Goal: Task Accomplishment & Management: Manage account settings

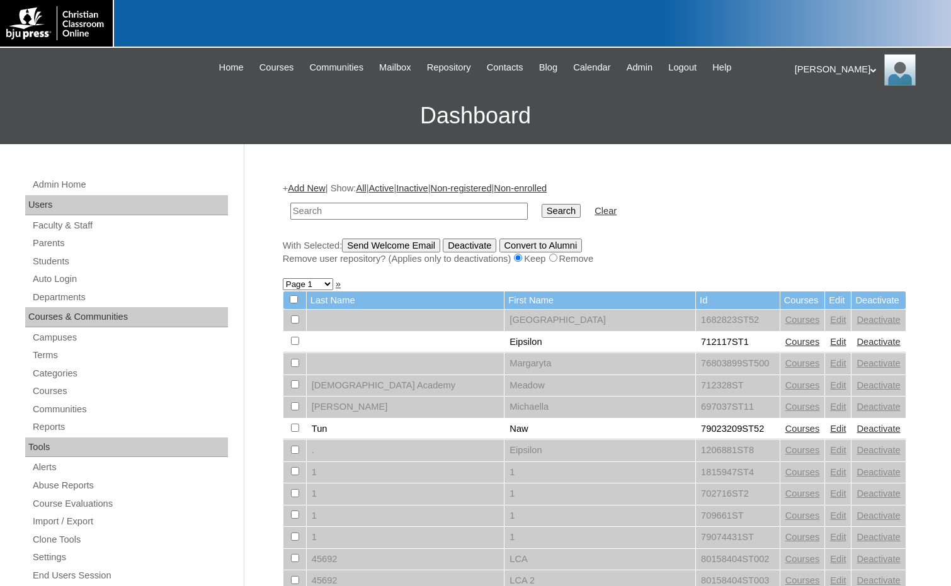
drag, startPoint x: 383, startPoint y: 212, endPoint x: 422, endPoint y: 214, distance: 39.1
click at [383, 212] on input "text" at bounding box center [408, 211] width 237 height 17
paste input "78975921"
type input "78975921"
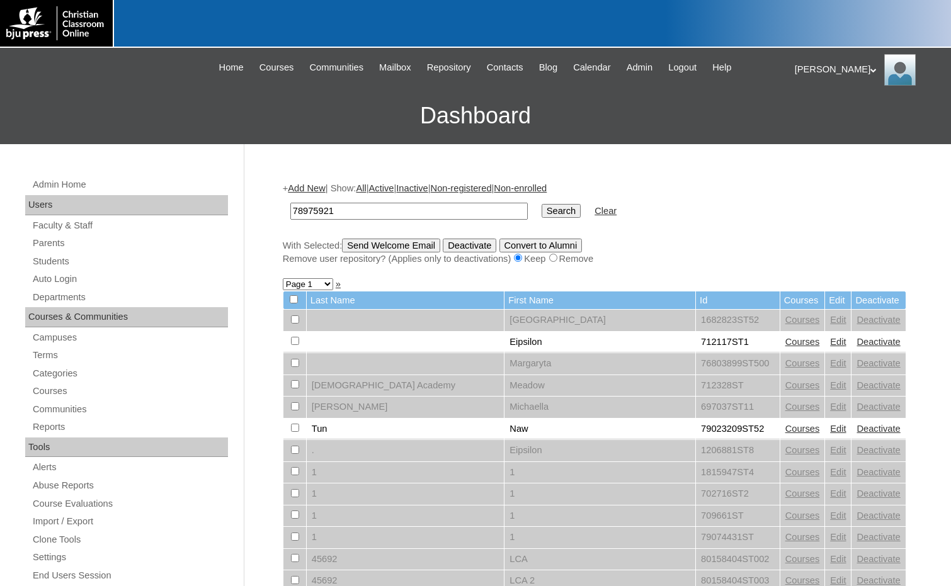
click at [541, 214] on input "Search" at bounding box center [560, 211] width 39 height 14
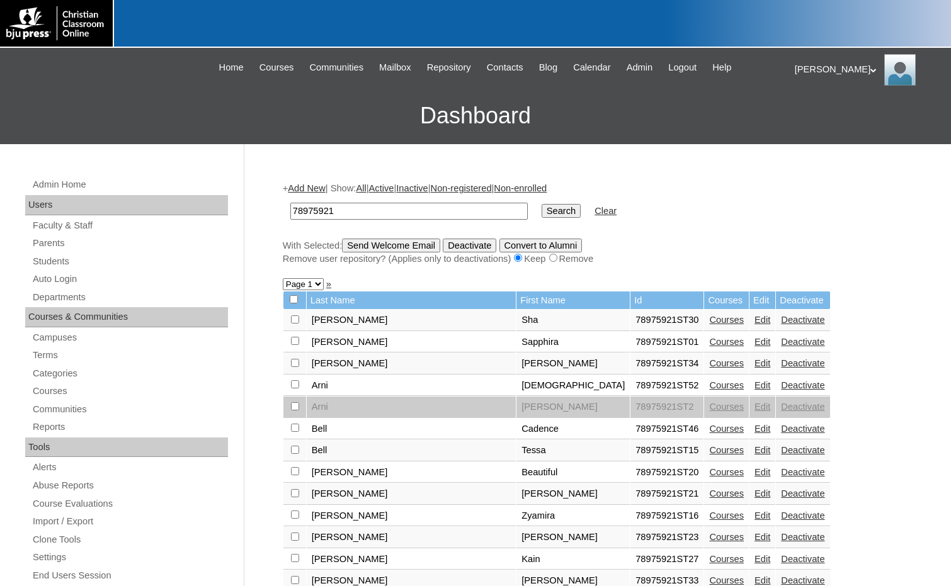
click at [754, 512] on link "Edit" at bounding box center [762, 516] width 16 height 10
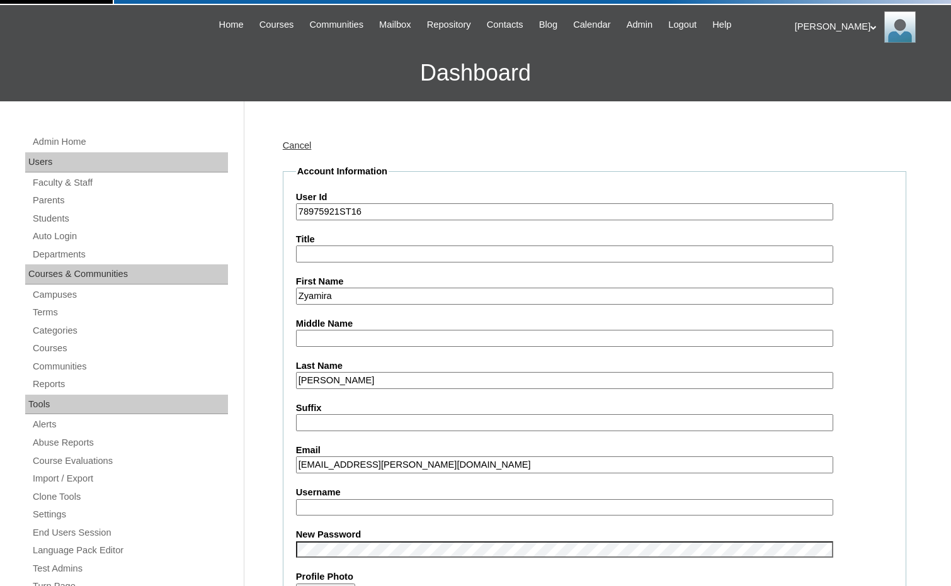
scroll to position [63, 0]
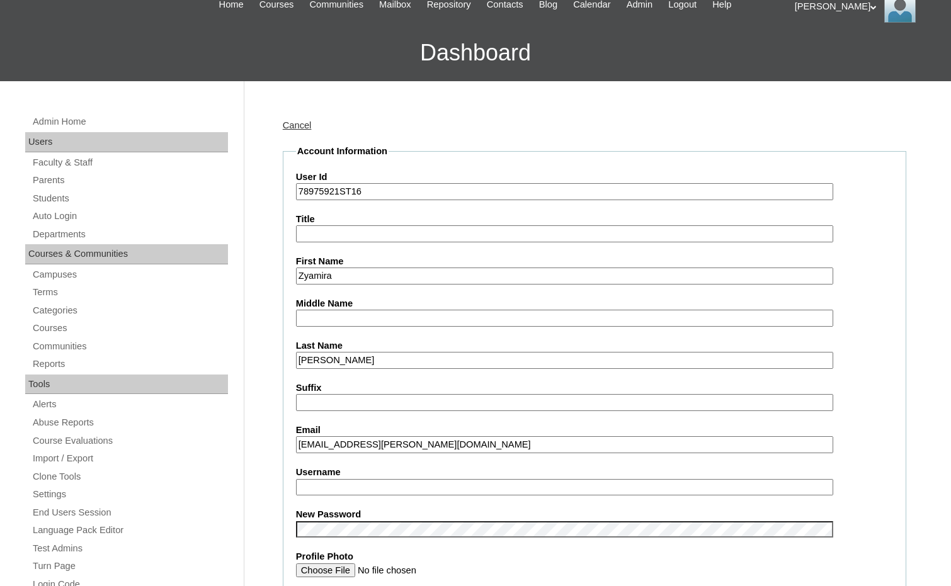
drag, startPoint x: 351, startPoint y: 446, endPoint x: 291, endPoint y: 448, distance: 59.8
click at [319, 483] on input "Username" at bounding box center [564, 487] width 537 height 17
paste input "zyamira.byrd"
type input "zyamira.byrd"
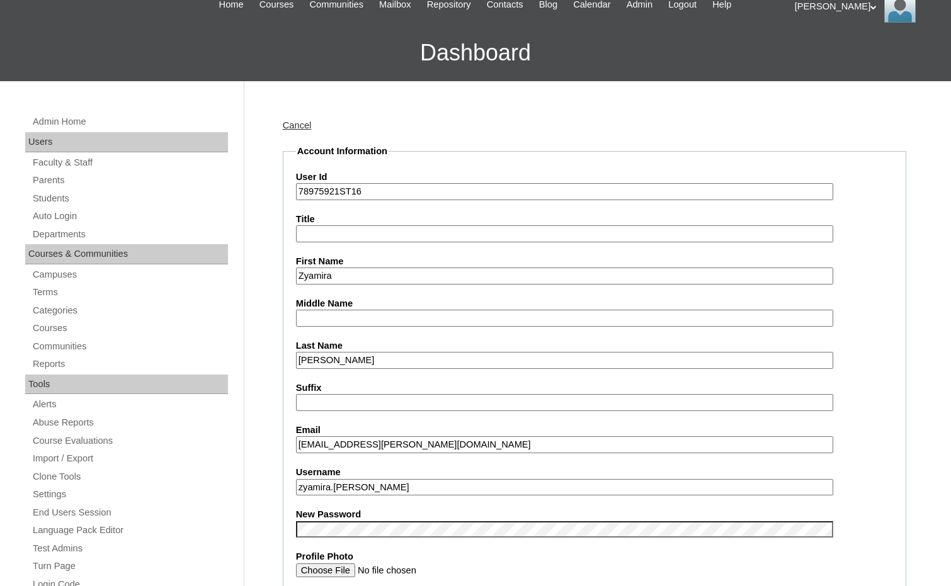
drag, startPoint x: 339, startPoint y: 189, endPoint x: 283, endPoint y: 192, distance: 56.1
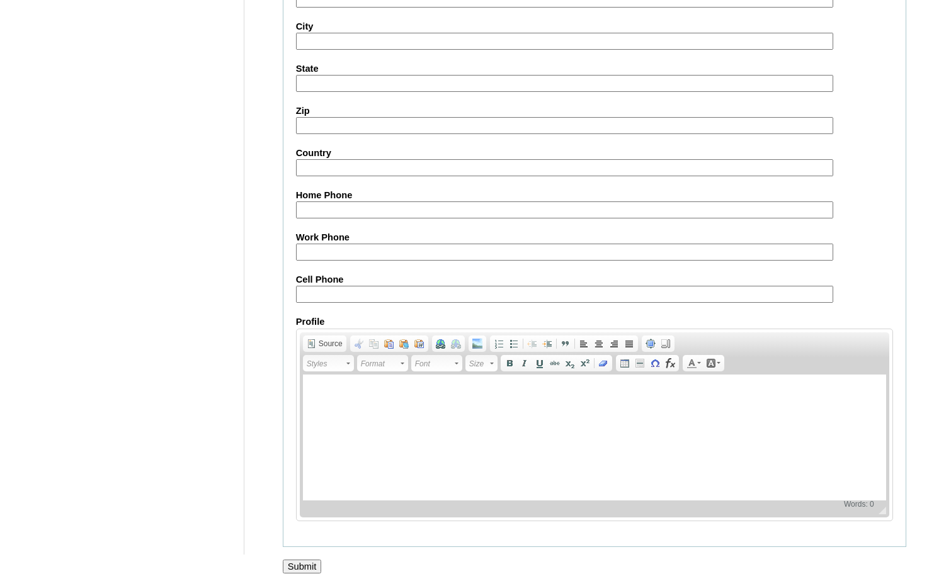
scroll to position [1332, 0]
click at [291, 566] on input "Submit" at bounding box center [302, 567] width 39 height 14
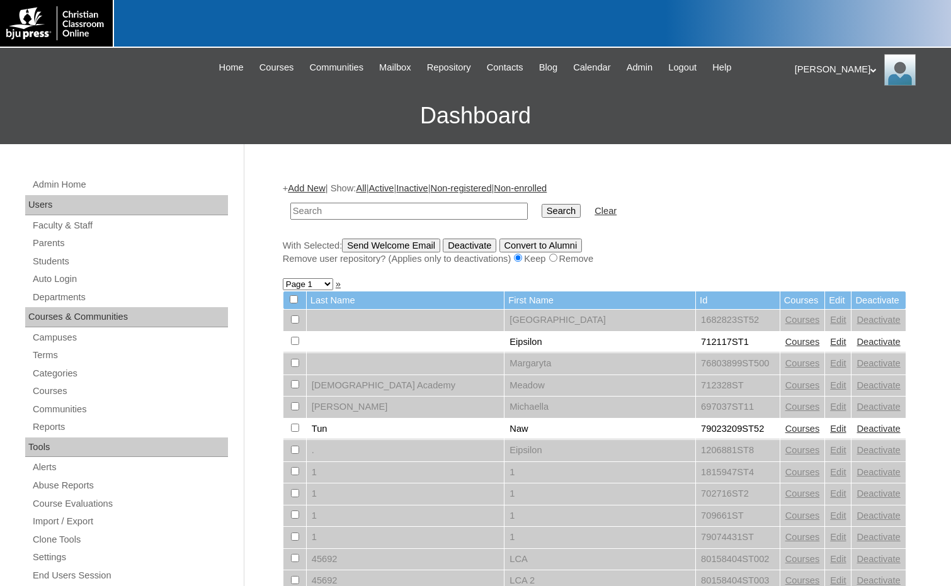
paste input "78975921"
type input "78975921"
click at [541, 213] on input "Search" at bounding box center [560, 211] width 39 height 14
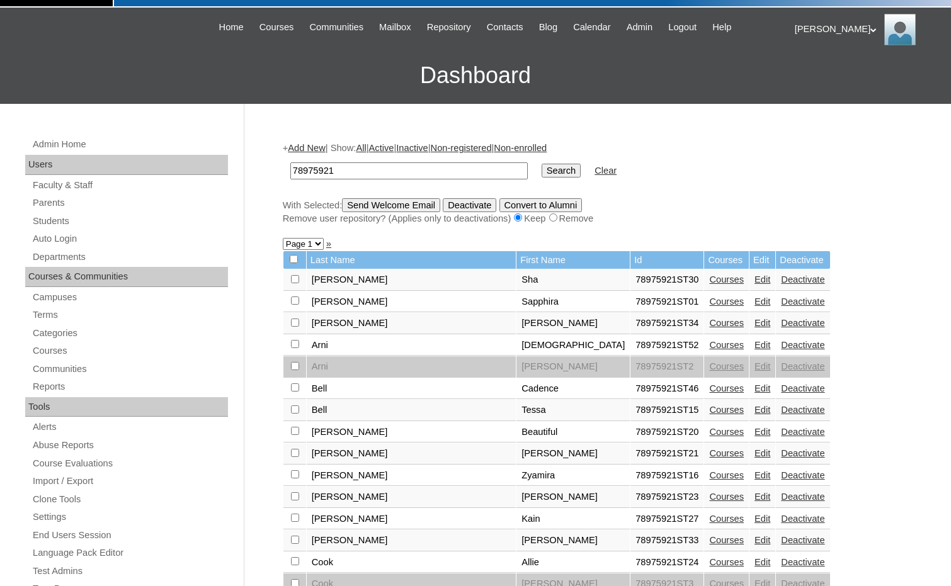
scroll to position [63, 0]
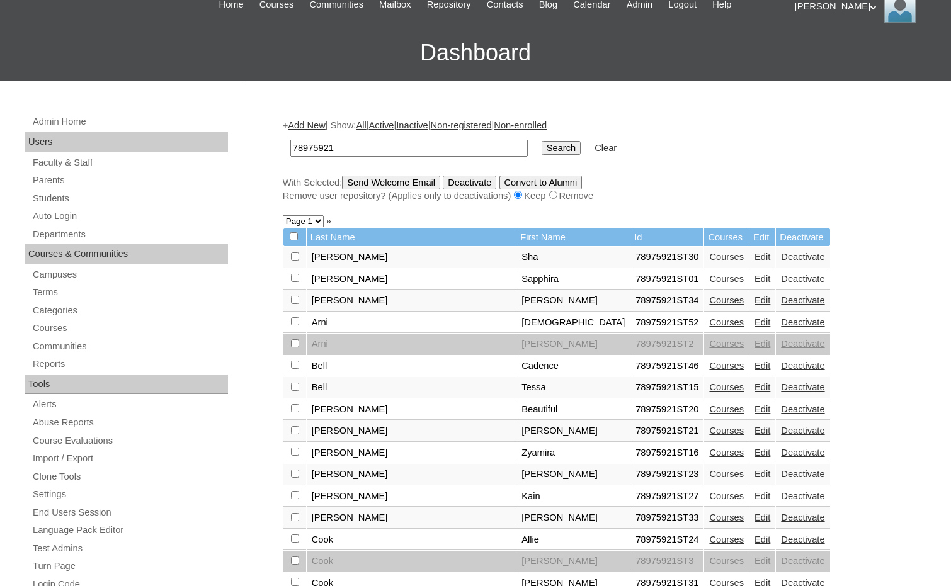
click at [754, 495] on link "Edit" at bounding box center [762, 496] width 16 height 10
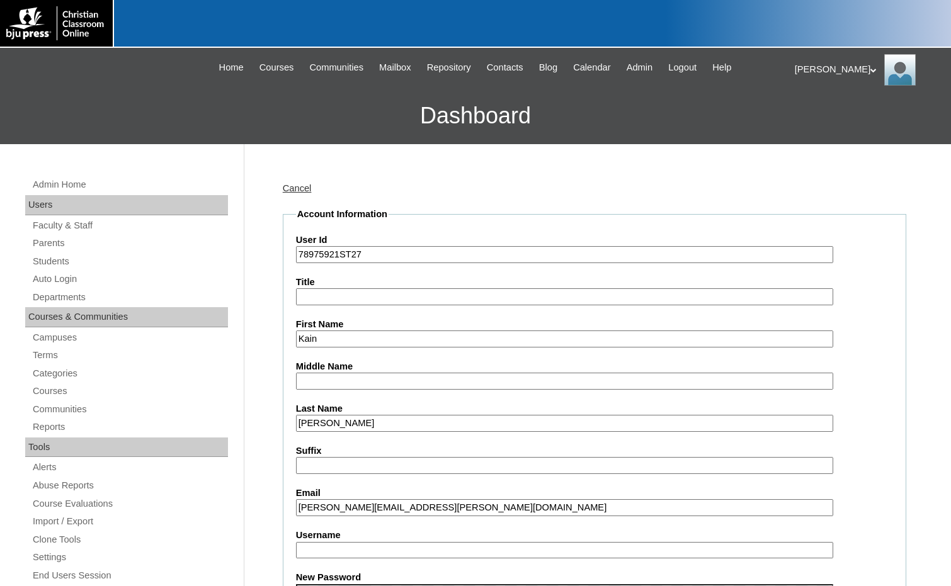
drag, startPoint x: 352, startPoint y: 509, endPoint x: 269, endPoint y: 503, distance: 82.7
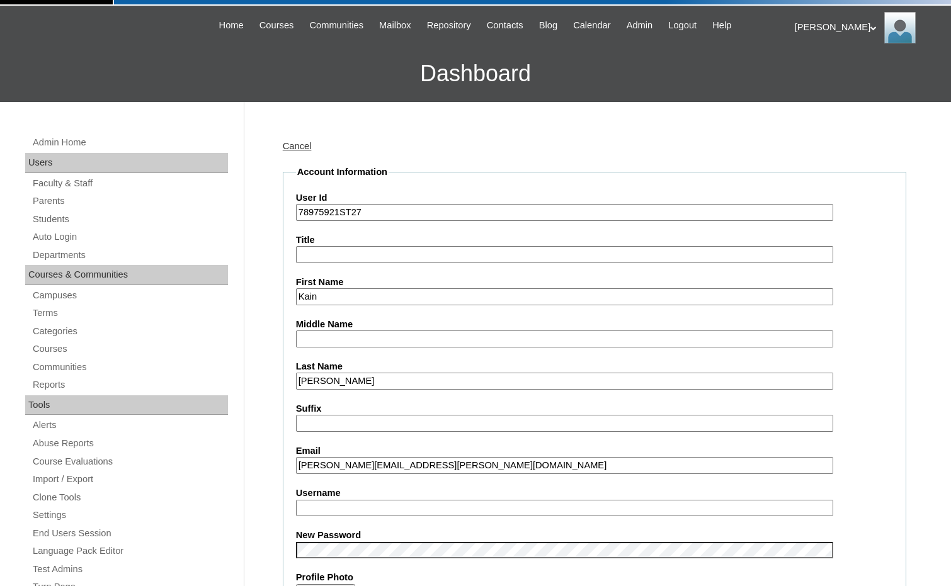
scroll to position [63, 0]
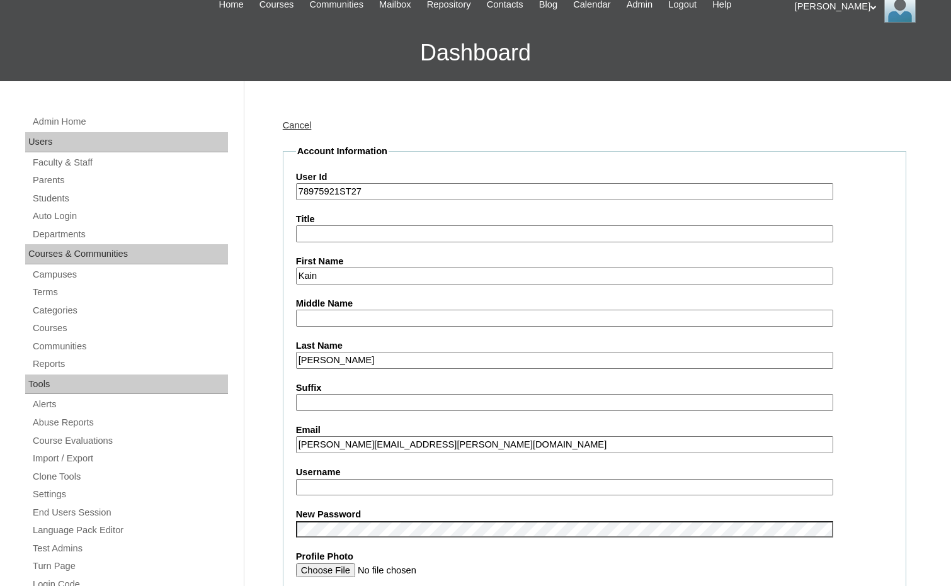
click at [308, 488] on input "Username" at bounding box center [564, 487] width 537 height 17
paste input "kain.coleman"
type input "kain.coleman"
drag, startPoint x: 340, startPoint y: 193, endPoint x: 280, endPoint y: 185, distance: 60.4
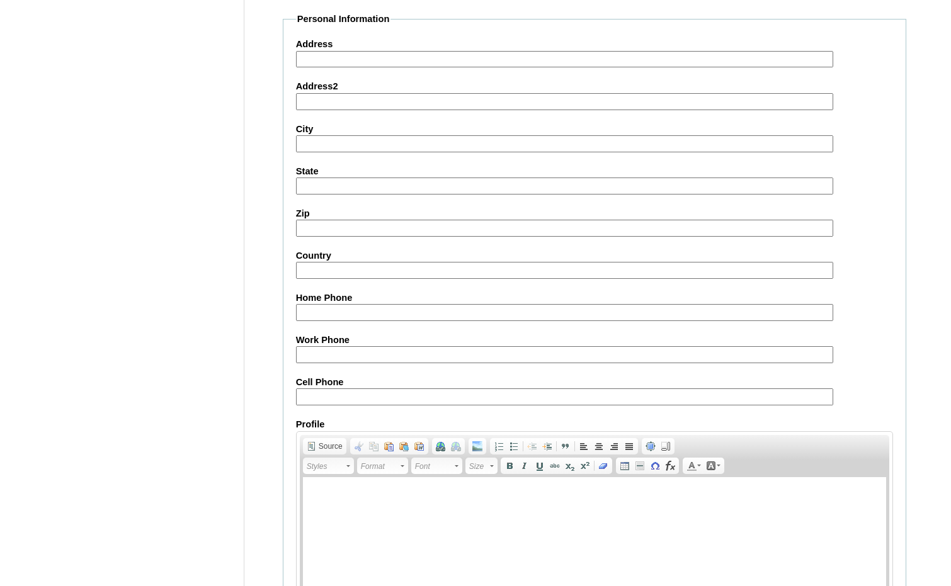
scroll to position [1332, 0]
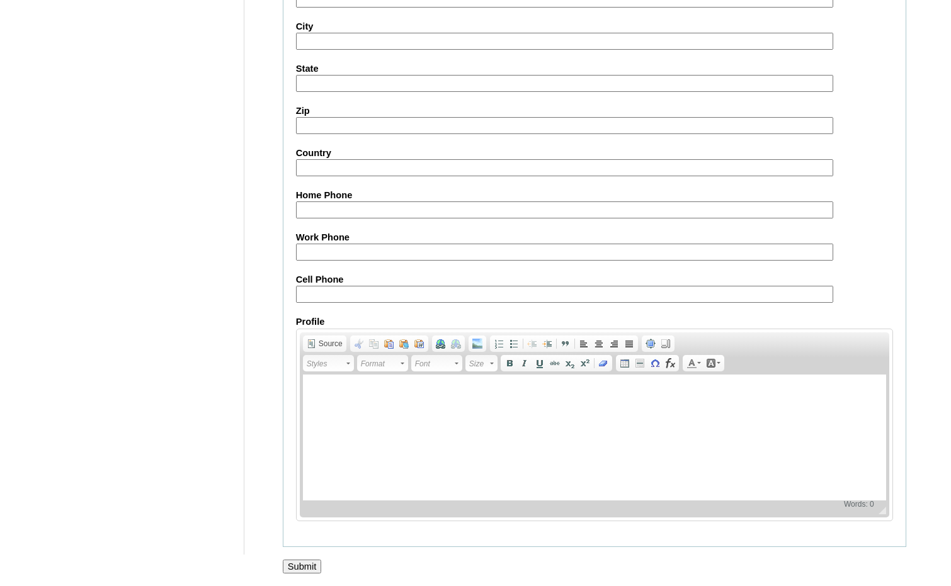
click at [306, 564] on input "Submit" at bounding box center [302, 567] width 39 height 14
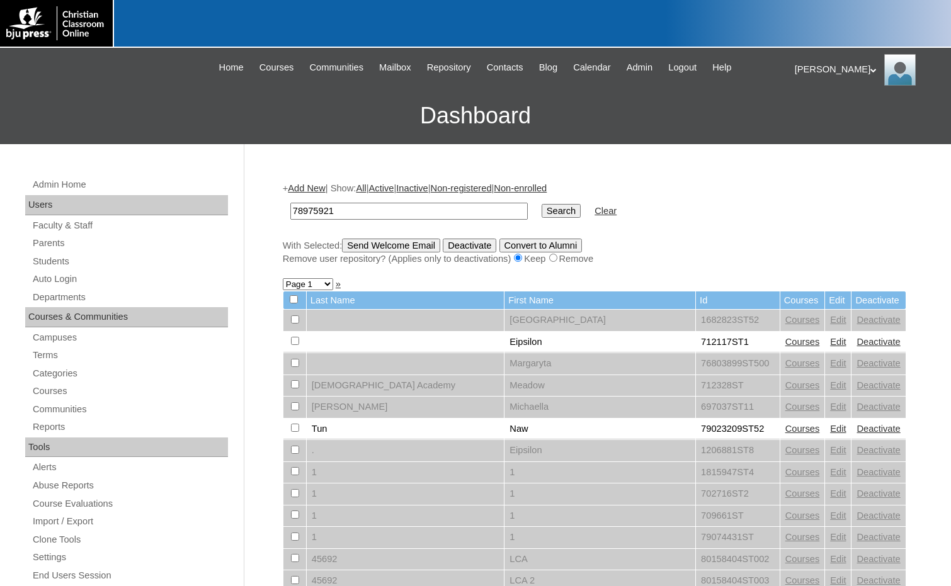
type input "78975921"
click at [541, 209] on input "Search" at bounding box center [560, 211] width 39 height 14
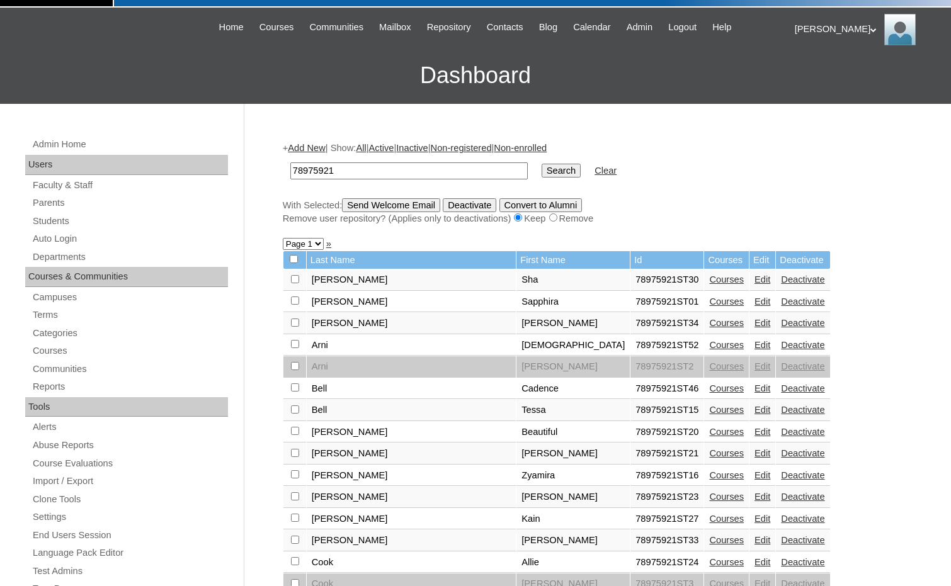
scroll to position [63, 0]
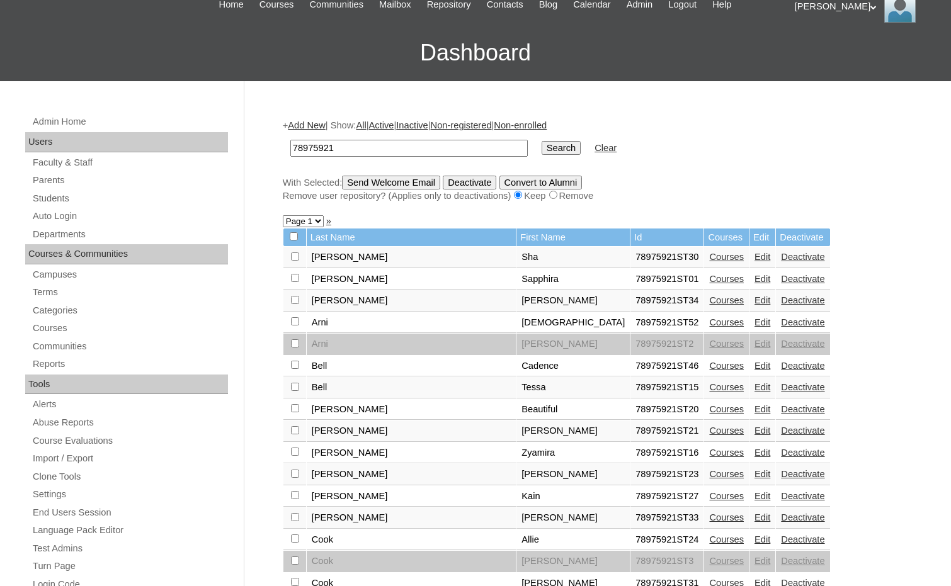
click at [754, 517] on link "Edit" at bounding box center [762, 517] width 16 height 10
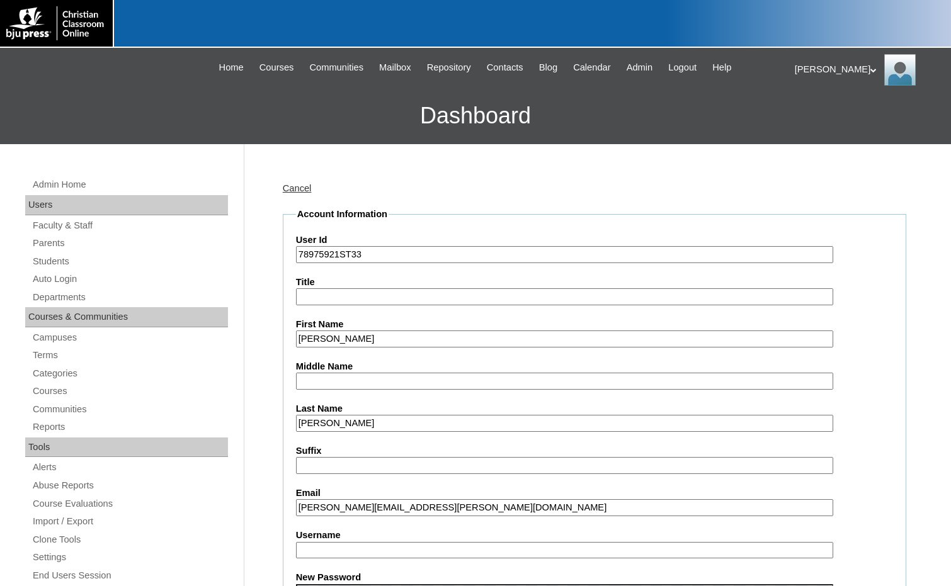
drag, startPoint x: 365, startPoint y: 504, endPoint x: 255, endPoint y: 491, distance: 110.9
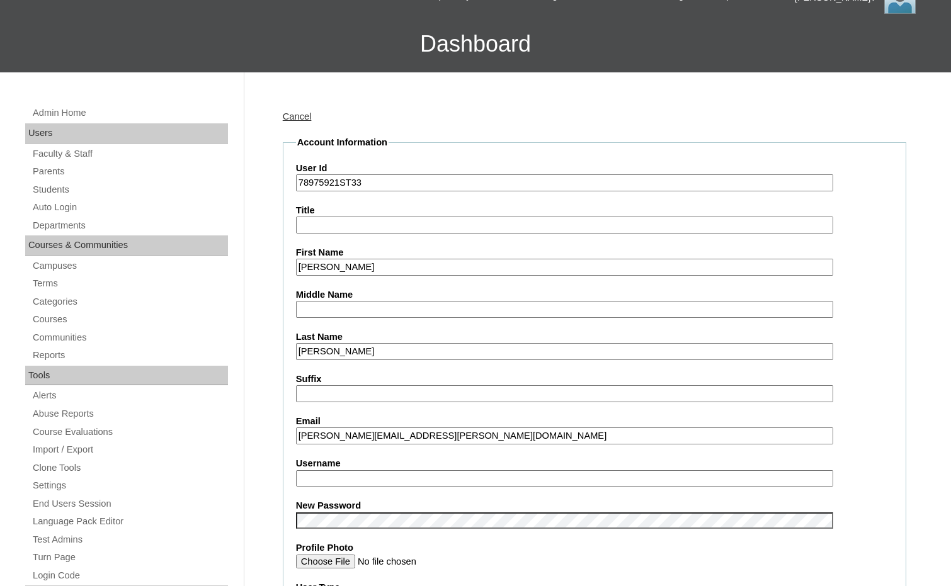
scroll to position [189, 0]
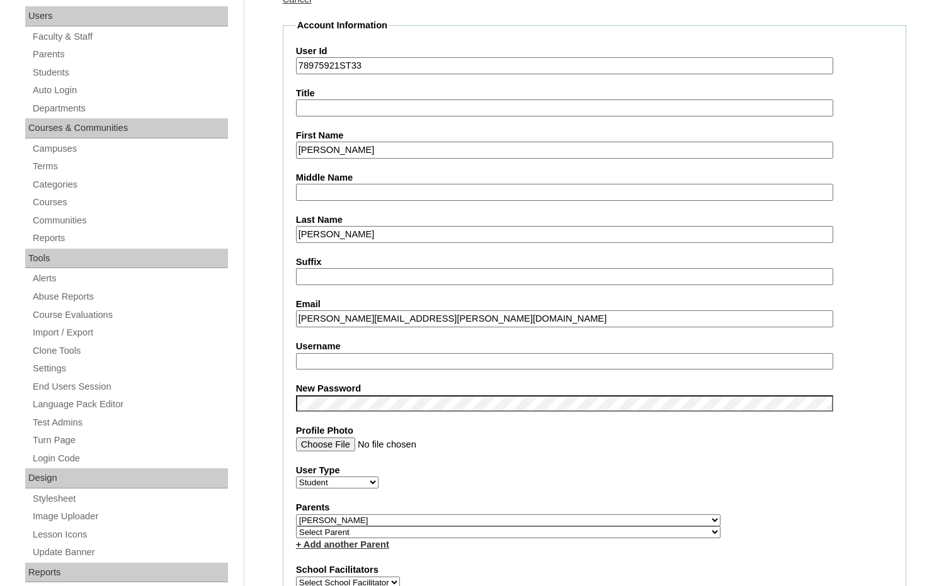
click at [317, 366] on input "Username" at bounding box center [564, 361] width 537 height 17
paste input "payton.coleman"
type input "payton.coleman"
drag, startPoint x: 339, startPoint y: 63, endPoint x: 288, endPoint y: 57, distance: 50.7
click at [288, 57] on fieldset "Account Information User Id 78975921ST33 Title First Name Payton Middle Name La…" at bounding box center [594, 529] width 623 height 1020
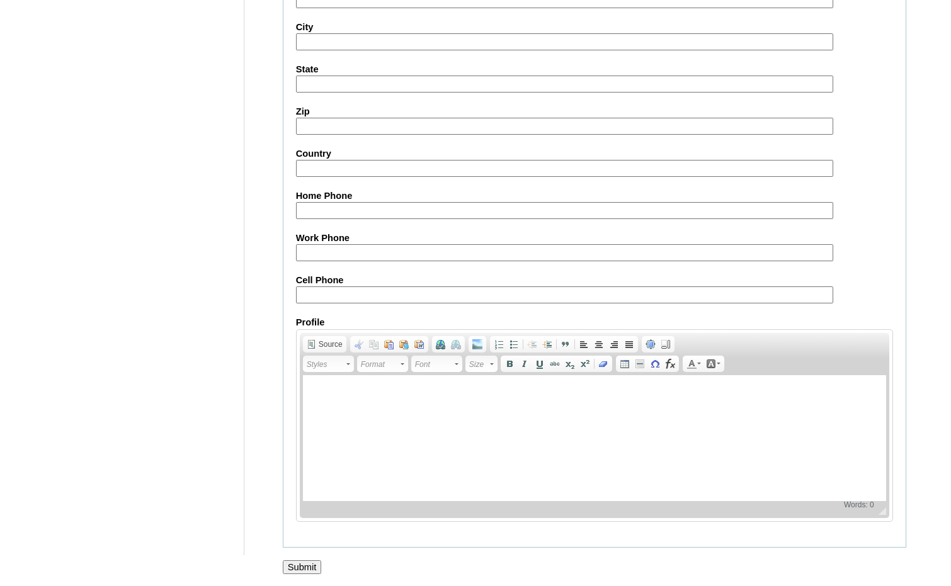
scroll to position [1332, 0]
click at [313, 564] on input "Submit" at bounding box center [302, 567] width 39 height 14
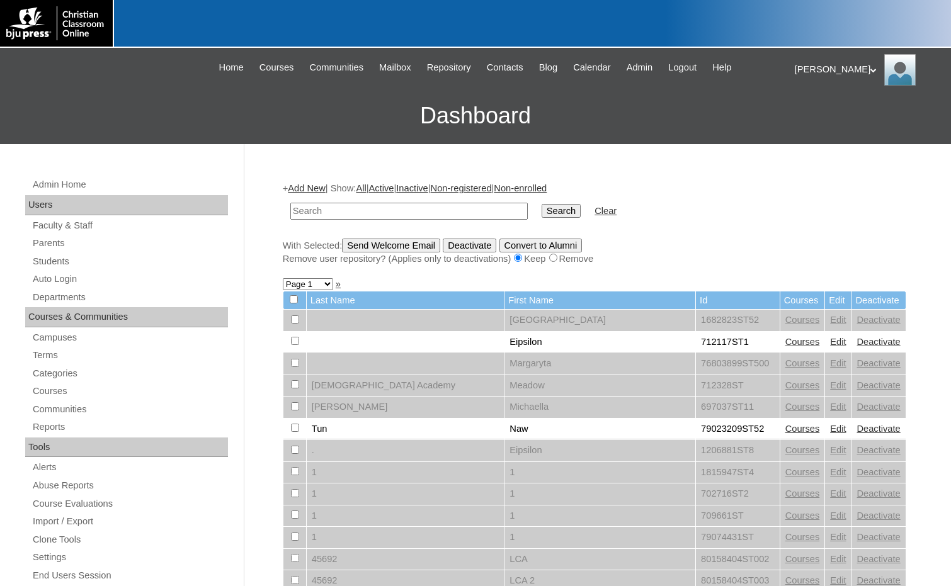
paste input "78975921"
type input "78975921"
click at [541, 208] on input "Search" at bounding box center [560, 211] width 39 height 14
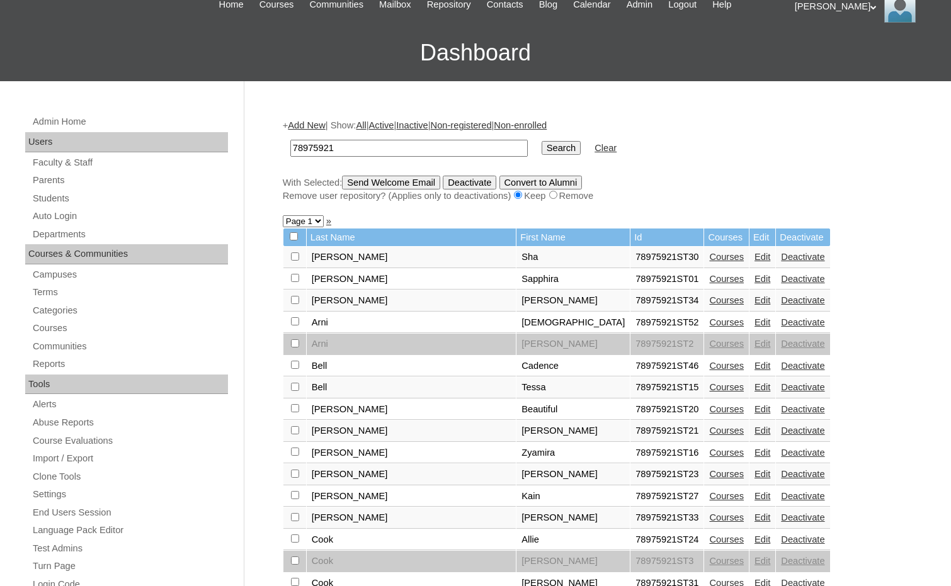
scroll to position [126, 0]
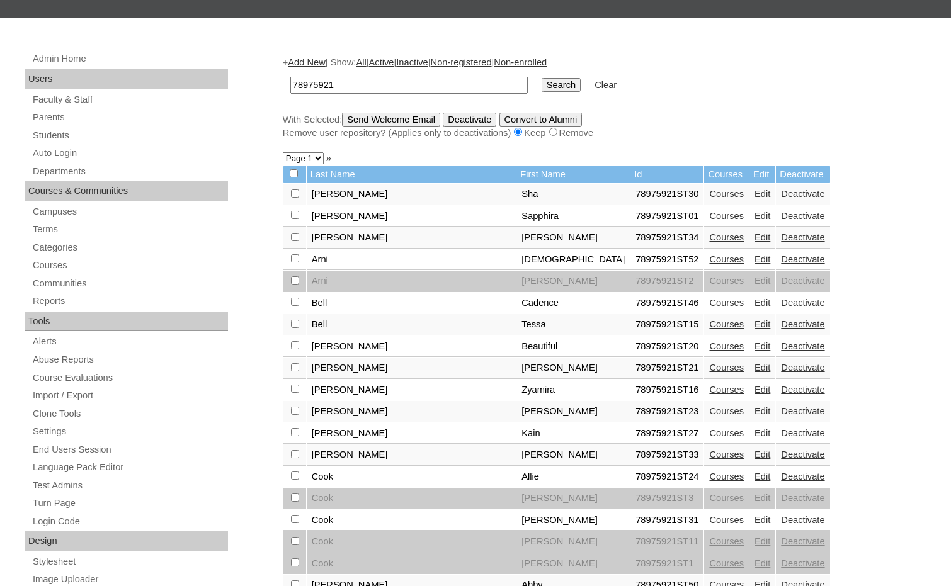
click at [754, 521] on link "Edit" at bounding box center [762, 520] width 16 height 10
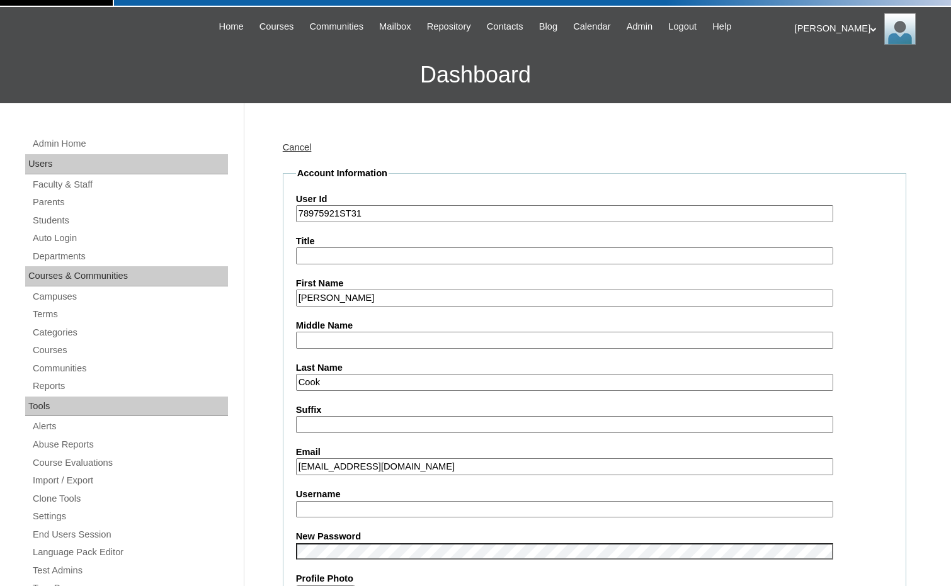
scroll to position [63, 0]
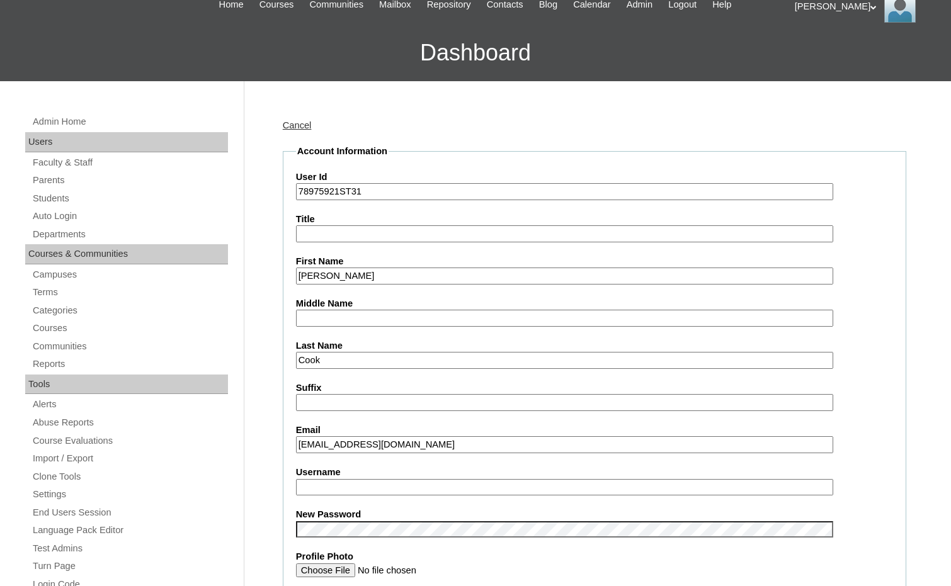
drag, startPoint x: 338, startPoint y: 443, endPoint x: 296, endPoint y: 443, distance: 41.5
click at [296, 443] on input "nate.cook@crossroadscccu.org" at bounding box center [564, 444] width 537 height 17
click at [326, 483] on input "Username" at bounding box center [564, 487] width 537 height 17
paste input "nate.cook"
type input "nate.cook"
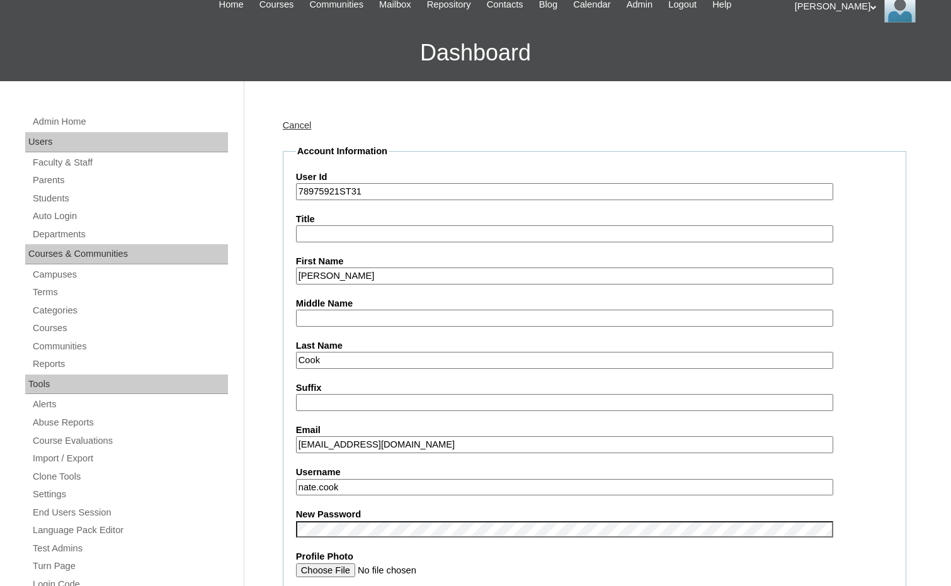
drag, startPoint x: 338, startPoint y: 193, endPoint x: 291, endPoint y: 192, distance: 47.2
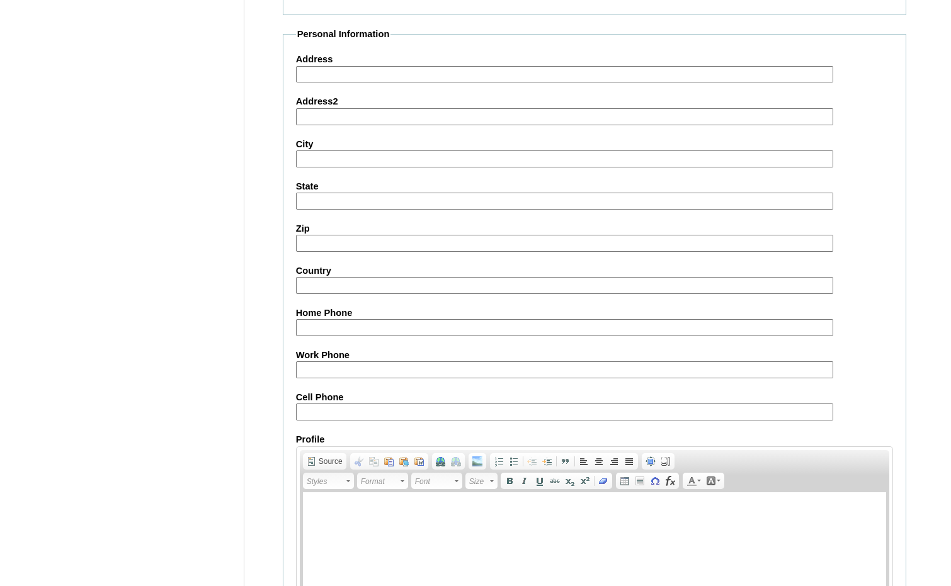
scroll to position [1332, 0]
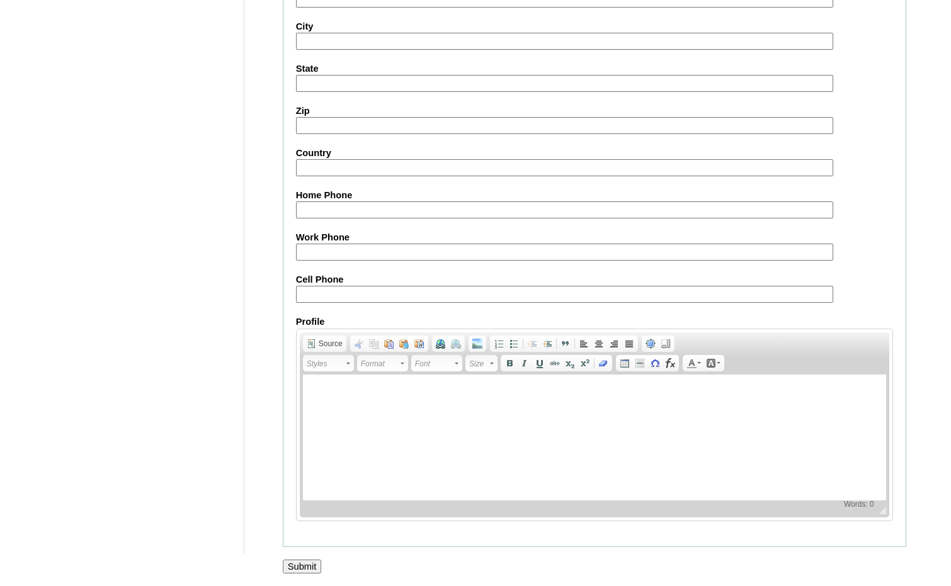
click at [305, 562] on input "Submit" at bounding box center [302, 567] width 39 height 14
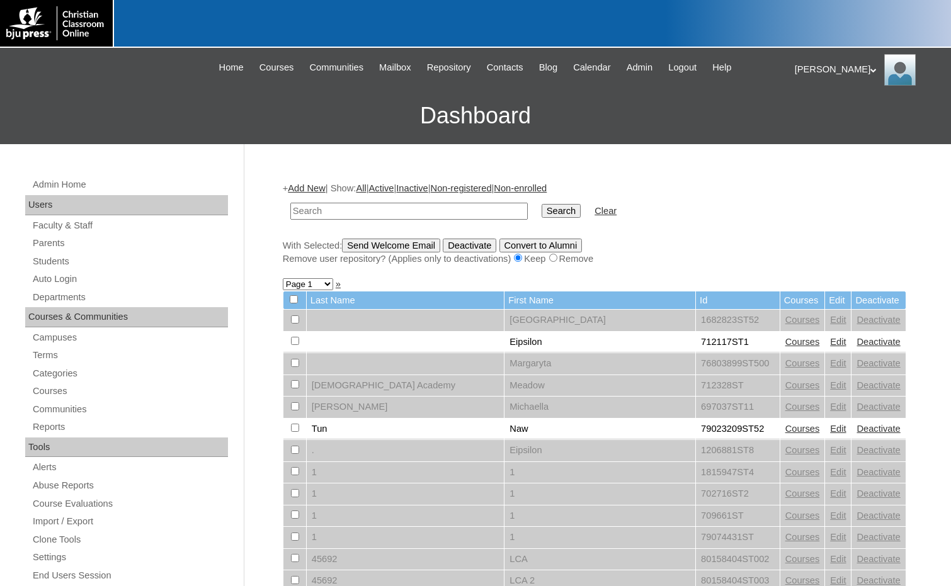
click at [438, 211] on input "text" at bounding box center [408, 211] width 237 height 17
paste input "78975921"
type input "78975921"
click at [541, 211] on input "Search" at bounding box center [560, 211] width 39 height 14
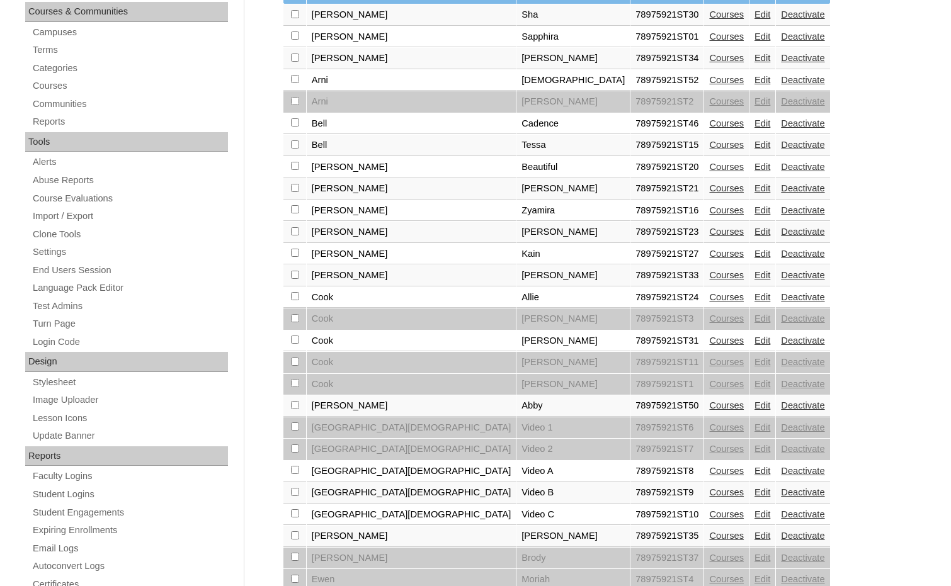
scroll to position [315, 0]
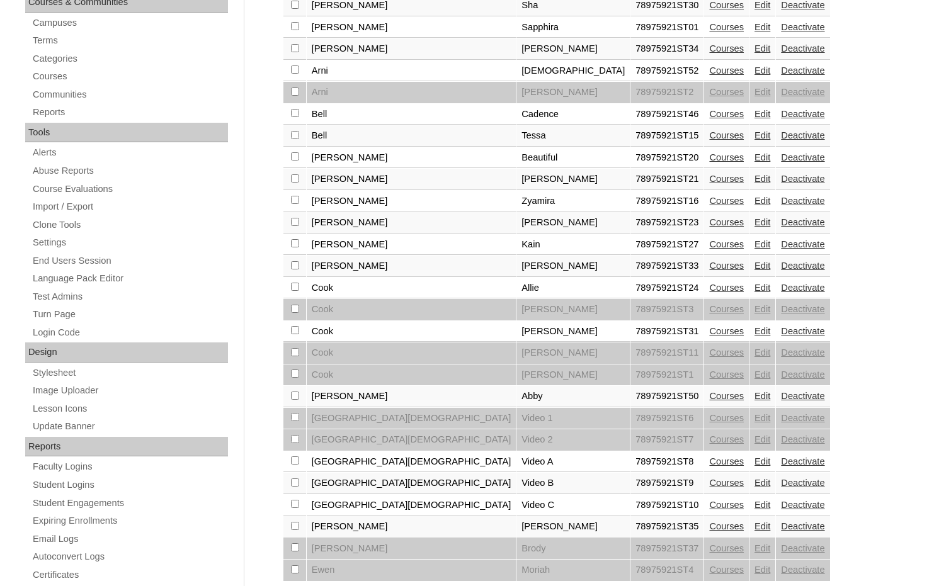
click at [754, 527] on link "Edit" at bounding box center [762, 526] width 16 height 10
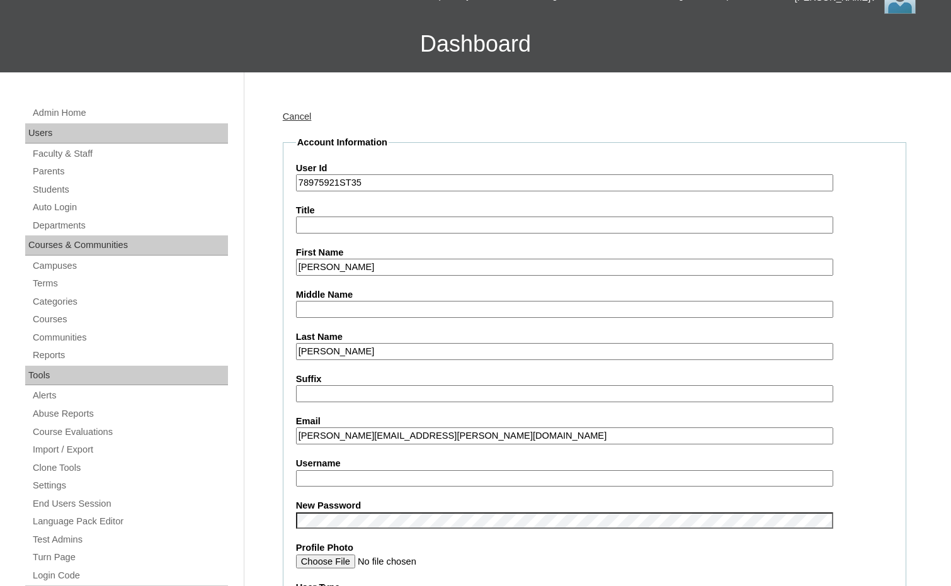
scroll to position [126, 0]
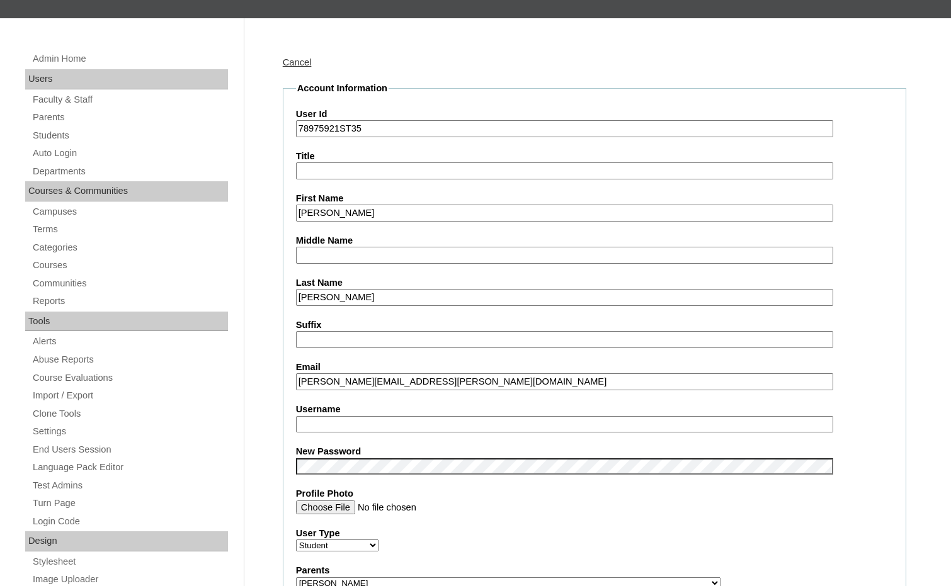
drag, startPoint x: 348, startPoint y: 380, endPoint x: 288, endPoint y: 378, distance: 60.5
click at [288, 378] on fieldset "Account Information User Id 78975921ST35 Title First Name Nataley Middle Name L…" at bounding box center [594, 592] width 623 height 1020
click at [319, 424] on input "Username" at bounding box center [564, 424] width 537 height 17
paste input "nataley.dillie"
type input "nataley.dillie"
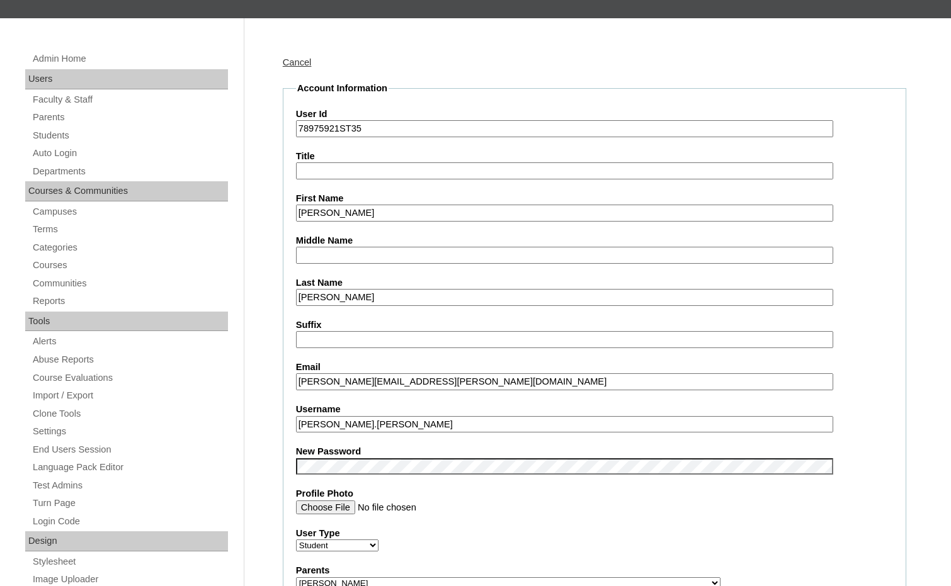
drag, startPoint x: 339, startPoint y: 128, endPoint x: 281, endPoint y: 121, distance: 58.3
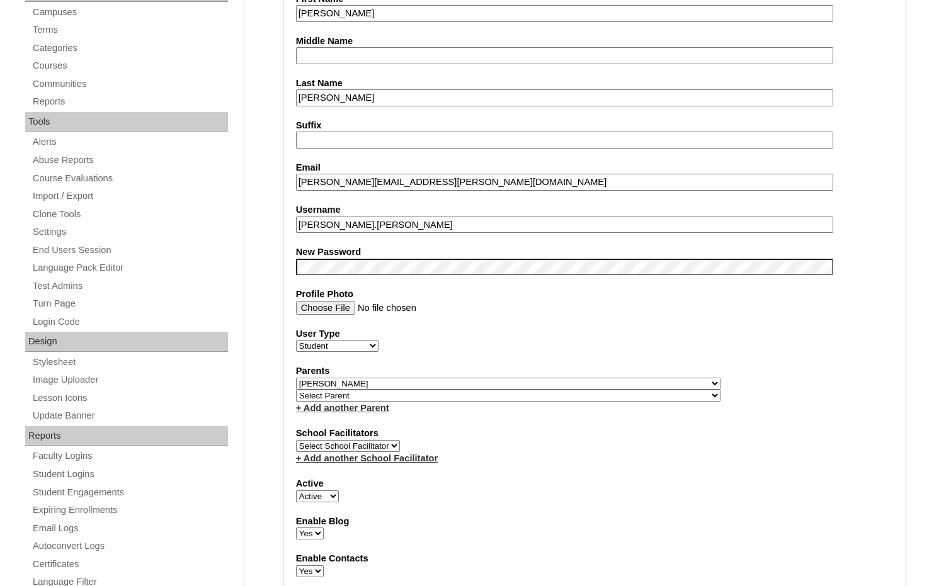
scroll to position [315, 0]
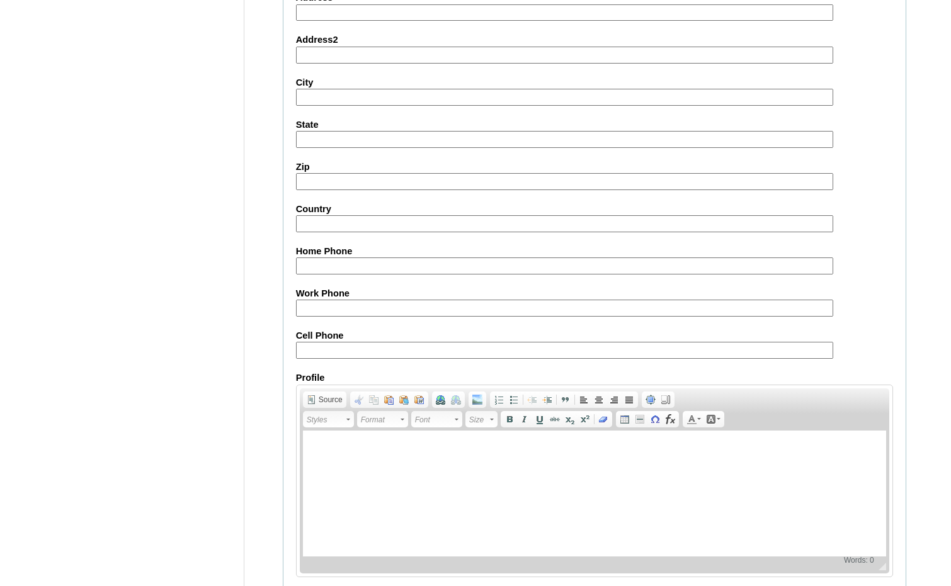
scroll to position [1332, 0]
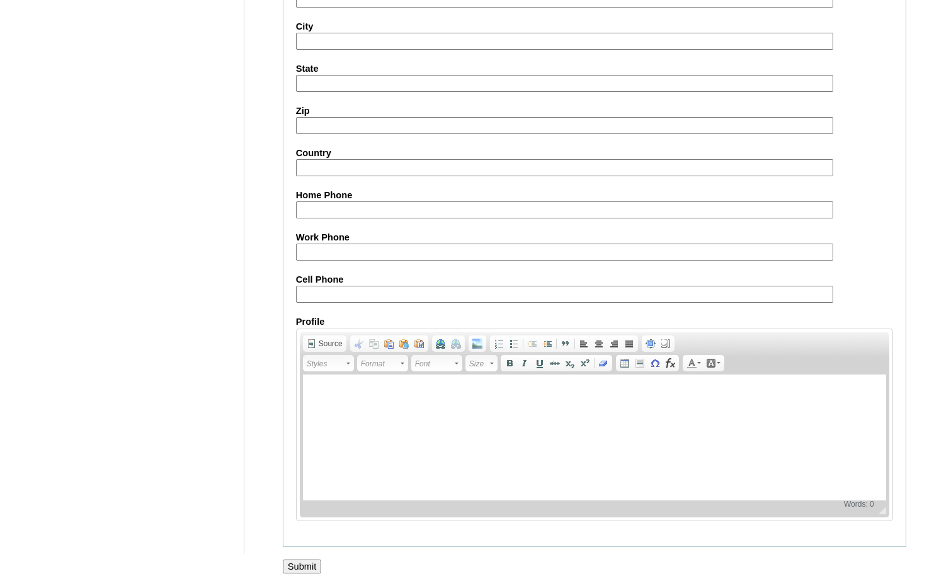
click at [305, 562] on input "Submit" at bounding box center [302, 567] width 39 height 14
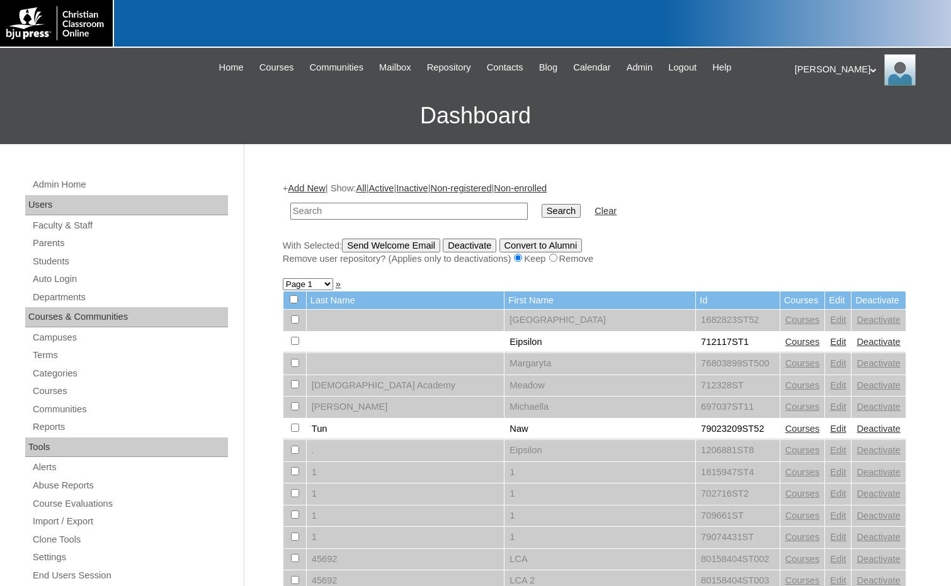
paste input "78975921"
type input "78975921"
click at [541, 204] on input "Search" at bounding box center [560, 211] width 39 height 14
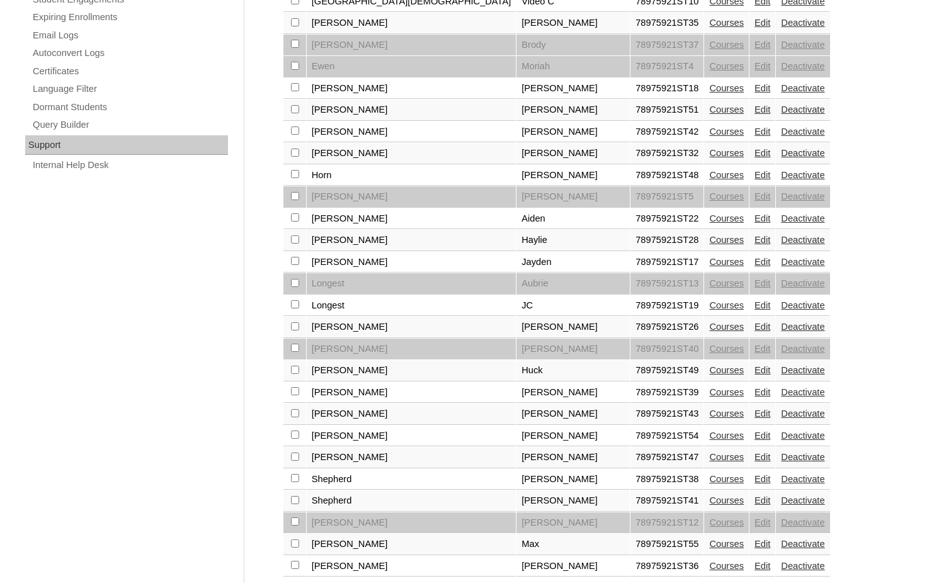
scroll to position [755, 0]
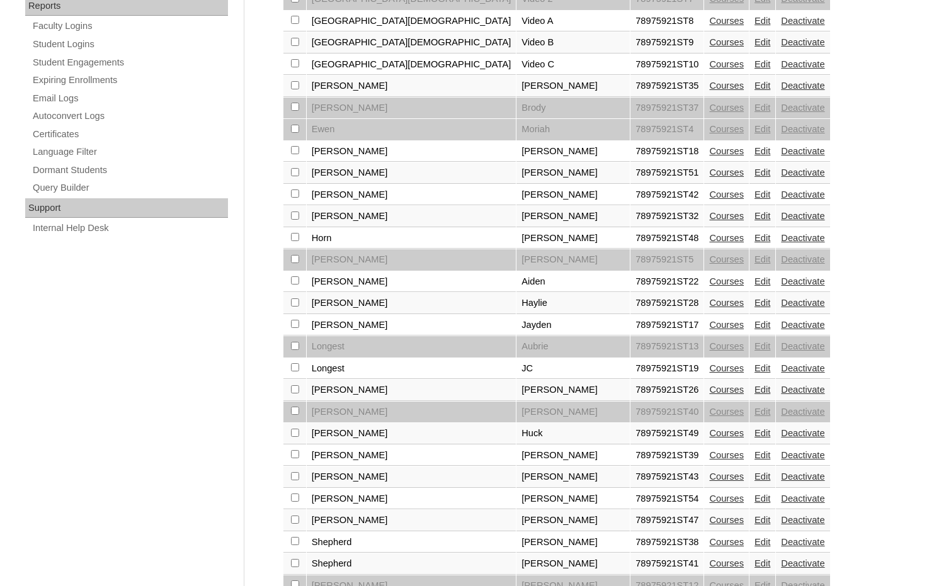
click at [709, 106] on link "Courses" at bounding box center [726, 108] width 35 height 10
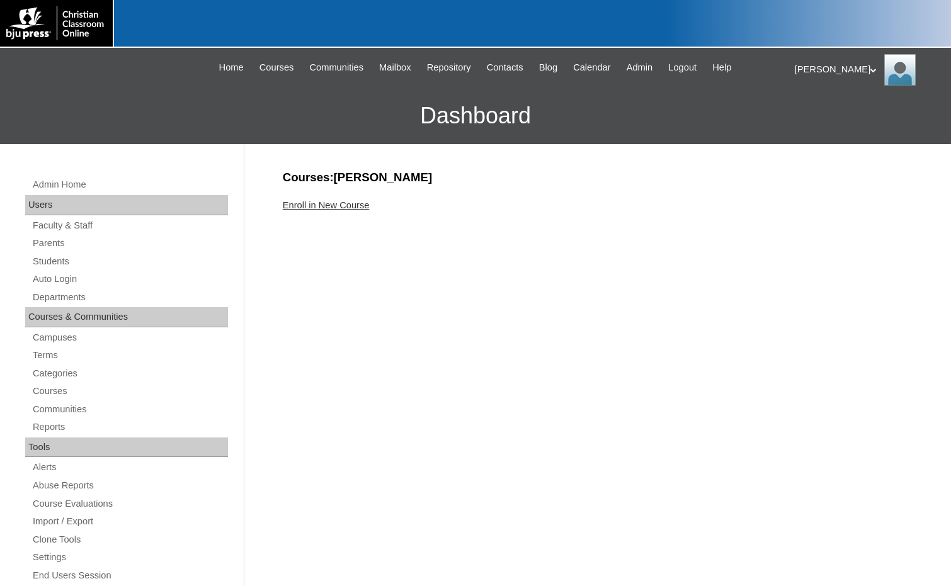
click at [428, 303] on div "Courses:[PERSON_NAME] Enroll in New Course" at bounding box center [591, 590] width 630 height 843
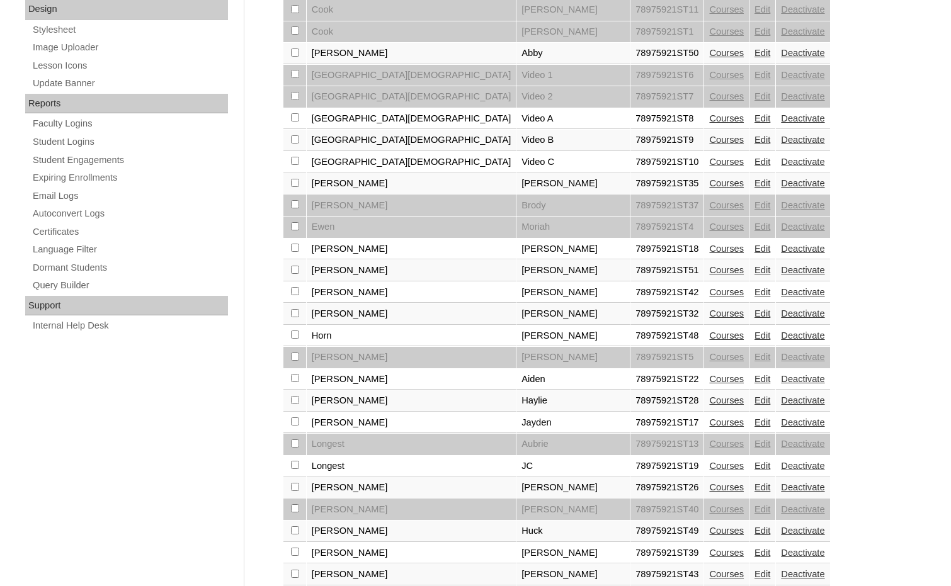
scroll to position [692, 0]
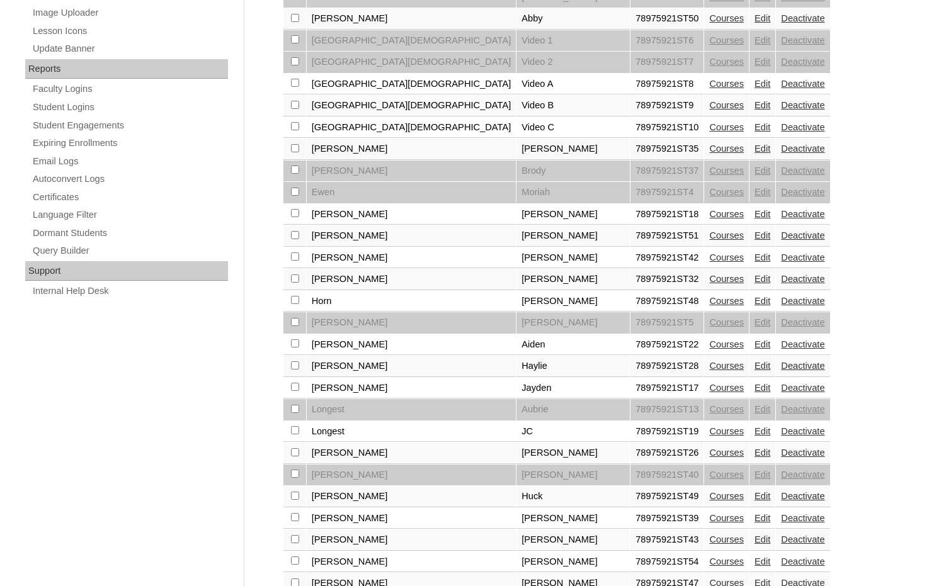
click at [754, 212] on link "Edit" at bounding box center [762, 214] width 16 height 10
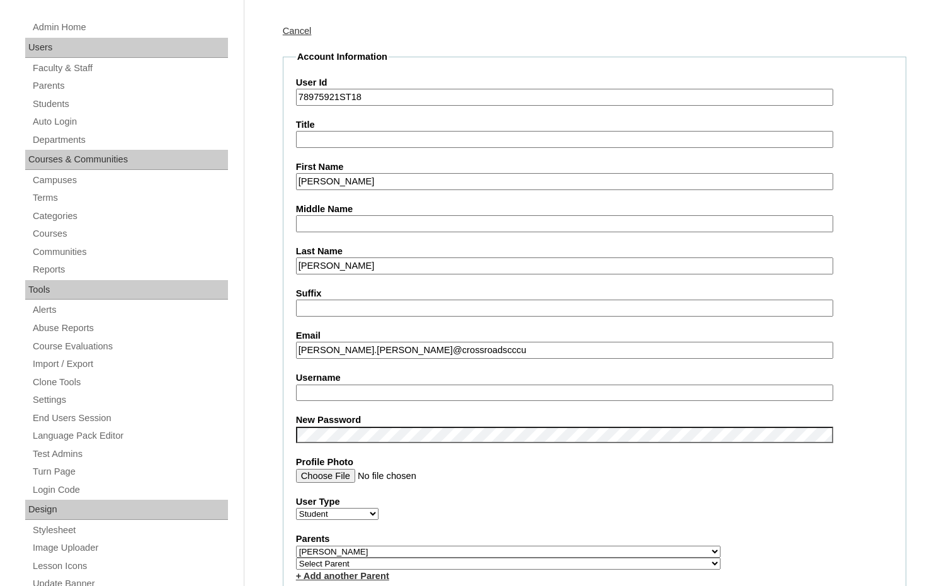
scroll to position [189, 0]
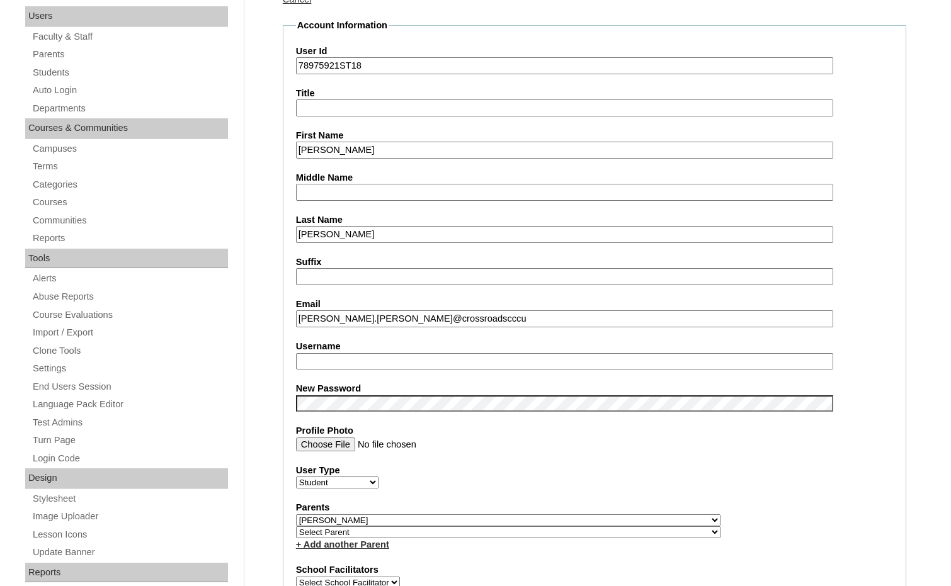
drag, startPoint x: 364, startPoint y: 319, endPoint x: 274, endPoint y: 313, distance: 90.2
click at [307, 364] on input "Username" at bounding box center [564, 361] width 537 height 17
paste input "leland.harmeyer"
type input "leland.harmeyer"
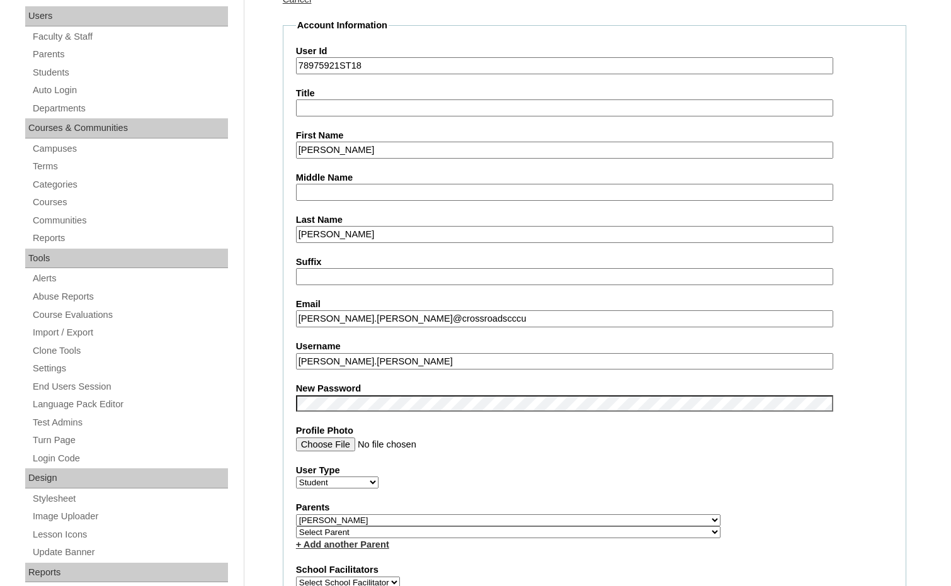
drag, startPoint x: 337, startPoint y: 66, endPoint x: 280, endPoint y: 62, distance: 57.5
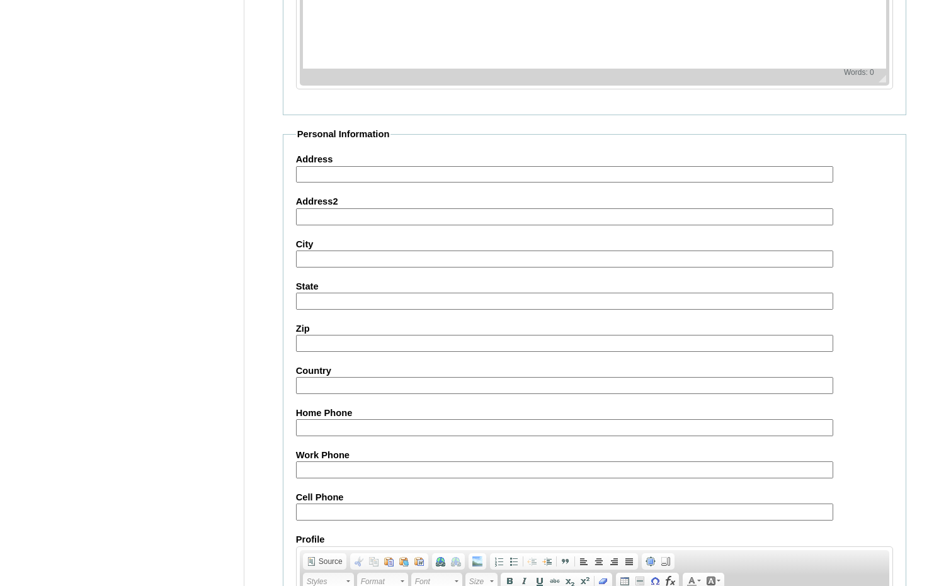
scroll to position [1332, 0]
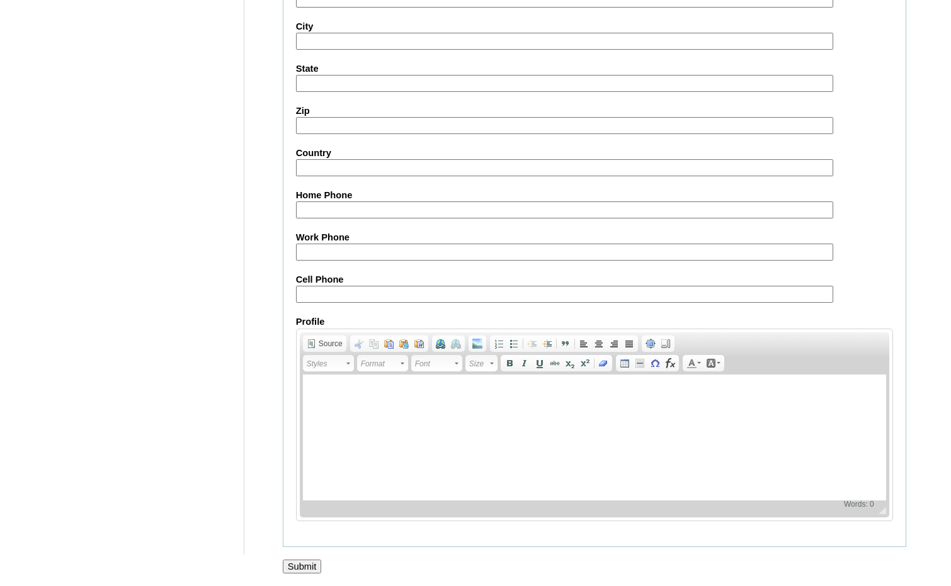
click at [302, 563] on input "Submit" at bounding box center [302, 567] width 39 height 14
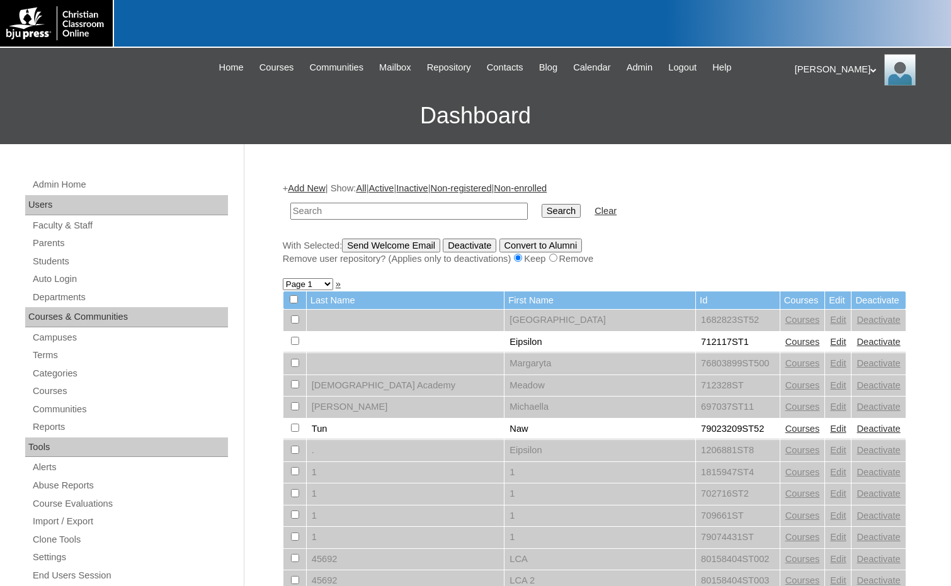
paste input "78975921"
type input "78975921"
click at [541, 204] on input "Search" at bounding box center [560, 211] width 39 height 14
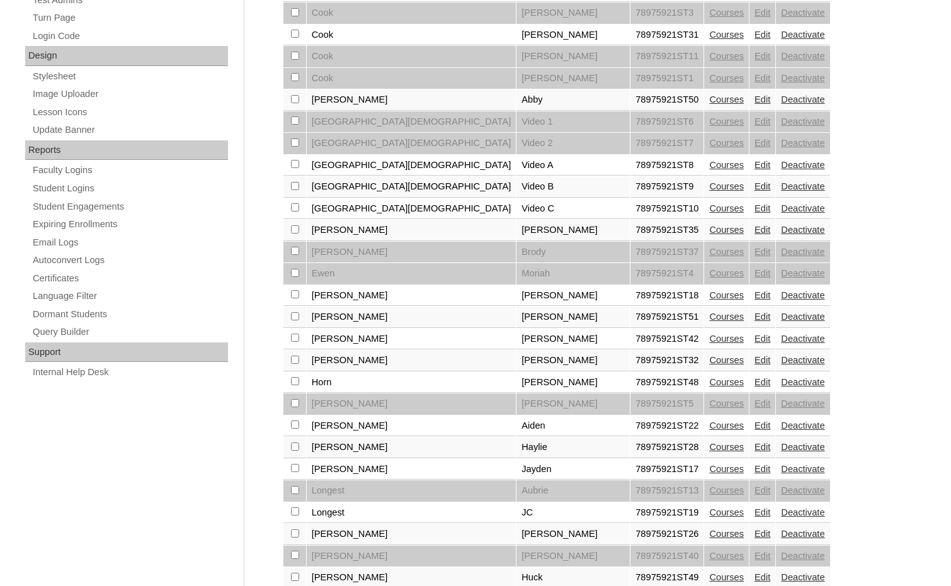
scroll to position [630, 0]
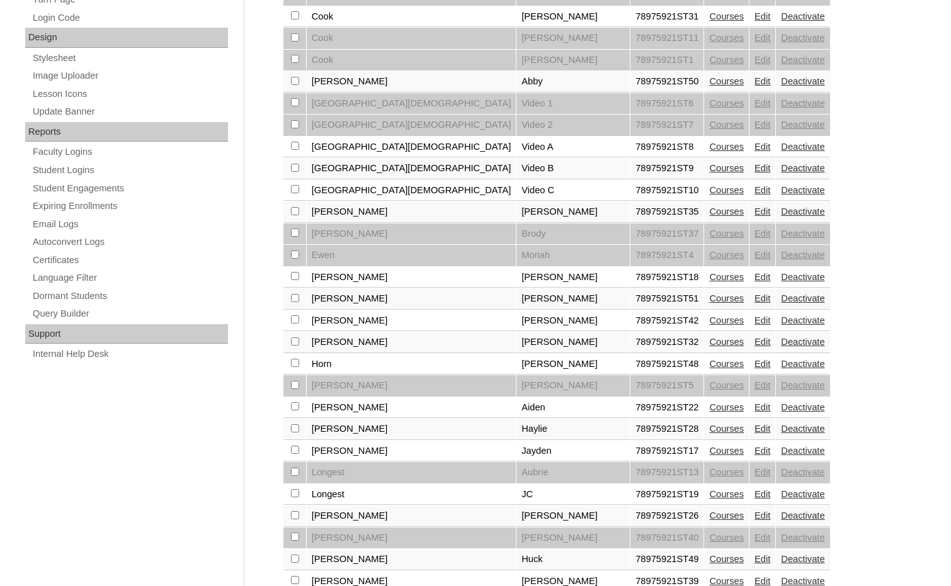
click at [754, 343] on link "Edit" at bounding box center [762, 342] width 16 height 10
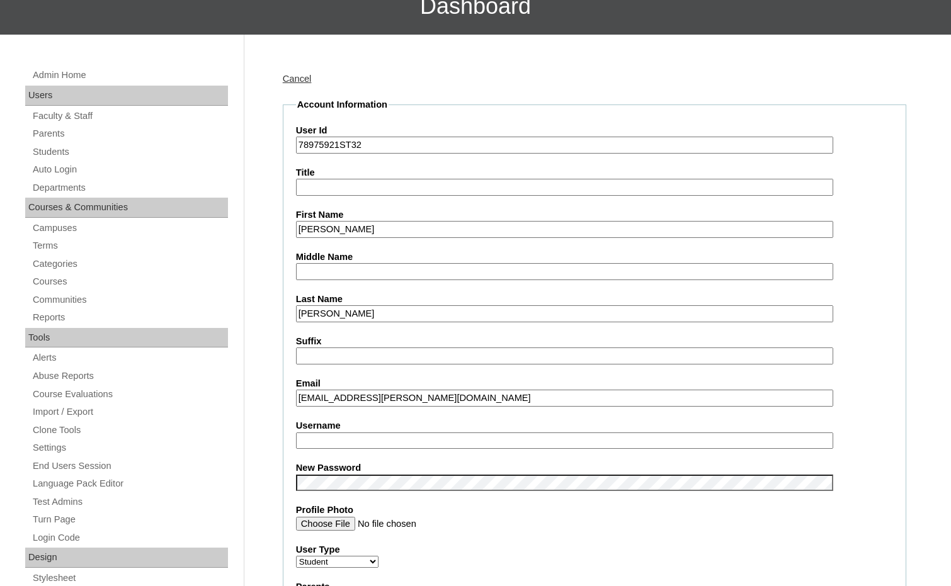
scroll to position [126, 0]
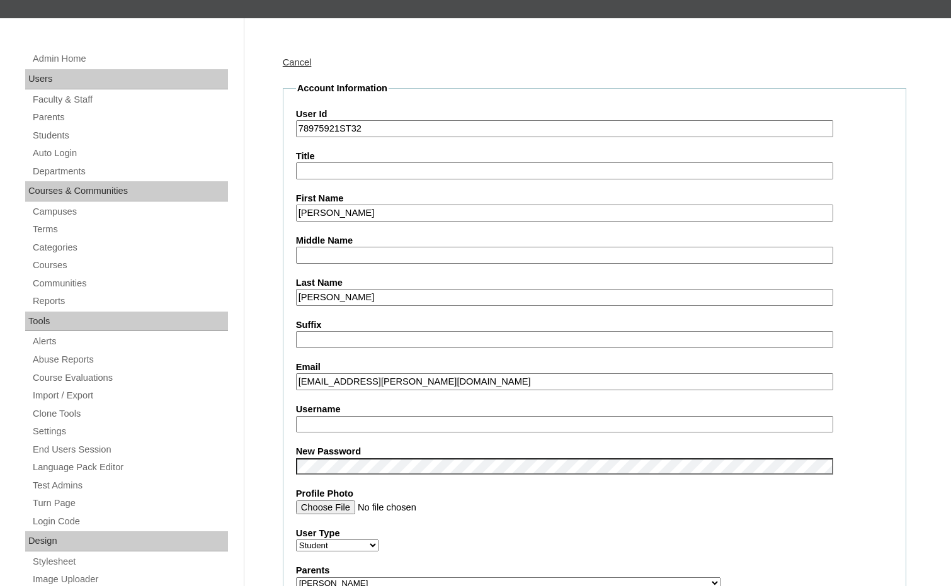
drag, startPoint x: 356, startPoint y: 381, endPoint x: 312, endPoint y: 382, distance: 43.5
click at [312, 382] on input "[EMAIL_ADDRESS][PERSON_NAME][DOMAIN_NAME]" at bounding box center [564, 381] width 537 height 17
drag, startPoint x: 297, startPoint y: 379, endPoint x: 356, endPoint y: 384, distance: 59.4
click at [356, 384] on input "[EMAIL_ADDRESS][PERSON_NAME][DOMAIN_NAME]" at bounding box center [564, 381] width 537 height 17
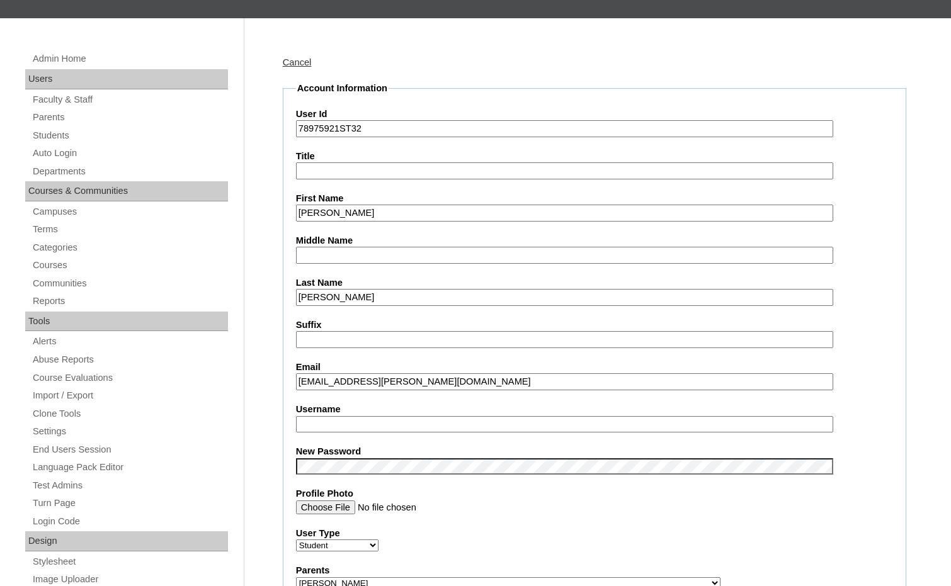
click at [344, 425] on input "Username" at bounding box center [564, 424] width 537 height 17
paste input "trent.[PERSON_NAME]"
type input "trent.[PERSON_NAME]"
drag, startPoint x: 341, startPoint y: 130, endPoint x: 293, endPoint y: 130, distance: 47.8
click at [293, 130] on fieldset "Account Information User Id 78975921ST32 Title First Name [GEOGRAPHIC_DATA] Mid…" at bounding box center [594, 592] width 623 height 1020
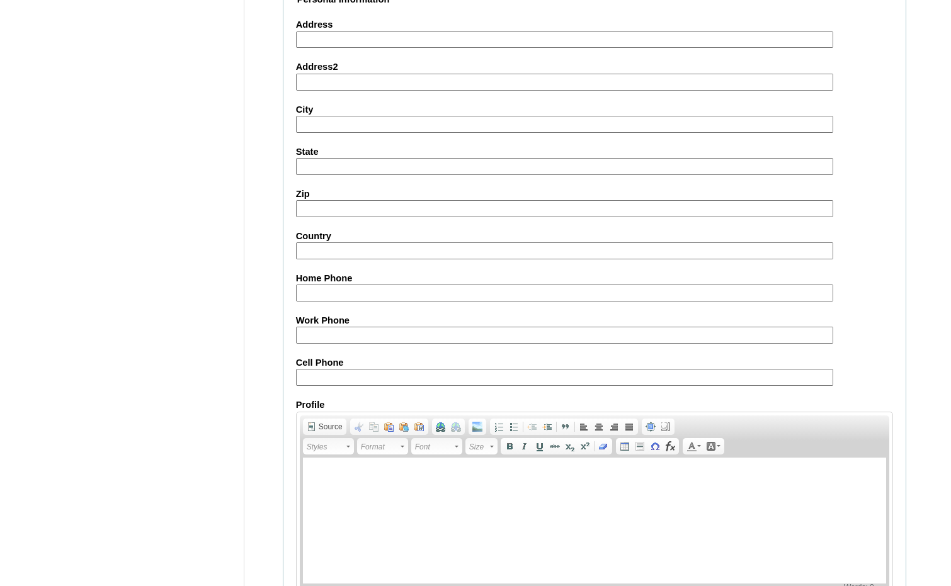
scroll to position [1332, 0]
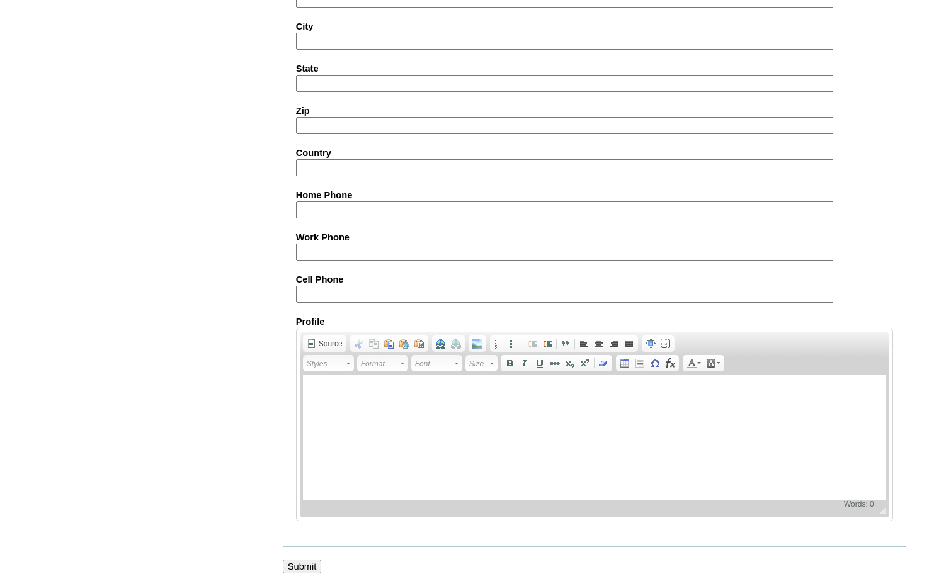
click at [309, 567] on input "Submit" at bounding box center [302, 567] width 39 height 14
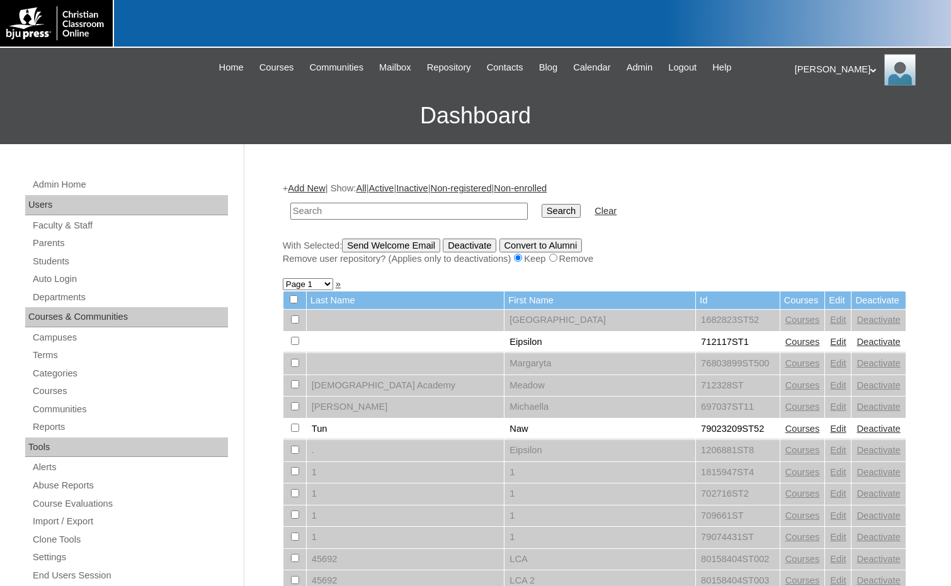
click at [372, 211] on input "text" at bounding box center [408, 211] width 237 height 17
paste input "78975921"
type input "78975921"
click at [541, 209] on input "Search" at bounding box center [560, 211] width 39 height 14
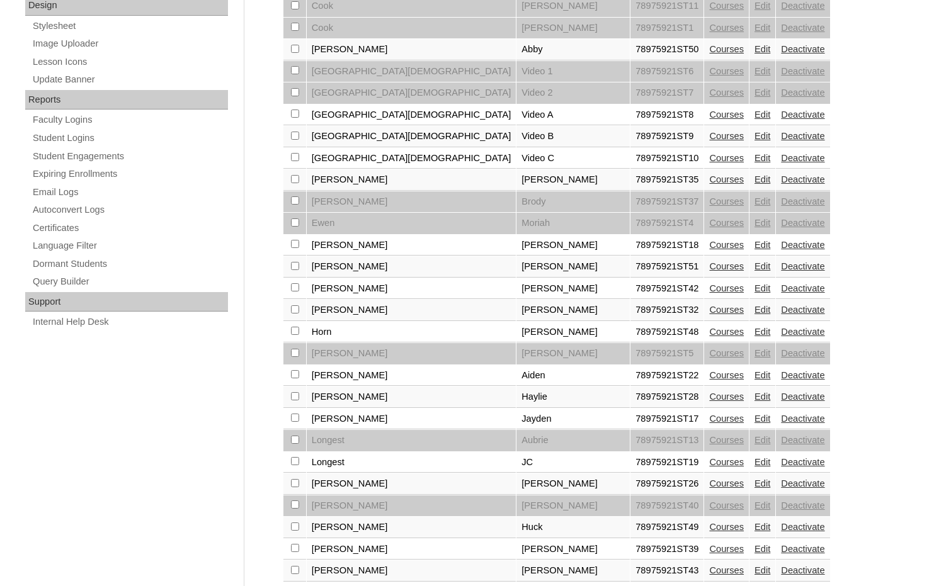
scroll to position [755, 0]
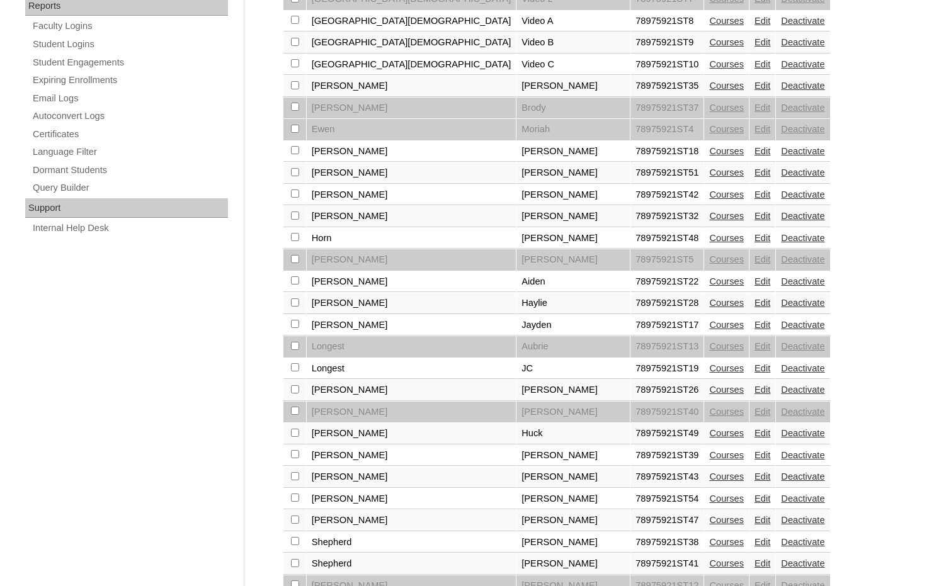
click at [754, 280] on link "Edit" at bounding box center [762, 281] width 16 height 10
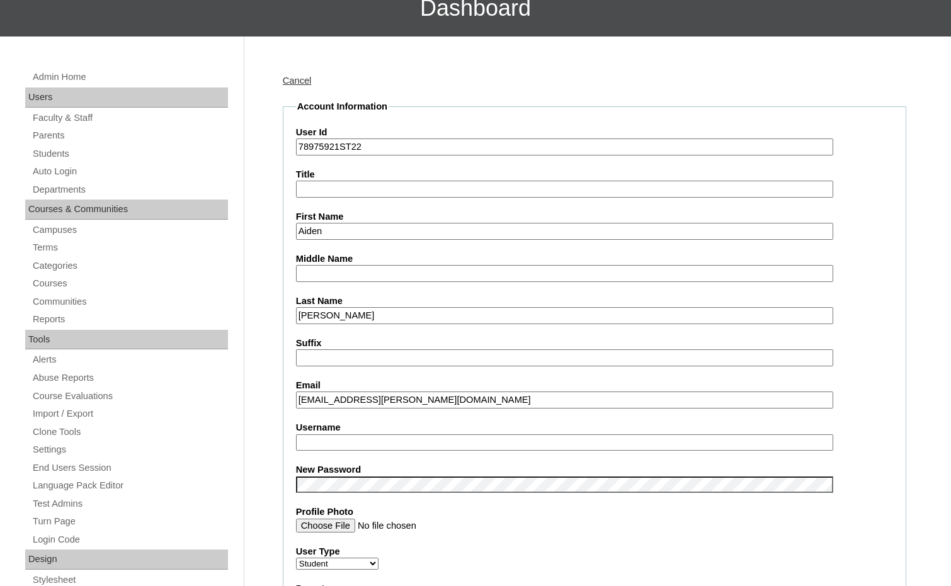
scroll to position [126, 0]
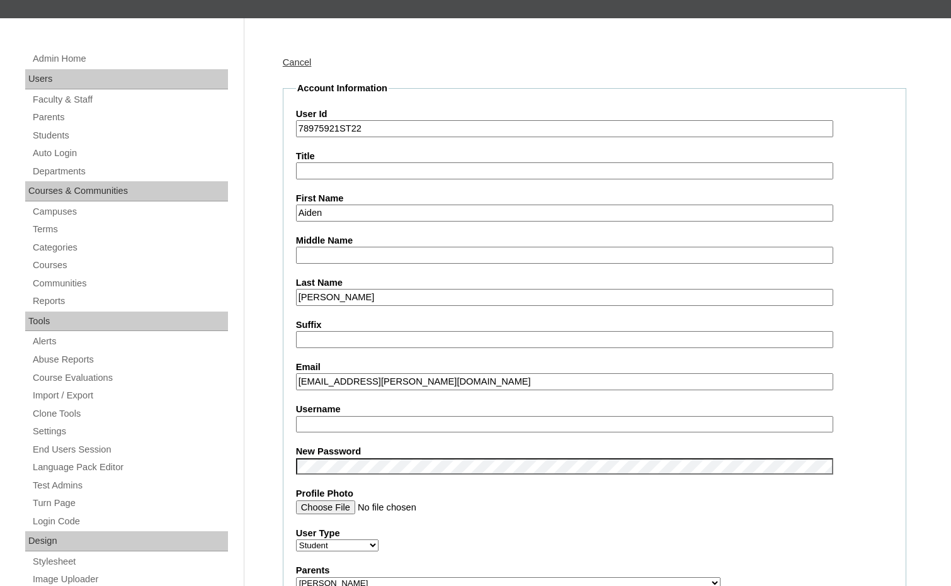
drag, startPoint x: 342, startPoint y: 380, endPoint x: 290, endPoint y: 382, distance: 52.3
click at [290, 382] on fieldset "Account Information User Id 78975921ST22 Title First Name Aiden Middle Name Las…" at bounding box center [594, 592] width 623 height 1020
click at [331, 427] on input "Username" at bounding box center [564, 424] width 537 height 17
paste input "aiden.hunt"
type input "aiden.hunt"
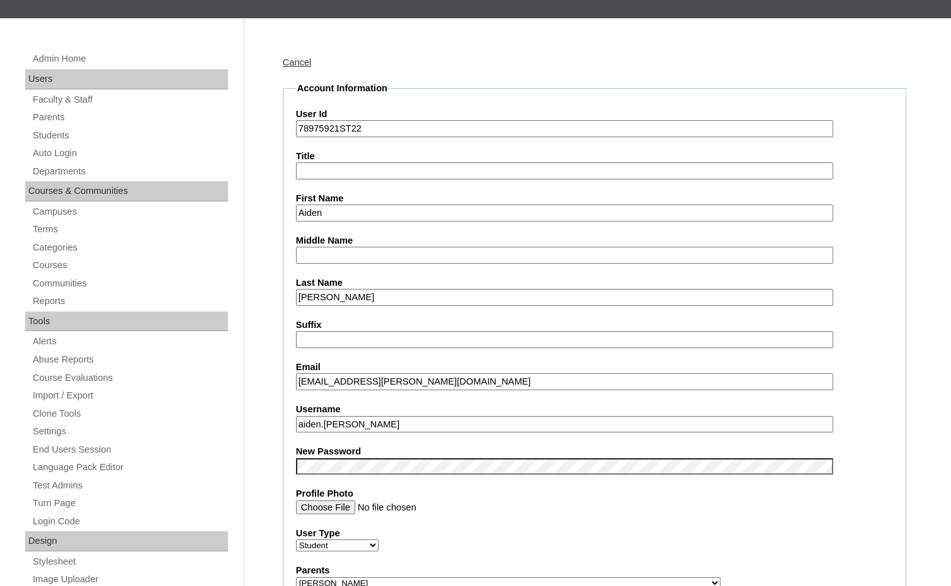
drag, startPoint x: 338, startPoint y: 126, endPoint x: 261, endPoint y: 124, distance: 76.8
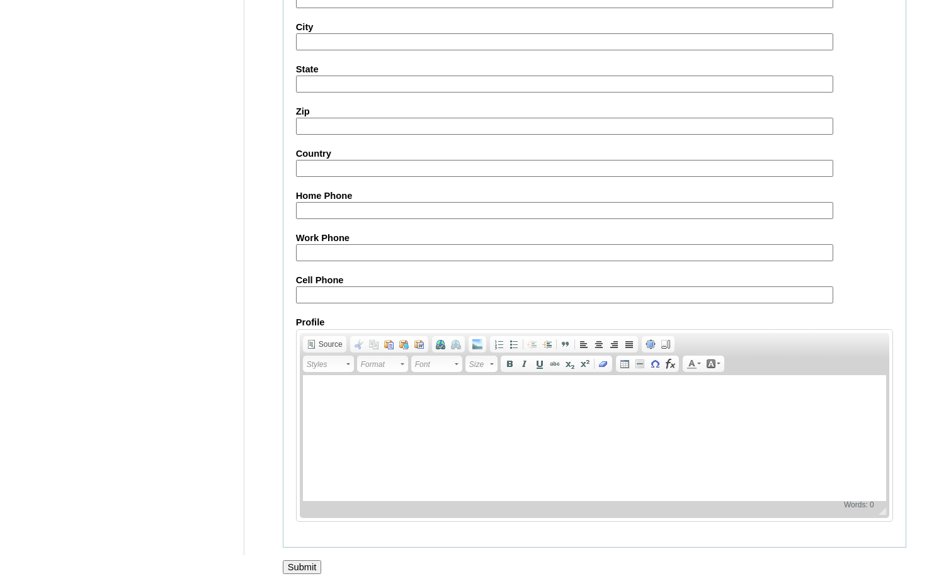
scroll to position [1332, 0]
click at [303, 565] on input "Submit" at bounding box center [302, 567] width 39 height 14
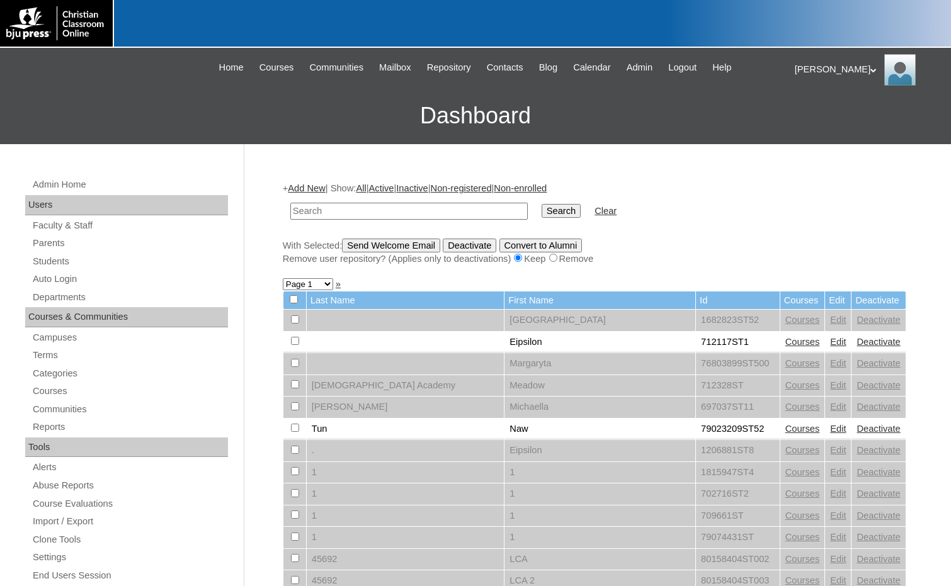
click at [854, 266] on div "Remove user repository? (Applies only to deactivations) Keep Remove" at bounding box center [594, 258] width 623 height 13
click at [344, 215] on input "text" at bounding box center [408, 211] width 237 height 17
paste input "78975921"
type input "78975921"
click at [541, 215] on input "Search" at bounding box center [560, 211] width 39 height 14
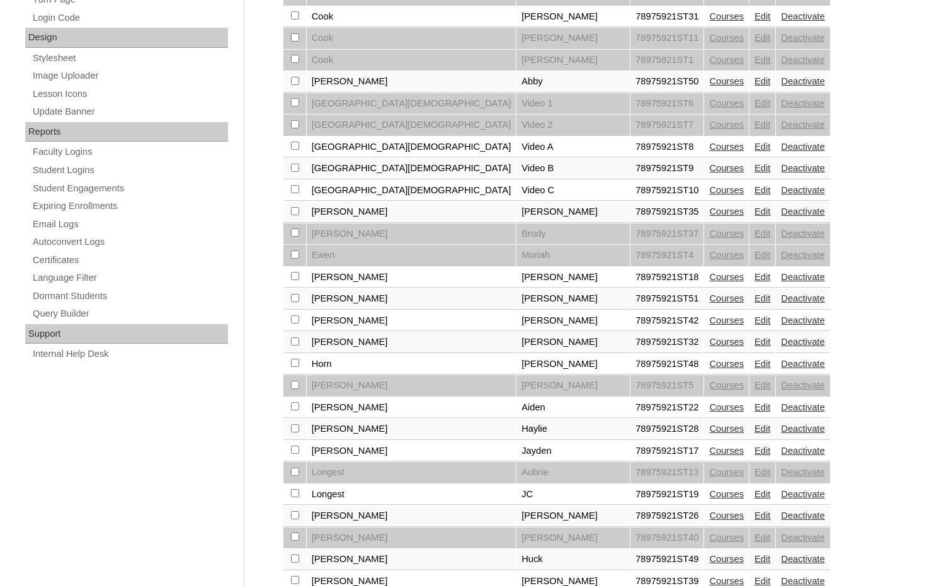
scroll to position [692, 0]
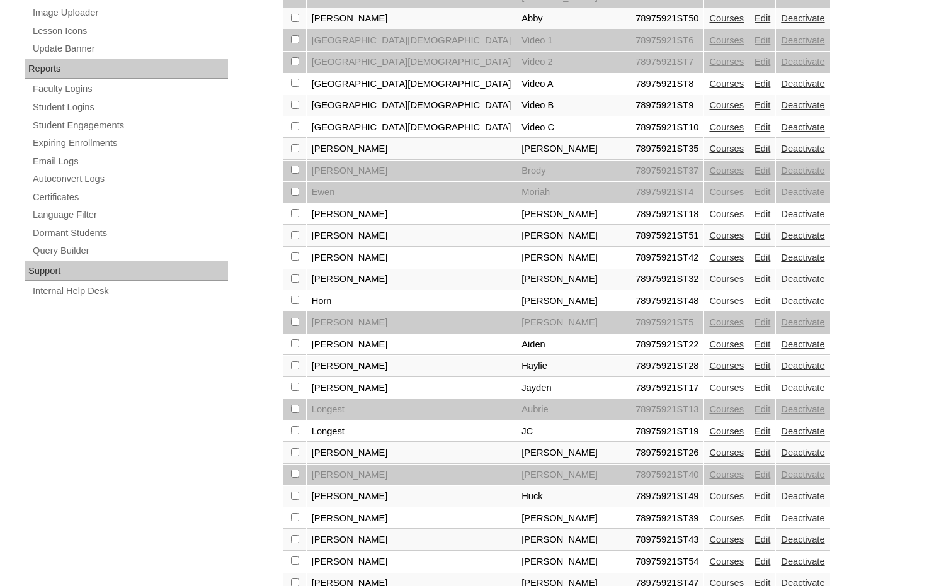
click at [754, 391] on link "Edit" at bounding box center [762, 388] width 16 height 10
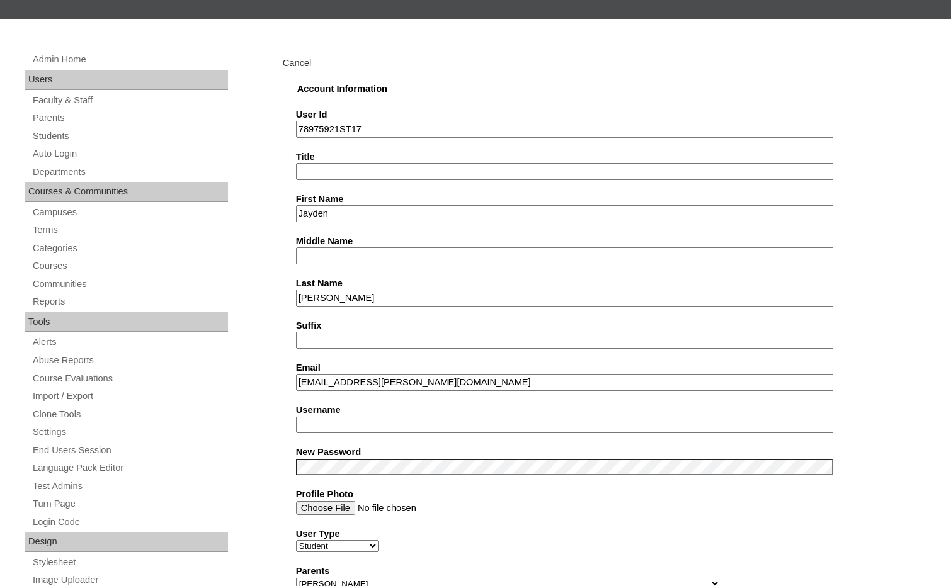
scroll to position [126, 0]
drag, startPoint x: 381, startPoint y: 380, endPoint x: 285, endPoint y: 380, distance: 96.9
click at [285, 380] on fieldset "Account Information User Id 78975921ST17 Title First Name Jayden Middle Name La…" at bounding box center [594, 592] width 623 height 1020
click at [324, 427] on input "Username" at bounding box center [564, 424] width 537 height 17
paste input "jayden.largent-green"
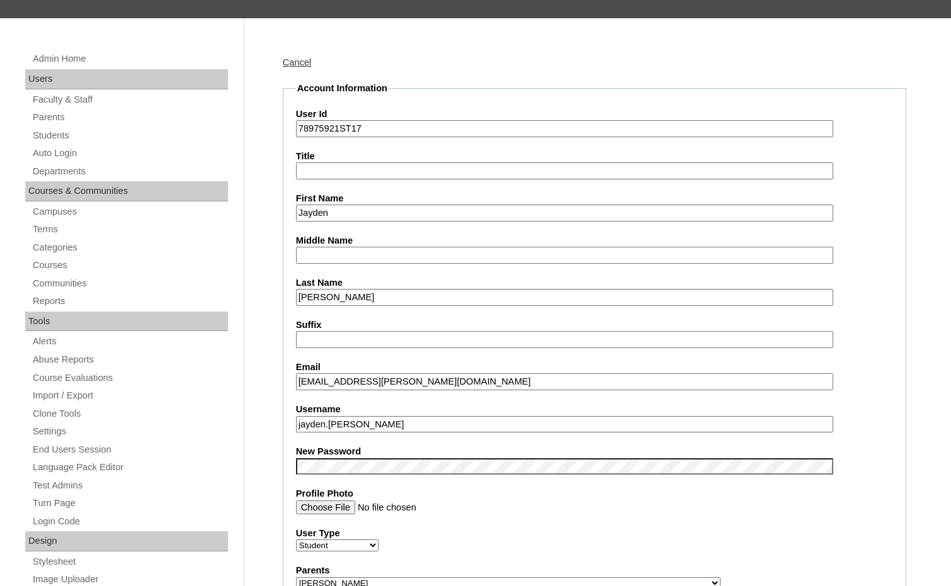
type input "jayden.largent-green"
drag, startPoint x: 339, startPoint y: 132, endPoint x: 275, endPoint y: 131, distance: 64.2
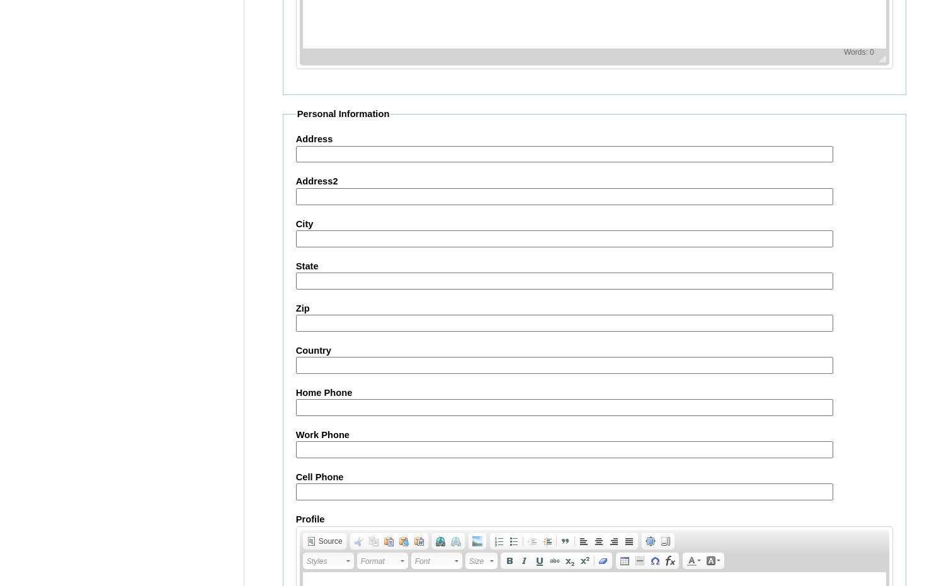
scroll to position [1332, 0]
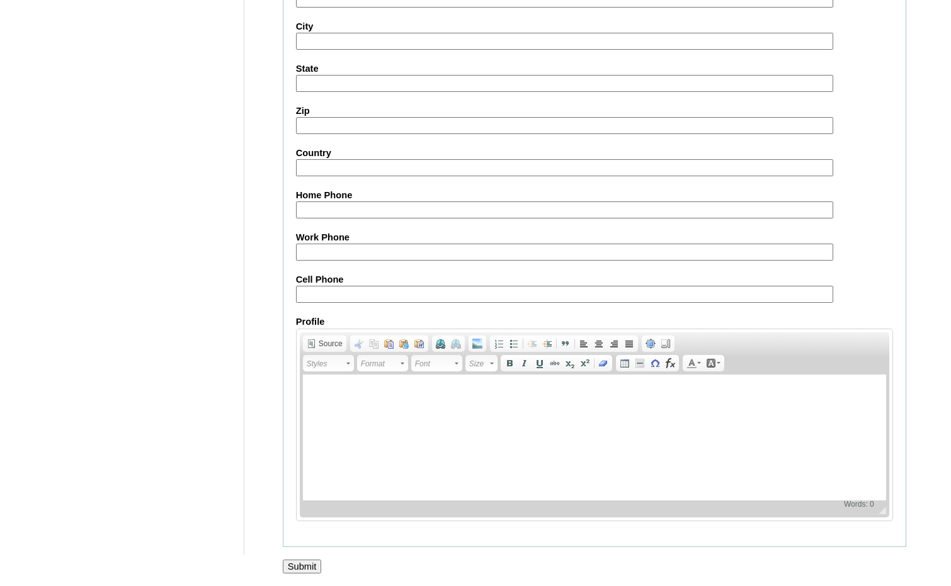
click at [299, 566] on input "Submit" at bounding box center [302, 567] width 39 height 14
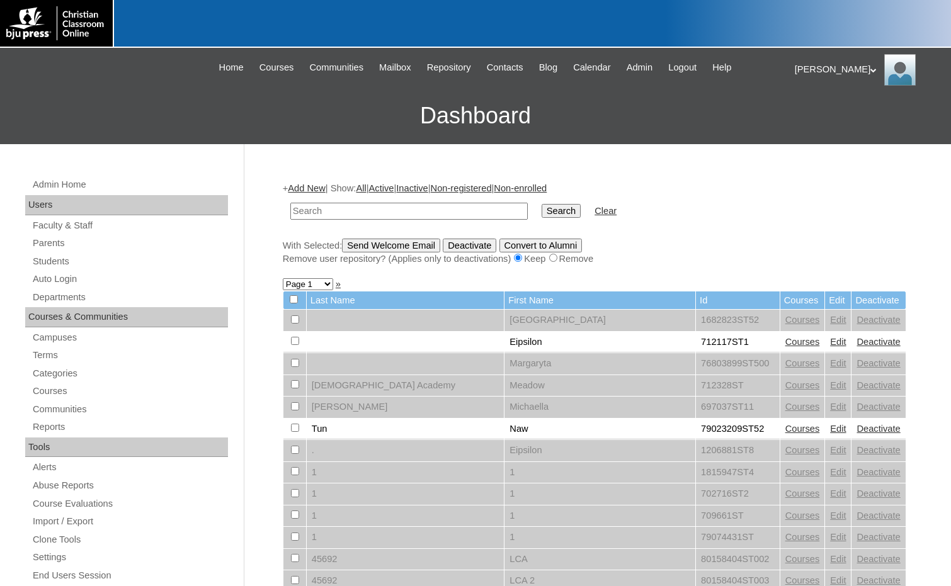
click at [430, 216] on input "text" at bounding box center [408, 211] width 237 height 17
paste input "78975921"
type input "78975921"
click at [541, 206] on input "Search" at bounding box center [560, 211] width 39 height 14
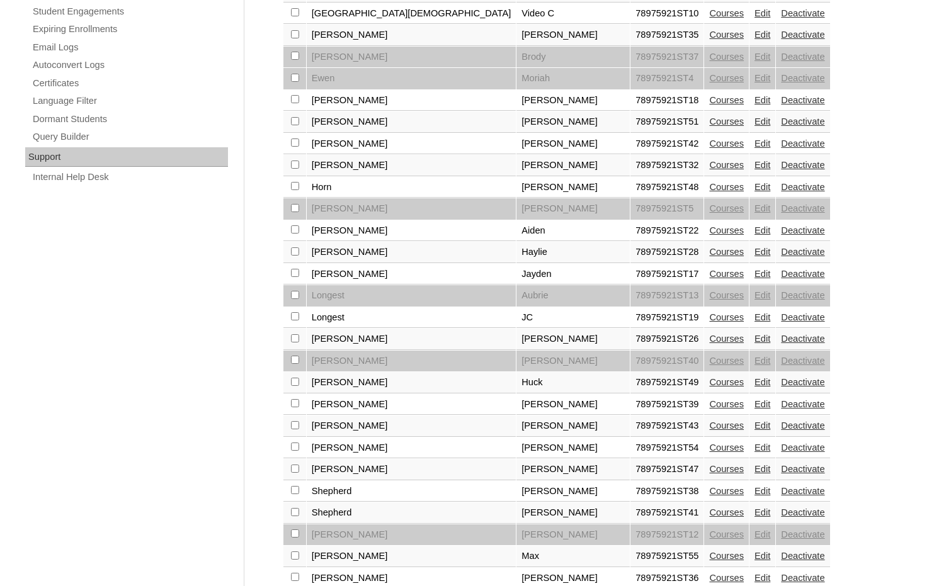
scroll to position [786, 0]
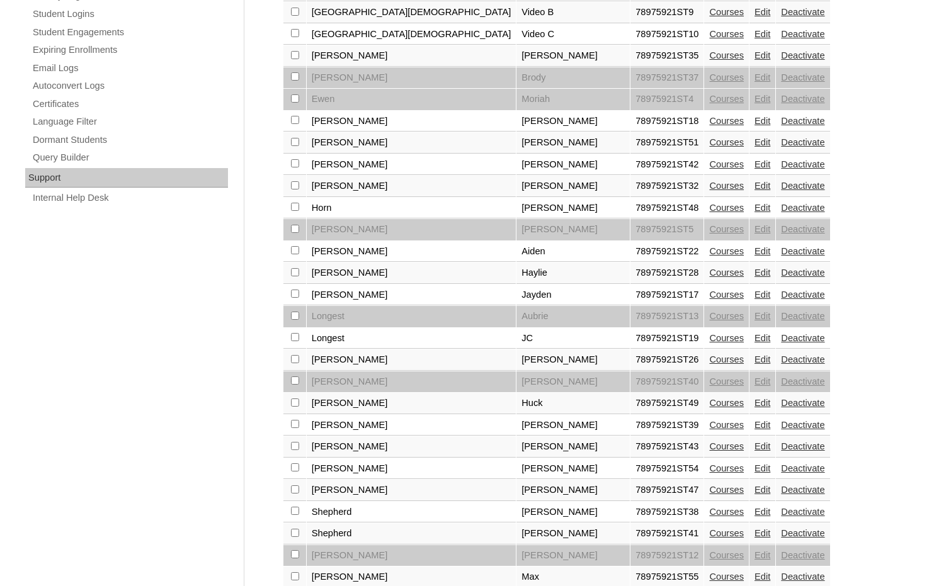
click at [709, 383] on link "Courses" at bounding box center [726, 381] width 35 height 10
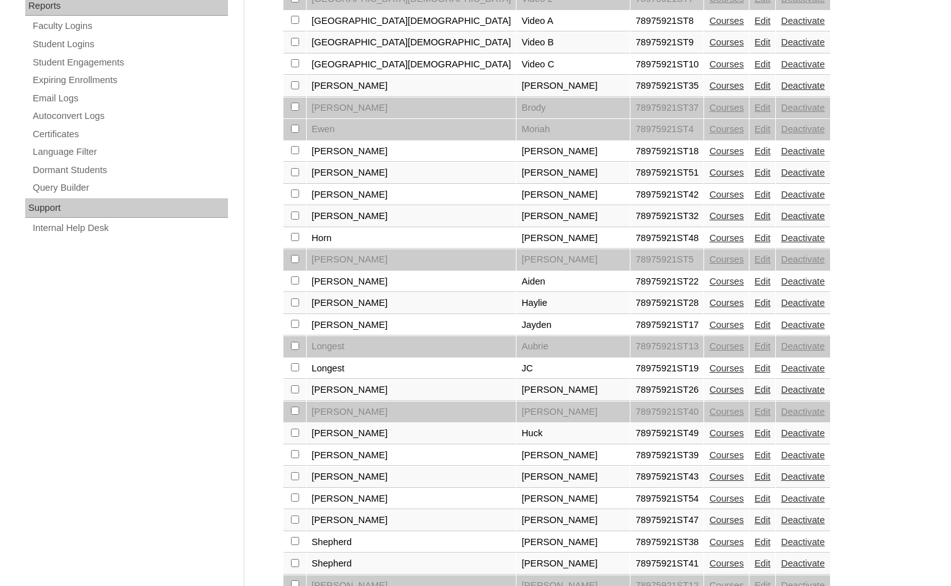
scroll to position [818, 0]
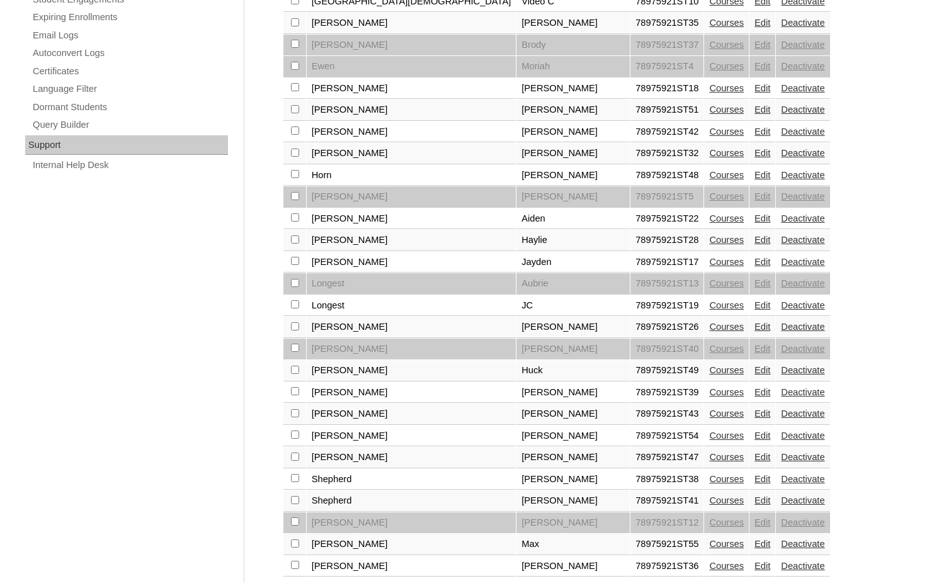
click at [754, 371] on link "Edit" at bounding box center [762, 370] width 16 height 10
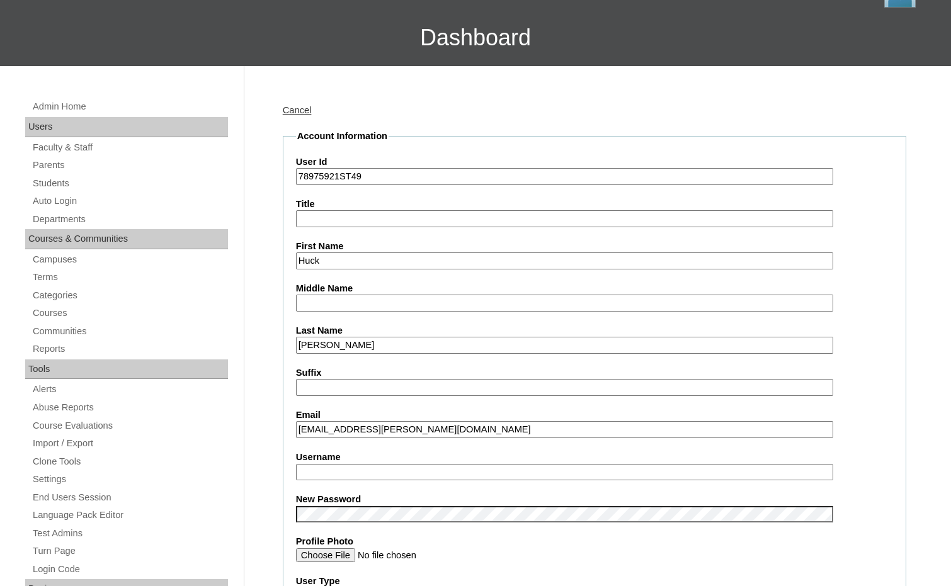
scroll to position [126, 0]
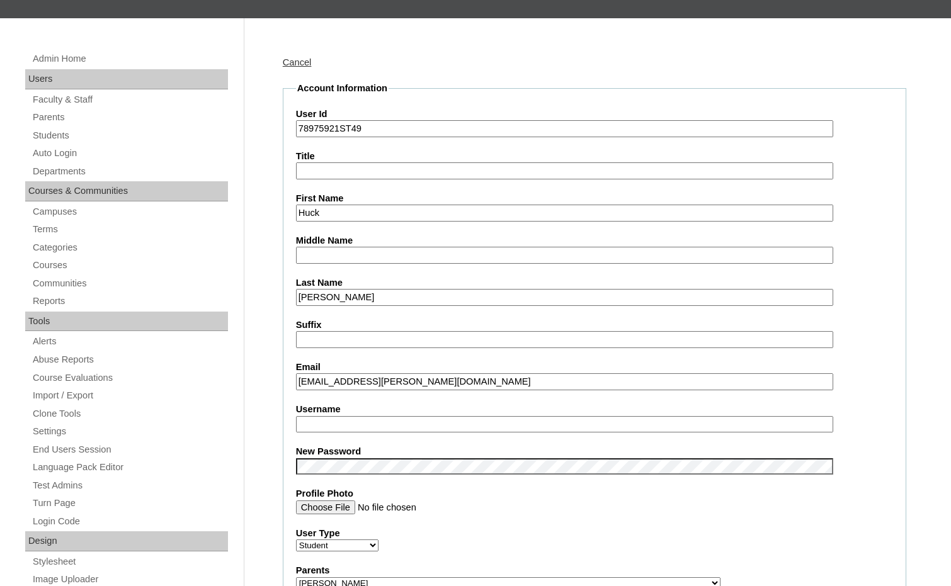
drag, startPoint x: 347, startPoint y: 380, endPoint x: 276, endPoint y: 377, distance: 71.8
click at [312, 426] on input "Username" at bounding box center [564, 424] width 537 height 17
paste input "huck.nelson"
type input "huck.nelson"
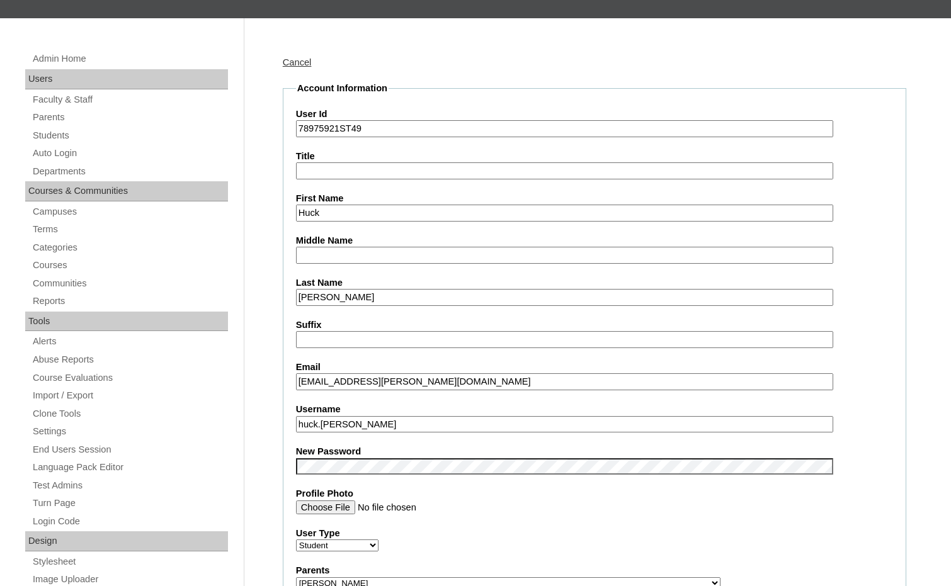
drag, startPoint x: 340, startPoint y: 123, endPoint x: 277, endPoint y: 123, distance: 63.0
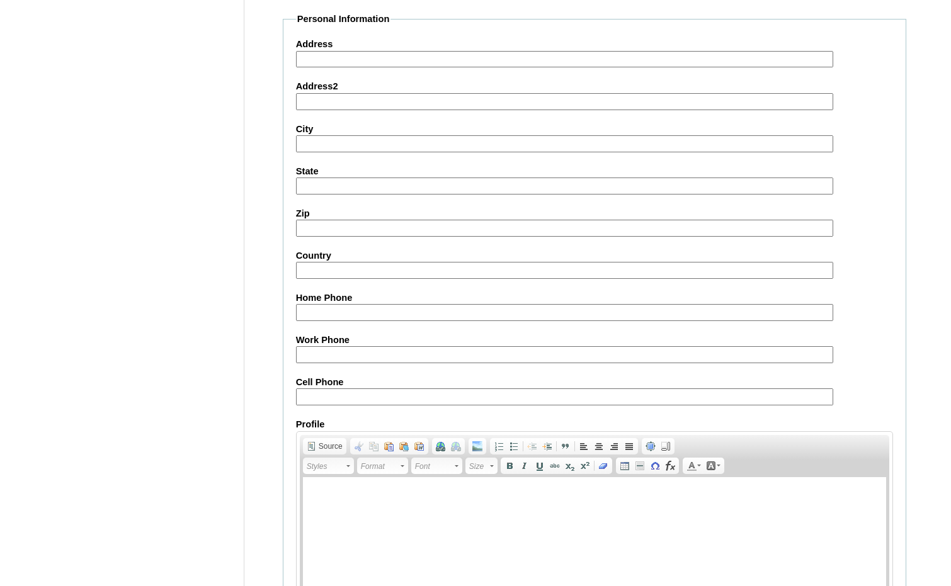
scroll to position [1332, 0]
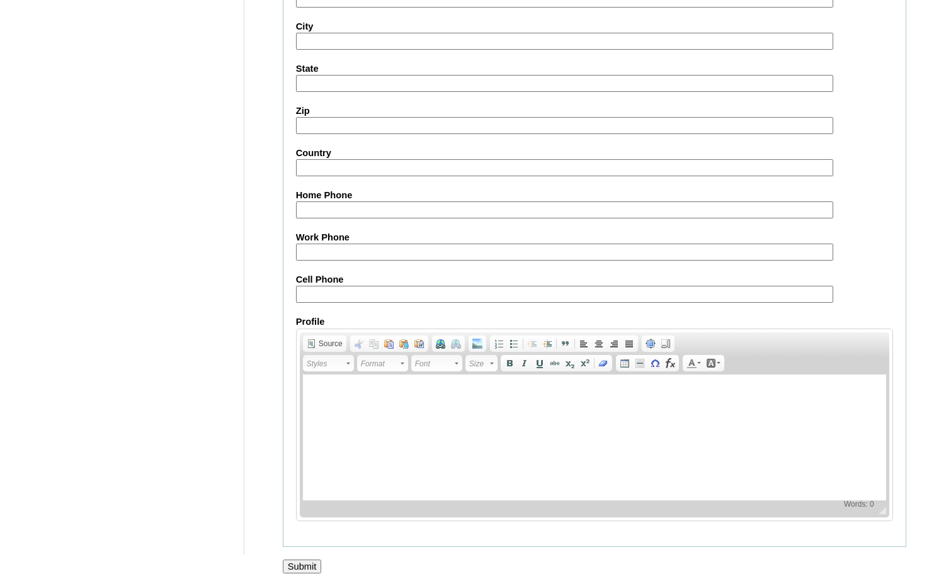
click at [300, 567] on input "Submit" at bounding box center [302, 567] width 39 height 14
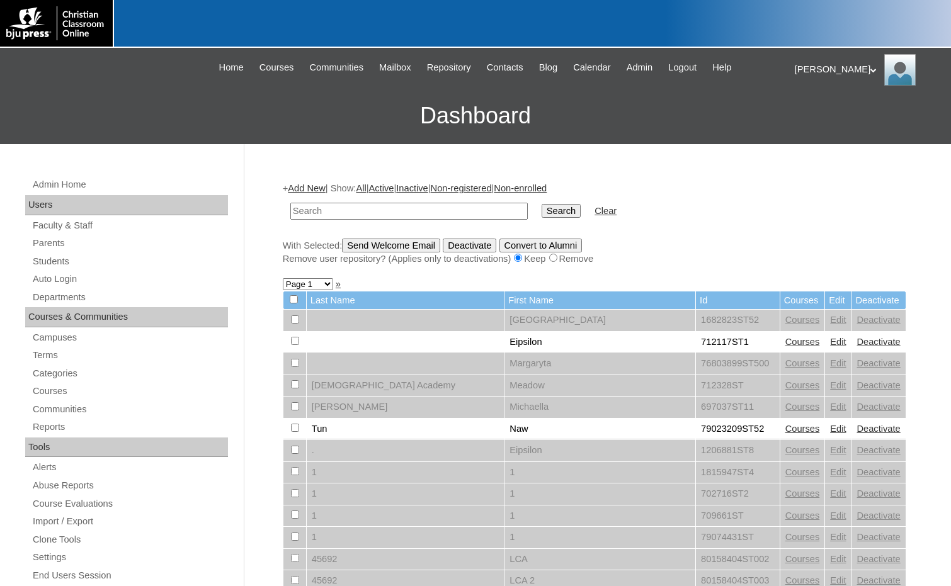
drag, startPoint x: 476, startPoint y: 209, endPoint x: 497, endPoint y: 209, distance: 20.8
click at [476, 209] on input "text" at bounding box center [408, 211] width 237 height 17
paste input "78975921"
type input "78975921"
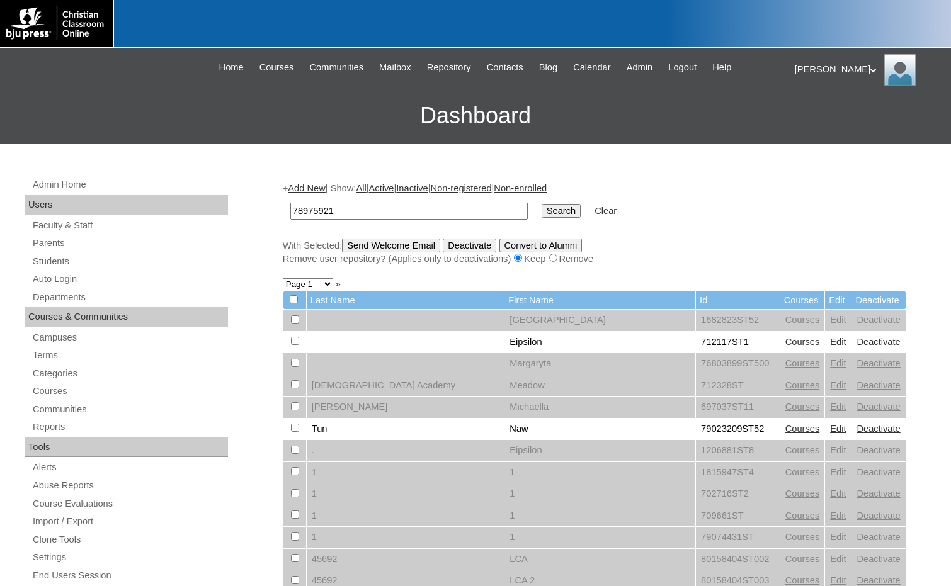
click at [541, 206] on input "Search" at bounding box center [560, 211] width 39 height 14
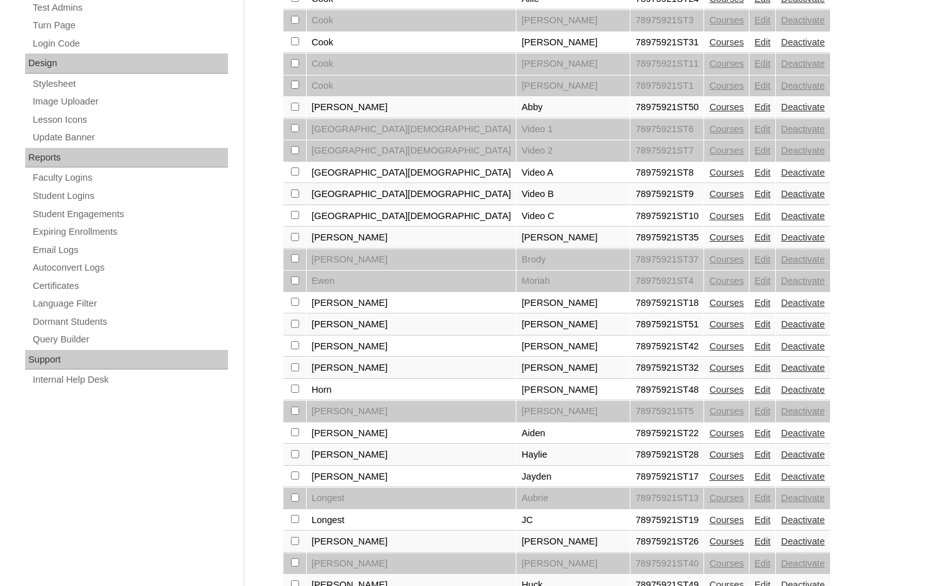
scroll to position [849, 0]
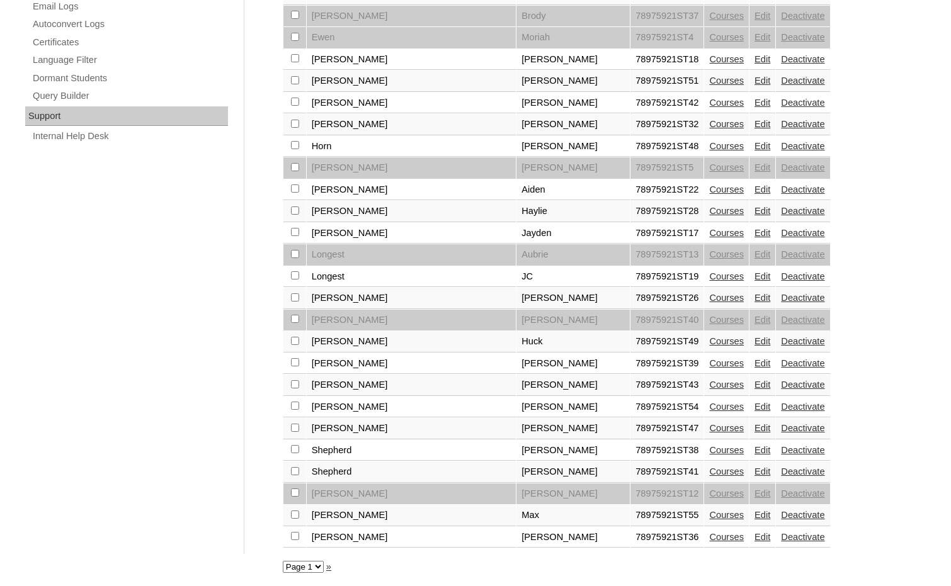
click at [754, 383] on link "Edit" at bounding box center [762, 385] width 16 height 10
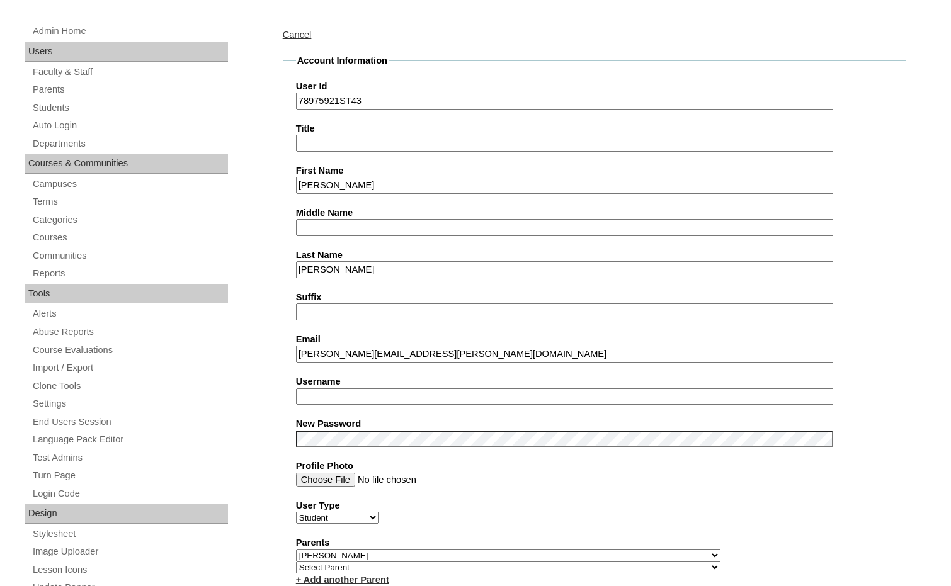
scroll to position [189, 0]
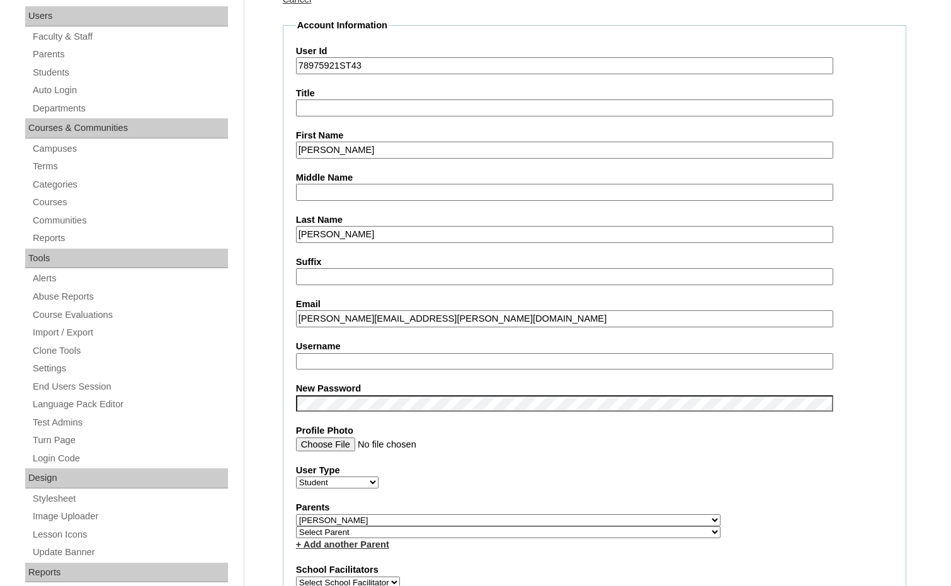
drag, startPoint x: 353, startPoint y: 316, endPoint x: 289, endPoint y: 317, distance: 63.6
click at [289, 317] on fieldset "Account Information User Id 78975921ST43 Title First Name Carter Middle Name La…" at bounding box center [594, 529] width 623 height 1020
click at [337, 361] on input "Username" at bounding box center [564, 361] width 537 height 17
paste input "carter.perkins"
type input "carter.perkins"
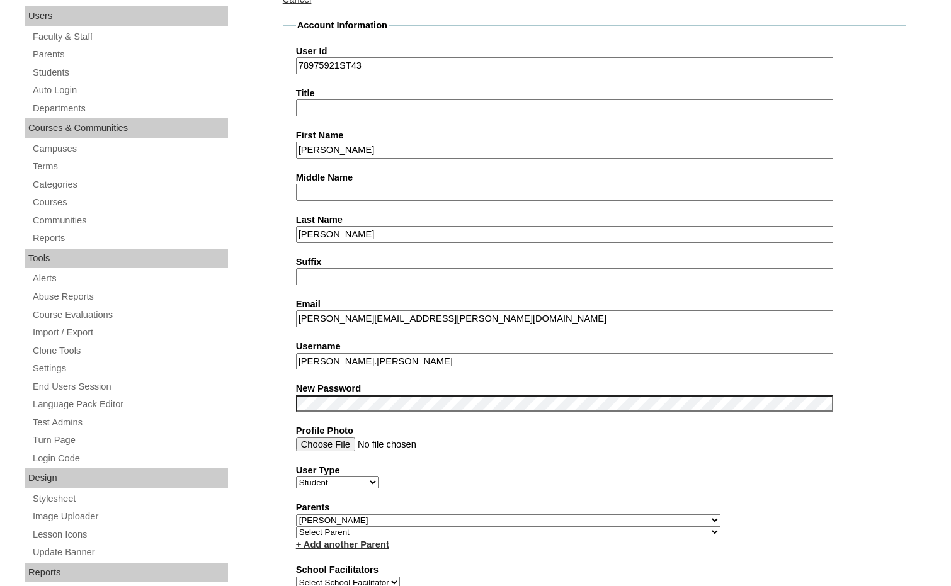
drag, startPoint x: 341, startPoint y: 65, endPoint x: 281, endPoint y: 65, distance: 59.2
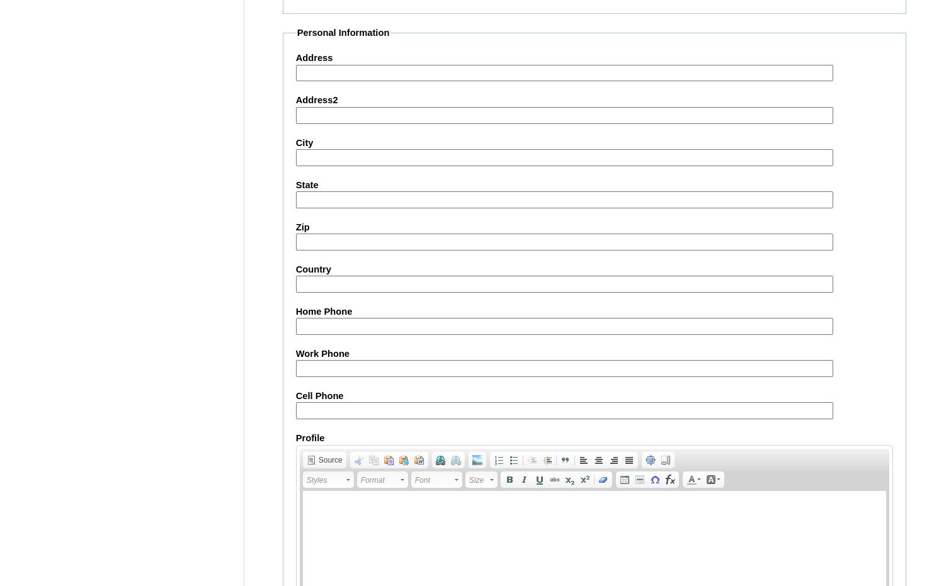
scroll to position [1332, 0]
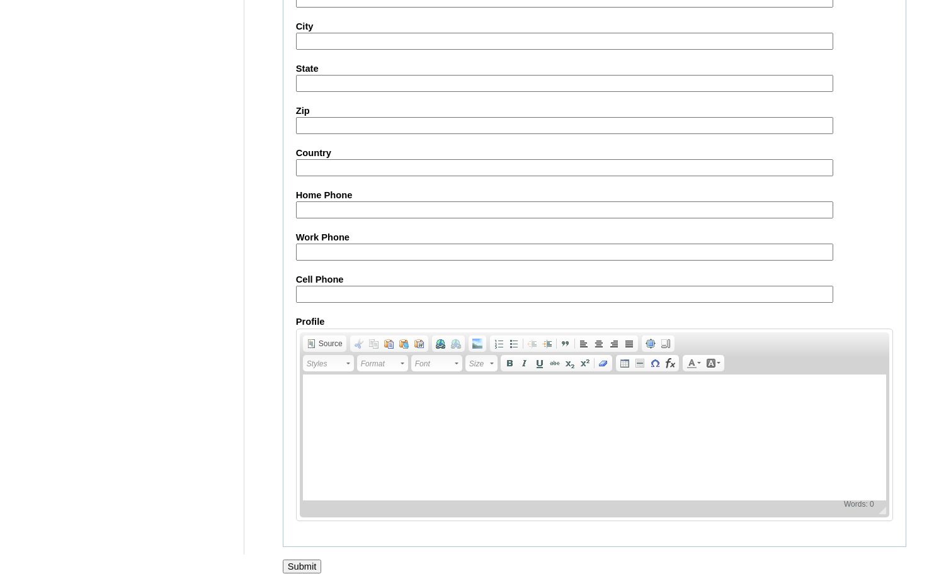
click at [308, 563] on input "Submit" at bounding box center [302, 567] width 39 height 14
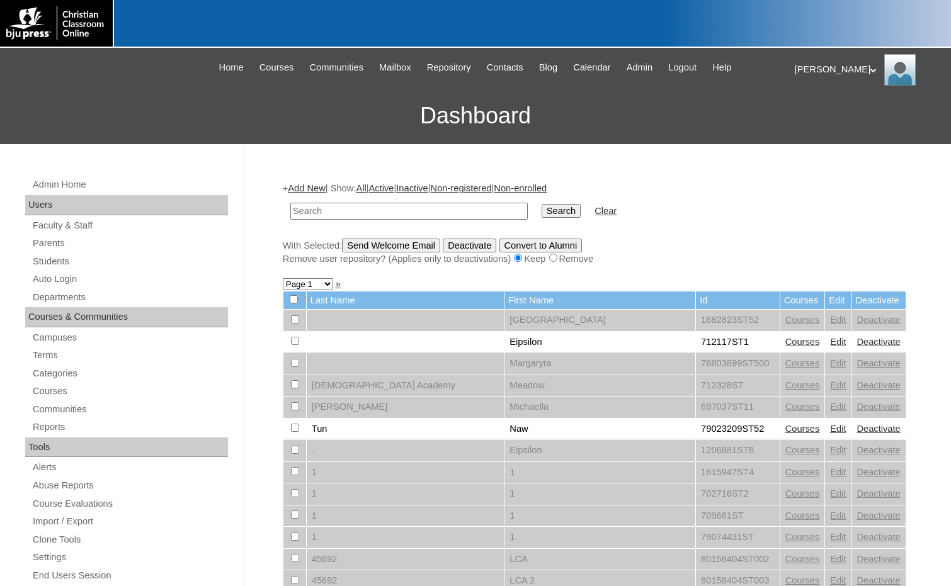
click at [342, 203] on input "text" at bounding box center [408, 211] width 237 height 17
paste input "78975921"
type input "78975921"
click at [541, 213] on input "Search" at bounding box center [560, 211] width 39 height 14
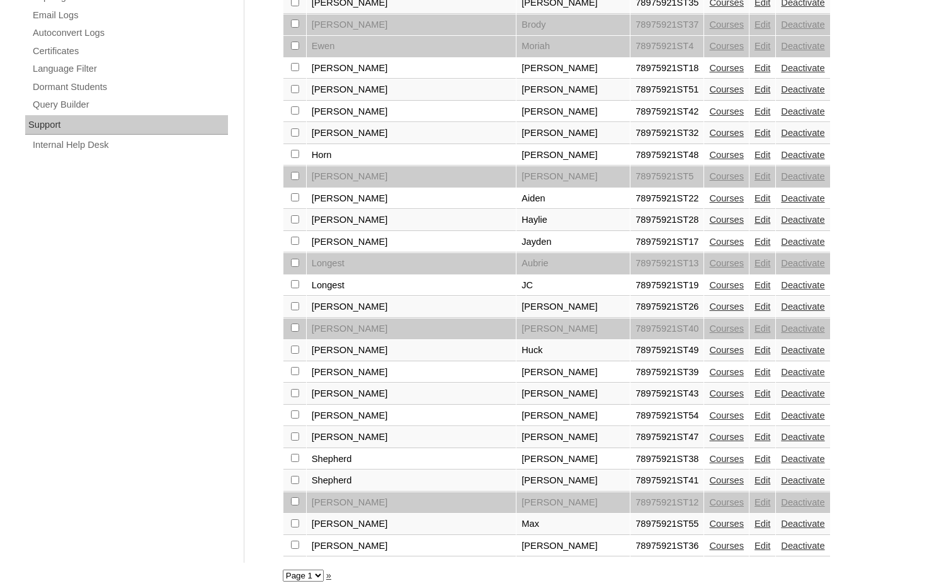
scroll to position [849, 0]
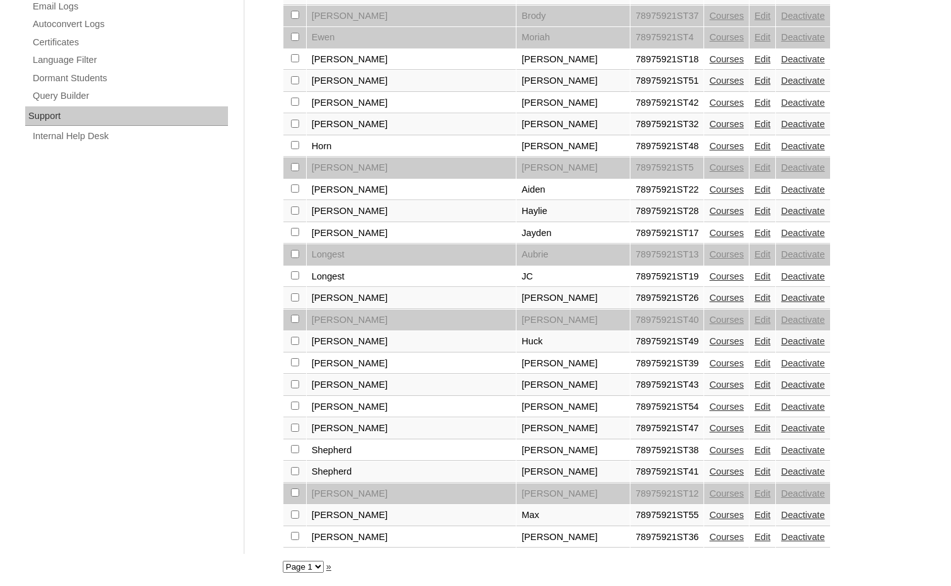
click at [754, 466] on link "Edit" at bounding box center [762, 471] width 16 height 10
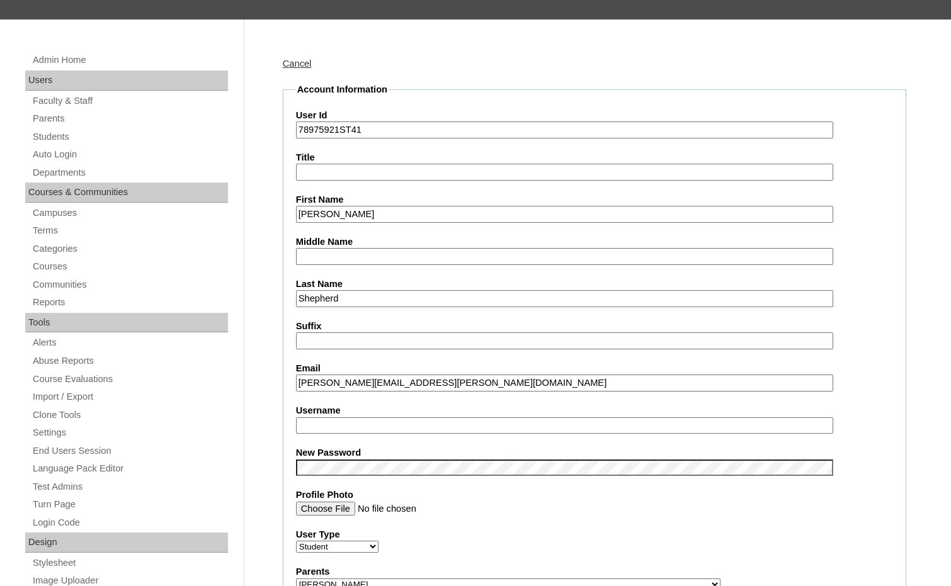
scroll to position [126, 0]
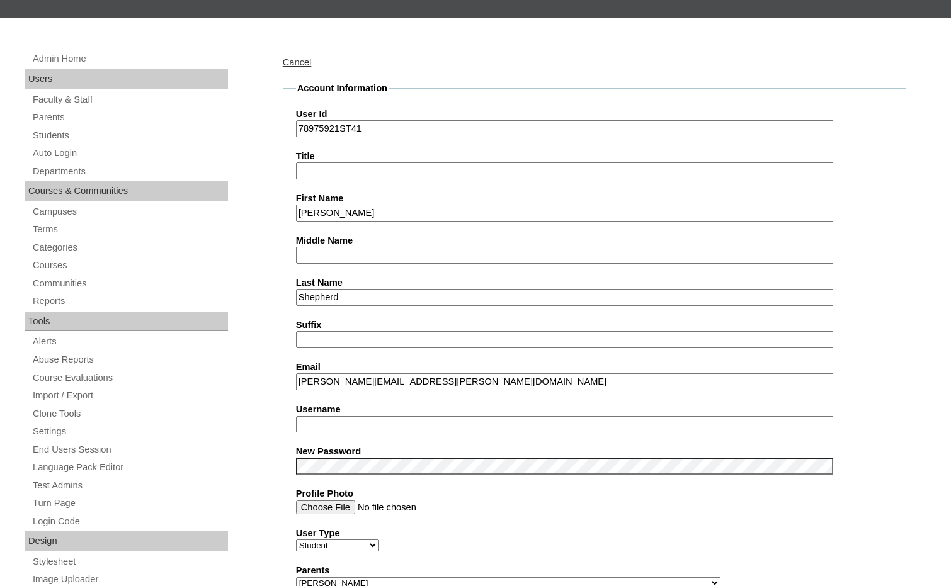
drag, startPoint x: 361, startPoint y: 384, endPoint x: 264, endPoint y: 384, distance: 96.9
click at [305, 421] on input "Username" at bounding box center [564, 424] width 537 height 17
paste input "elliott.shepherd"
type input "elliott.shepherd"
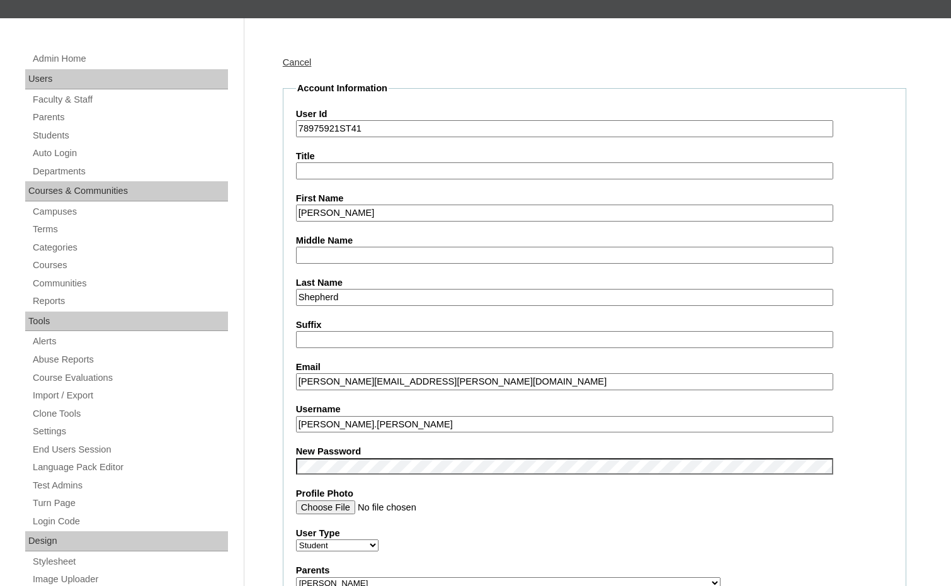
drag, startPoint x: 340, startPoint y: 121, endPoint x: 287, endPoint y: 121, distance: 52.9
click at [287, 121] on fieldset "Account Information User Id 78975921ST41 Title First Name Elliott Middle Name L…" at bounding box center [594, 592] width 623 height 1020
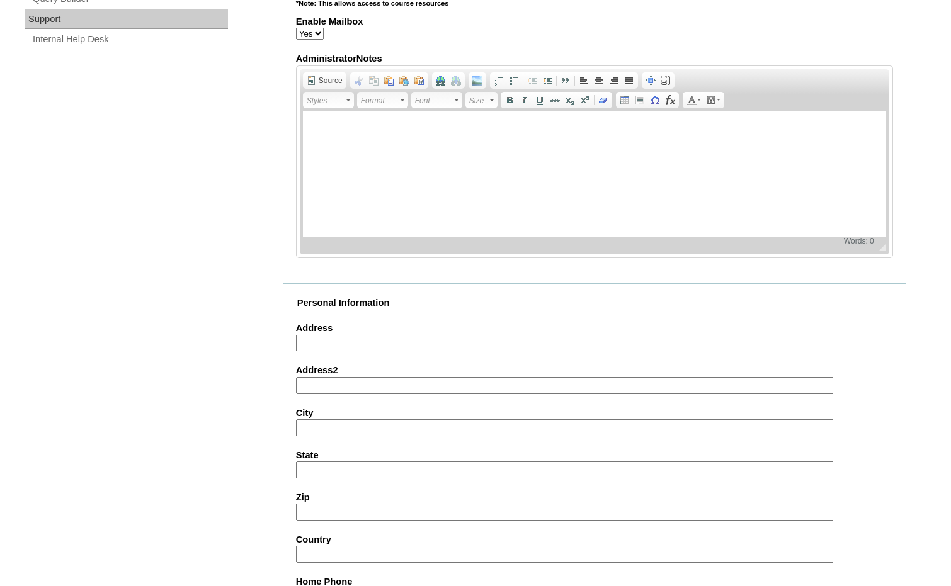
scroll to position [1332, 0]
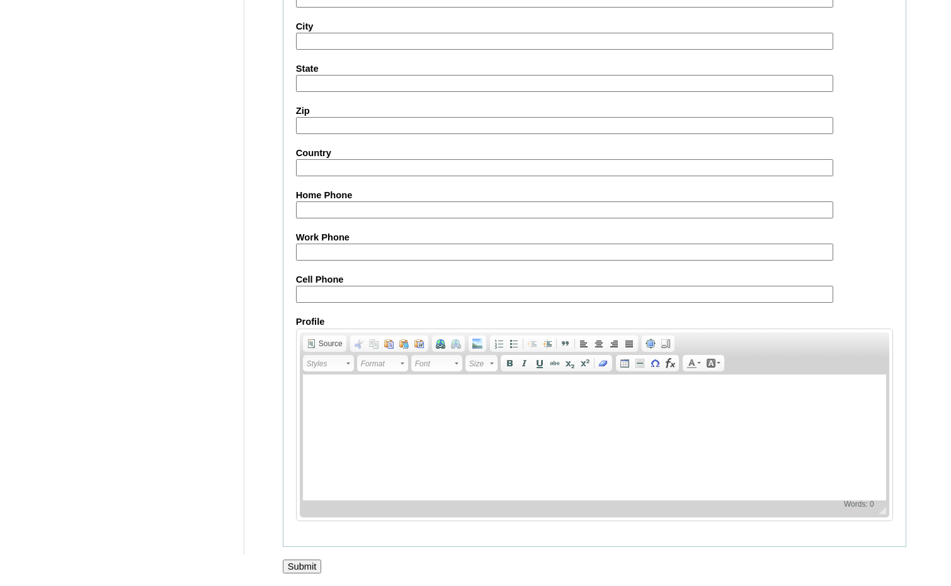
click at [308, 566] on input "Submit" at bounding box center [302, 567] width 39 height 14
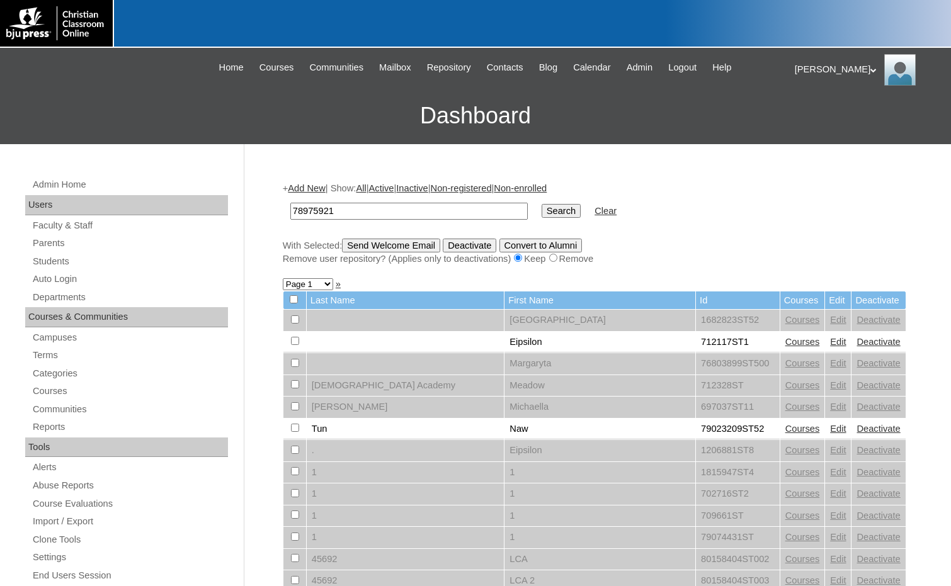
type input "78975921"
click at [541, 208] on input "Search" at bounding box center [560, 211] width 39 height 14
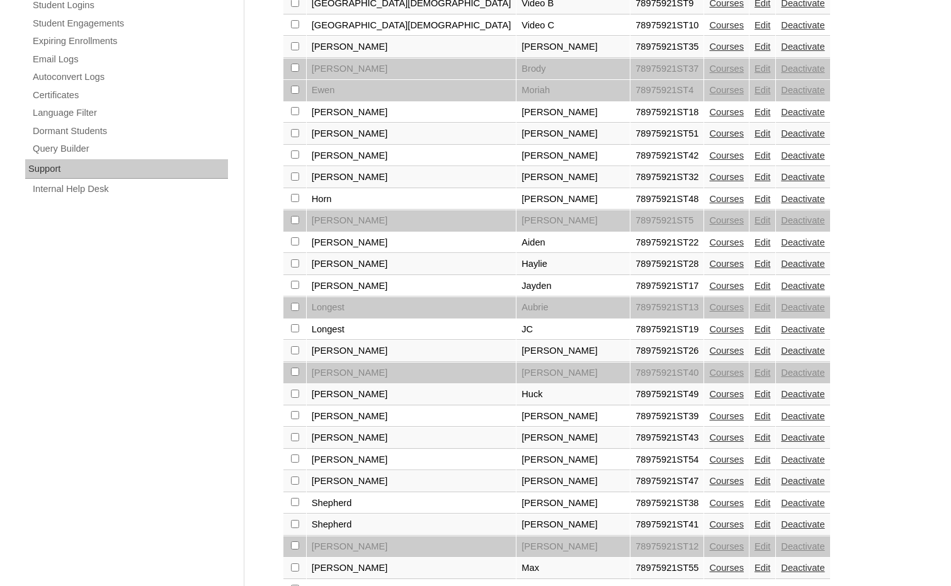
scroll to position [849, 0]
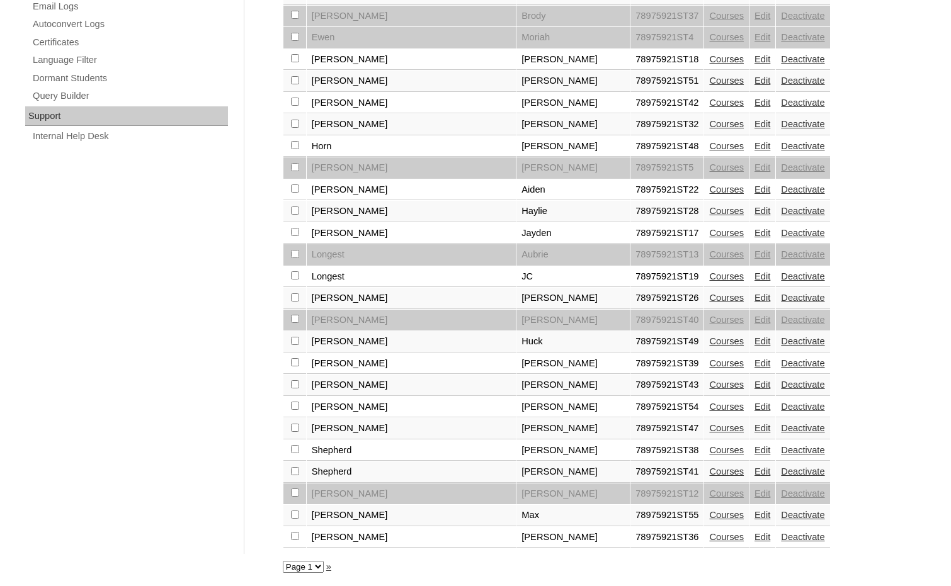
click at [754, 511] on link "Edit" at bounding box center [762, 515] width 16 height 10
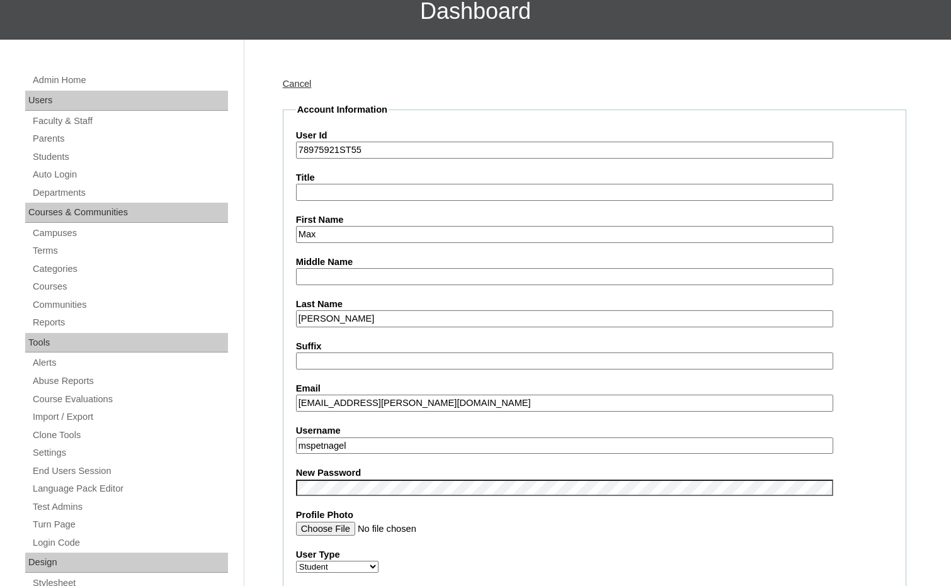
scroll to position [126, 0]
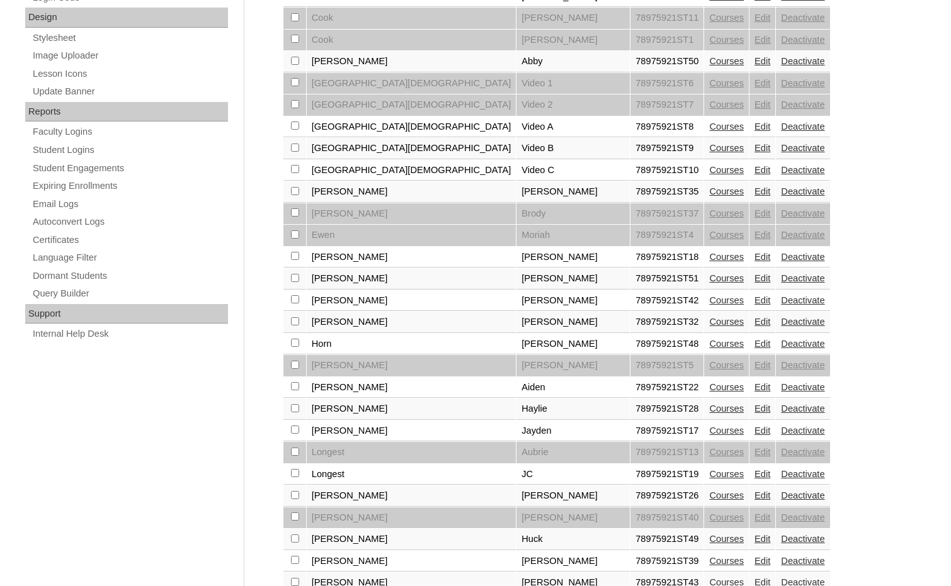
scroll to position [849, 0]
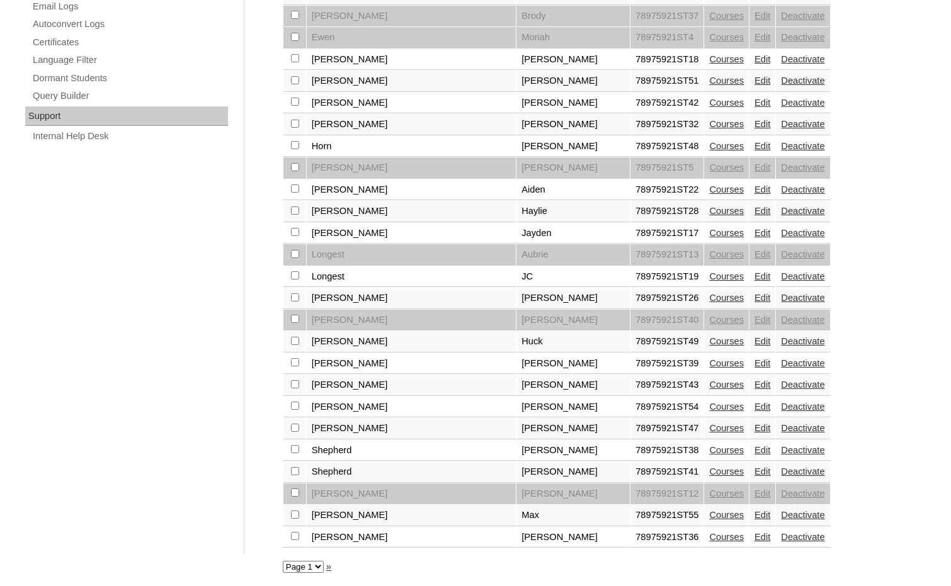
click at [754, 535] on link "Edit" at bounding box center [762, 537] width 16 height 10
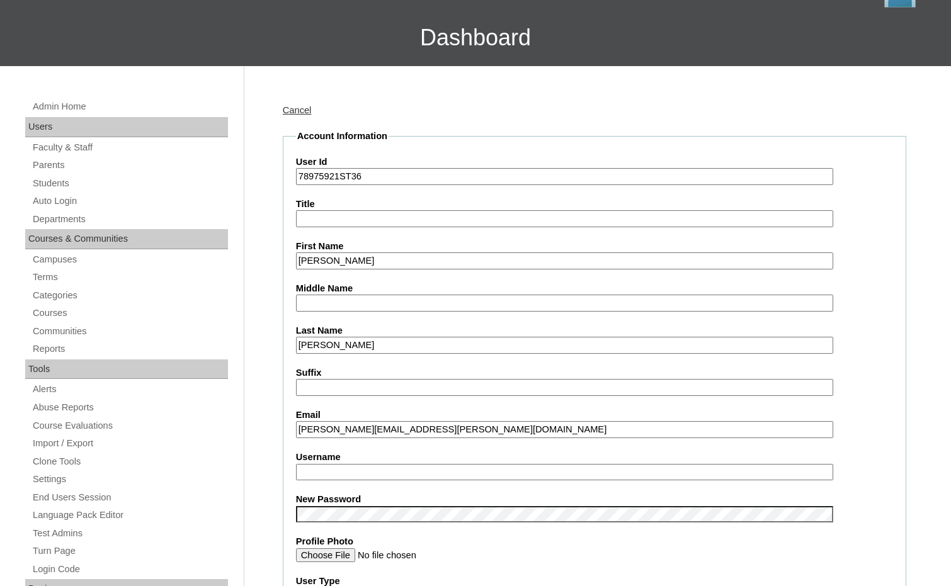
scroll to position [126, 0]
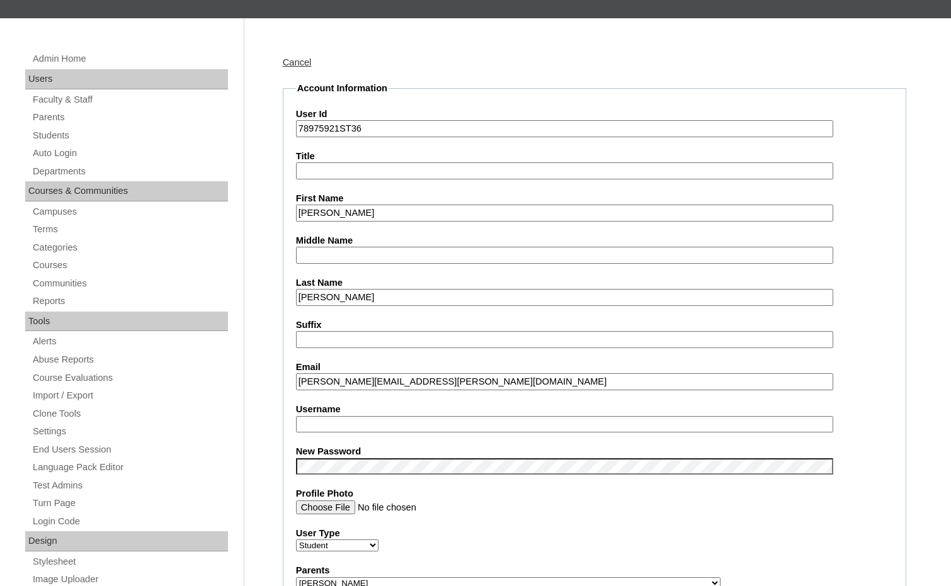
drag, startPoint x: 341, startPoint y: 383, endPoint x: 280, endPoint y: 381, distance: 61.1
click at [320, 422] on input "Username" at bounding box center [564, 424] width 537 height 17
paste input "[PERSON_NAME].[PERSON_NAME]"
type input "joe.tenney"
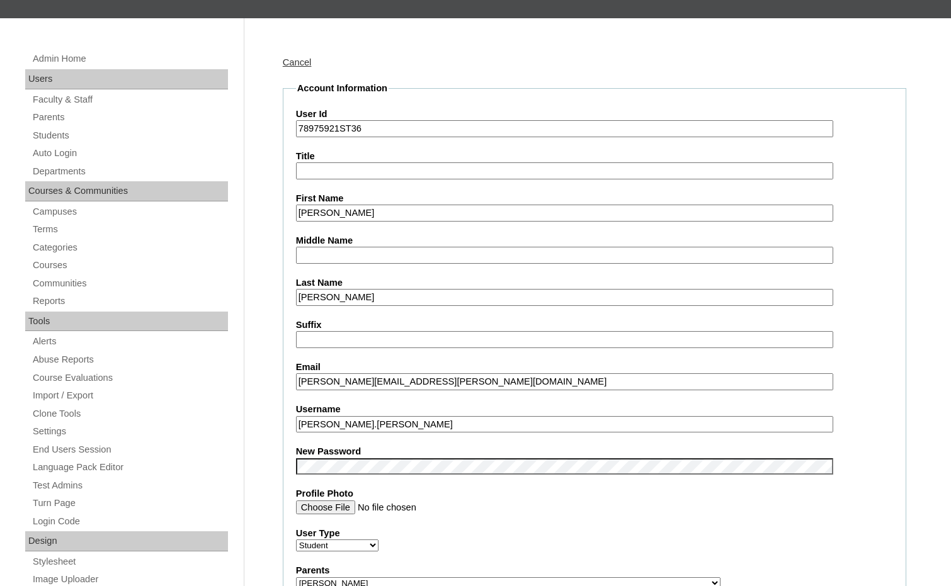
drag, startPoint x: 341, startPoint y: 135, endPoint x: 296, endPoint y: 135, distance: 44.7
click at [296, 135] on input "78975921ST36" at bounding box center [564, 128] width 537 height 17
drag, startPoint x: 340, startPoint y: 130, endPoint x: 263, endPoint y: 130, distance: 77.4
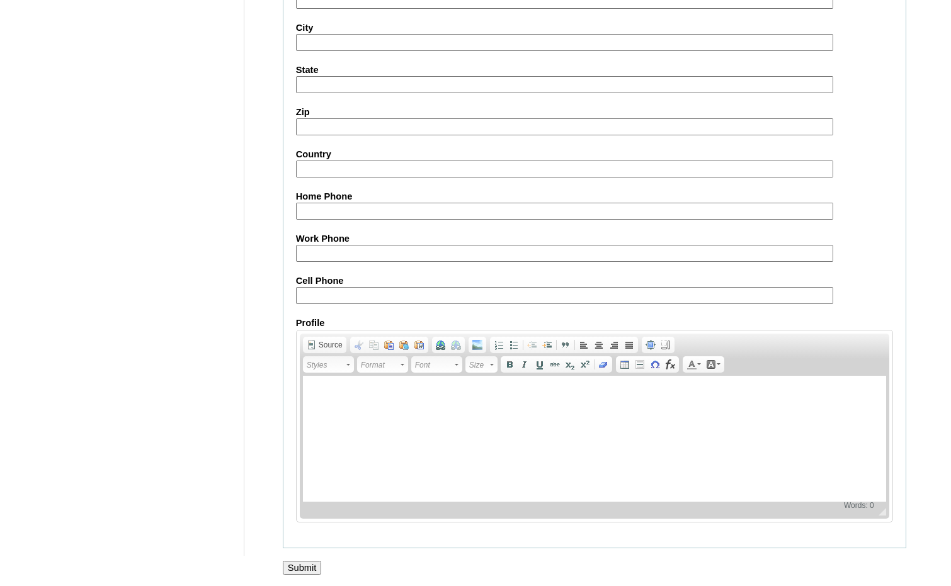
scroll to position [1332, 0]
click at [300, 566] on input "Submit" at bounding box center [302, 567] width 39 height 14
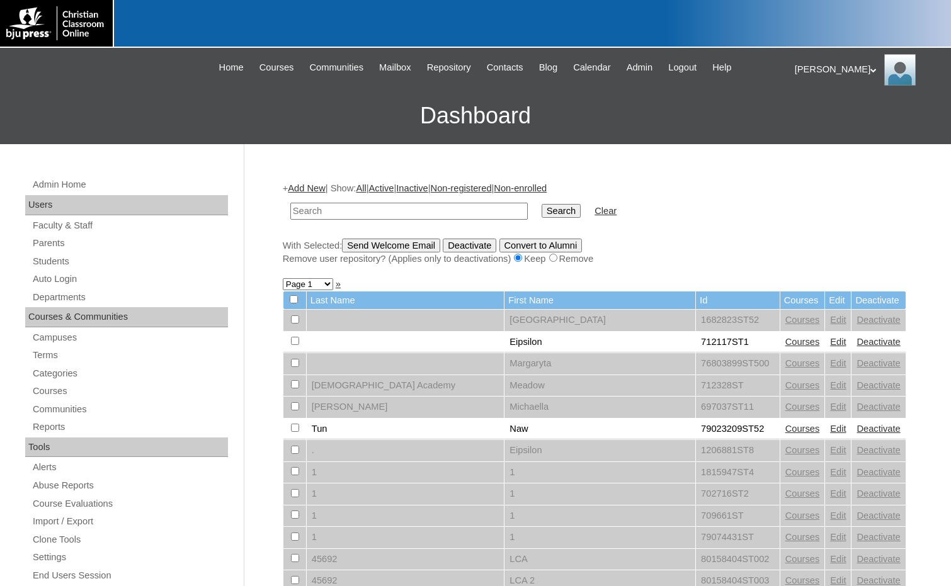
drag, startPoint x: 889, startPoint y: 246, endPoint x: 822, endPoint y: 246, distance: 67.4
click at [889, 246] on div "With Selected: Send Welcome Email Deactivate Convert to Alumni Remove user repo…" at bounding box center [594, 252] width 623 height 27
drag, startPoint x: 477, startPoint y: 214, endPoint x: 500, endPoint y: 214, distance: 23.3
click at [477, 214] on input "text" at bounding box center [408, 211] width 237 height 17
paste input "78975921"
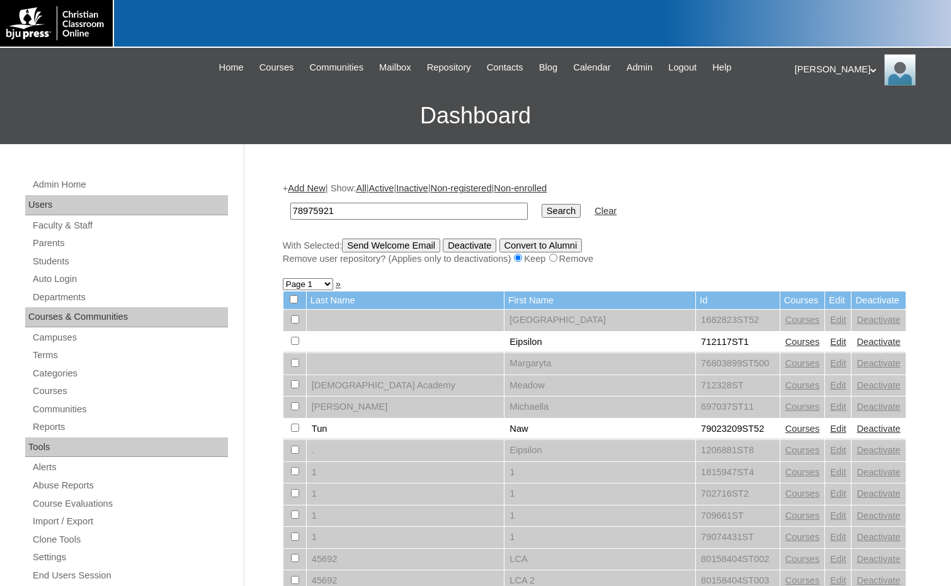
type input "78975921"
click at [541, 213] on input "Search" at bounding box center [560, 211] width 39 height 14
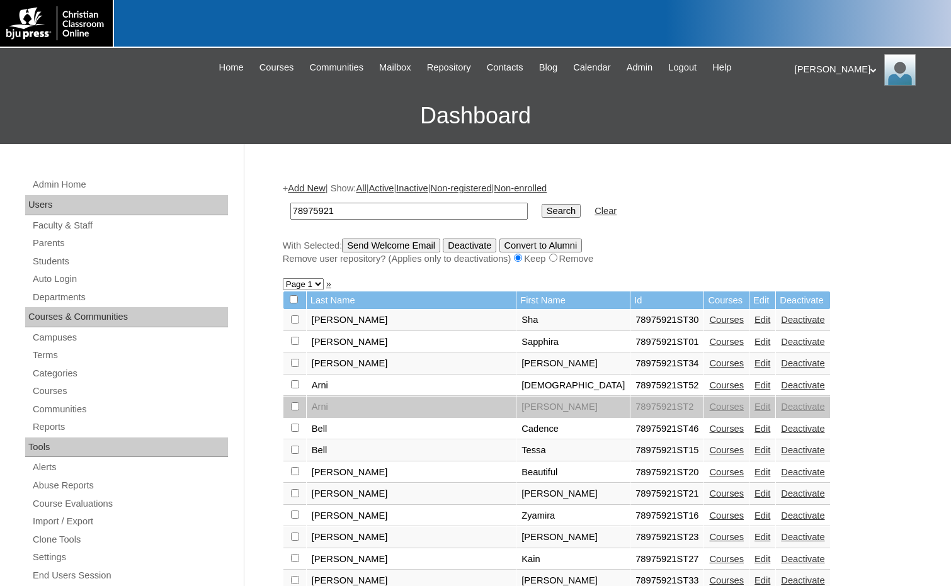
click at [319, 285] on select "Page 1 Page 2" at bounding box center [303, 284] width 41 height 12
select select "admin_students.php?q=78975921&submit=Search&page=2"
click at [283, 280] on select "Page 1 Page 2" at bounding box center [303, 284] width 41 height 12
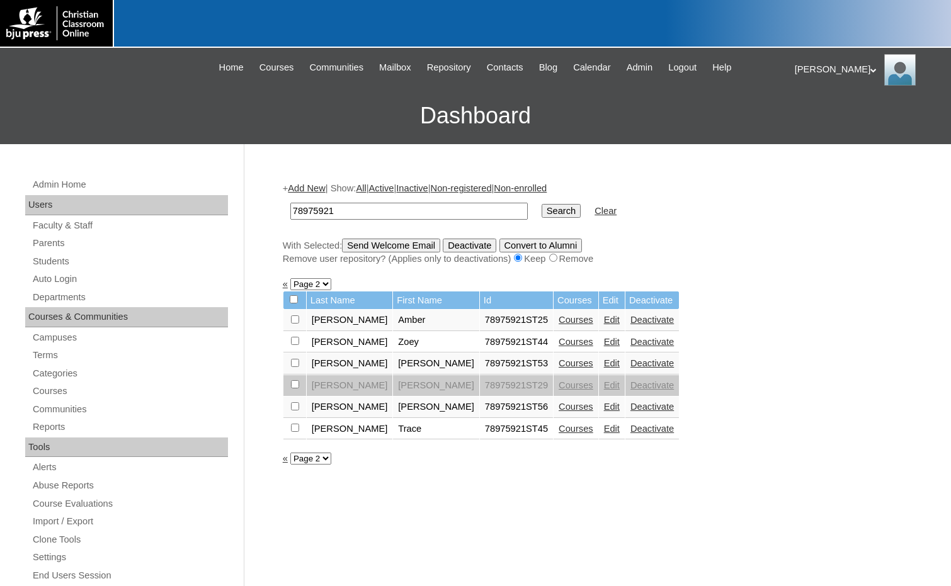
click at [604, 341] on link "Edit" at bounding box center [612, 342] width 16 height 10
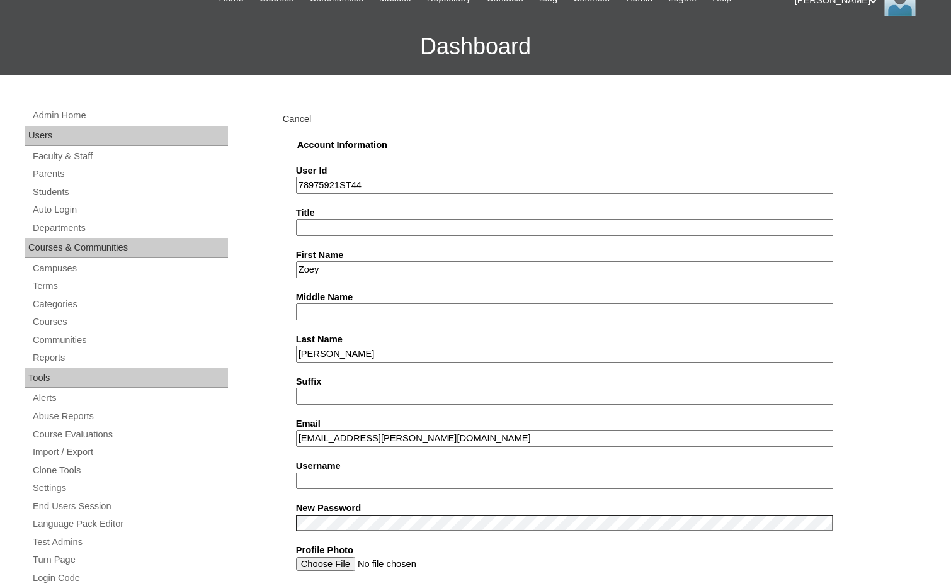
scroll to position [126, 0]
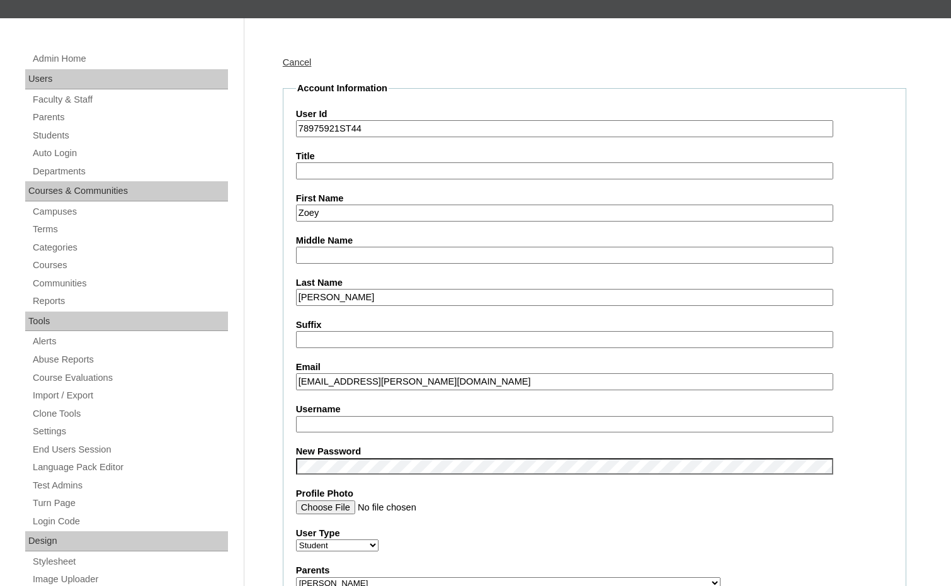
drag, startPoint x: 355, startPoint y: 381, endPoint x: 234, endPoint y: 381, distance: 121.5
click at [308, 429] on input "Username" at bounding box center [564, 424] width 537 height 17
paste input "zoey.umansky"
type input "zoey.umansky"
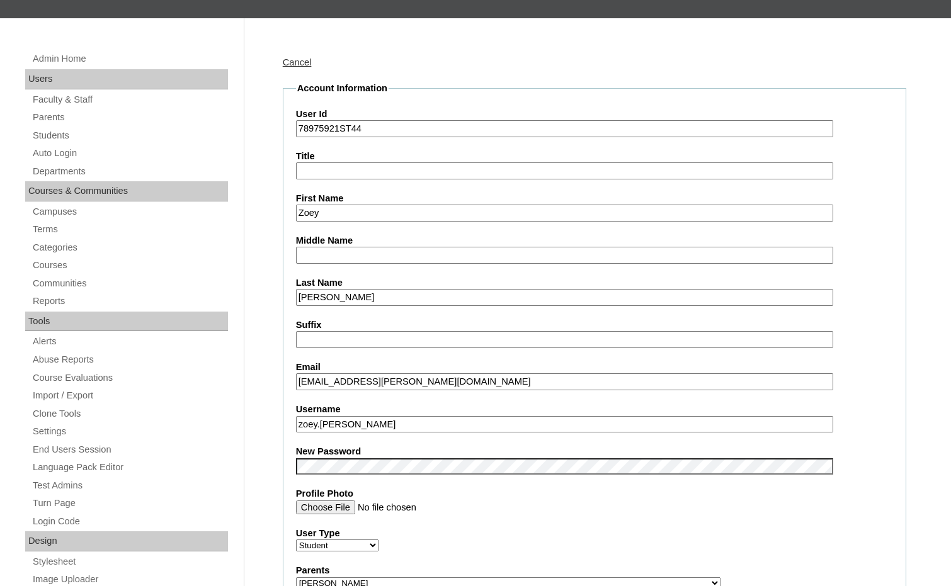
drag, startPoint x: 340, startPoint y: 123, endPoint x: 252, endPoint y: 126, distance: 87.5
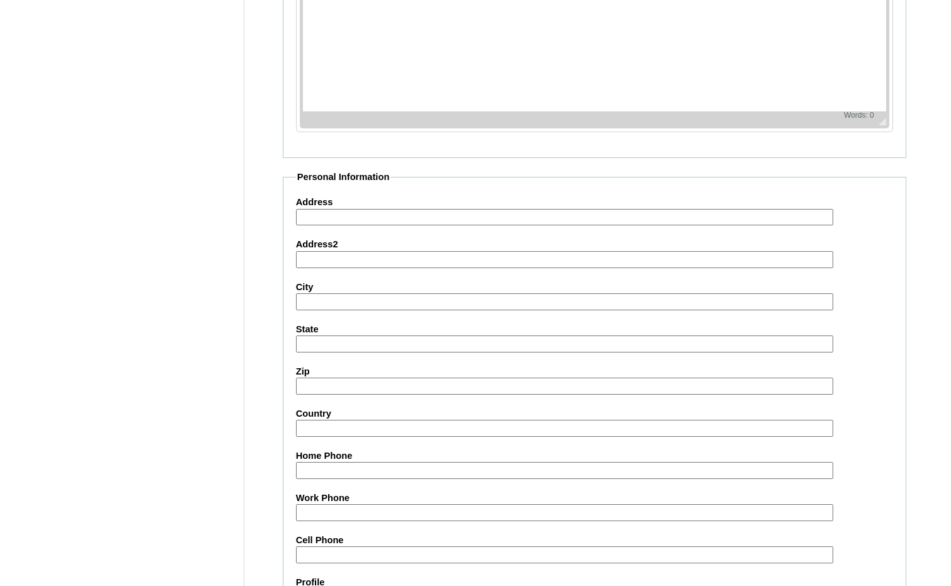
scroll to position [1332, 0]
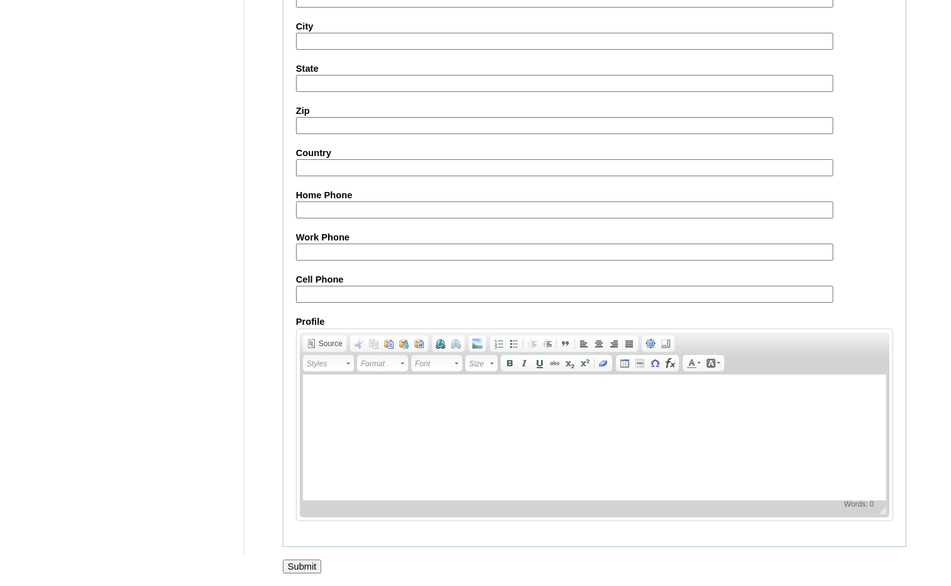
click at [300, 565] on input "Submit" at bounding box center [302, 567] width 39 height 14
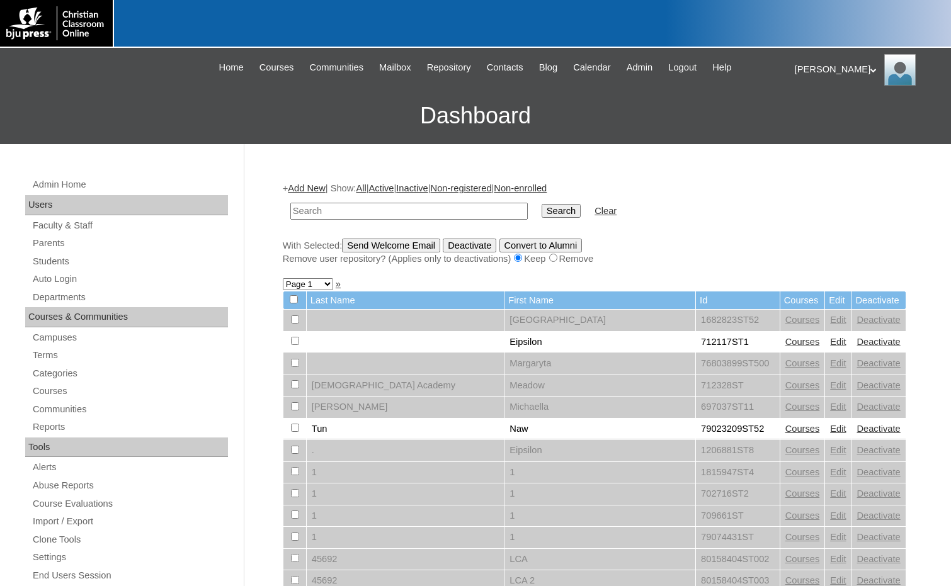
click at [735, 209] on form "Search Clear" at bounding box center [594, 211] width 623 height 32
click at [345, 210] on input "text" at bounding box center [408, 211] width 237 height 17
drag, startPoint x: 345, startPoint y: 210, endPoint x: 273, endPoint y: 213, distance: 72.5
type input "1742188"
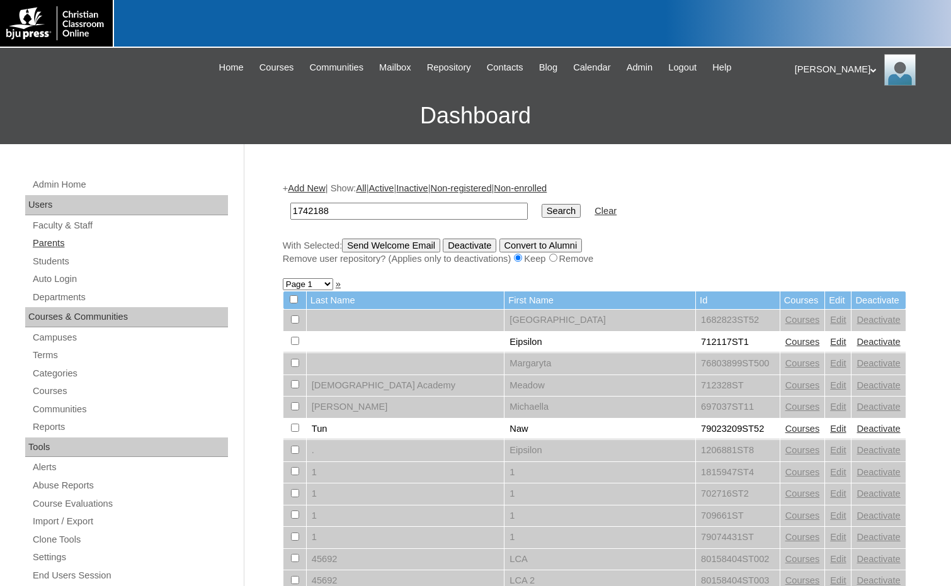
click at [59, 242] on link "Parents" at bounding box center [129, 243] width 196 height 16
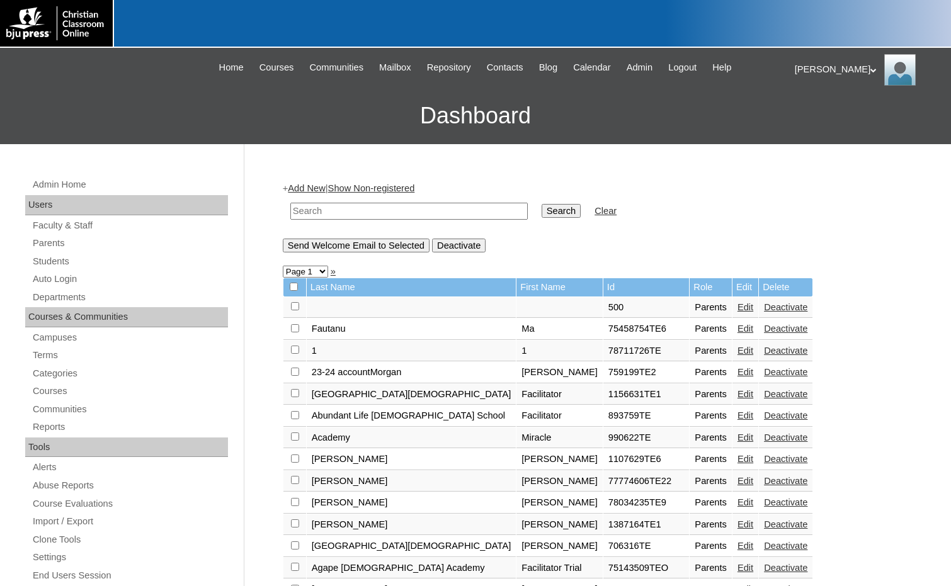
drag, startPoint x: 449, startPoint y: 217, endPoint x: 475, endPoint y: 212, distance: 26.8
click at [449, 217] on input "text" at bounding box center [408, 211] width 237 height 17
paste input "1742188"
type input "1742188"
click at [541, 208] on input "Search" at bounding box center [560, 211] width 39 height 14
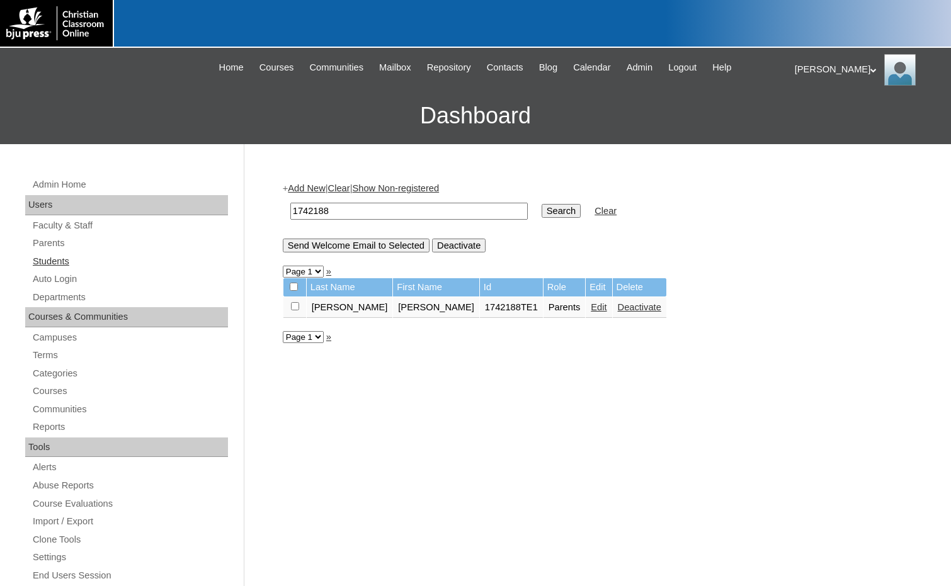
click at [43, 261] on link "Students" at bounding box center [129, 262] width 196 height 16
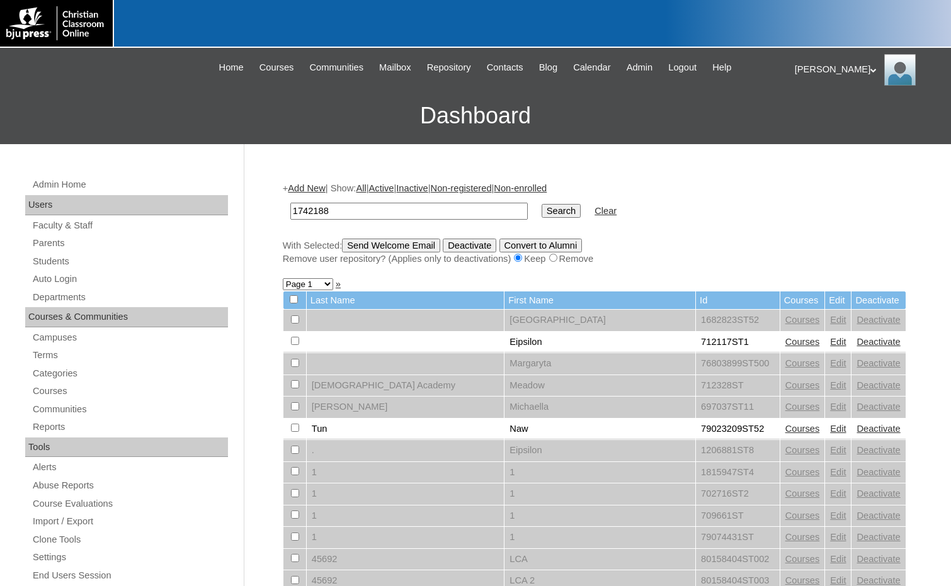
type input "1742188"
drag, startPoint x: 521, startPoint y: 212, endPoint x: 511, endPoint y: 206, distance: 11.3
click at [541, 206] on input "Search" at bounding box center [560, 211] width 39 height 14
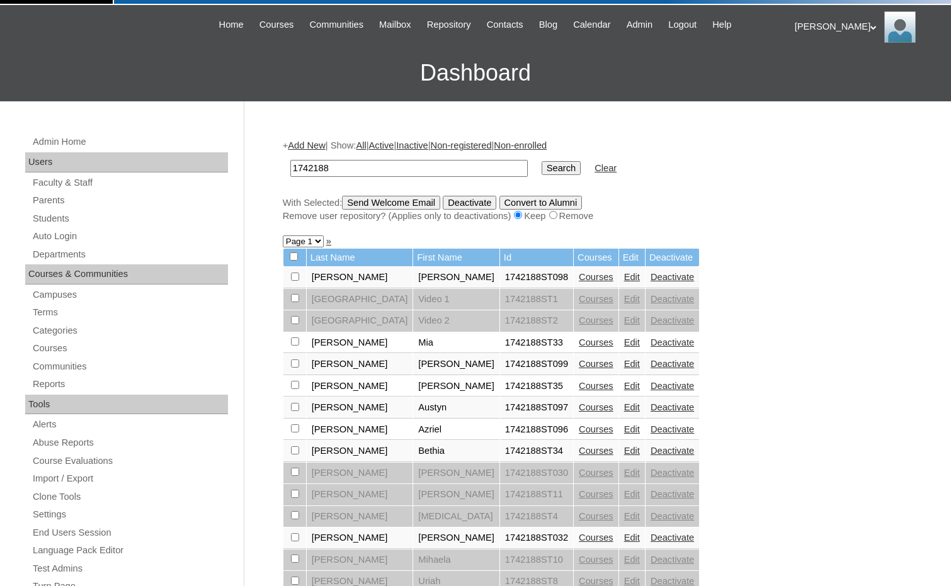
scroll to position [63, 0]
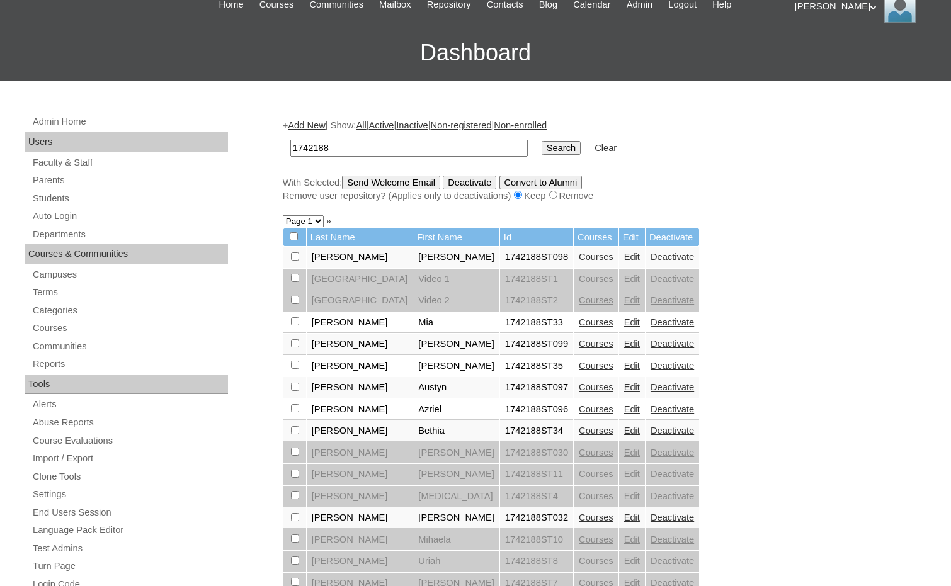
click at [579, 261] on link "Courses" at bounding box center [596, 257] width 35 height 10
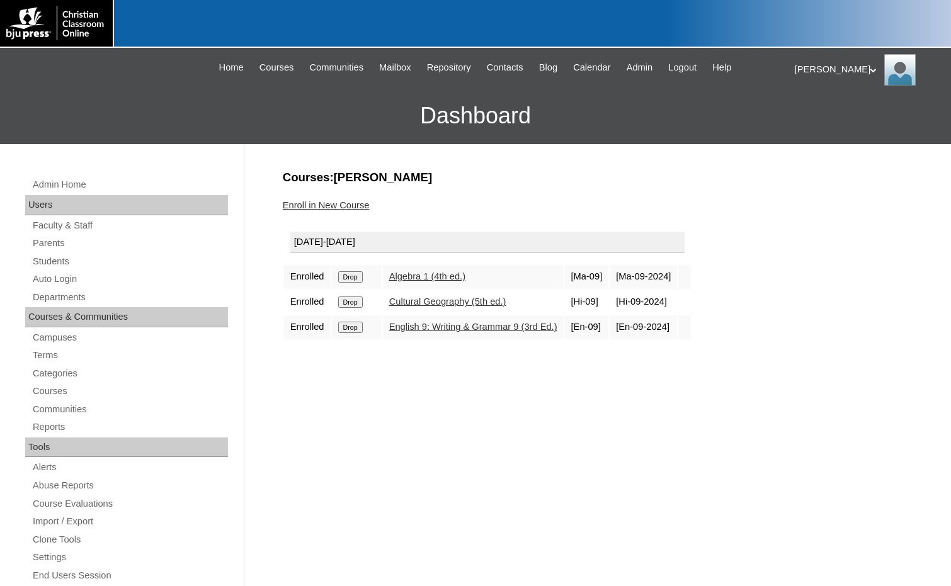
click at [322, 205] on link "Enroll in New Course" at bounding box center [326, 205] width 87 height 10
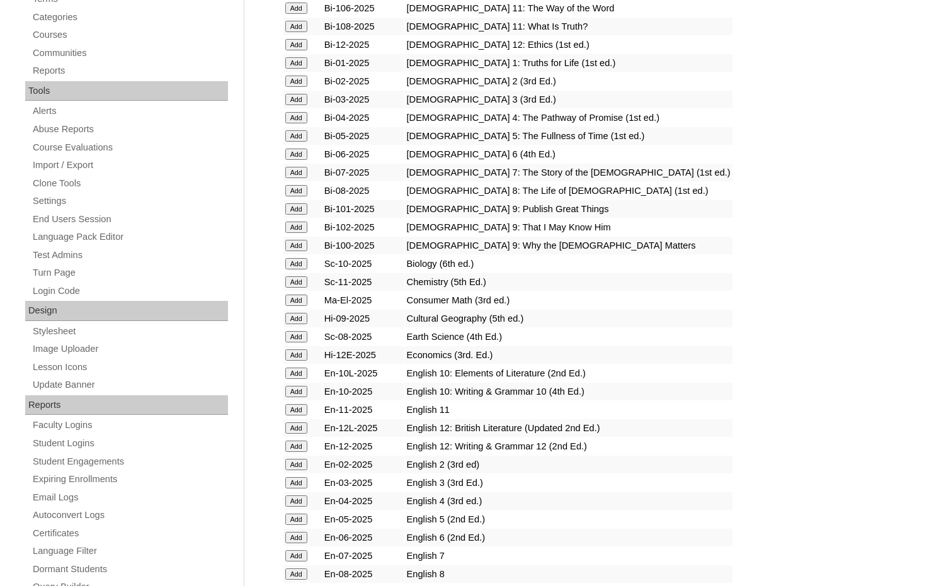
scroll to position [378, 0]
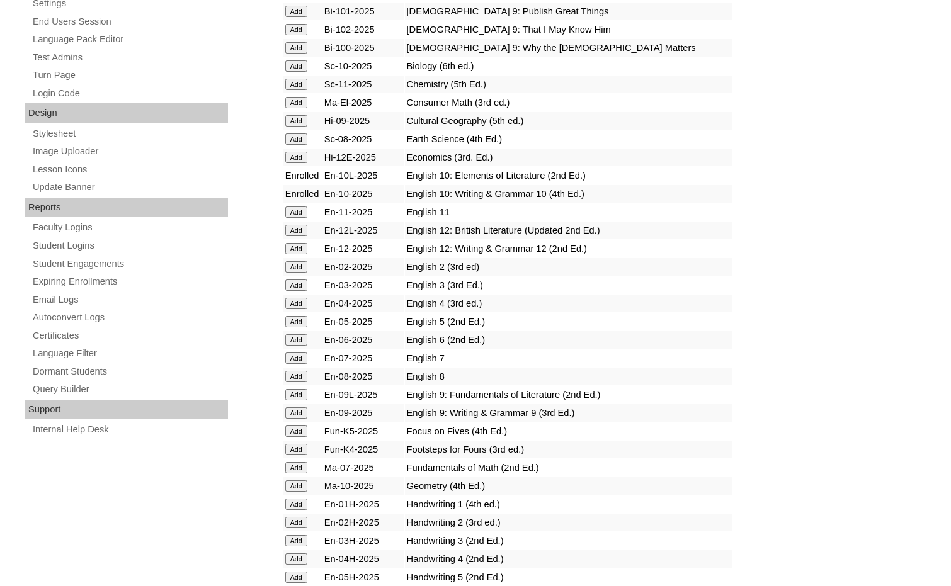
scroll to position [567, 0]
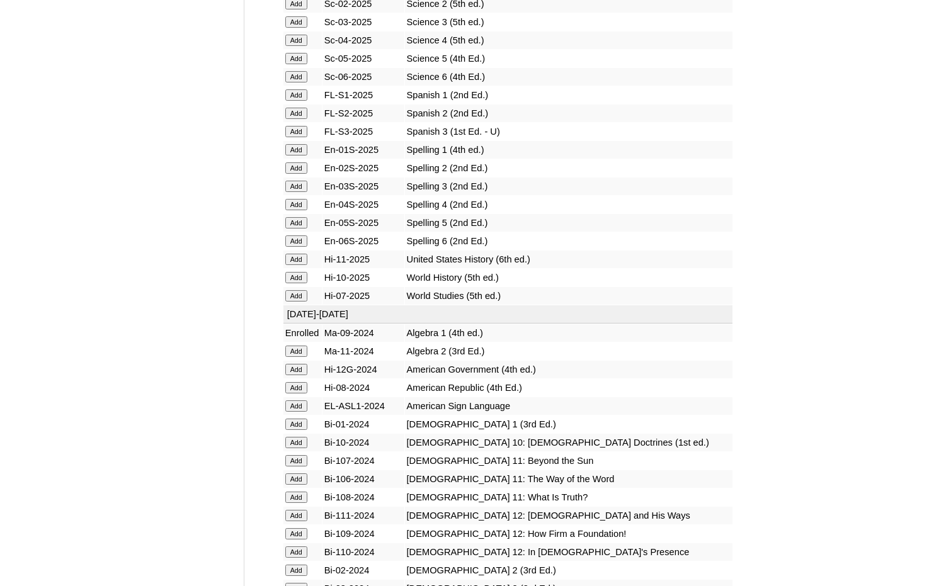
scroll to position [1637, 0]
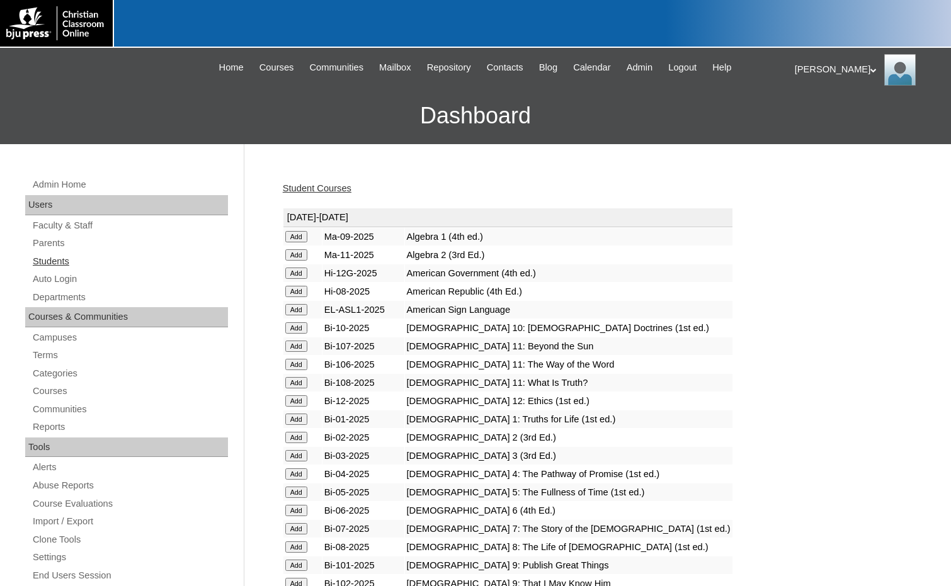
click at [66, 263] on link "Students" at bounding box center [129, 262] width 196 height 16
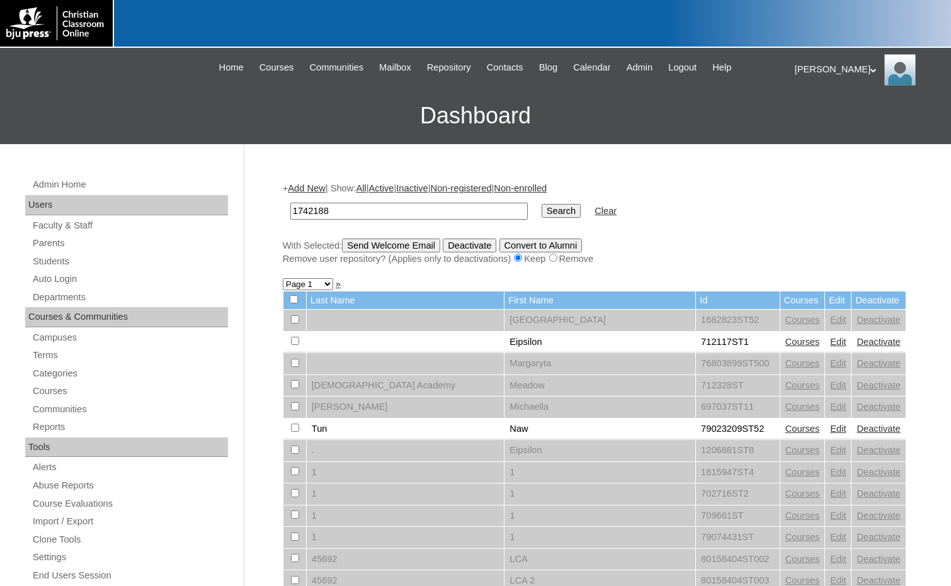
type input "1742188"
click at [541, 213] on input "Search" at bounding box center [560, 211] width 39 height 14
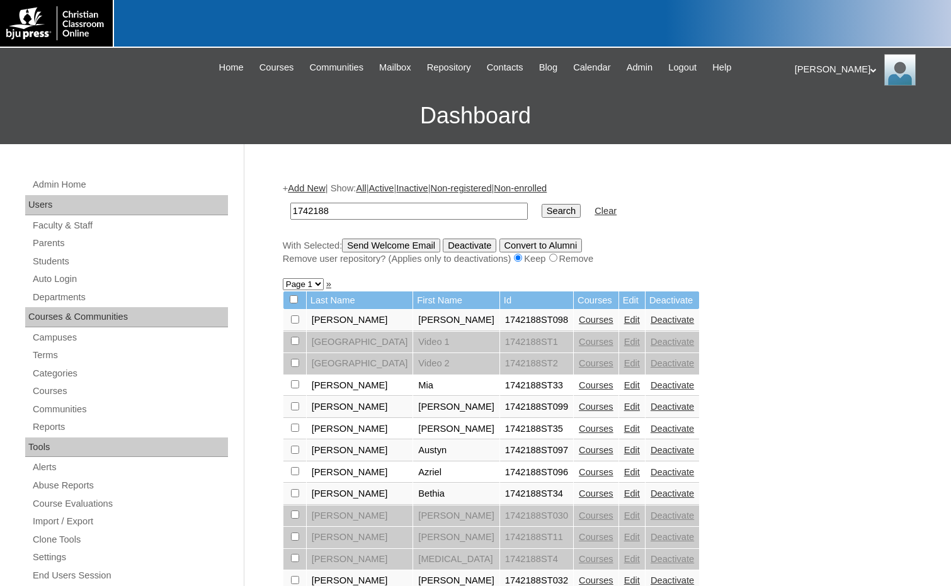
scroll to position [63, 0]
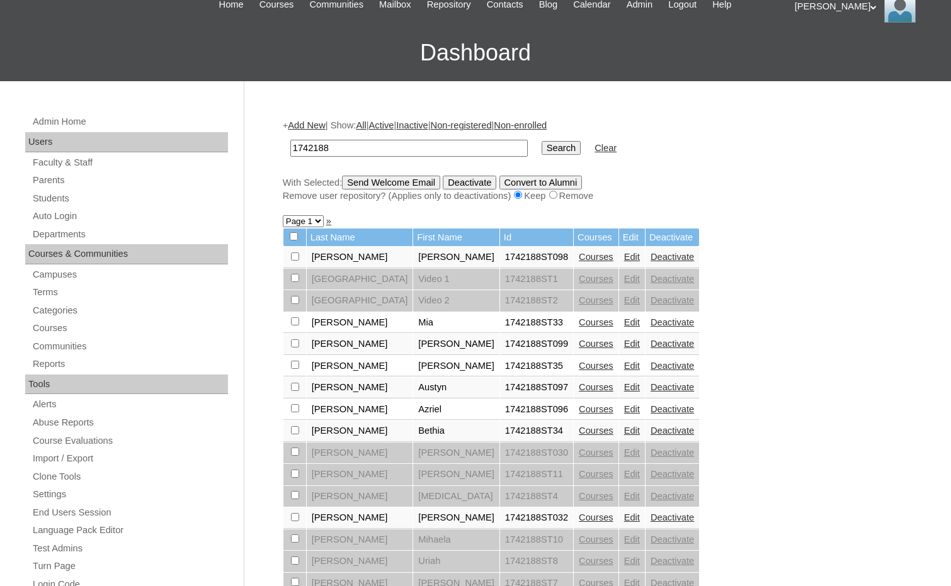
click at [579, 345] on link "Courses" at bounding box center [596, 344] width 35 height 10
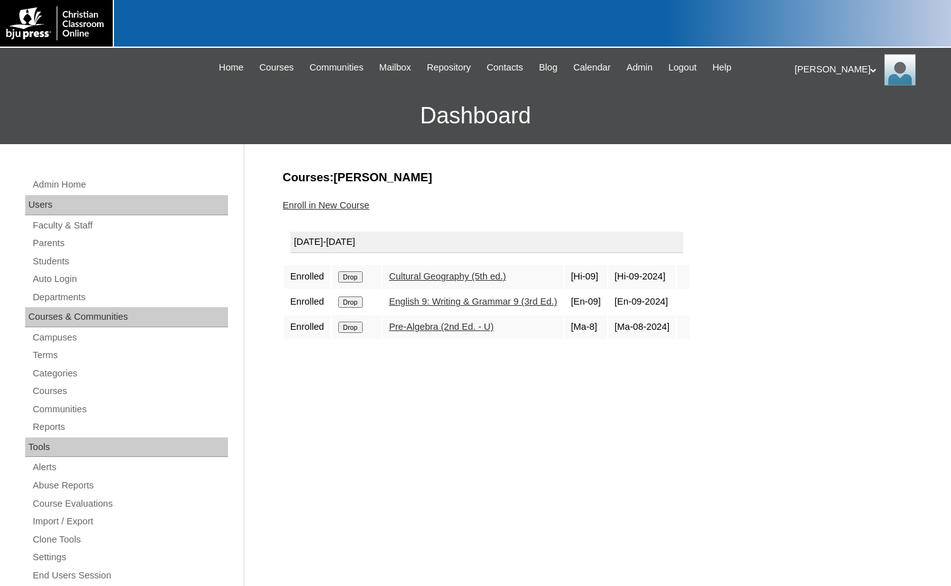
click at [341, 201] on link "Enroll in New Course" at bounding box center [326, 205] width 87 height 10
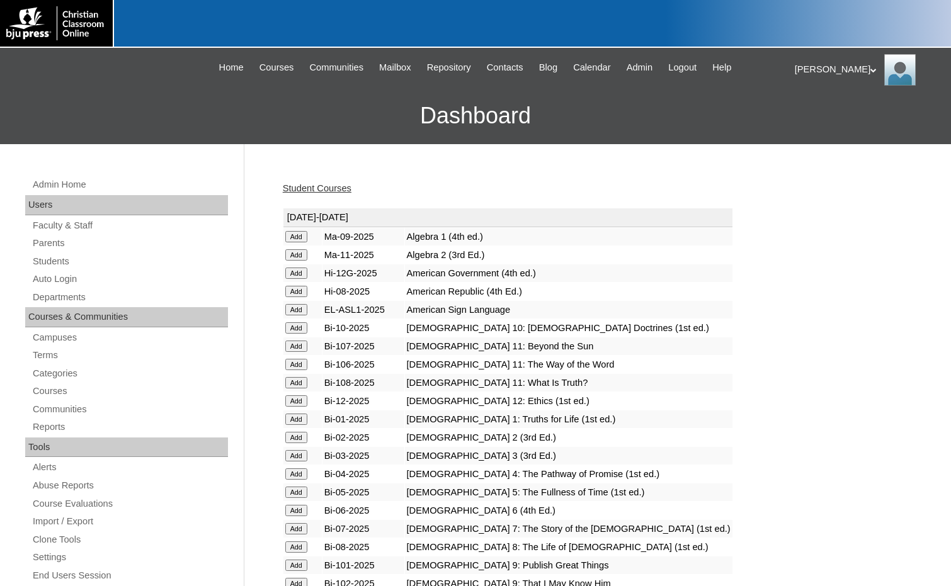
click at [294, 234] on input "Add" at bounding box center [296, 236] width 22 height 11
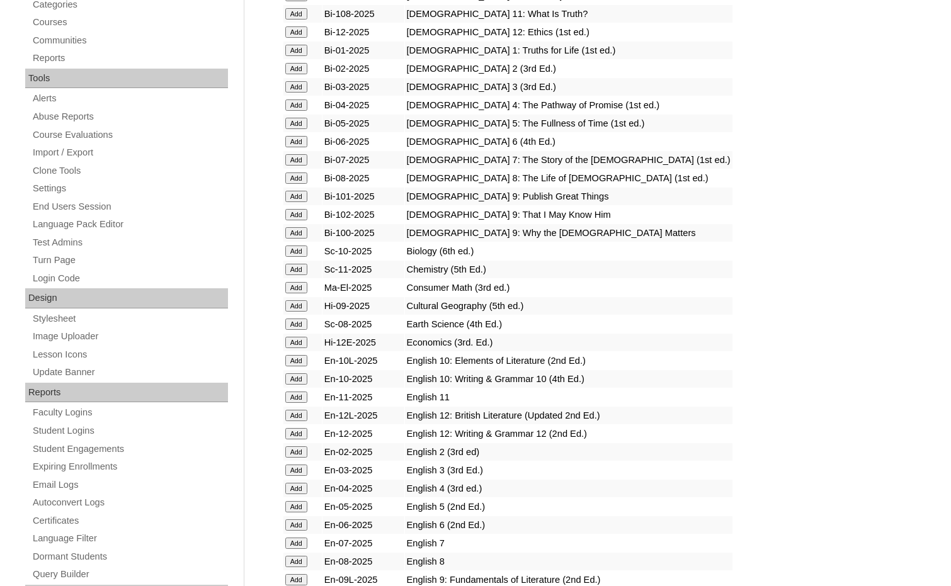
scroll to position [378, 0]
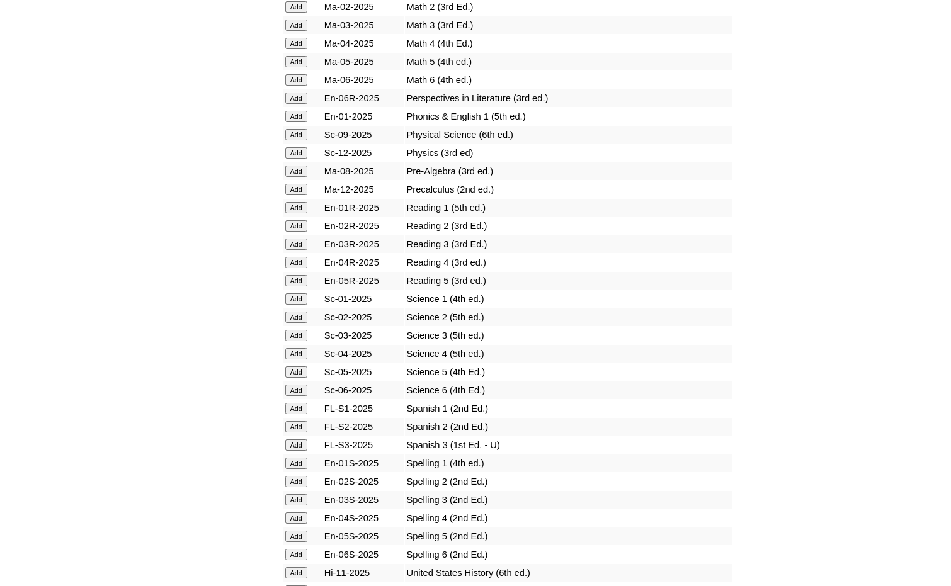
scroll to position [1511, 0]
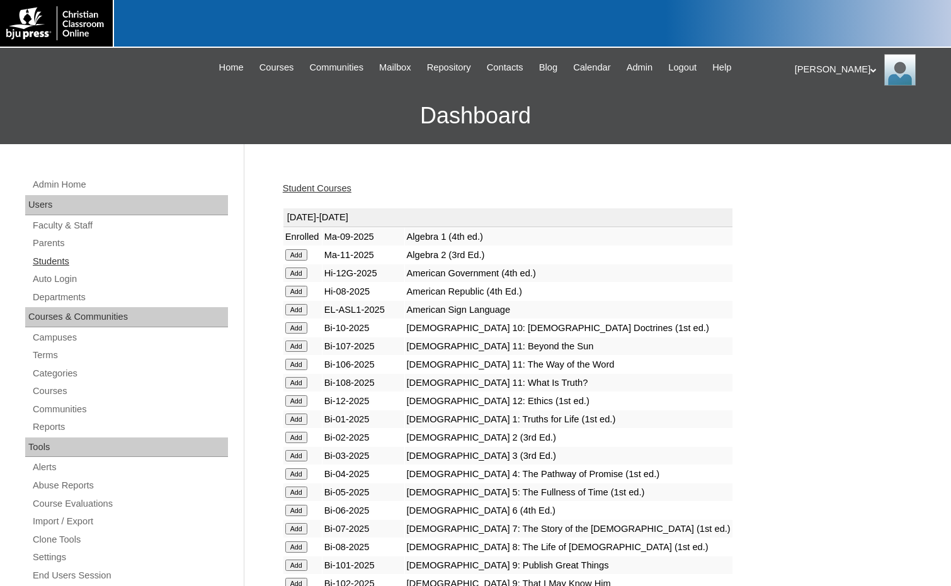
click at [105, 254] on link "Students" at bounding box center [129, 262] width 196 height 16
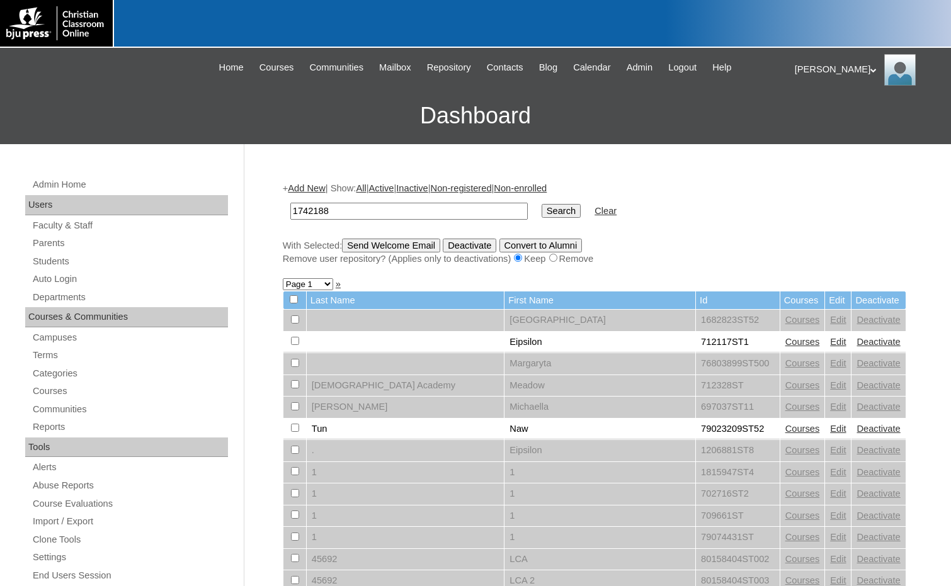
type input "1742188"
click at [541, 212] on input "Search" at bounding box center [560, 211] width 39 height 14
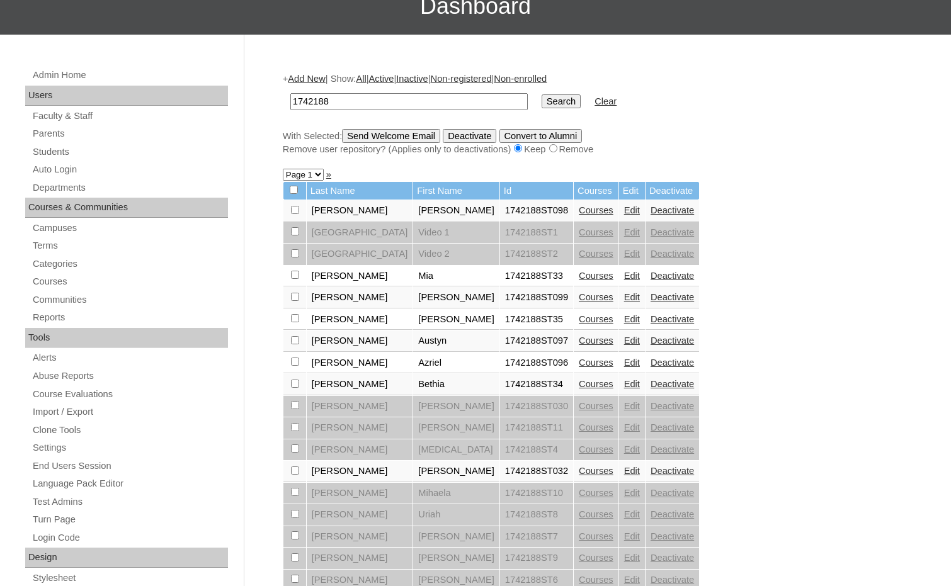
scroll to position [126, 0]
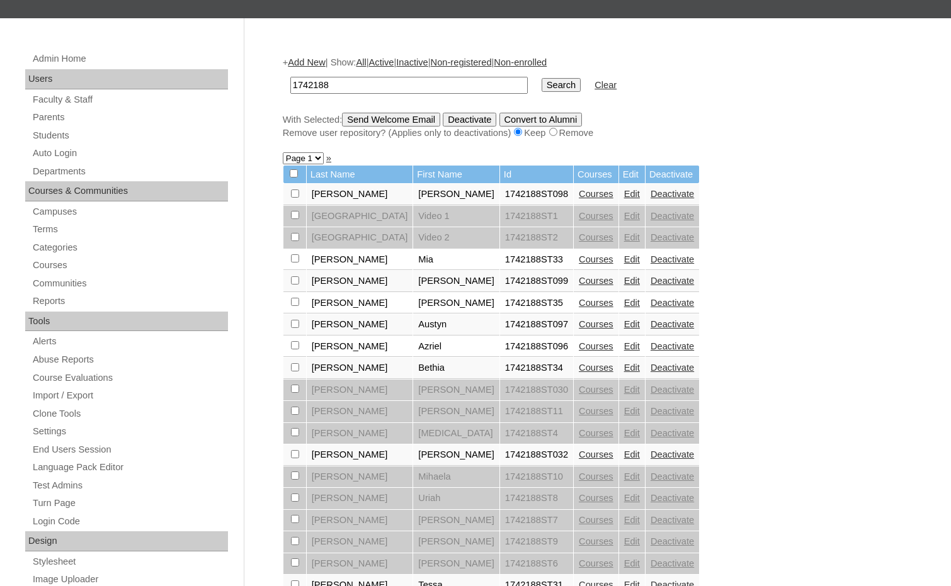
click at [579, 327] on link "Courses" at bounding box center [596, 324] width 35 height 10
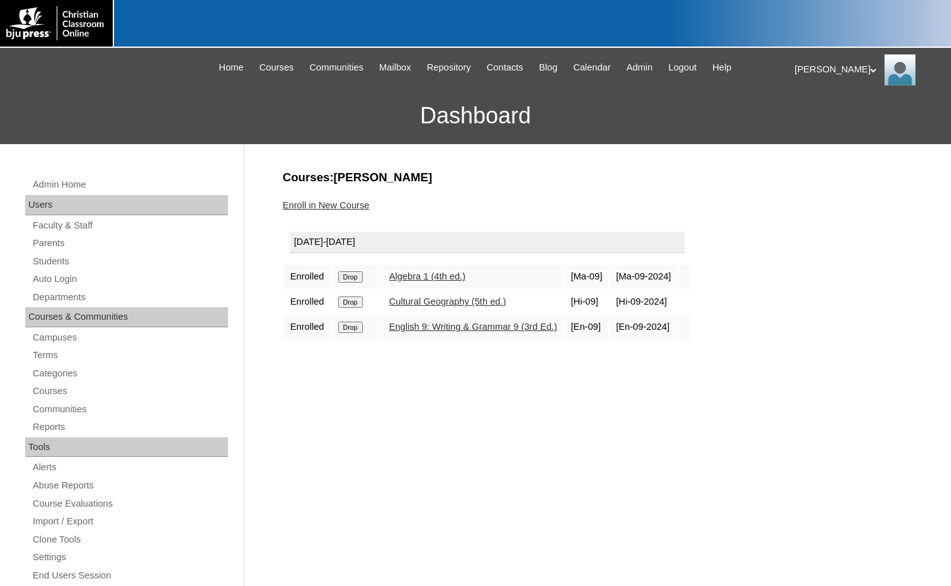
click at [321, 206] on link "Enroll in New Course" at bounding box center [326, 205] width 87 height 10
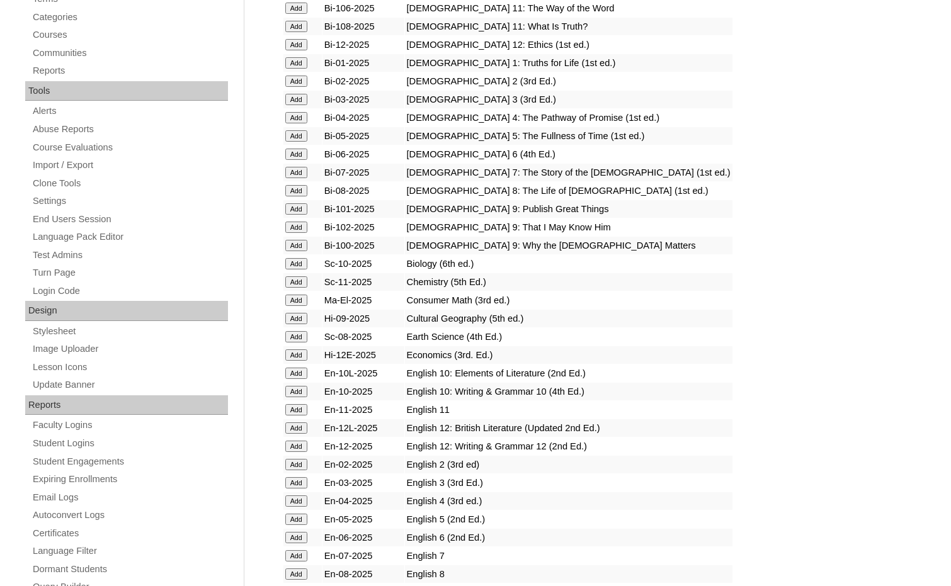
scroll to position [378, 0]
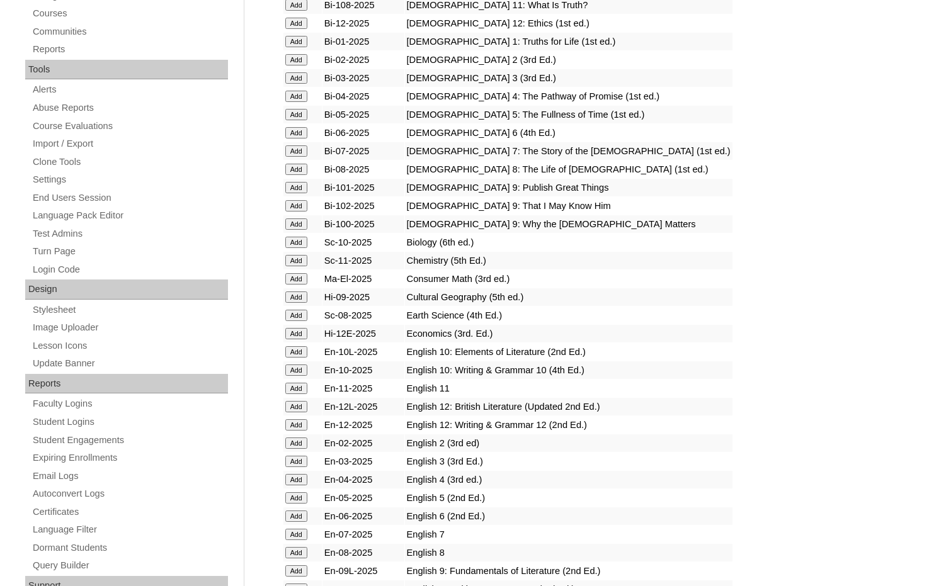
click at [298, 376] on td "Add" at bounding box center [302, 370] width 38 height 18
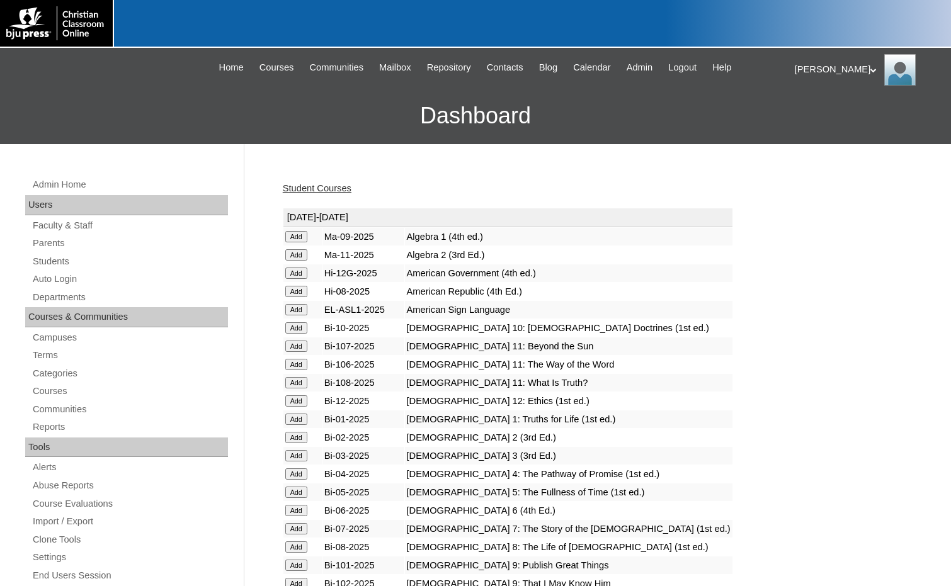
scroll to position [378, 0]
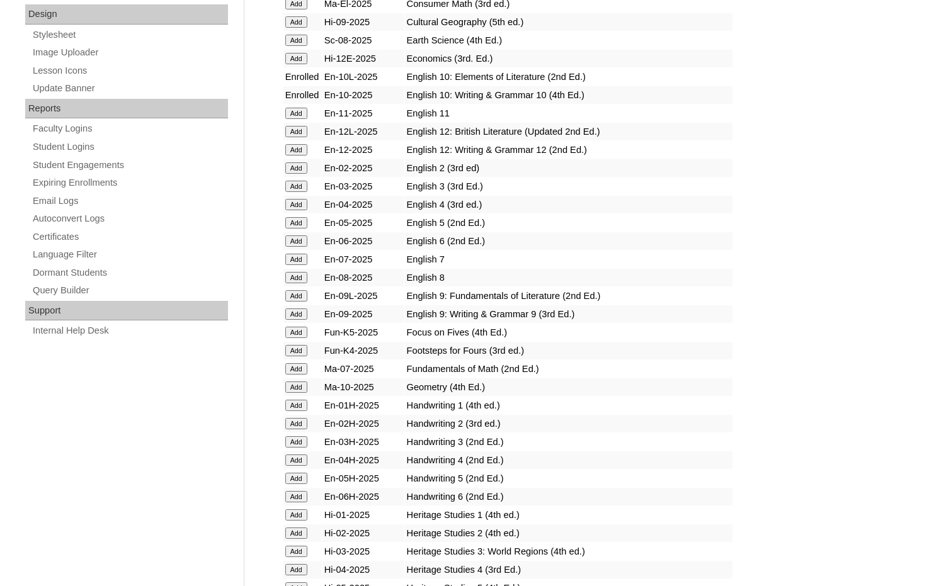
scroll to position [692, 0]
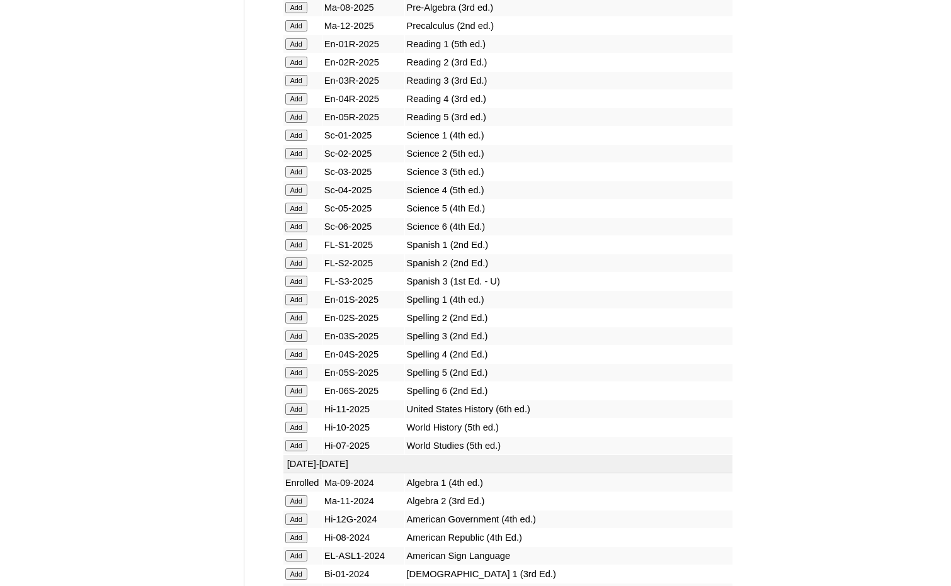
scroll to position [1511, 0]
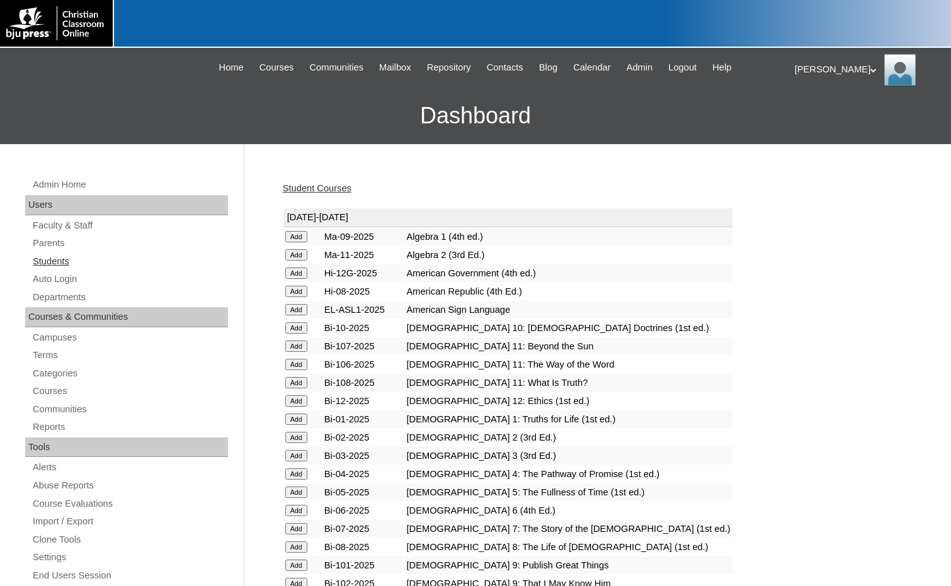
click at [74, 266] on link "Students" at bounding box center [129, 262] width 196 height 16
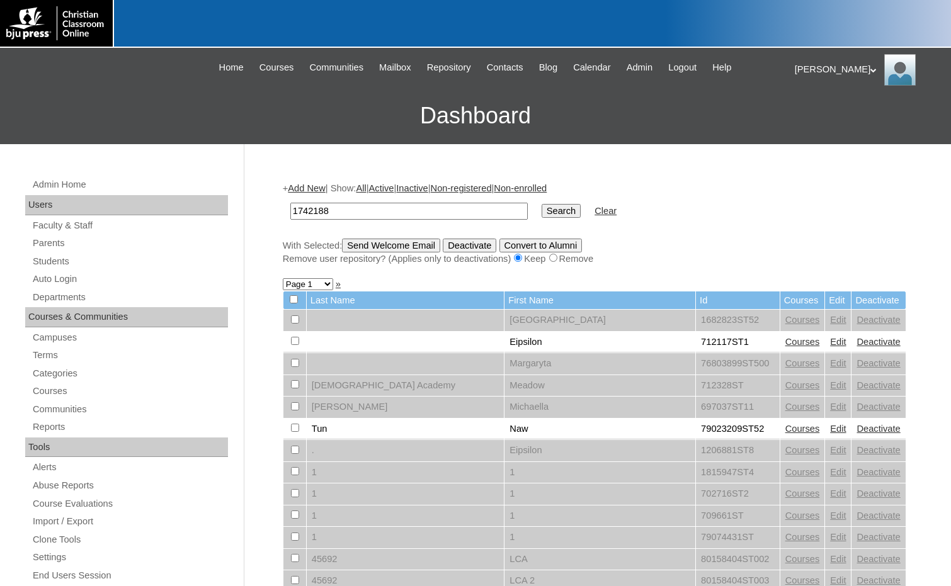
type input "1742188"
click at [541, 210] on input "Search" at bounding box center [560, 211] width 39 height 14
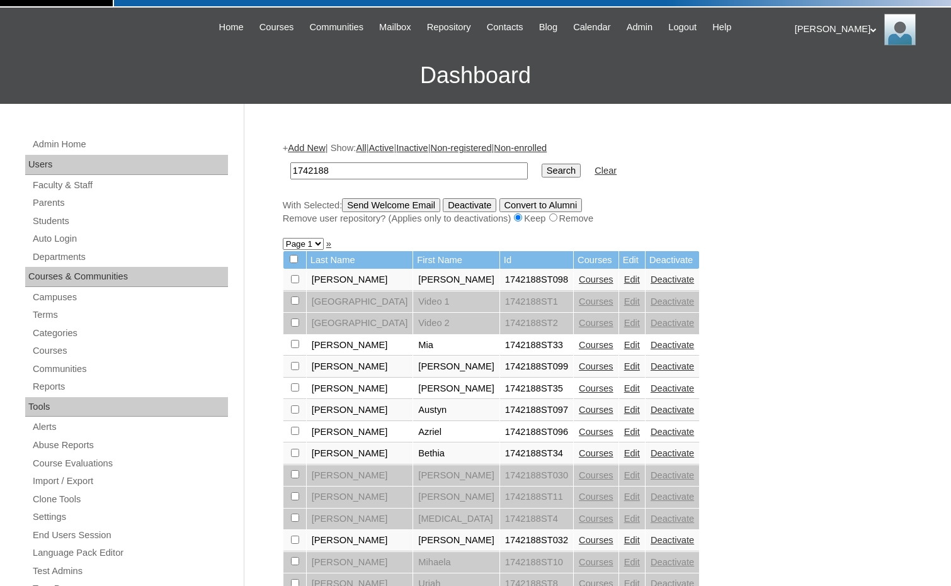
scroll to position [63, 0]
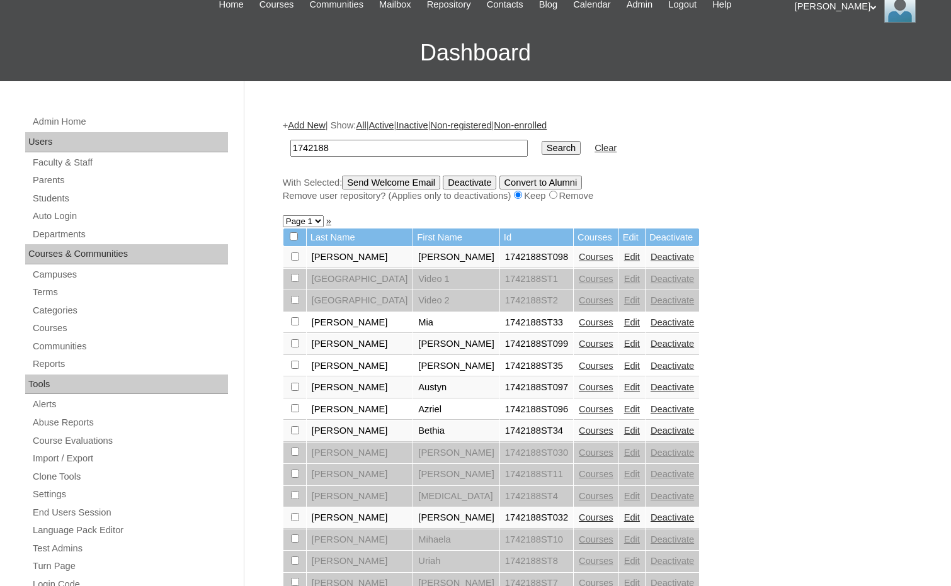
click at [579, 410] on link "Courses" at bounding box center [596, 409] width 35 height 10
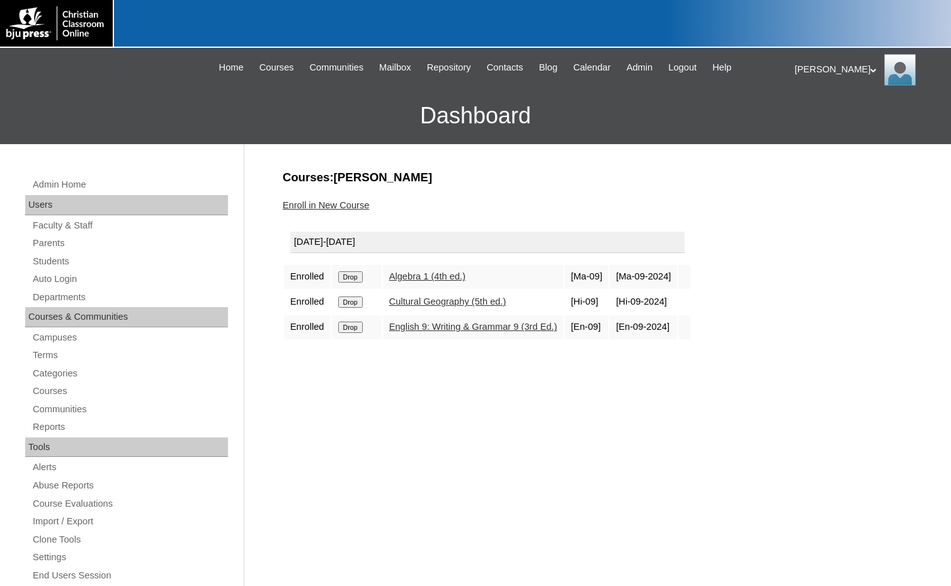
click at [347, 205] on link "Enroll in New Course" at bounding box center [326, 205] width 87 height 10
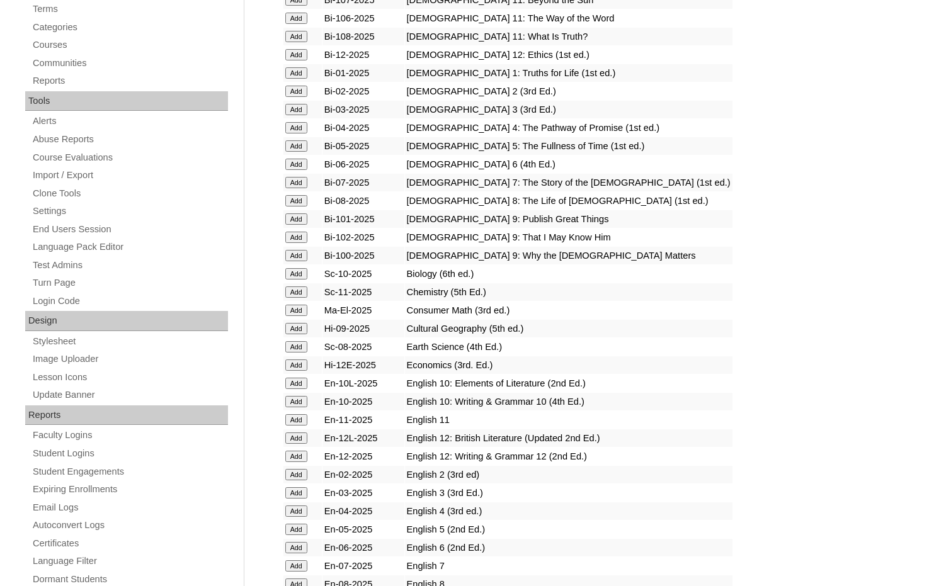
scroll to position [378, 0]
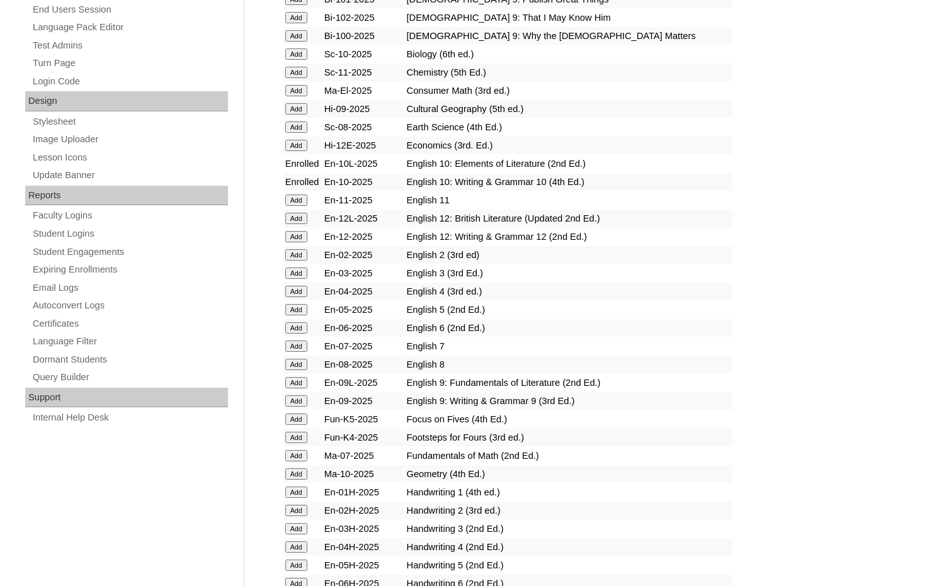
scroll to position [567, 0]
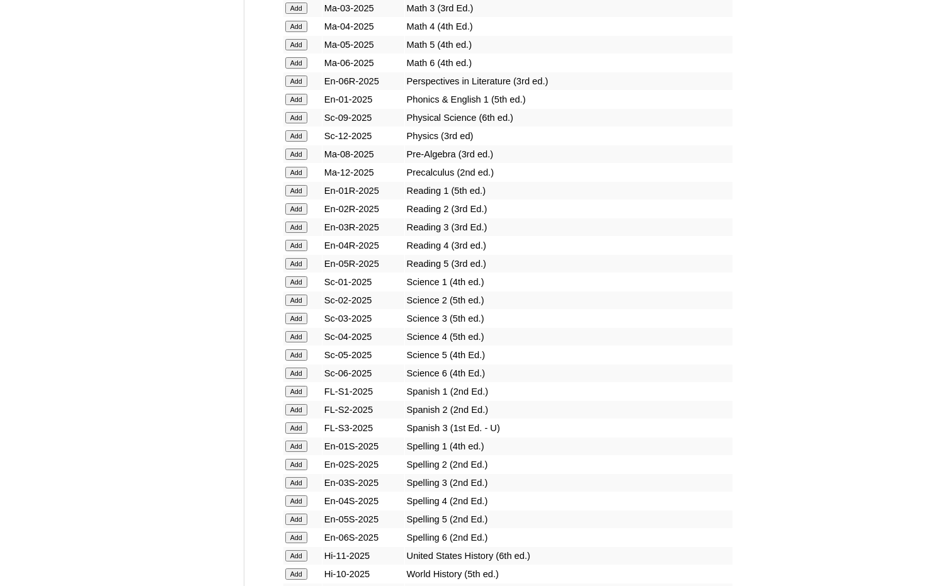
scroll to position [1574, 0]
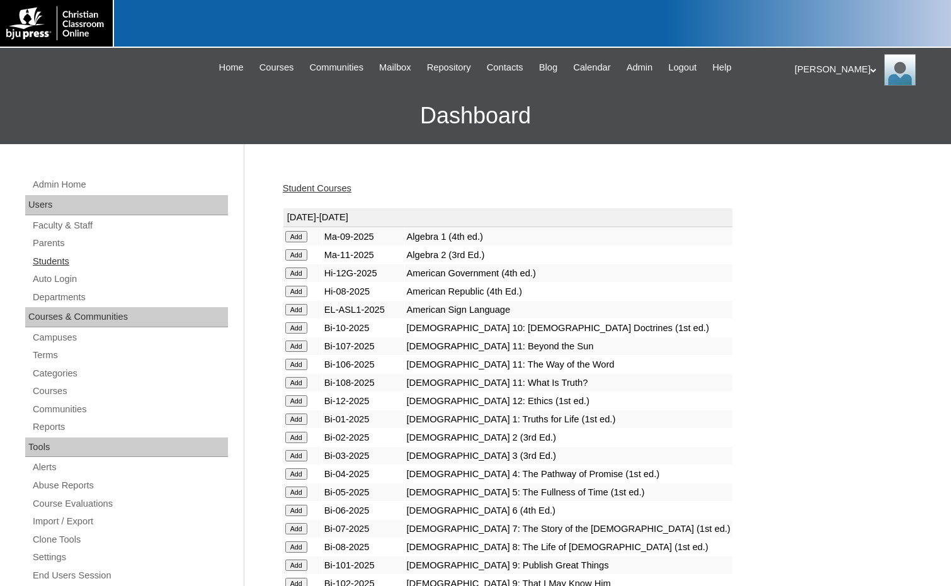
click at [89, 265] on link "Students" at bounding box center [129, 262] width 196 height 16
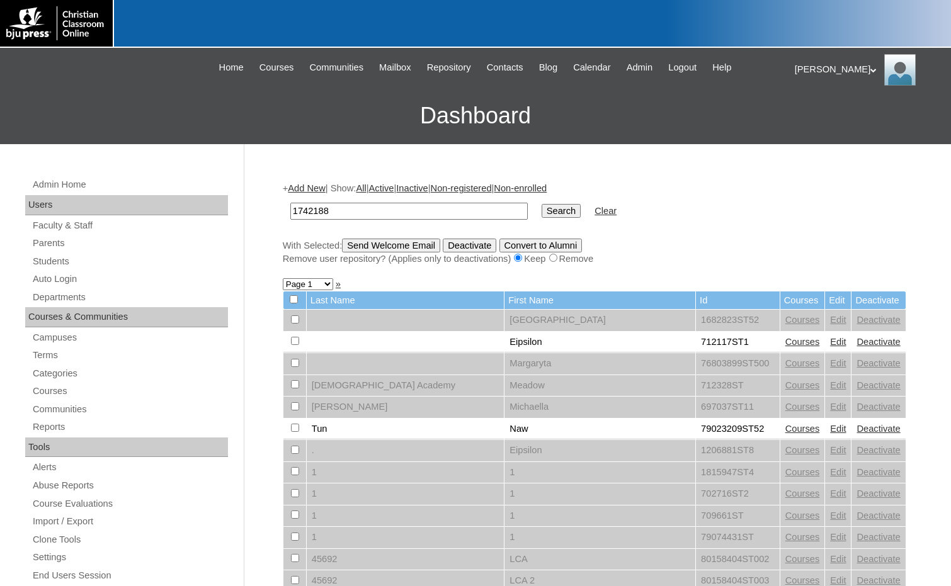
type input "1742188"
click at [541, 212] on input "Search" at bounding box center [560, 211] width 39 height 14
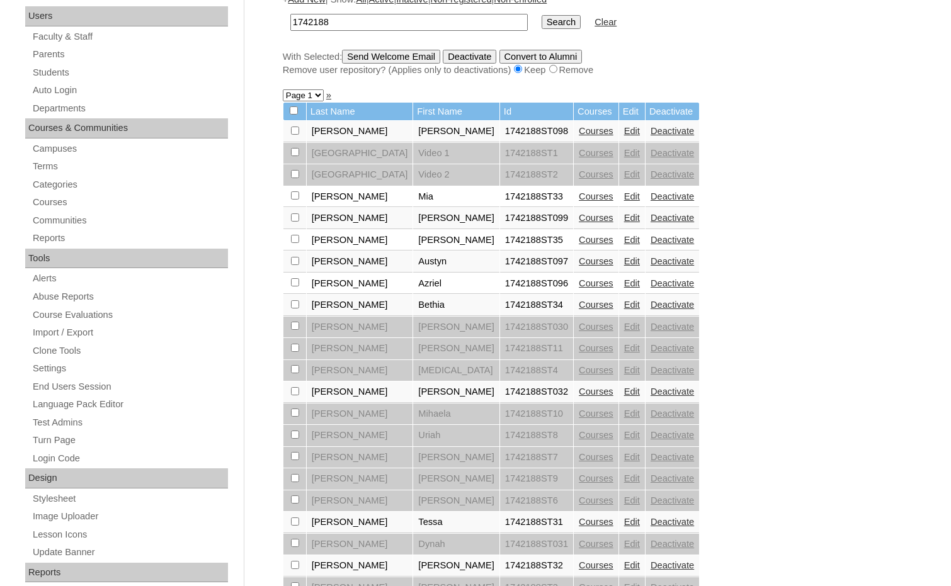
scroll to position [252, 0]
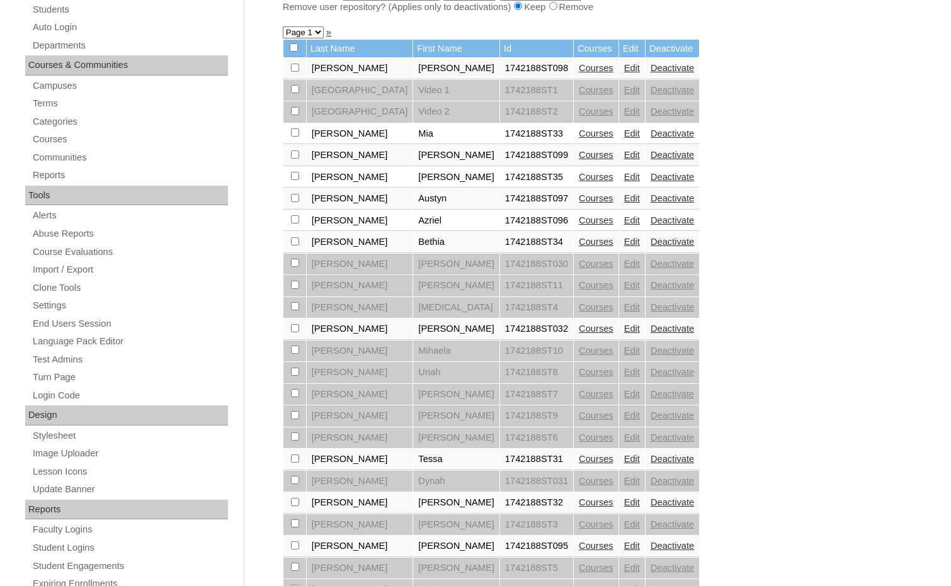
click at [579, 547] on link "Courses" at bounding box center [596, 546] width 35 height 10
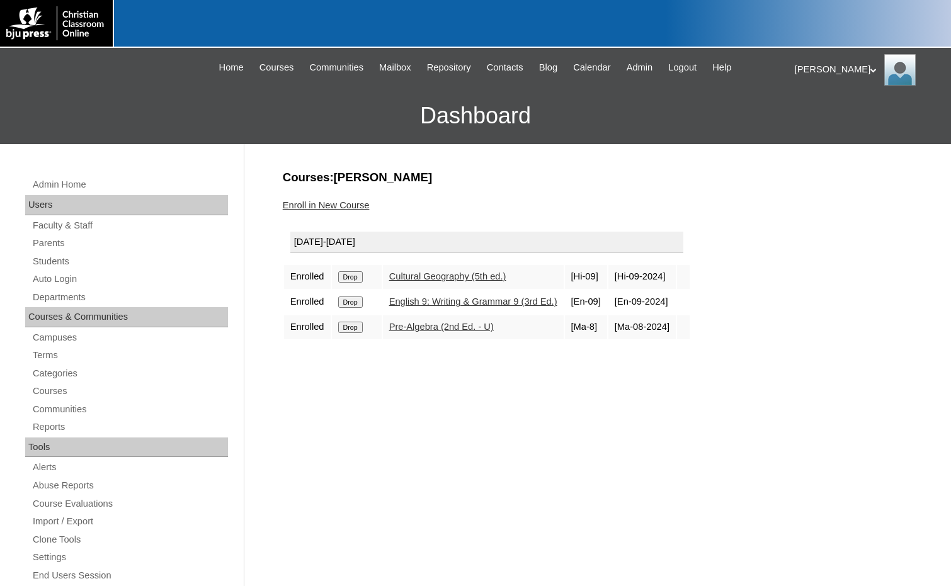
click at [342, 208] on link "Enroll in New Course" at bounding box center [326, 205] width 87 height 10
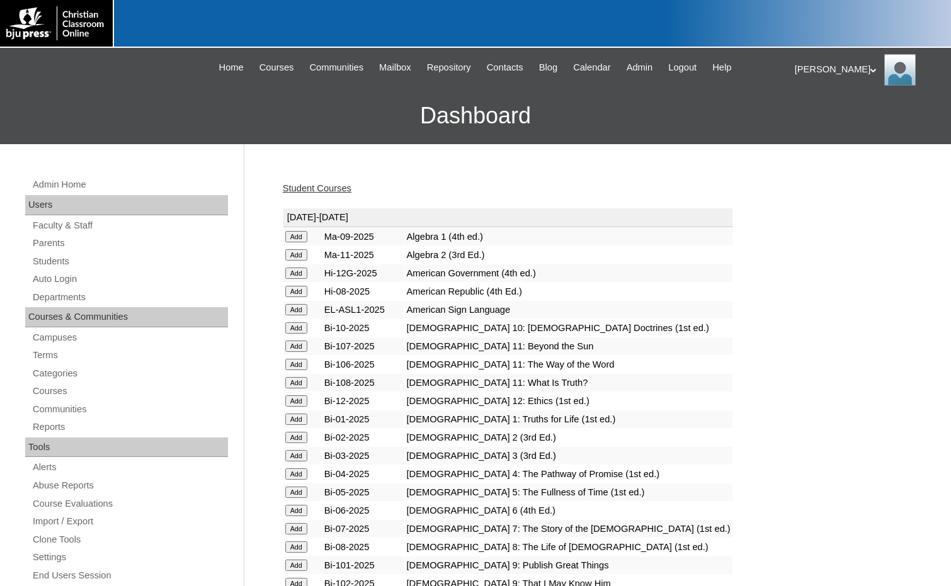
click at [296, 237] on input "Add" at bounding box center [296, 236] width 22 height 11
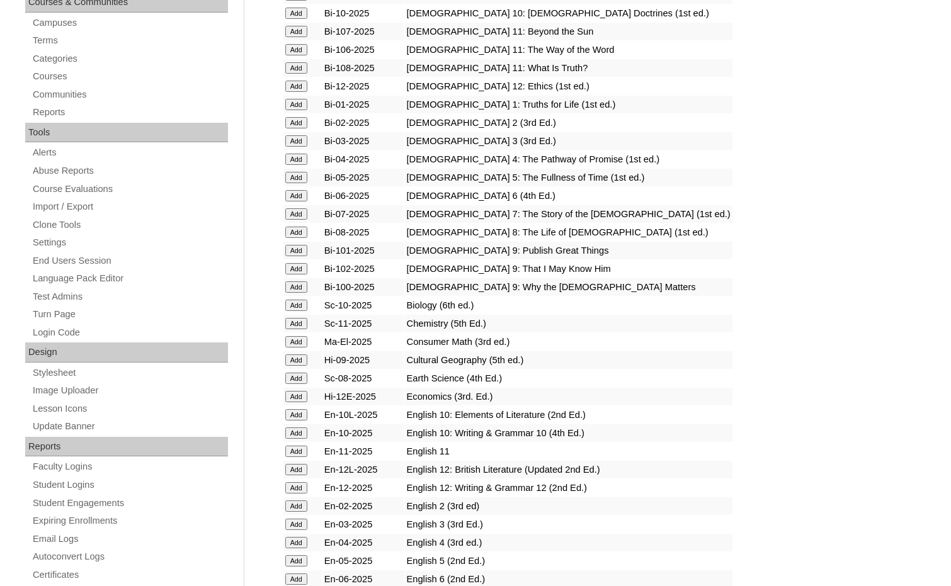
scroll to position [378, 0]
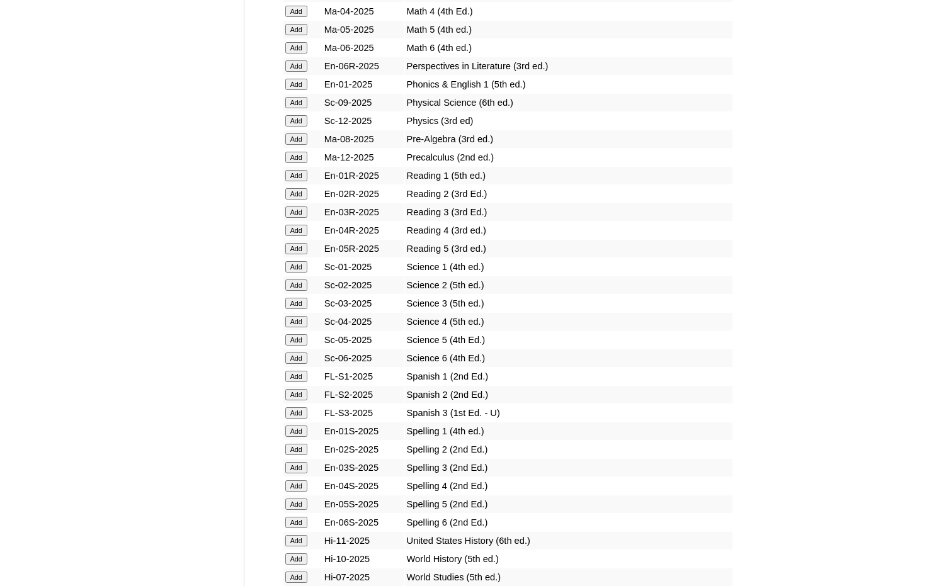
scroll to position [1448, 0]
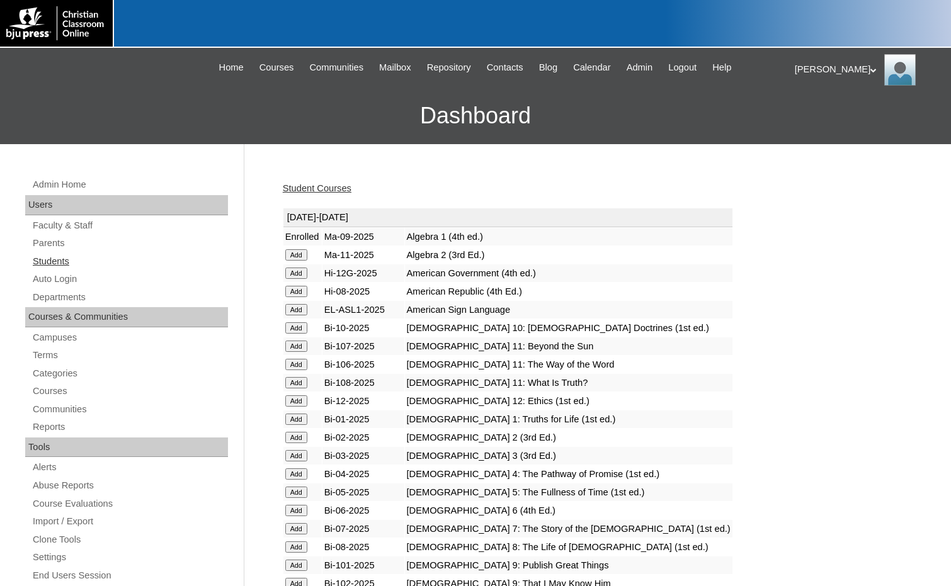
click at [129, 264] on link "Students" at bounding box center [129, 262] width 196 height 16
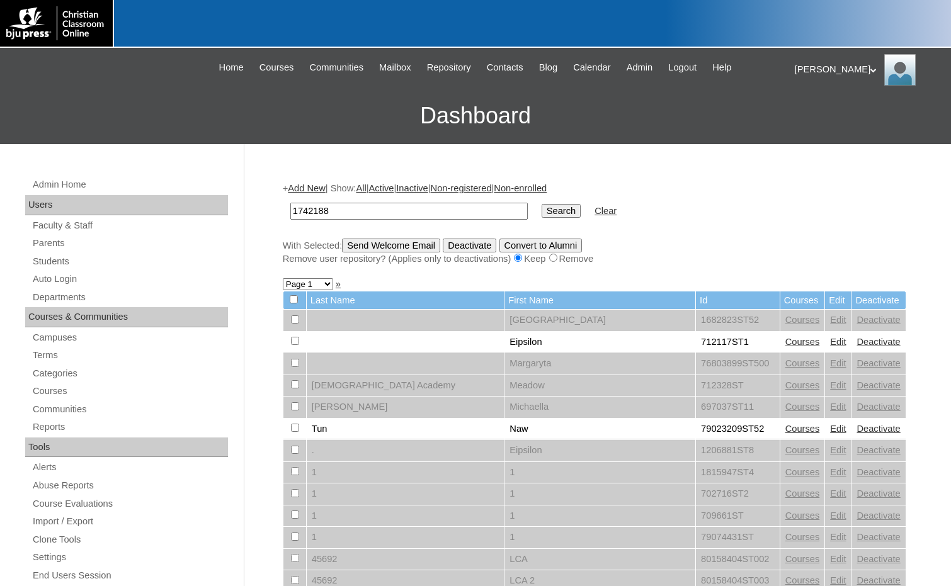
type input "1742188"
click at [541, 209] on input "Search" at bounding box center [560, 211] width 39 height 14
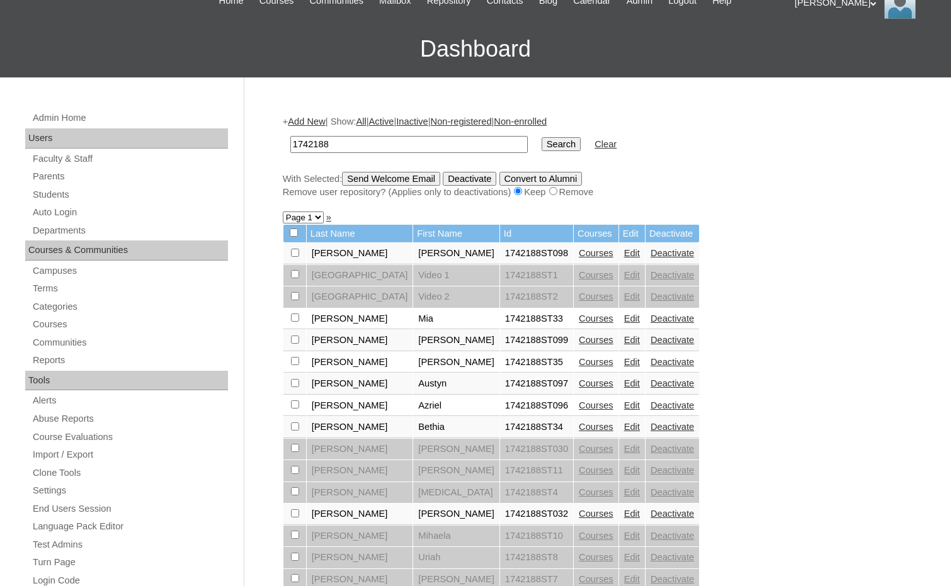
scroll to position [63, 0]
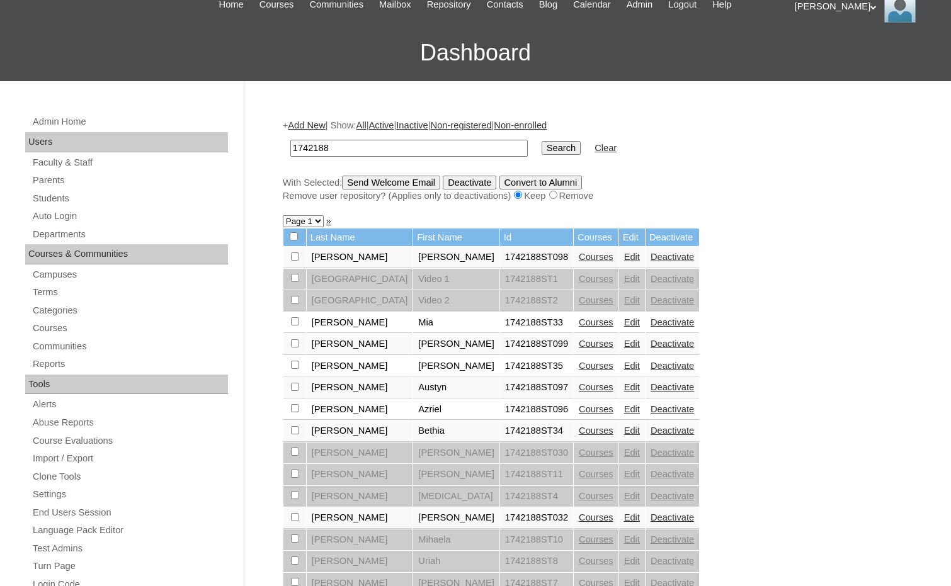
click at [310, 123] on link "Add New" at bounding box center [306, 125] width 37 height 10
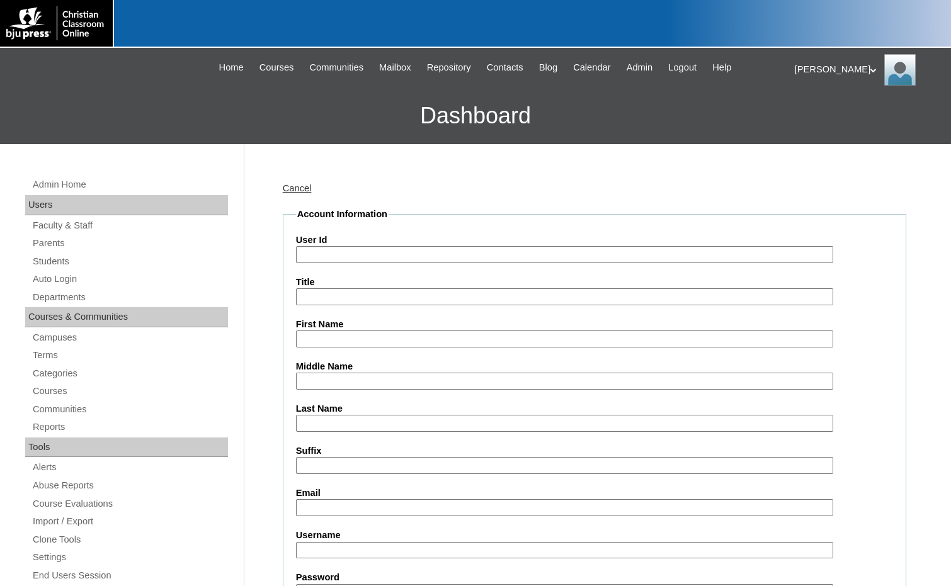
click at [345, 251] on input "User Id" at bounding box center [564, 254] width 537 height 17
paste input "1742188"
type input "1742188ST36"
type input "Caleb"
type input "Wurtz"
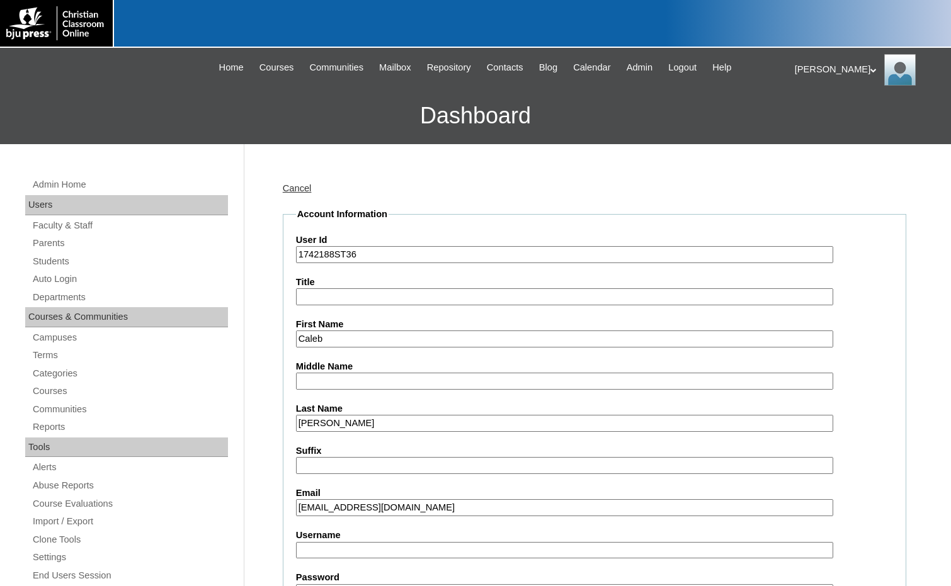
click at [349, 507] on input "caleb@elmondorfbelievers.com" at bounding box center [564, 507] width 537 height 17
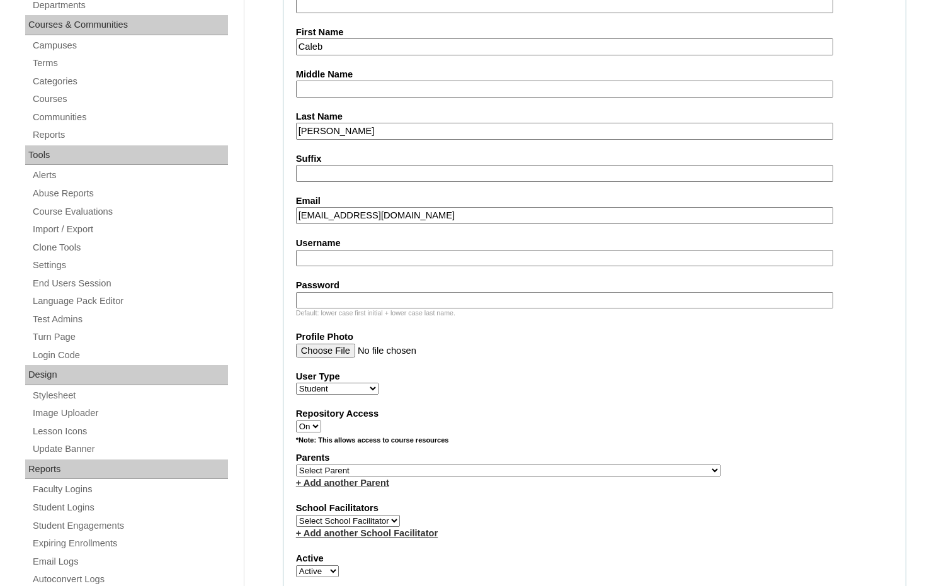
scroll to position [315, 0]
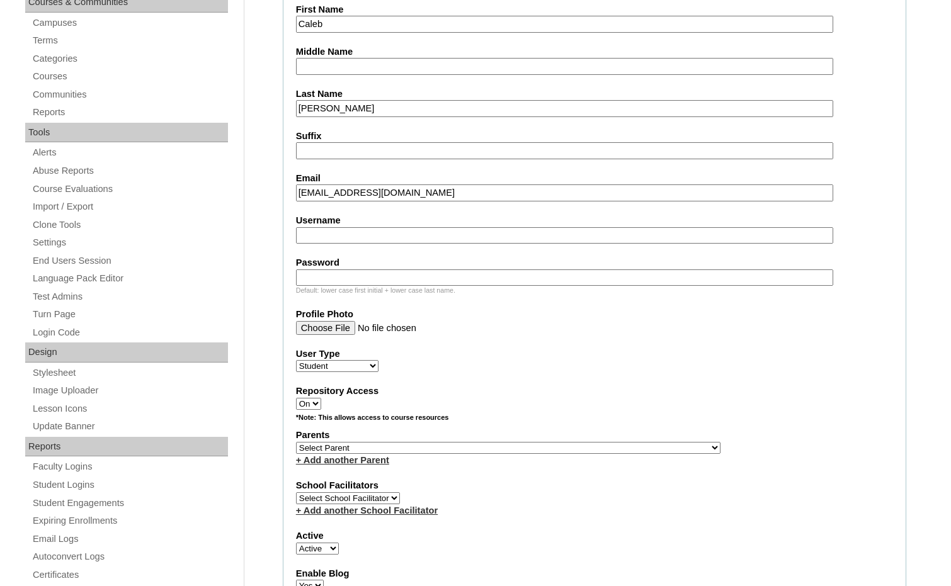
type input "caleb@elmendorfbelievers.com"
click at [555, 448] on select "Select Parent , Fautanu, Ma 1, 1 23-24 accountMorgan, Jason 6th Street Mennonit…" at bounding box center [508, 448] width 424 height 12
select select "28211"
click at [585, 448] on div "Parents Select Parent , Fautanu, Ma 1, 1 23-24 accountMorgan, Jason 6th Street …" at bounding box center [594, 448] width 597 height 38
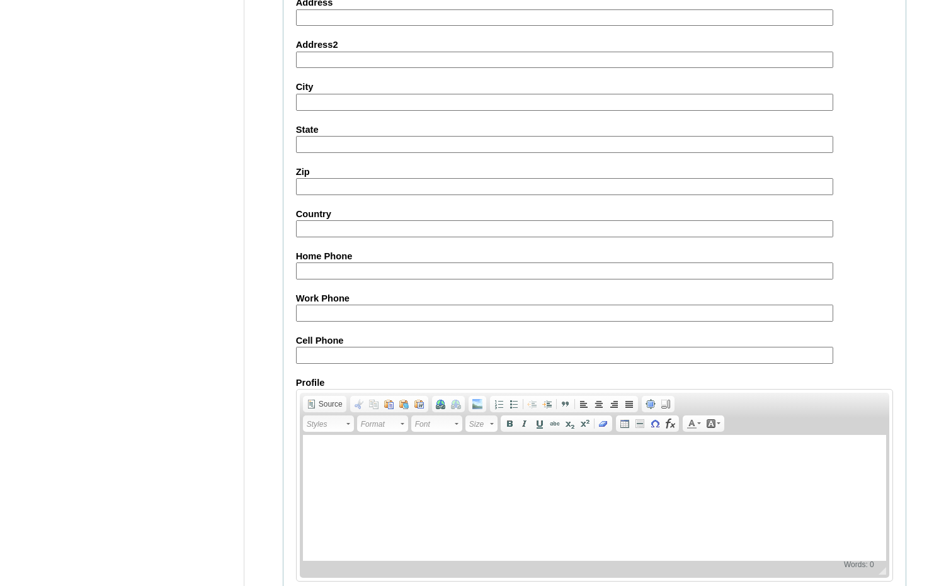
scroll to position [1330, 0]
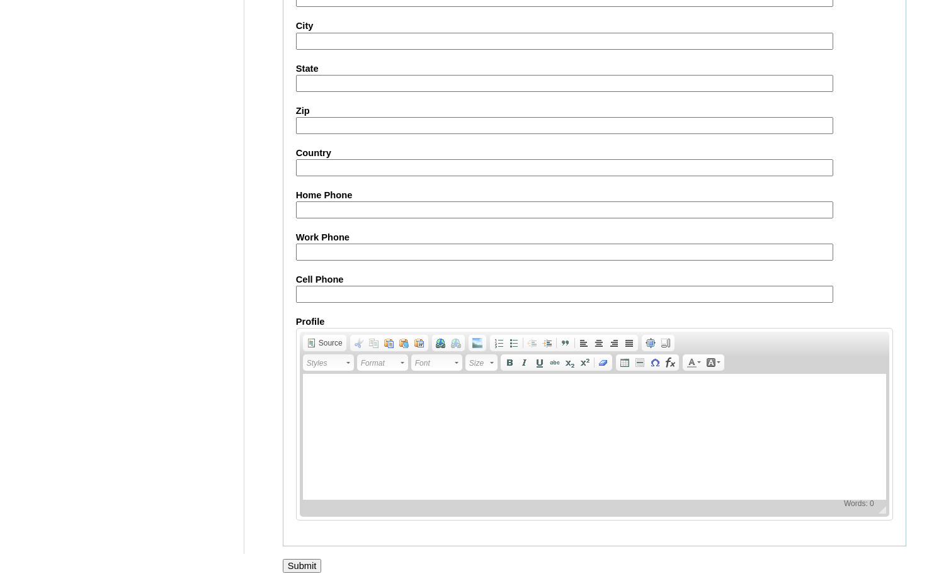
click at [317, 559] on input "Submit" at bounding box center [302, 566] width 39 height 14
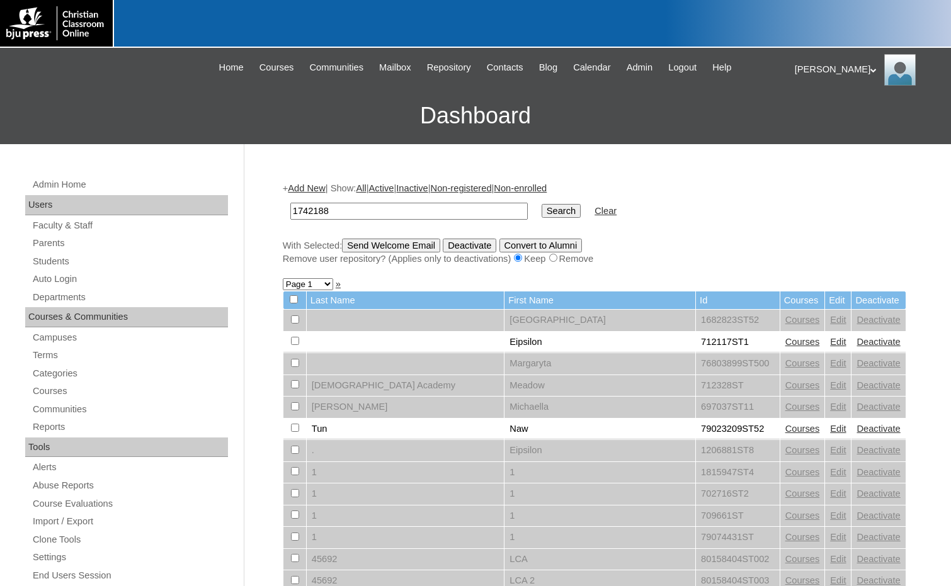
type input "1742188"
click at [541, 212] on input "Search" at bounding box center [560, 211] width 39 height 14
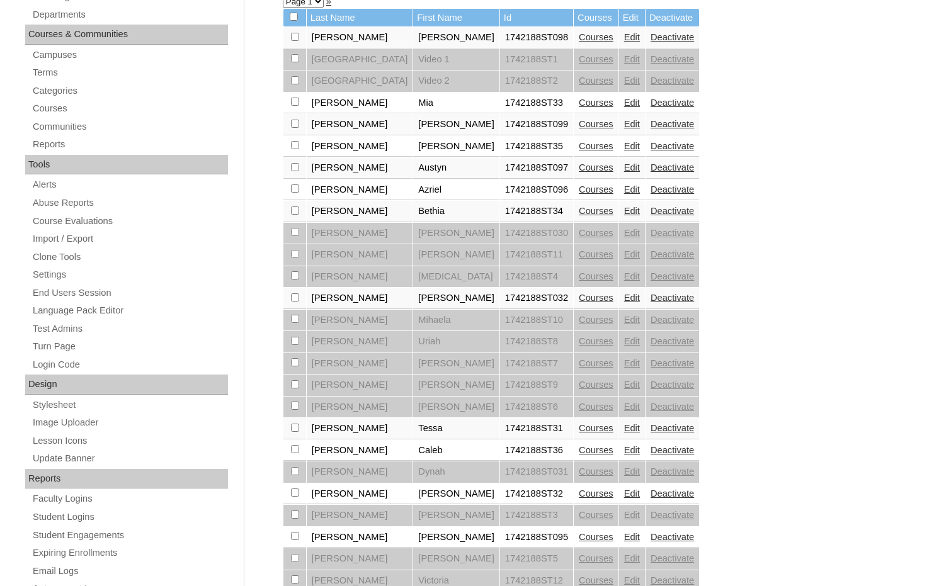
scroll to position [378, 0]
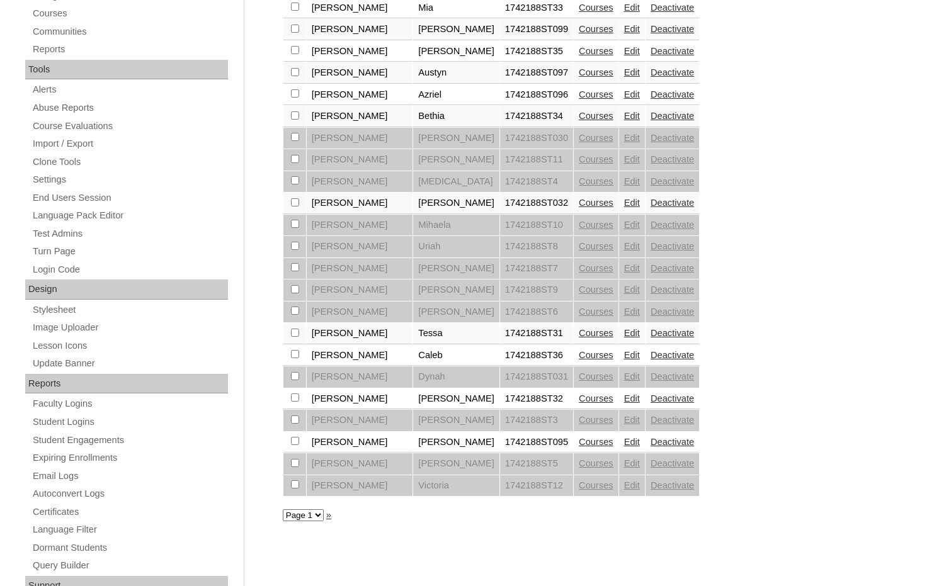
click at [579, 354] on link "Courses" at bounding box center [596, 355] width 35 height 10
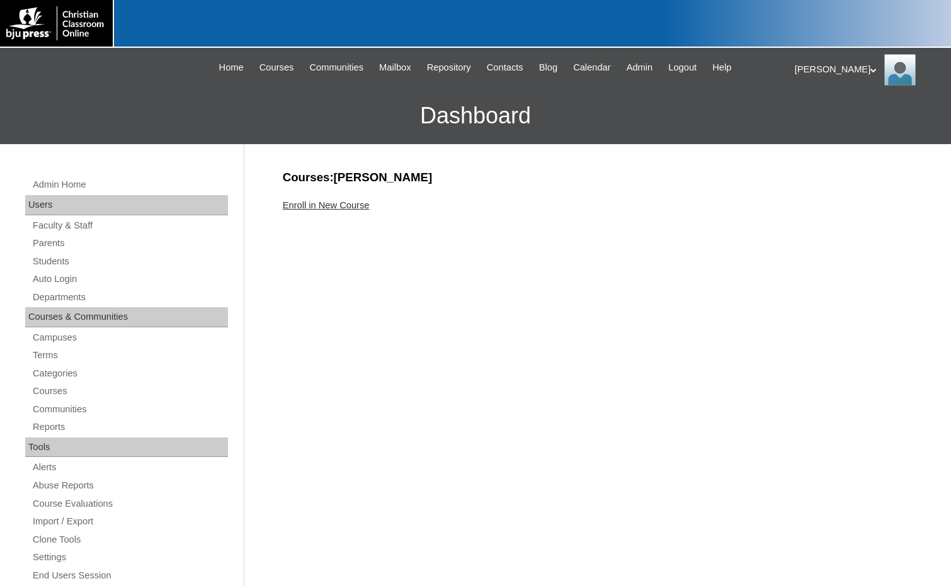
click at [353, 205] on link "Enroll in New Course" at bounding box center [326, 205] width 87 height 10
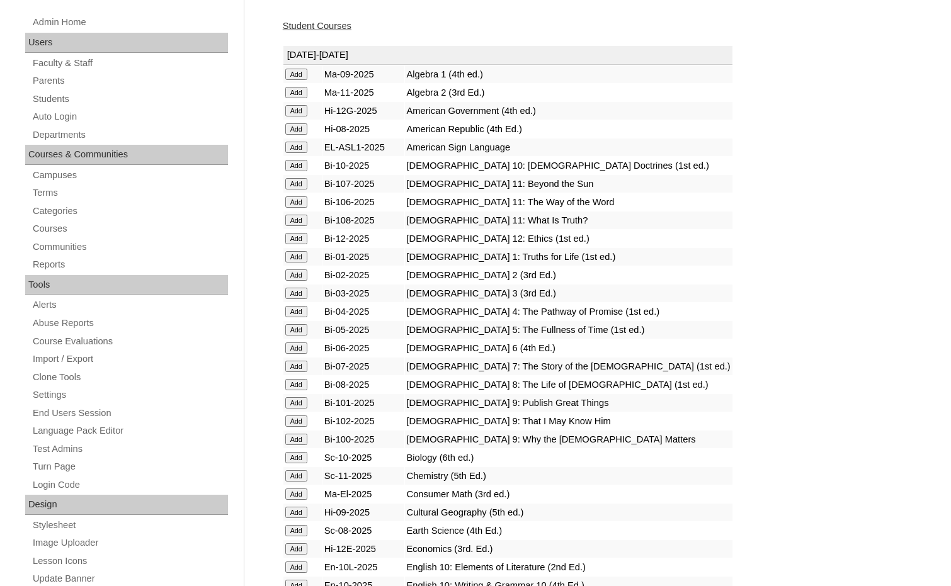
scroll to position [189, 0]
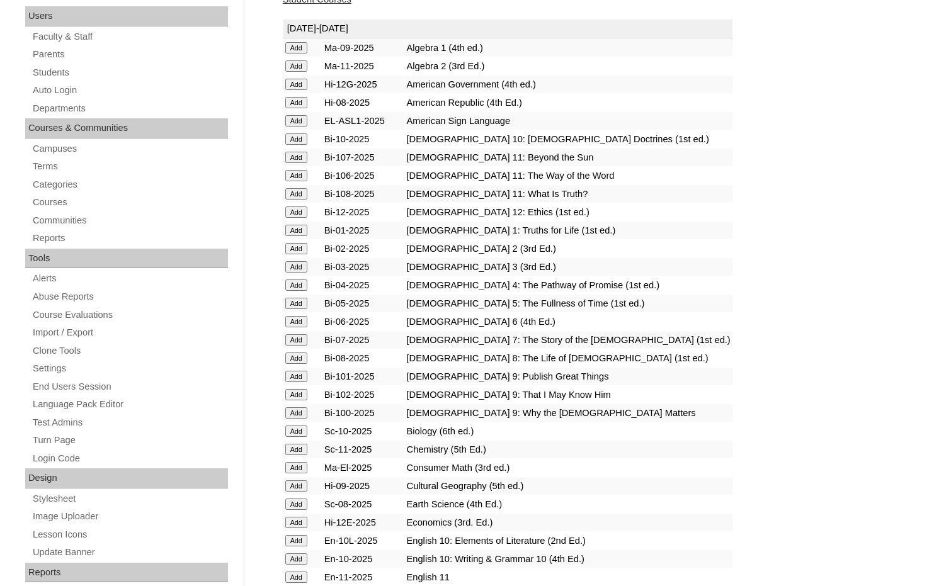
click at [302, 54] on input "Add" at bounding box center [296, 47] width 22 height 11
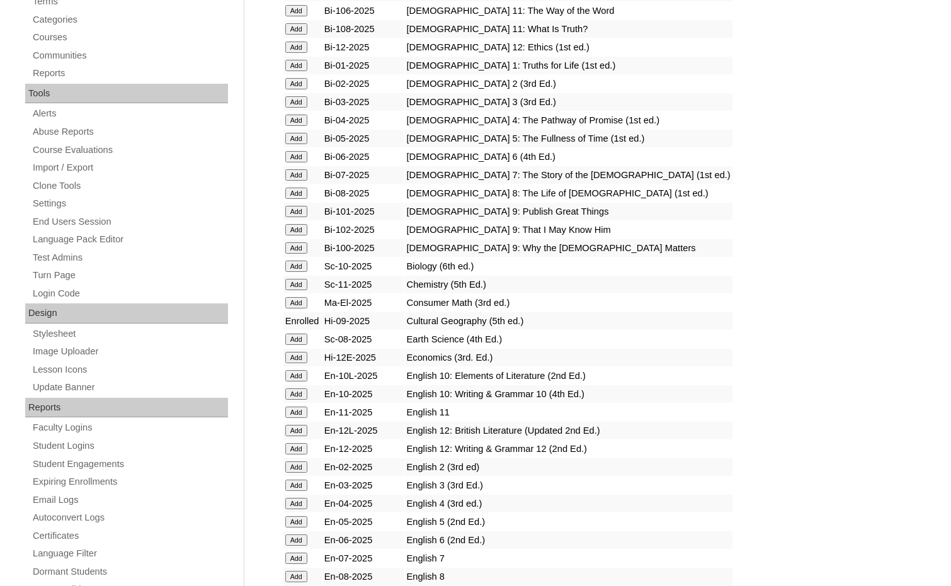
scroll to position [504, 0]
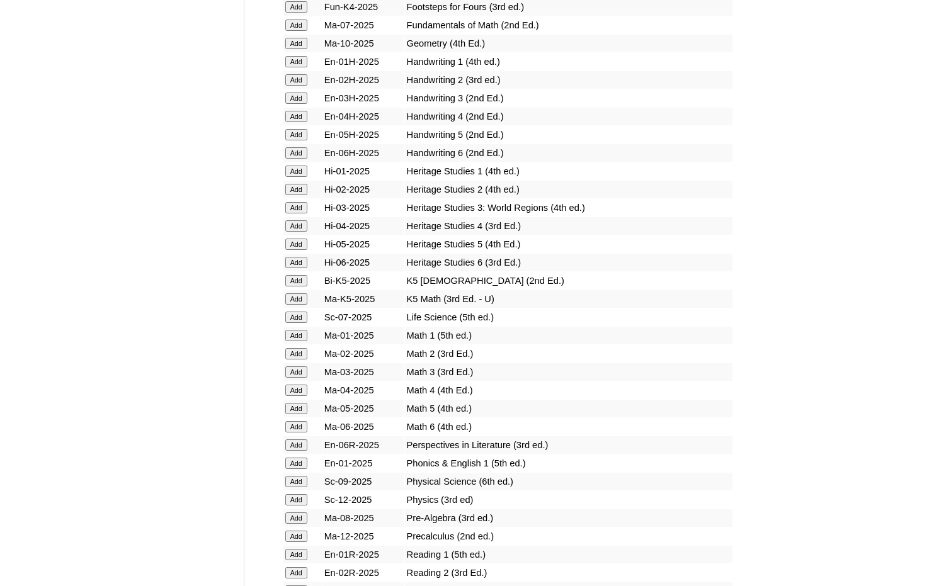
scroll to position [1007, 0]
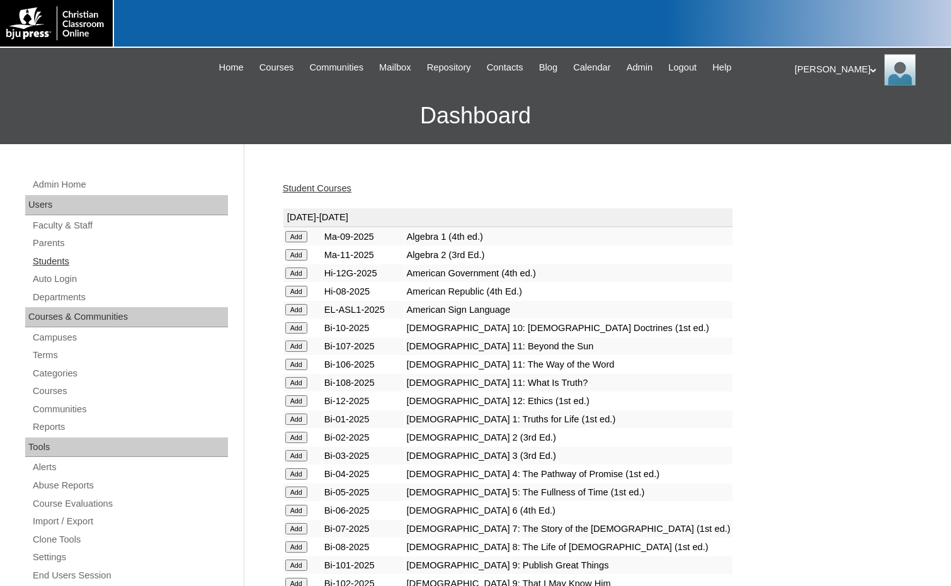
click at [89, 261] on link "Students" at bounding box center [129, 262] width 196 height 16
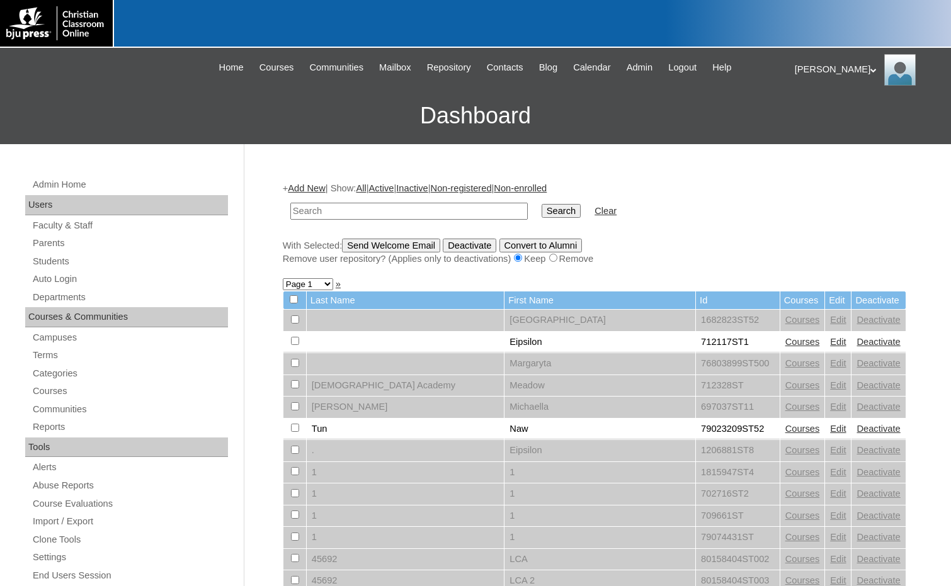
click at [306, 186] on link "Add New" at bounding box center [306, 188] width 37 height 10
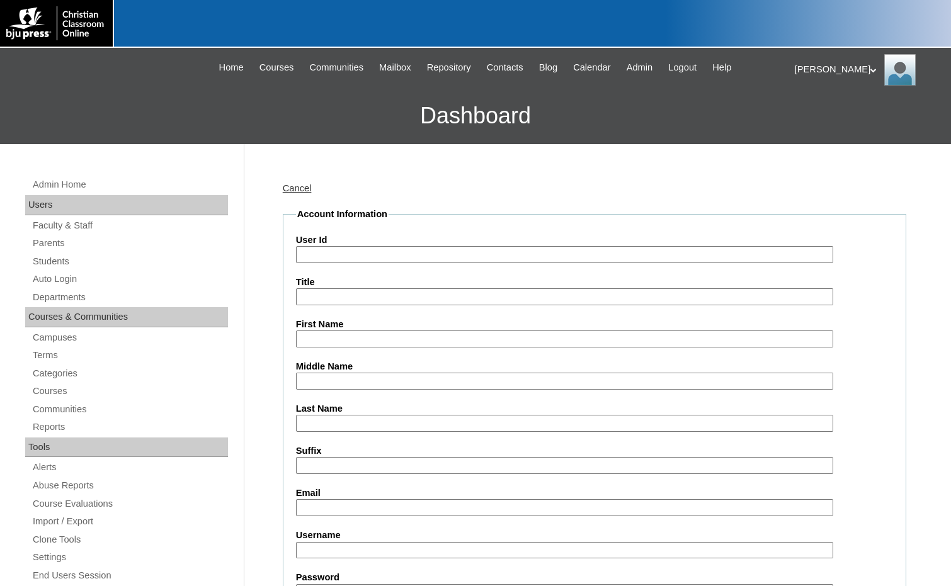
click at [324, 252] on input "User Id" at bounding box center [564, 254] width 537 height 17
paste input "1742188"
type input "1742188ST37"
type input "Kaylee"
type input "Waldner"
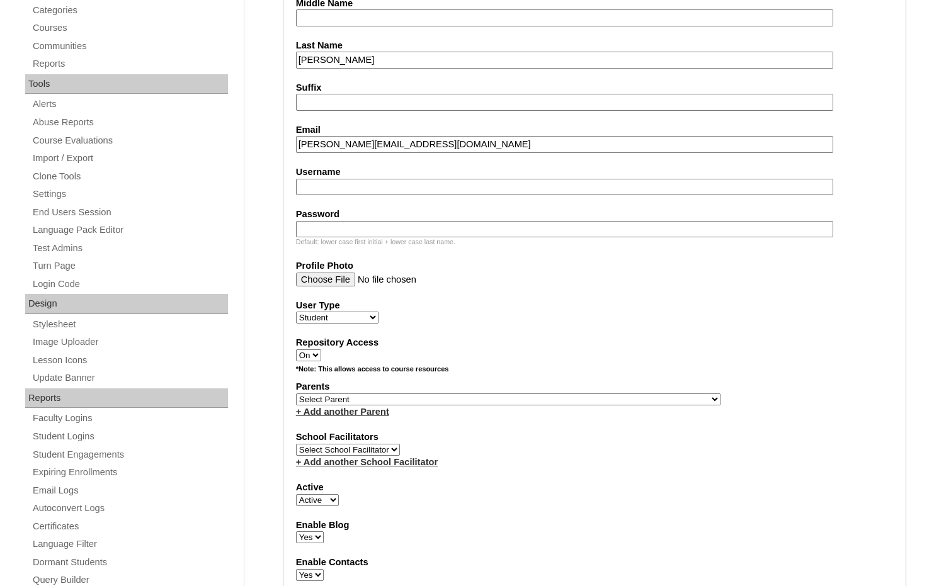
scroll to position [378, 0]
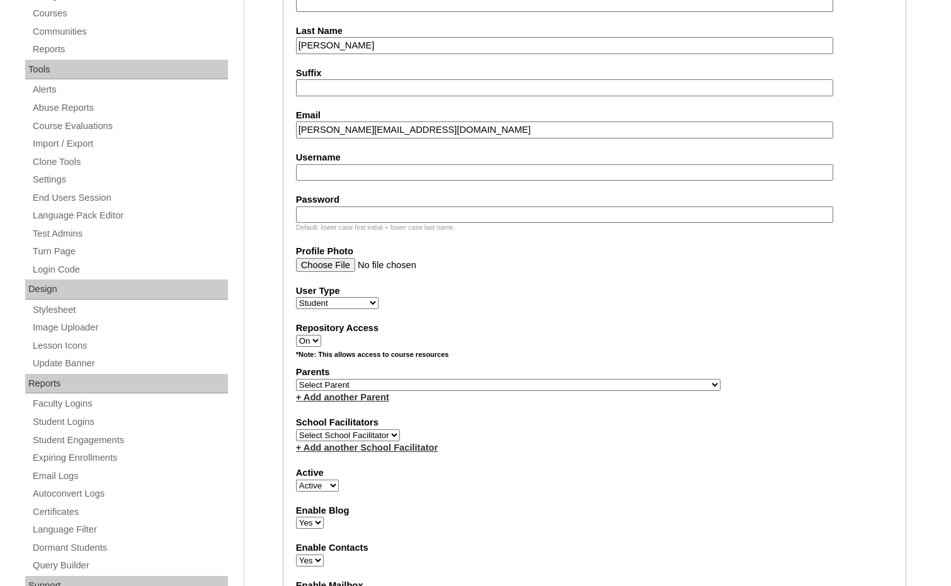
type input "kaylee@elmendorfbelievers.com"
click at [567, 387] on select "Select Parent , Fautanu, Ma 1, 1 23-24 accountMorgan, Jason 6th Street Mennonit…" at bounding box center [508, 385] width 424 height 12
select select "28211"
click at [599, 385] on div "Parents Select Parent , Fautanu, Ma 1, 1 23-24 accountMorgan, Jason 6th Street …" at bounding box center [594, 385] width 597 height 38
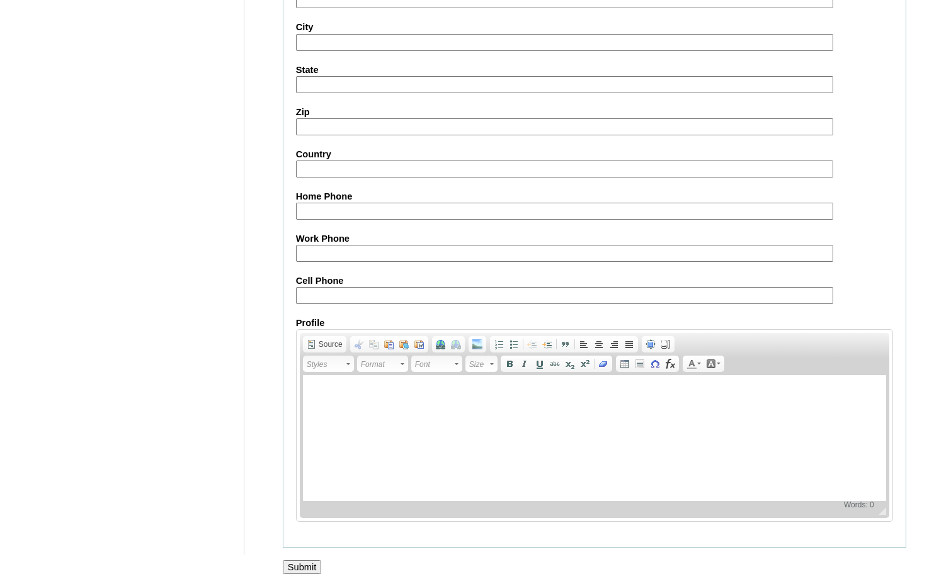
scroll to position [1330, 0]
click at [309, 568] on input "Submit" at bounding box center [302, 566] width 39 height 14
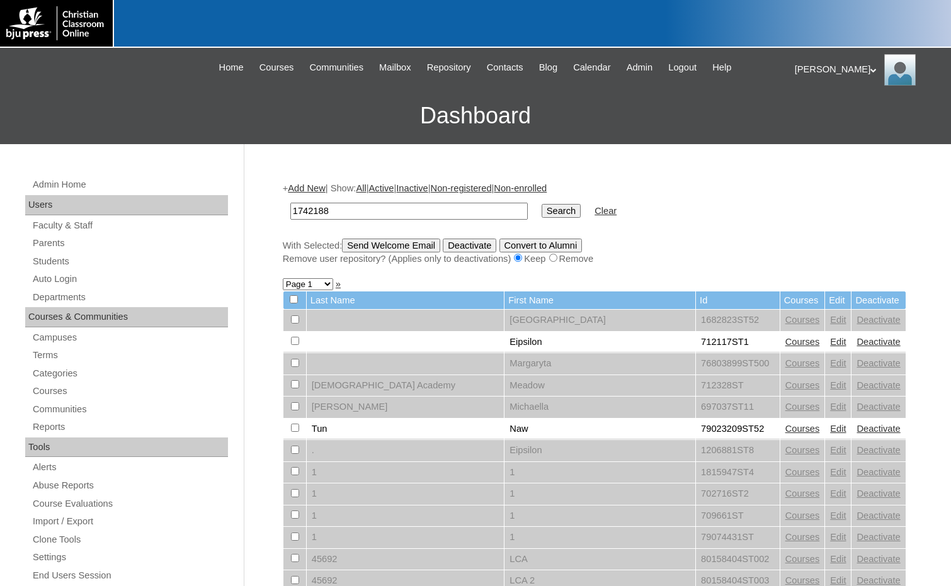
type input "1742188"
click at [541, 215] on input "Search" at bounding box center [560, 211] width 39 height 14
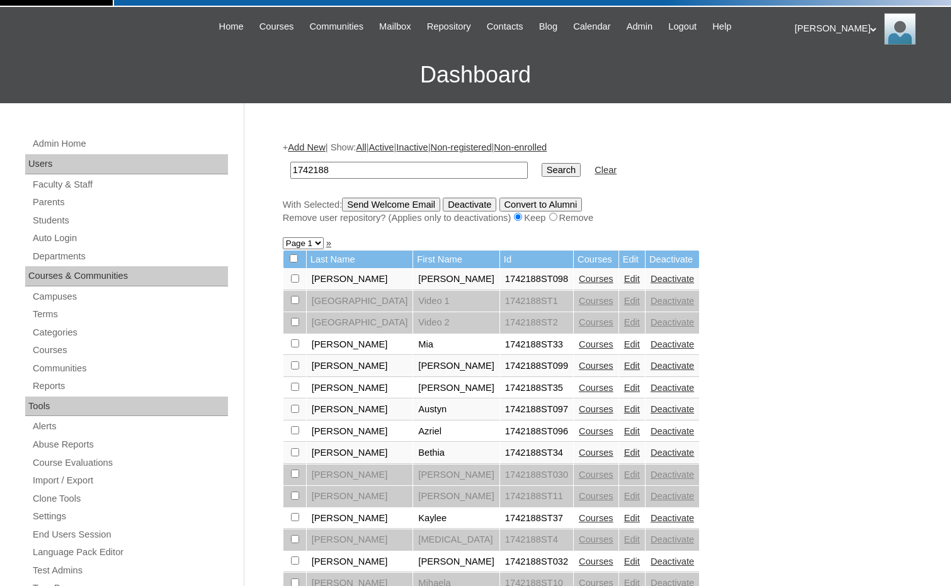
scroll to position [63, 0]
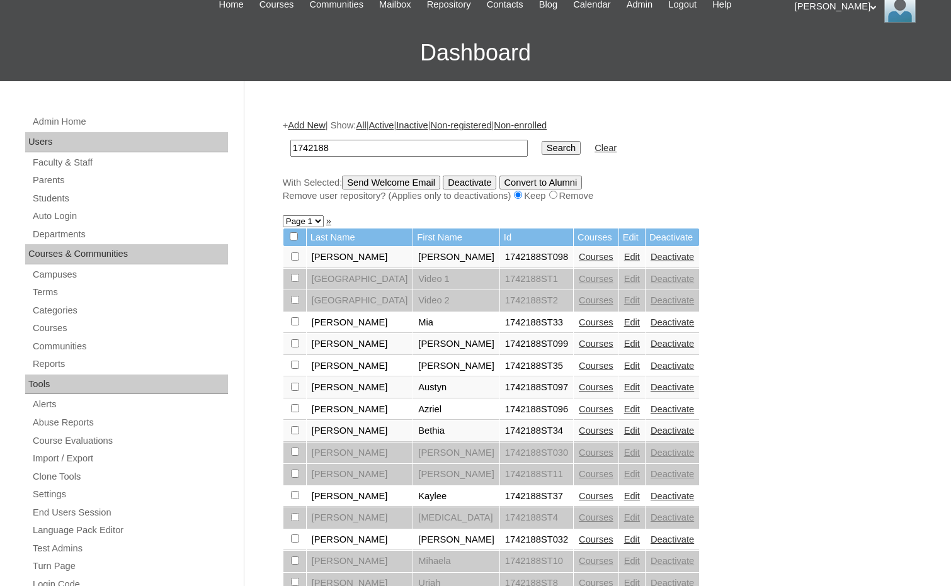
click at [579, 497] on link "Courses" at bounding box center [596, 496] width 35 height 10
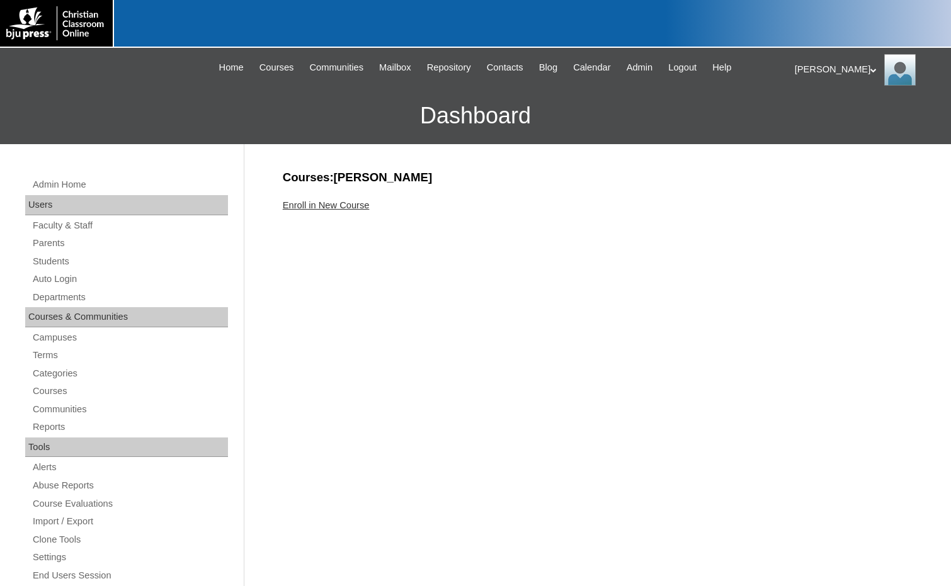
click at [346, 206] on link "Enroll in New Course" at bounding box center [326, 205] width 87 height 10
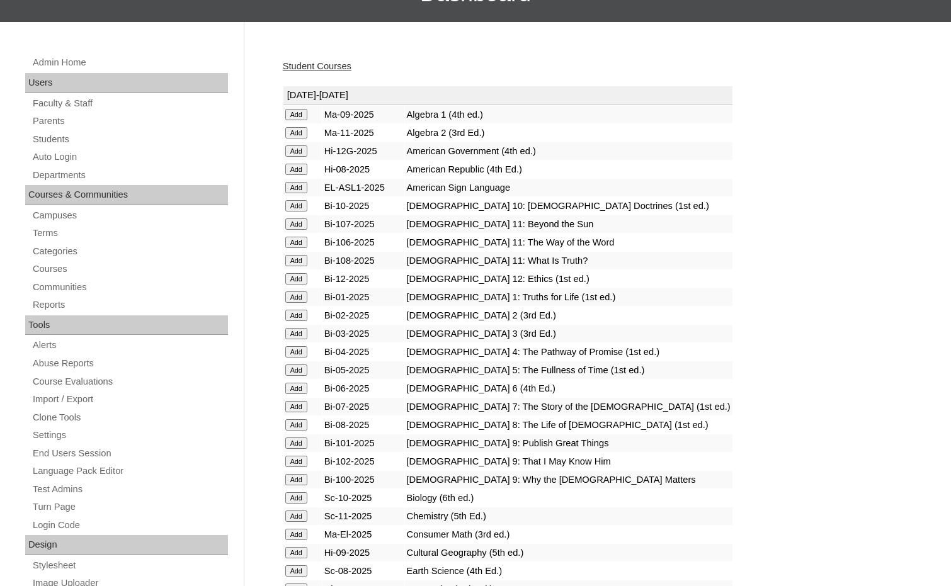
scroll to position [252, 0]
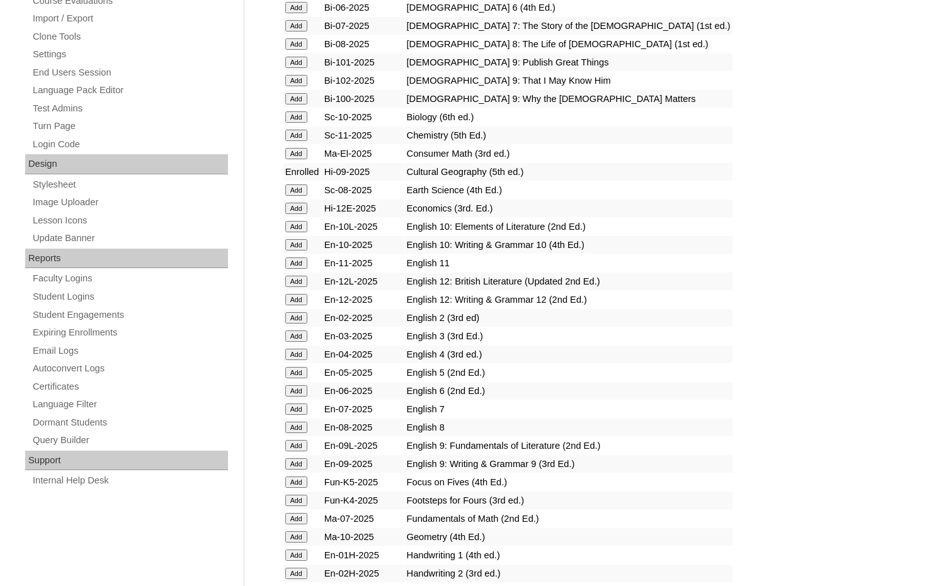
scroll to position [504, 0]
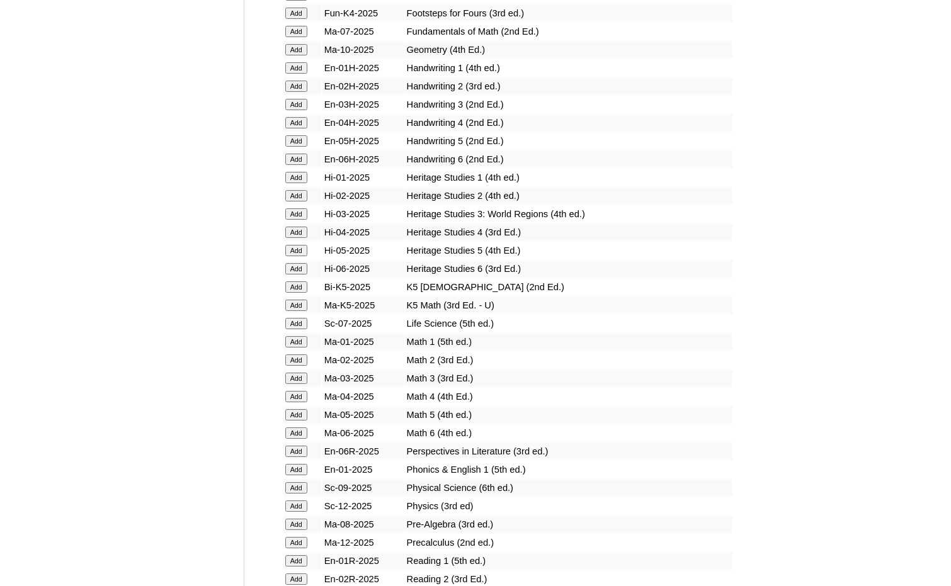
scroll to position [1007, 0]
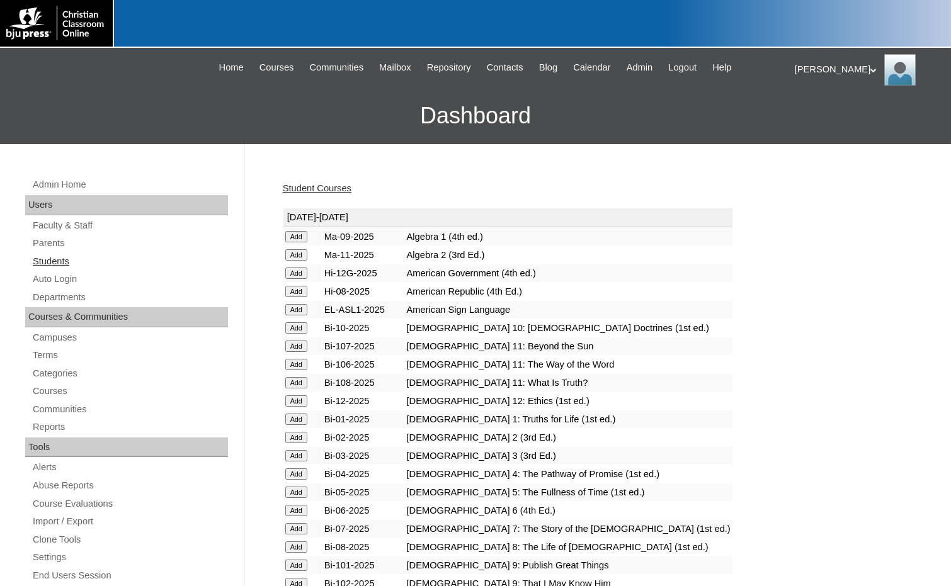
click at [64, 264] on link "Students" at bounding box center [129, 262] width 196 height 16
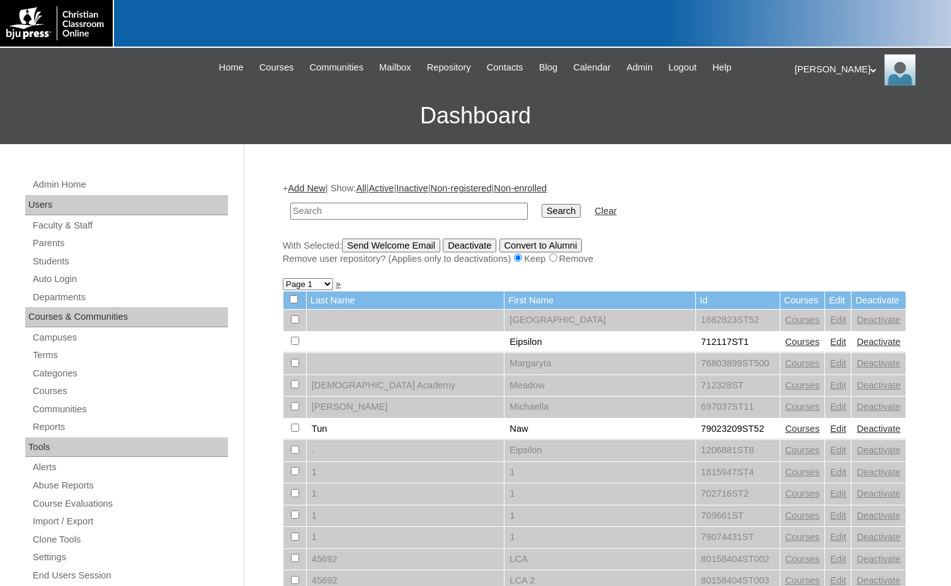
click at [305, 186] on link "Add New" at bounding box center [306, 188] width 37 height 10
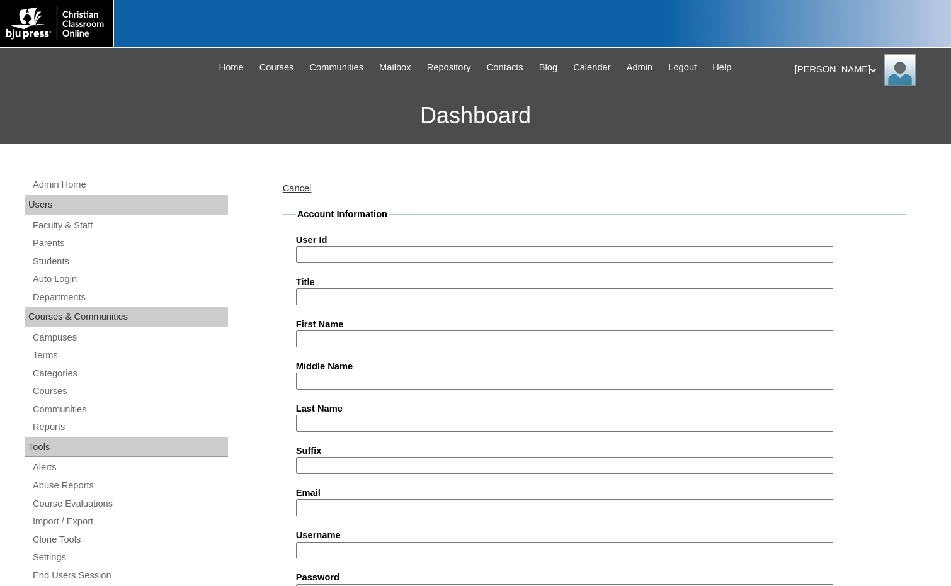
click at [336, 256] on input "User Id" at bounding box center [564, 254] width 537 height 17
paste input "1742188"
type input "1742188ST38"
click at [360, 339] on input "Joshu" at bounding box center [564, 338] width 537 height 17
type input "Joshua"
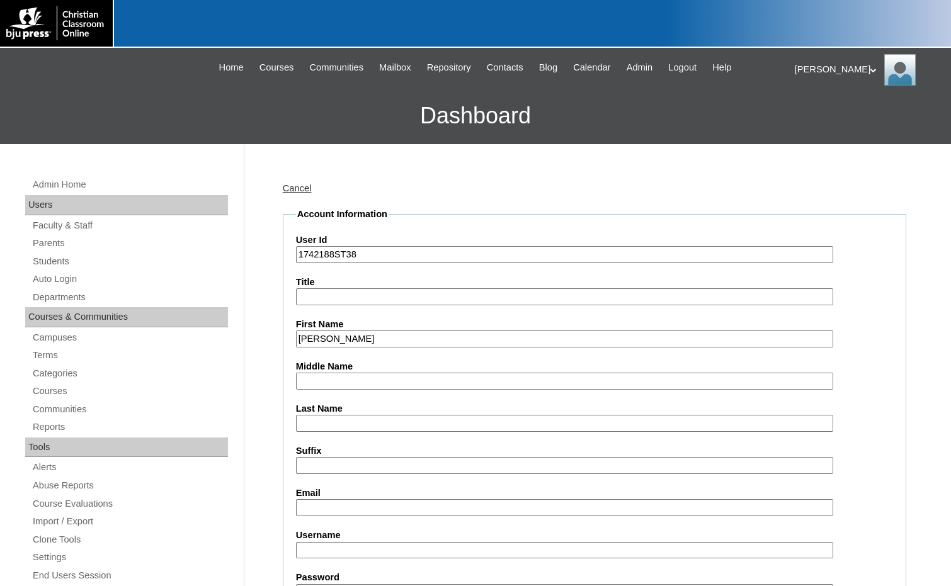
click at [351, 427] on input "Last Name" at bounding box center [564, 423] width 537 height 17
type input "Wipf"
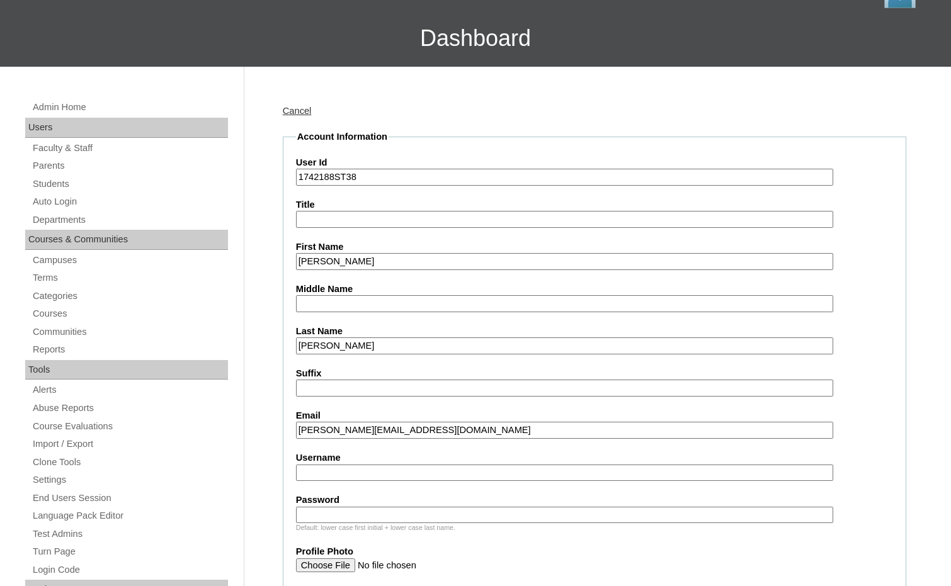
scroll to position [252, 0]
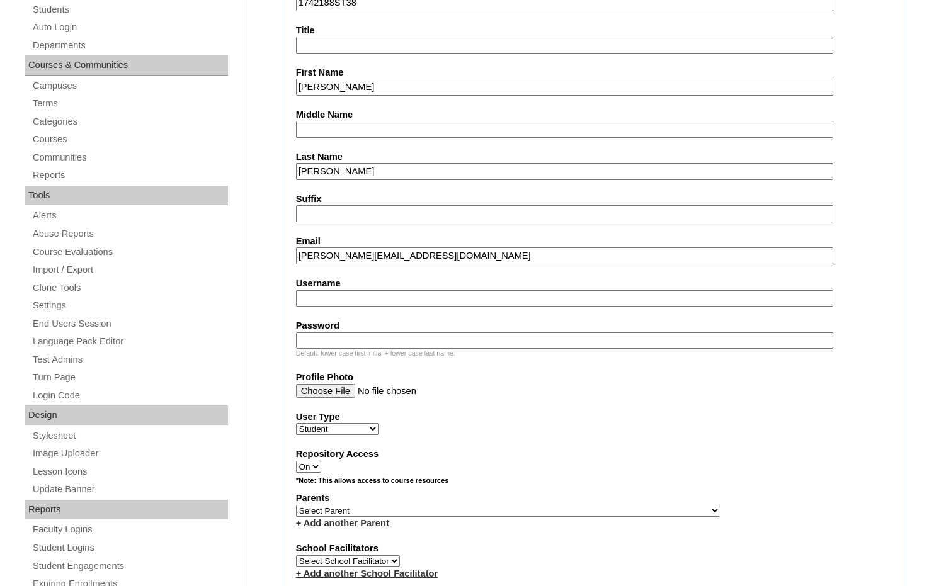
type input "joshua@elmendorfbelievers.com"
click at [573, 508] on select "Select Parent , Fautanu, Ma 1, 1 23-24 accountMorgan, Jason 6th Street Mennonit…" at bounding box center [508, 511] width 424 height 12
select select "28211"
click at [647, 507] on div "Parents Select Parent , Fautanu, Ma 1, 1 23-24 accountMorgan, Jason 6th Street …" at bounding box center [594, 511] width 597 height 38
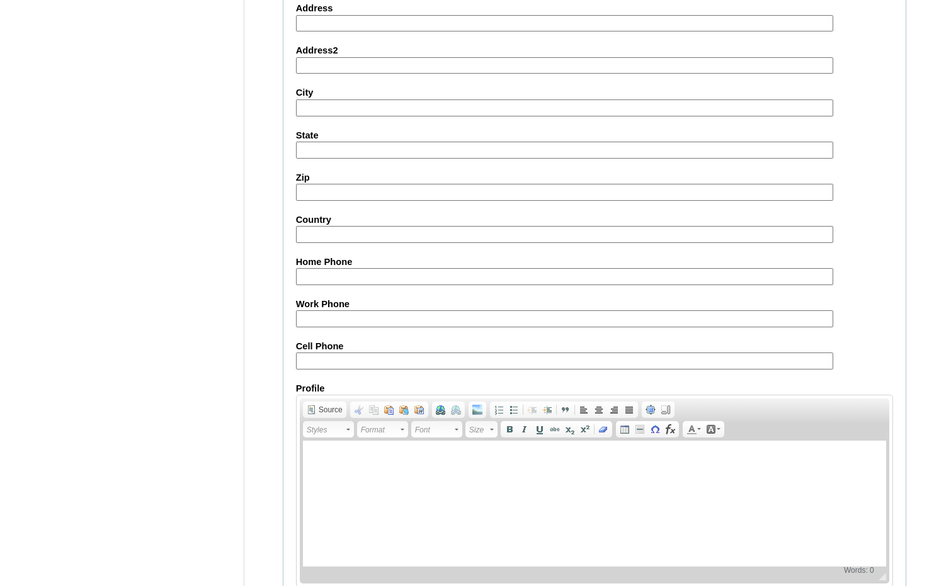
scroll to position [1330, 0]
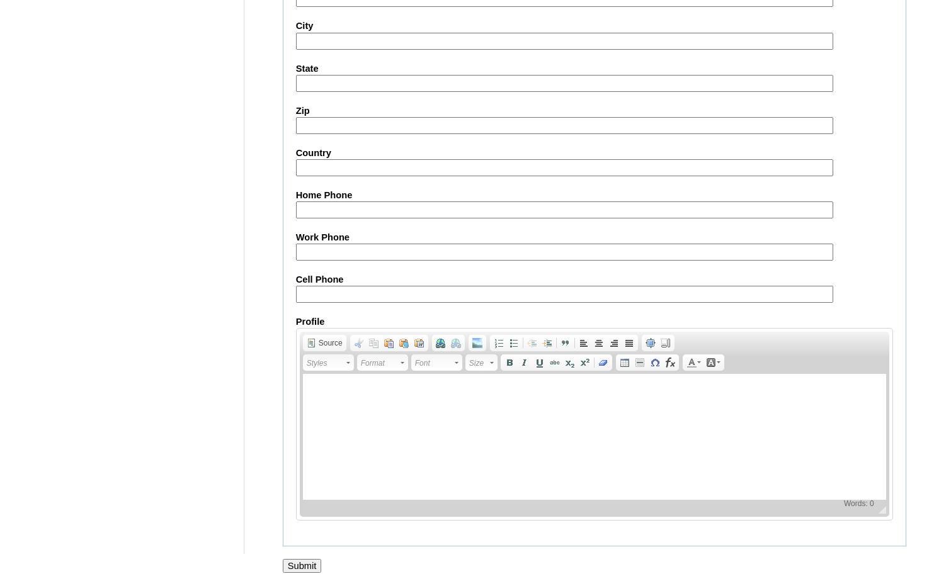
click at [288, 561] on input "Submit" at bounding box center [302, 566] width 39 height 14
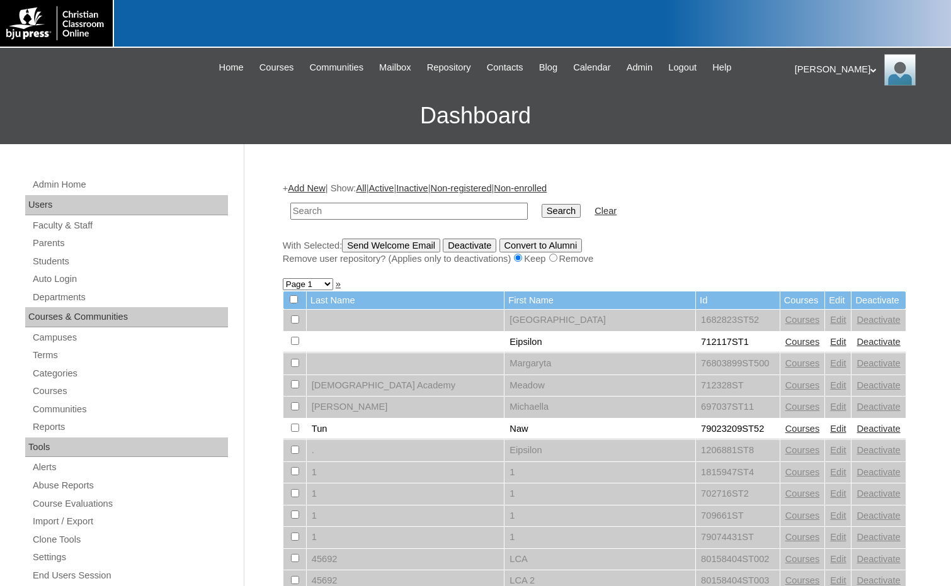
click at [458, 220] on td at bounding box center [409, 211] width 250 height 30
click at [458, 212] on input "text" at bounding box center [408, 211] width 237 height 17
paste input "699409"
type input "699409"
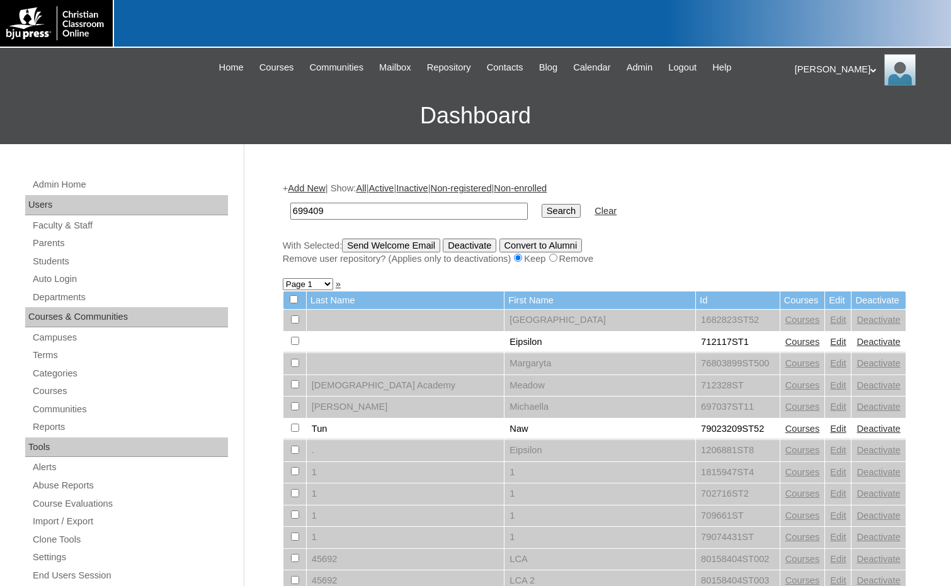
click at [541, 215] on input "Search" at bounding box center [560, 211] width 39 height 14
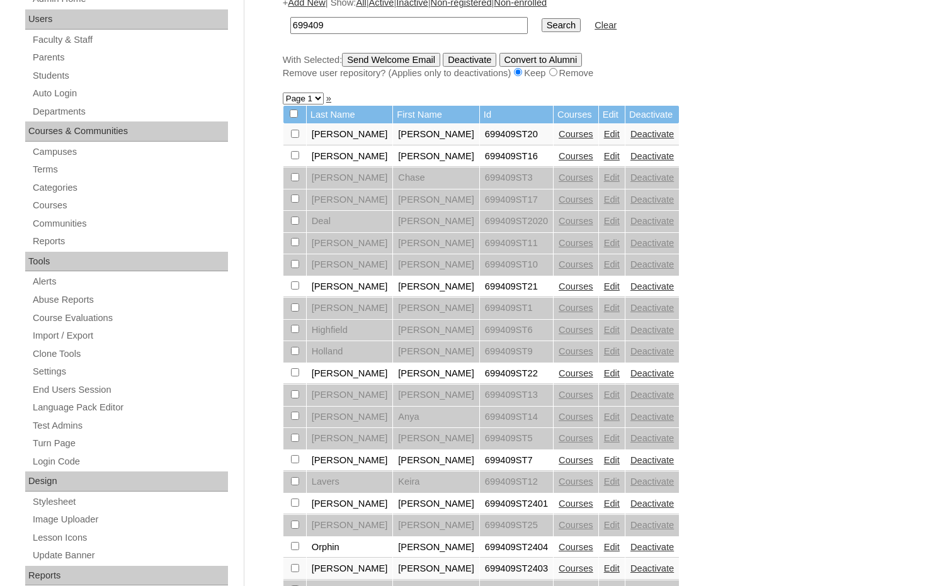
scroll to position [189, 0]
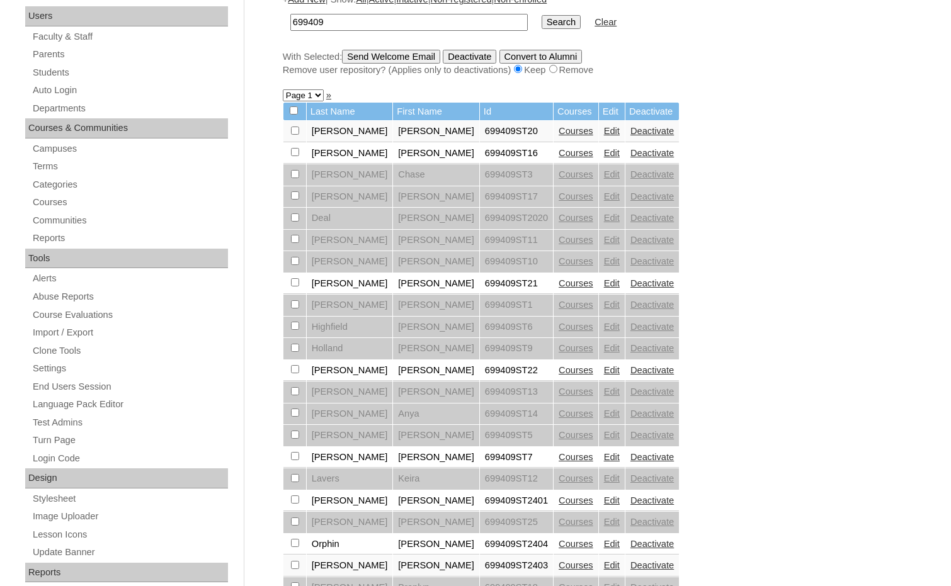
click at [558, 456] on link "Courses" at bounding box center [575, 457] width 35 height 10
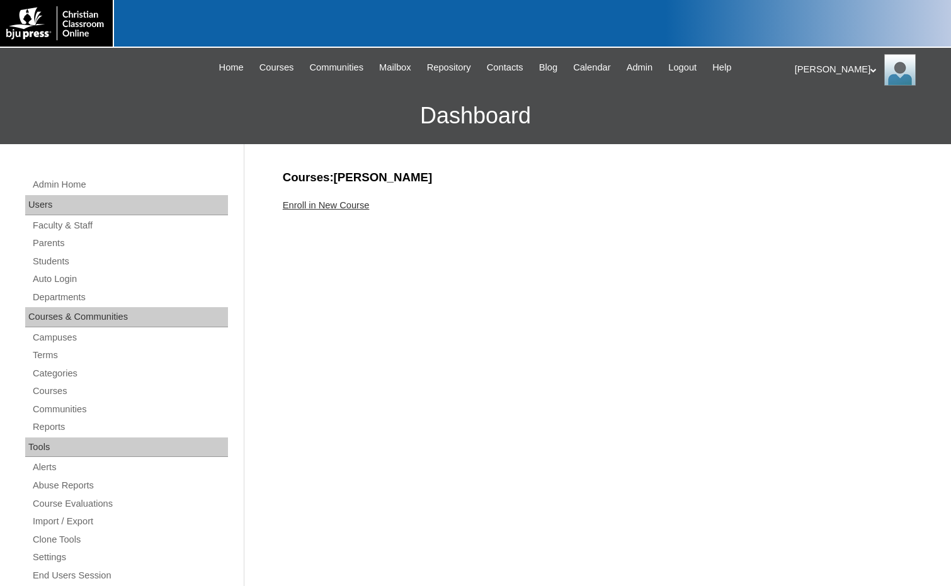
click at [306, 202] on link "Enroll in New Course" at bounding box center [326, 205] width 87 height 10
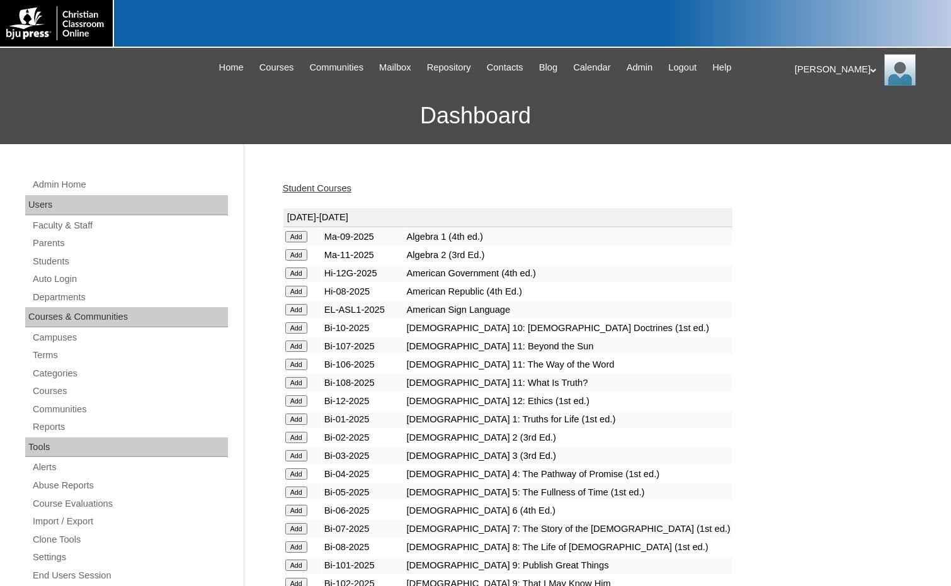
click at [301, 242] on input "Add" at bounding box center [296, 236] width 22 height 11
click at [64, 262] on link "Students" at bounding box center [129, 262] width 196 height 16
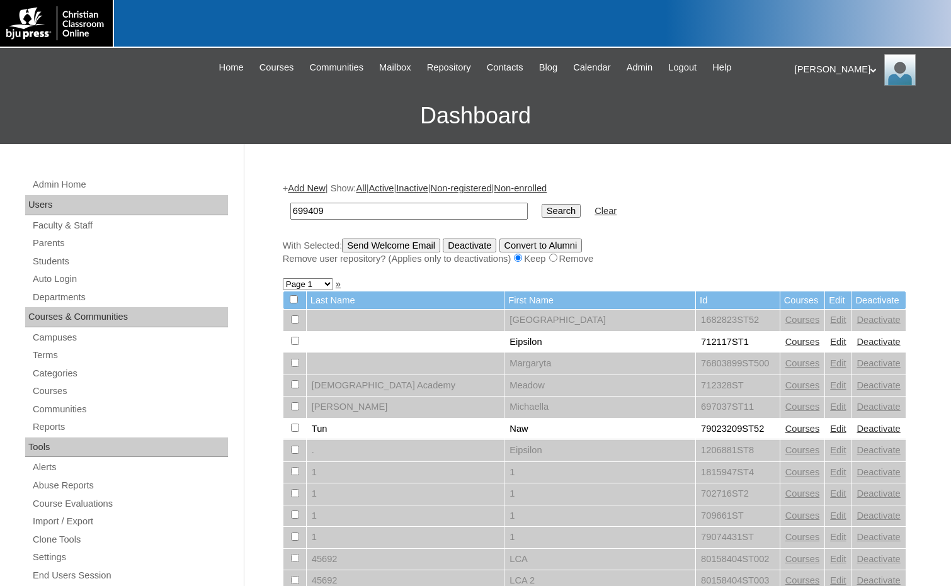
type input "699409"
click at [541, 208] on input "Search" at bounding box center [560, 211] width 39 height 14
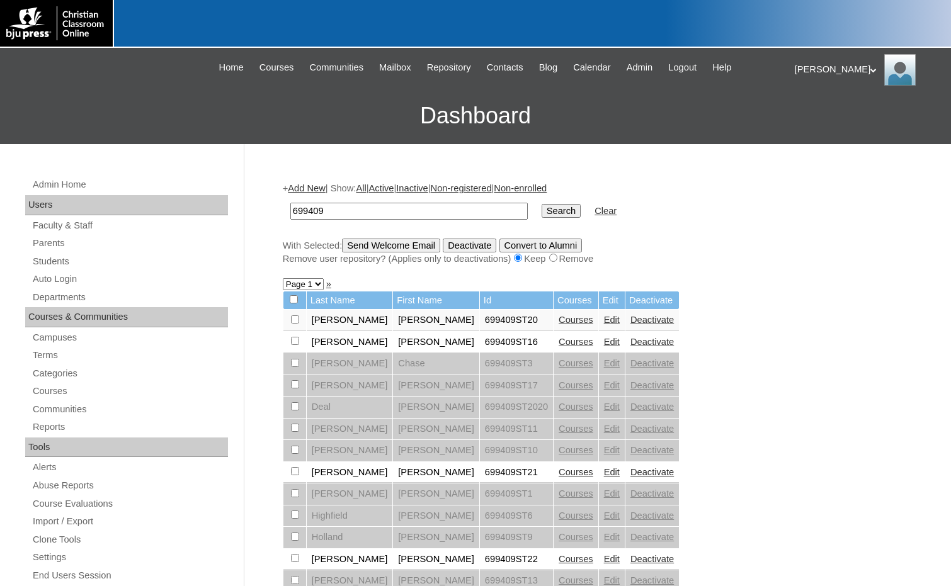
click at [314, 189] on link "Add New" at bounding box center [306, 188] width 37 height 10
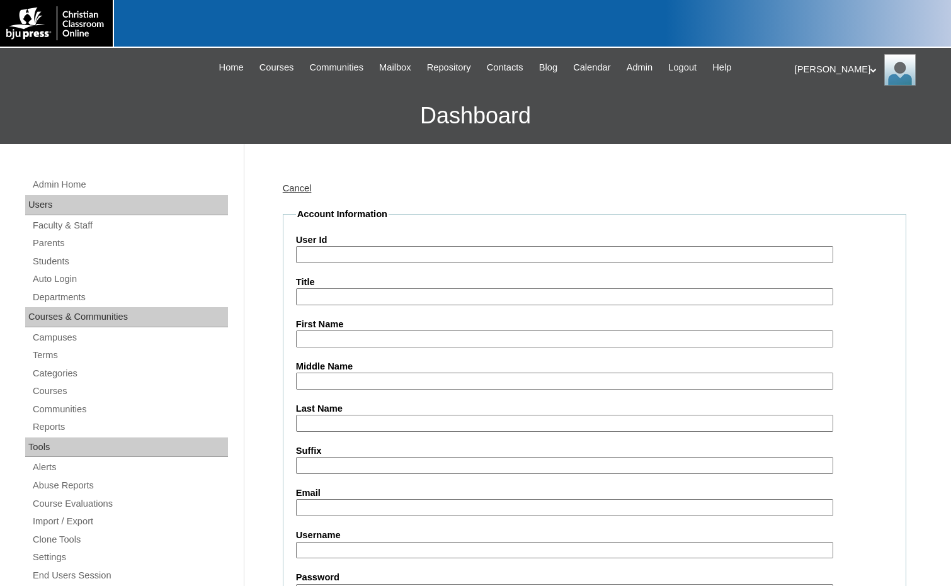
click at [325, 253] on input "User Id" at bounding box center [564, 254] width 537 height 17
paste input "699409"
type input "699409ST26"
type input "[PERSON_NAME]"
drag, startPoint x: 330, startPoint y: 419, endPoint x: 315, endPoint y: 421, distance: 14.6
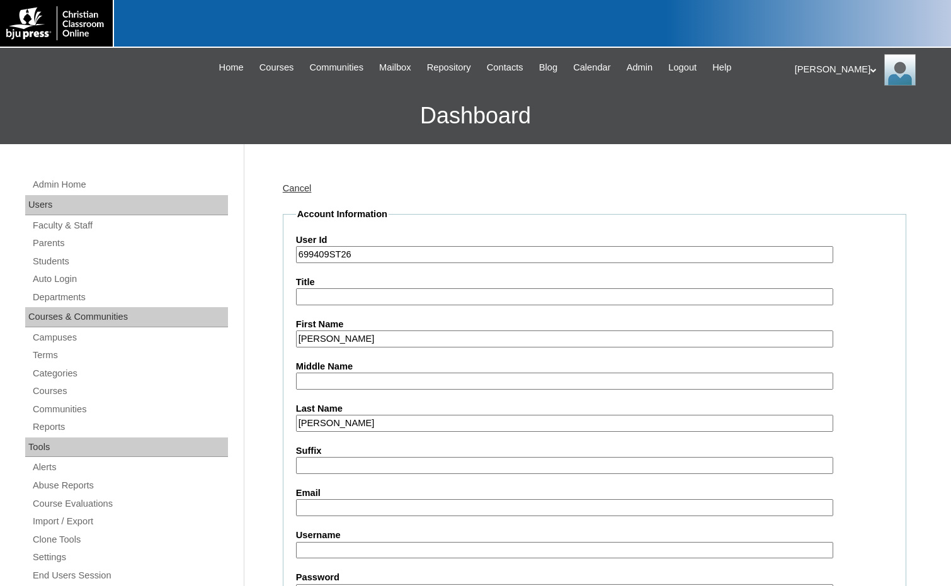
click at [315, 421] on input "Hayes" at bounding box center [564, 423] width 537 height 17
type input "Hay"
click at [307, 505] on input "Email" at bounding box center [564, 507] width 537 height 17
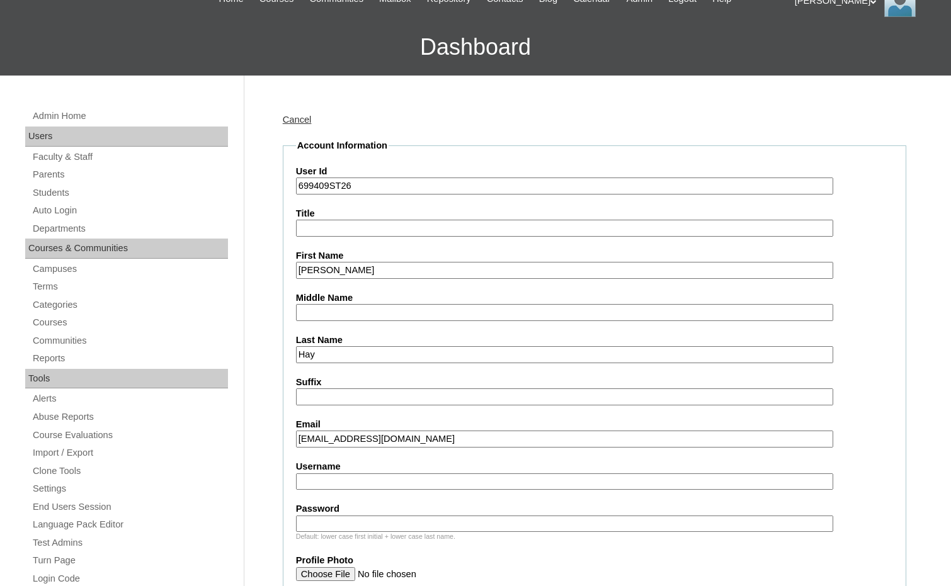
scroll to position [126, 0]
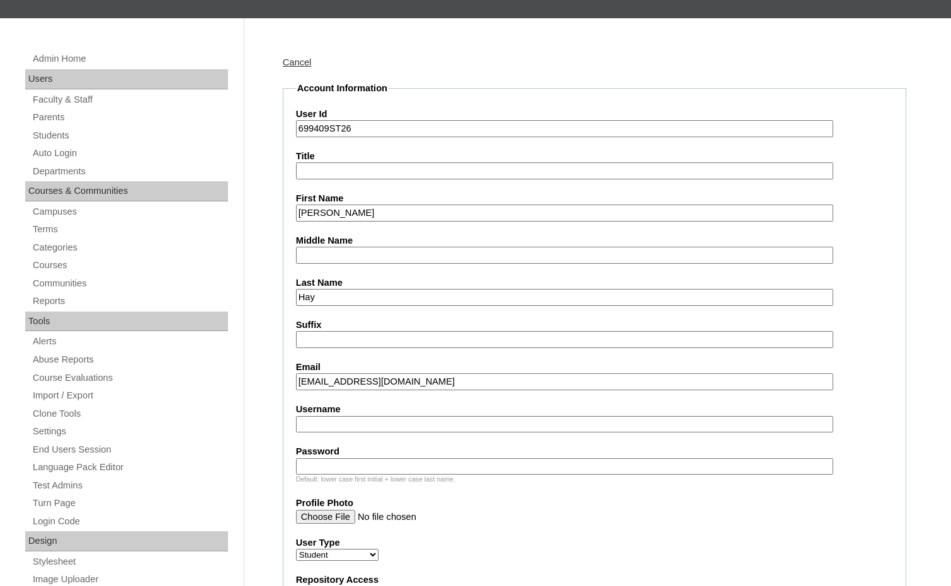
type input "chay@wcsbartlesville.org"
click at [378, 424] on input "Username" at bounding box center [564, 424] width 537 height 17
type input "ohay"
type input "1"
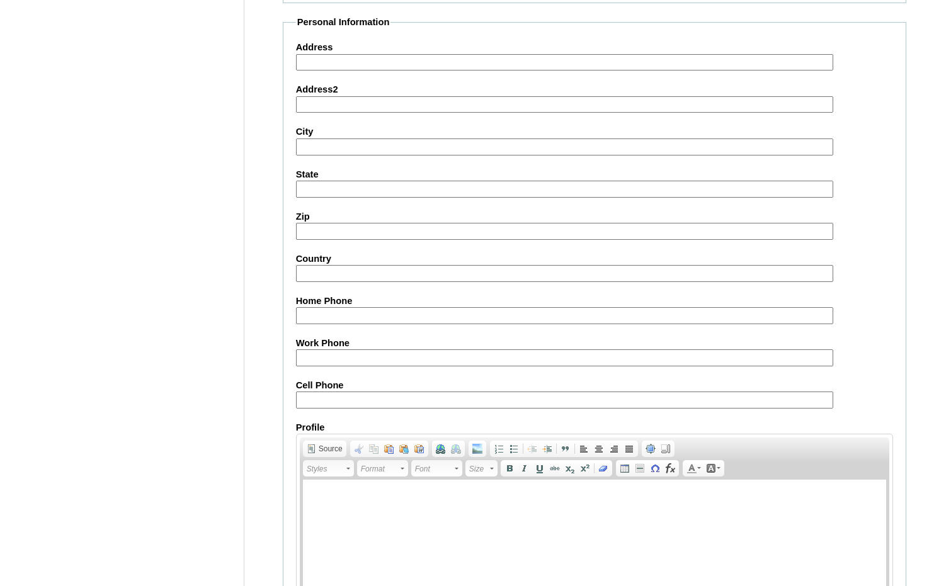
scroll to position [1330, 0]
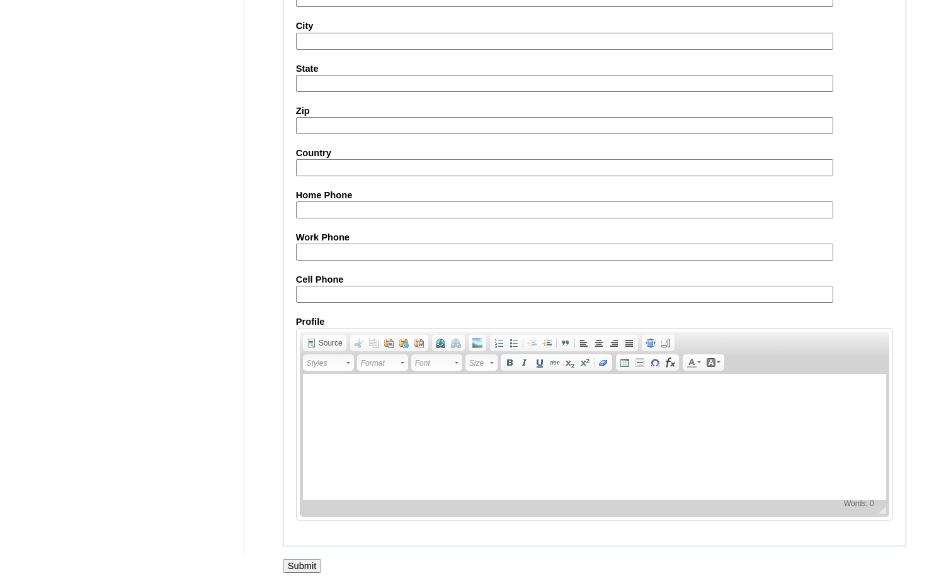
type input "Mustang01"
click at [306, 562] on input "Submit" at bounding box center [302, 566] width 39 height 14
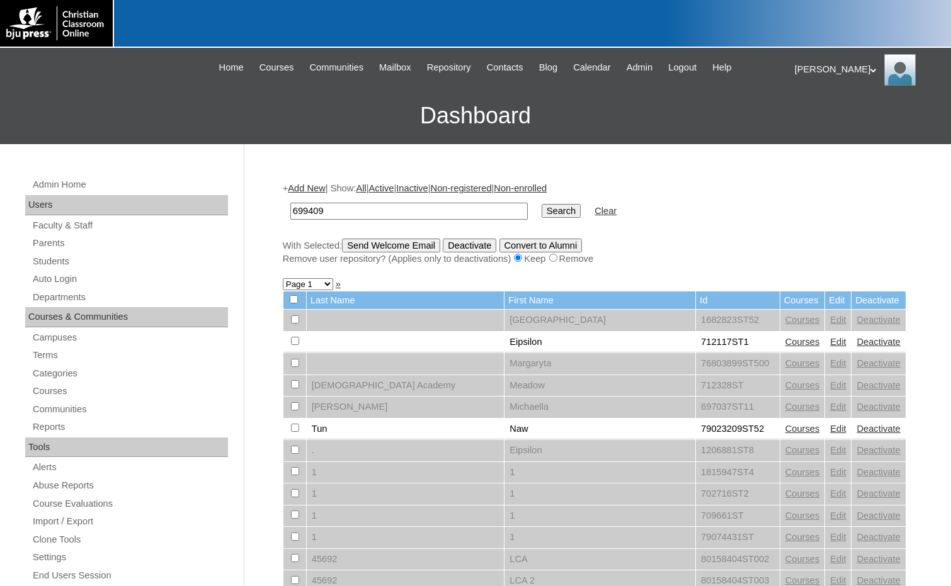
type input "699409"
click at [541, 212] on input "Search" at bounding box center [560, 211] width 39 height 14
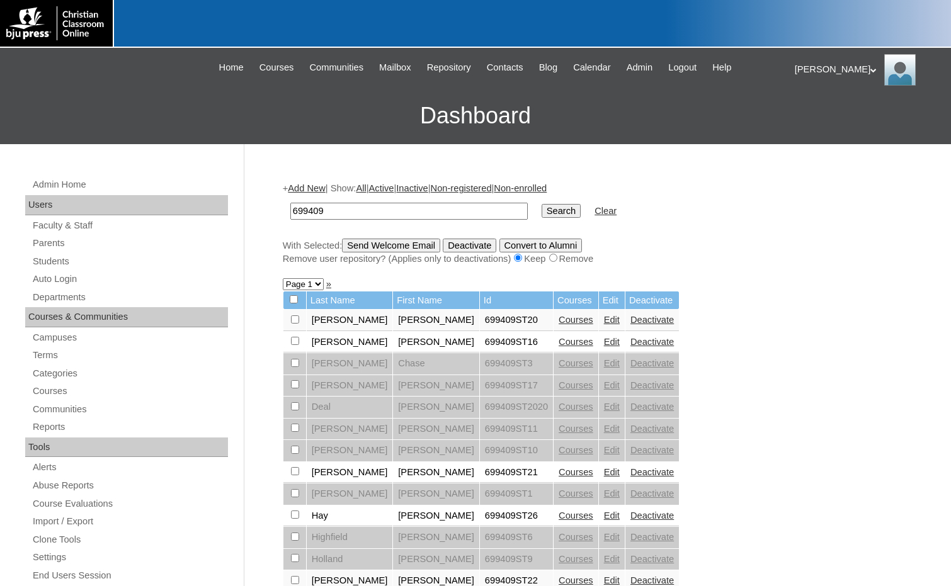
click at [558, 519] on link "Courses" at bounding box center [575, 516] width 35 height 10
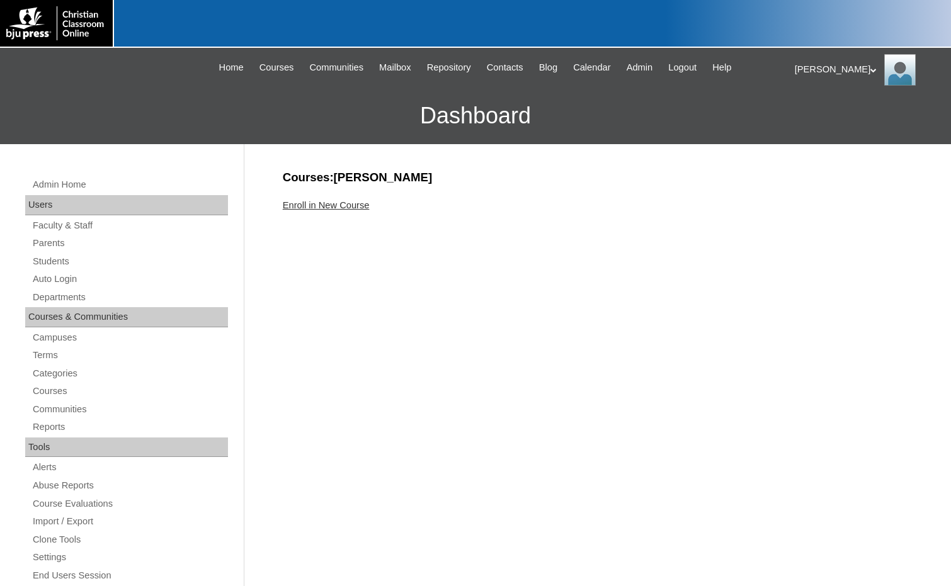
click at [348, 205] on link "Enroll in New Course" at bounding box center [326, 205] width 87 height 10
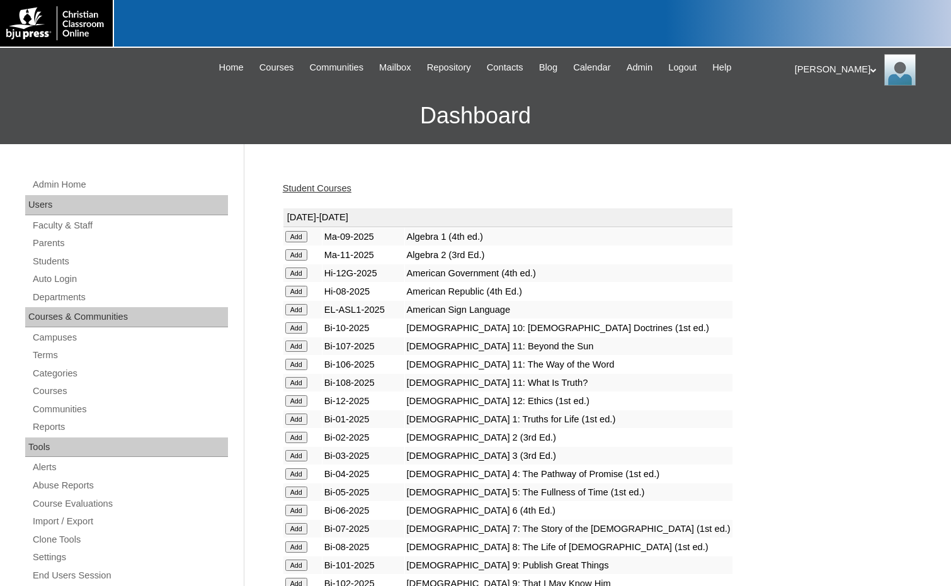
click at [296, 242] on input "Add" at bounding box center [296, 236] width 22 height 11
click at [81, 257] on link "Students" at bounding box center [129, 262] width 196 height 16
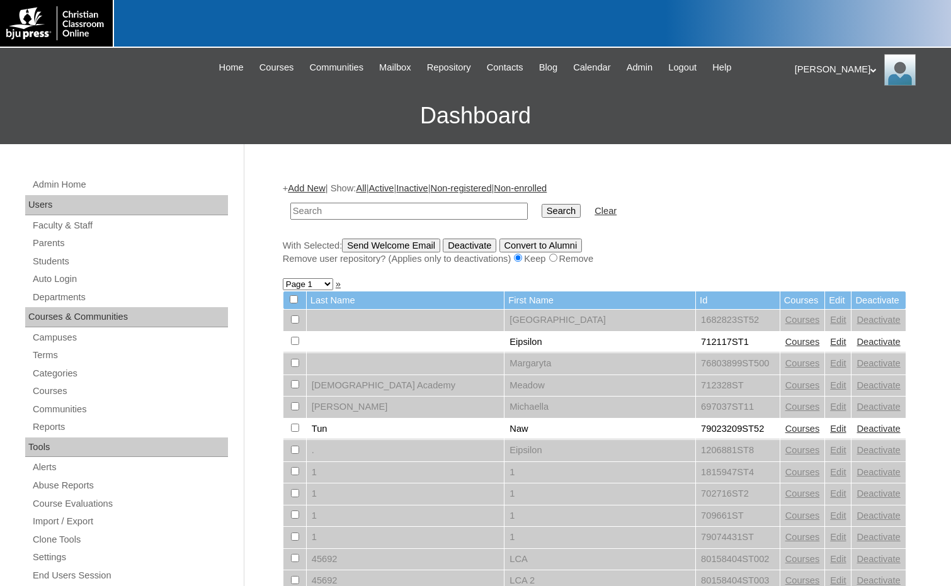
click at [314, 185] on link "Add New" at bounding box center [306, 188] width 37 height 10
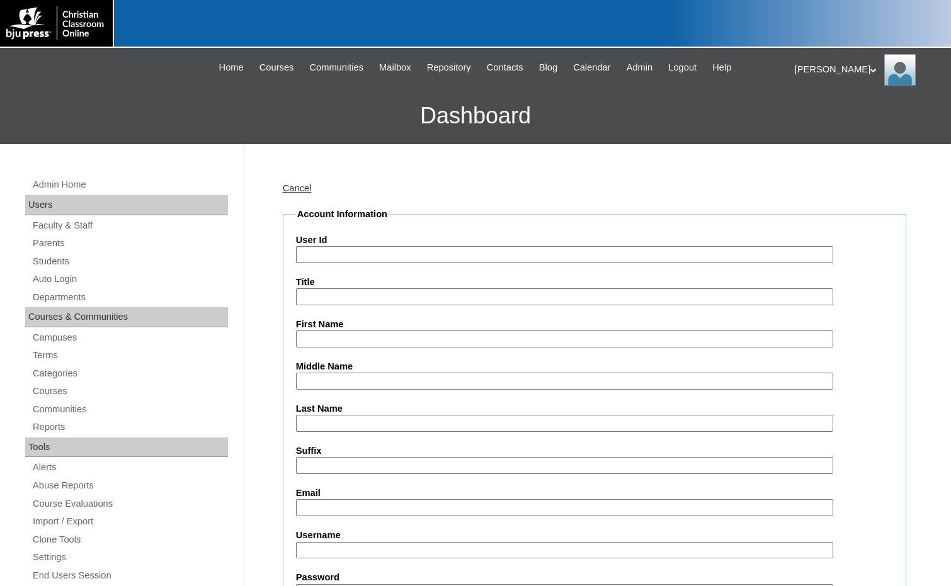
click at [327, 243] on label "User Id" at bounding box center [594, 240] width 597 height 13
click at [327, 246] on input "User Id" at bounding box center [564, 254] width 537 height 17
click at [335, 257] on input "User Id" at bounding box center [564, 254] width 537 height 17
paste input "699409"
type input "699409ST27"
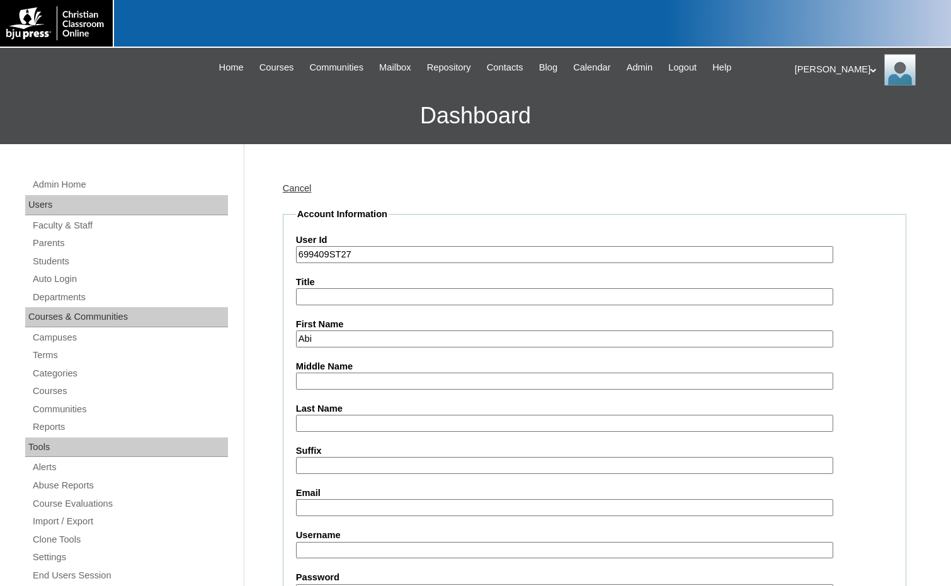
type input "[PERSON_NAME]"
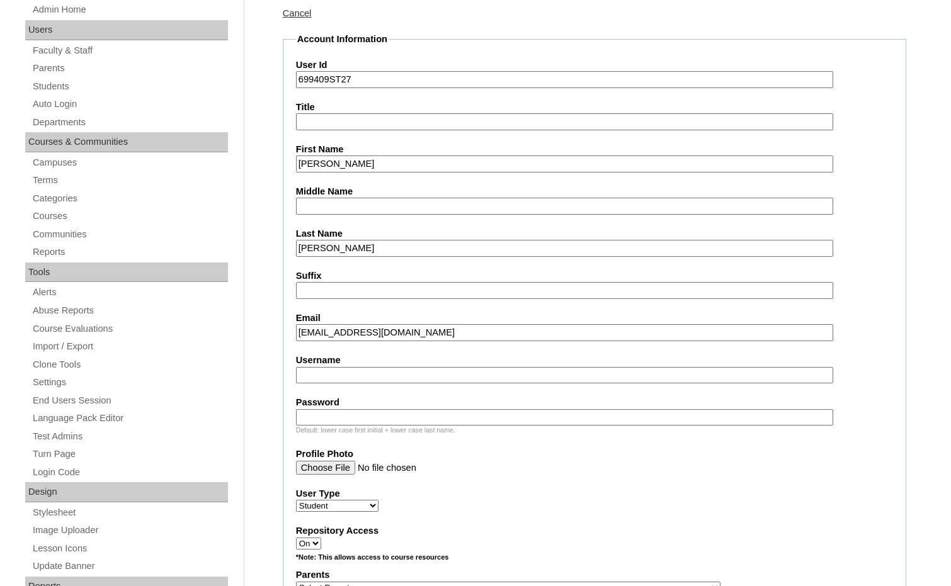
scroll to position [252, 0]
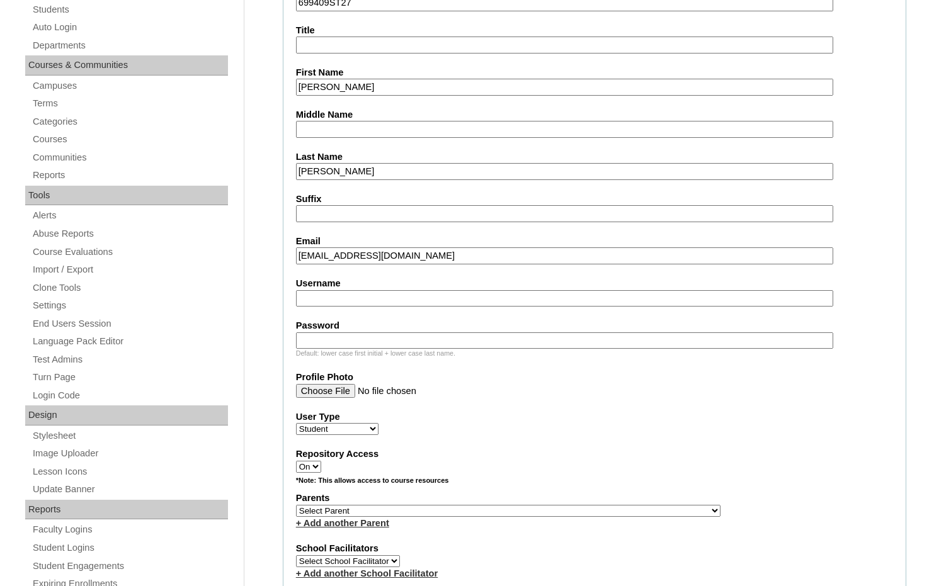
type input "kwilson@wilsonpsychological.com"
click at [551, 297] on input "Username" at bounding box center [564, 298] width 537 height 17
type input "awilson"
type input "Mustang01"
click at [563, 507] on select "Select Parent , Fautanu, Ma 1, 1 23-24 accountMorgan, Jason 6th Street Mennonit…" at bounding box center [508, 511] width 424 height 12
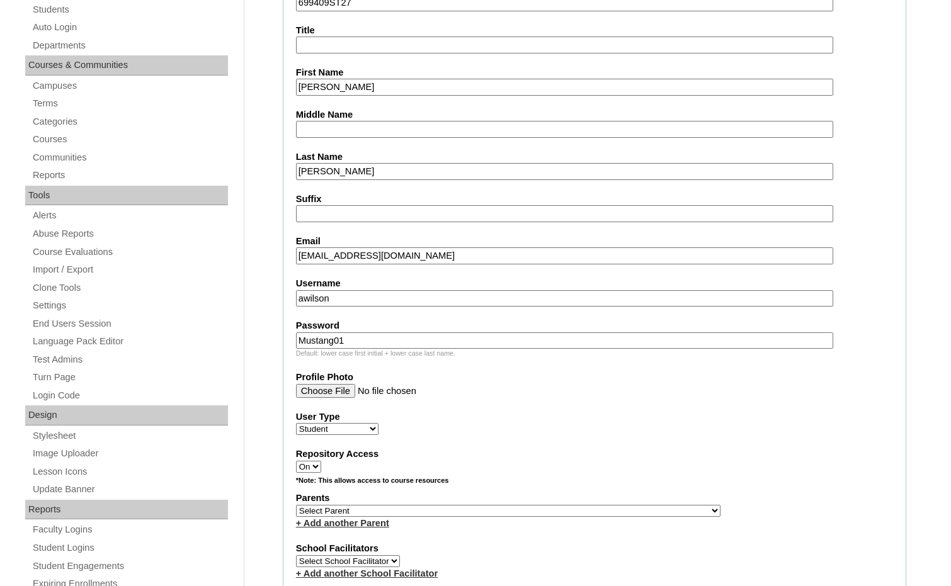
select select "25189"
click at [627, 504] on label "Parents" at bounding box center [594, 498] width 597 height 13
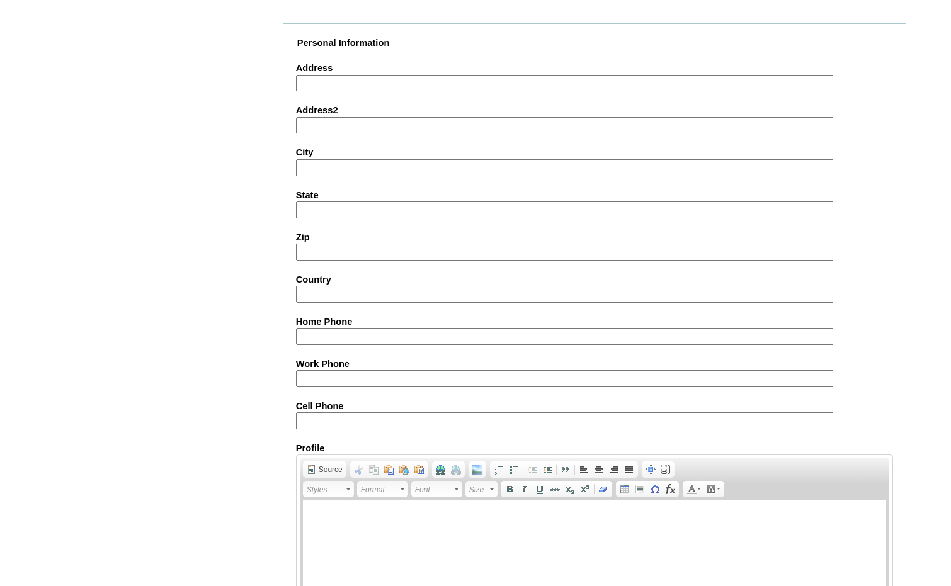
scroll to position [1330, 0]
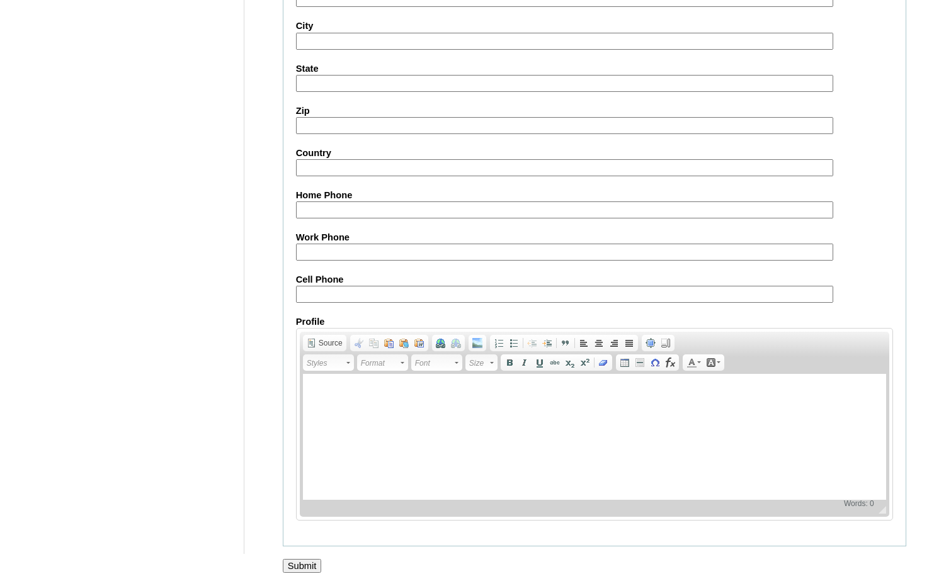
click at [291, 561] on input "Submit" at bounding box center [302, 566] width 39 height 14
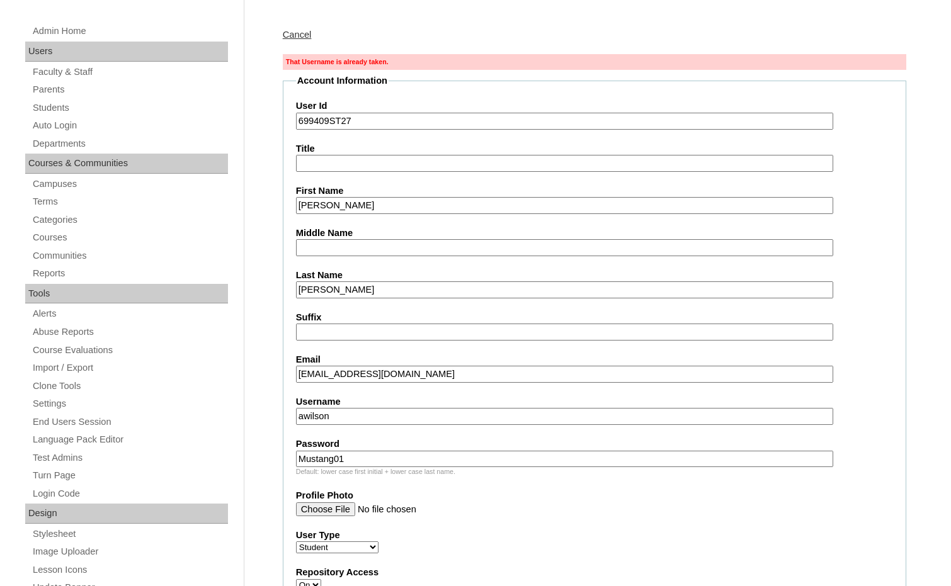
scroll to position [189, 0]
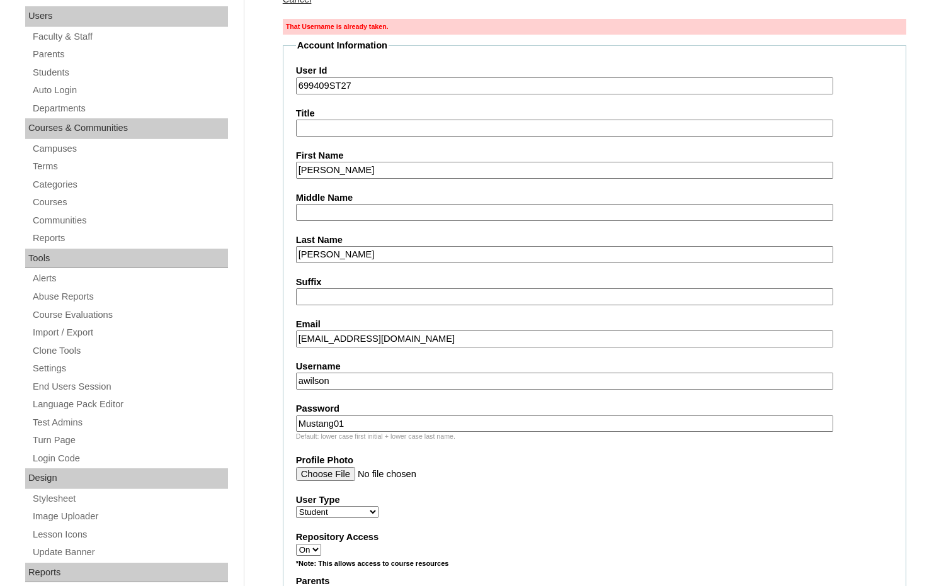
click at [303, 383] on input "awilson" at bounding box center [564, 381] width 537 height 17
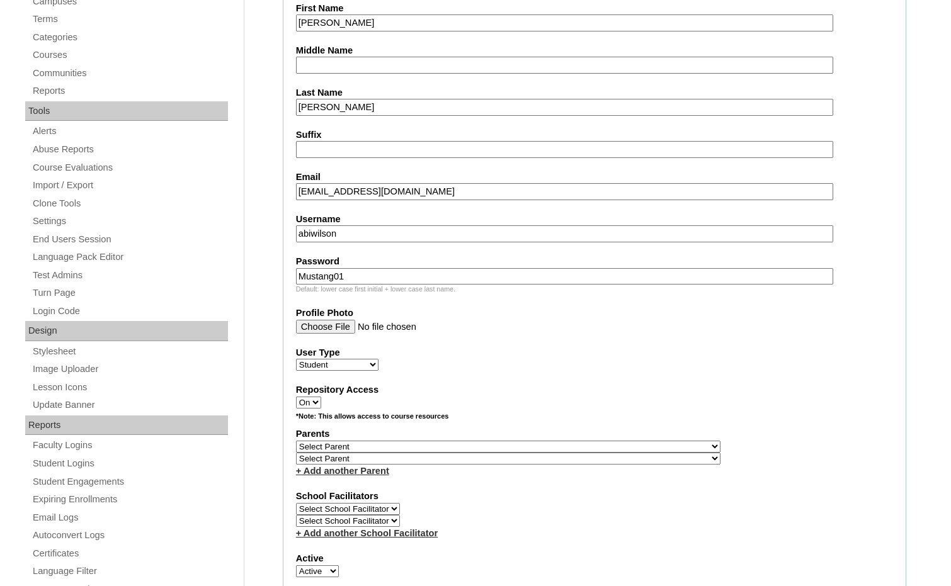
scroll to position [378, 0]
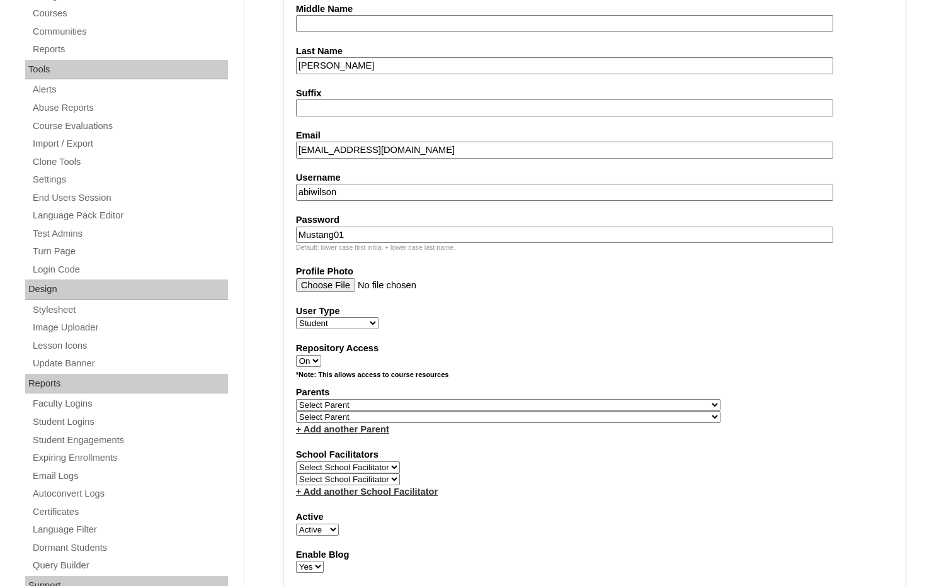
type input "abiwilson"
click at [565, 403] on select "Select Parent , Fautanu, Ma 1, 1 23-24 accountMorgan, Jason 6th Street Mennonit…" at bounding box center [508, 405] width 424 height 12
select select "25189"
click at [628, 400] on div "Parents Select Parent , Fautanu, Ma 1, 1 23-24 accountMorgan, Jason 6th Street …" at bounding box center [594, 411] width 597 height 50
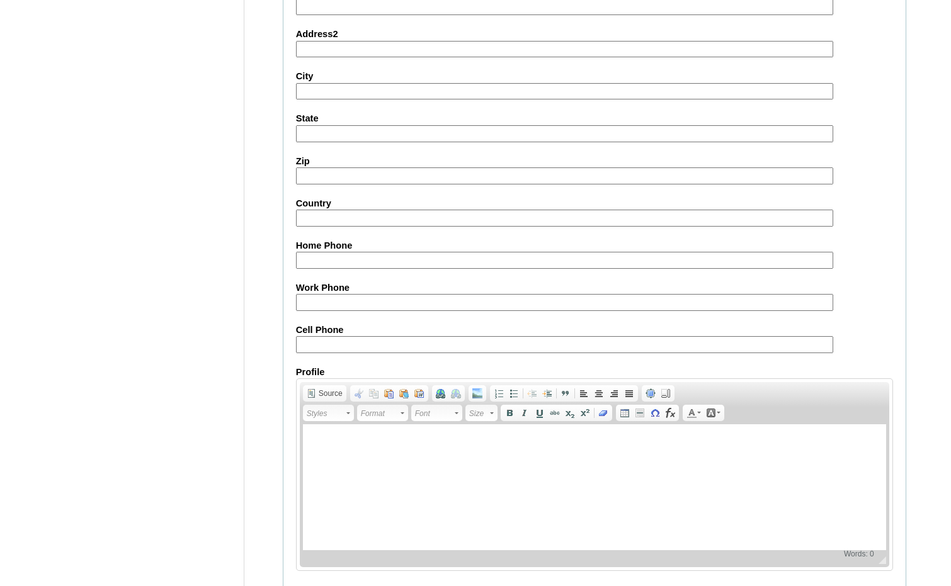
scroll to position [1374, 0]
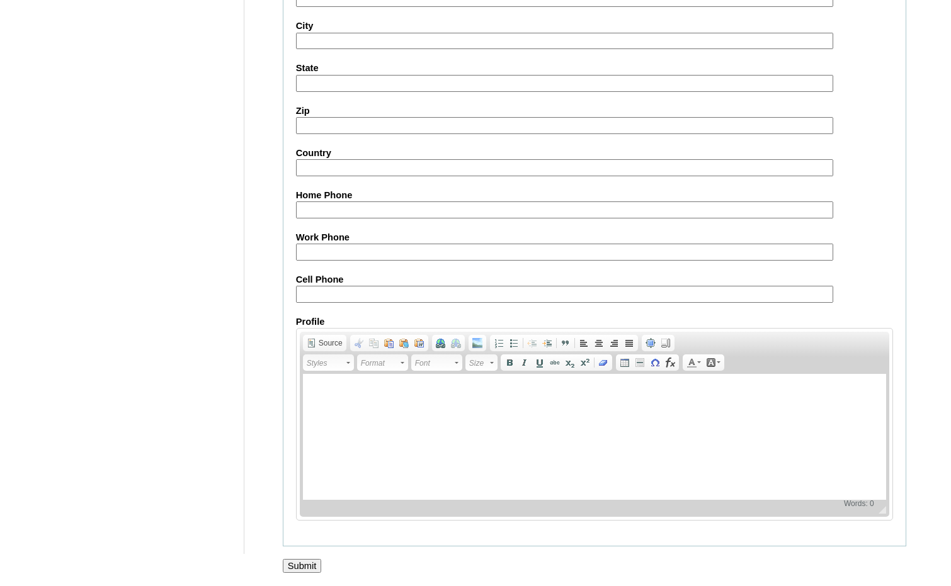
click at [310, 560] on input "Submit" at bounding box center [302, 566] width 39 height 14
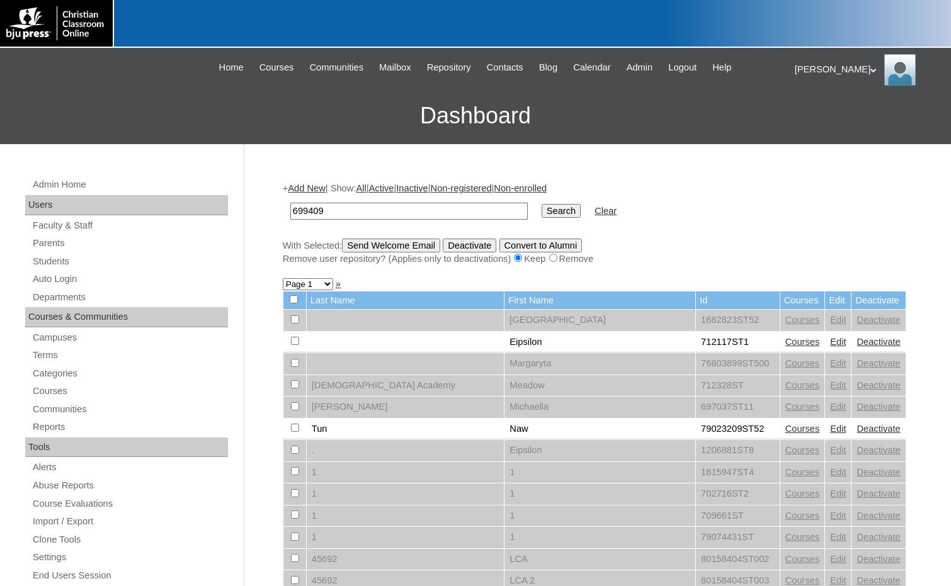
type input "699409"
click at [541, 210] on input "Search" at bounding box center [560, 211] width 39 height 14
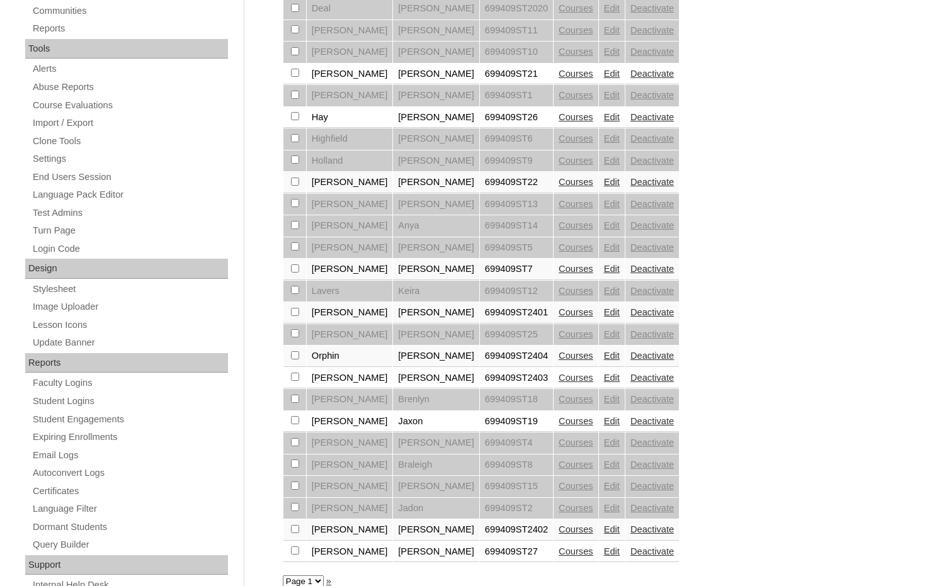
scroll to position [439, 0]
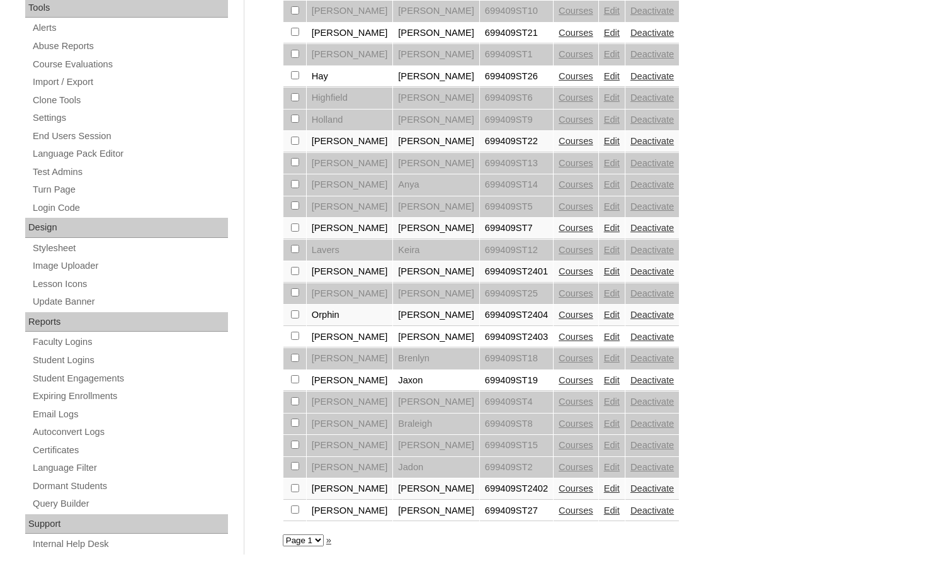
click at [558, 505] on link "Courses" at bounding box center [575, 510] width 35 height 10
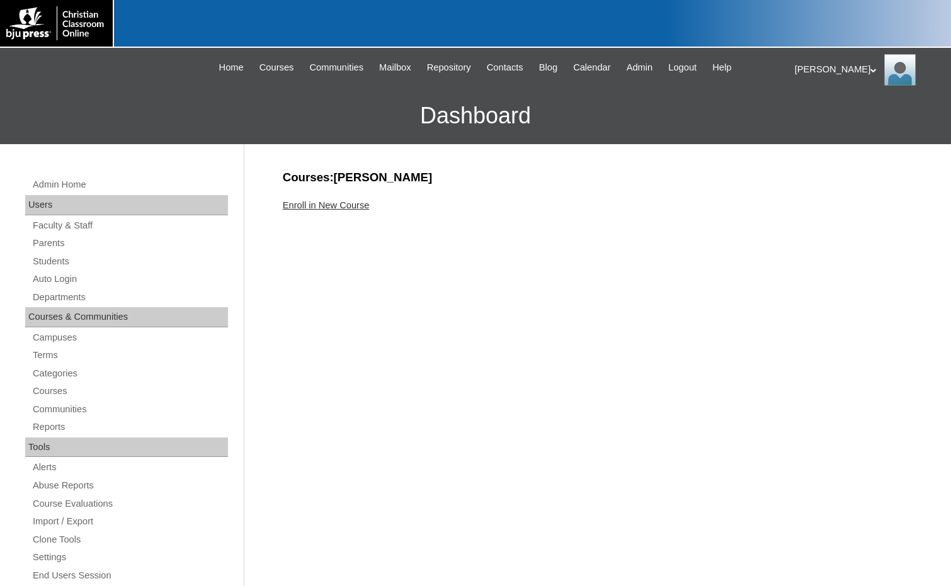
click at [336, 208] on link "Enroll in New Course" at bounding box center [326, 205] width 87 height 10
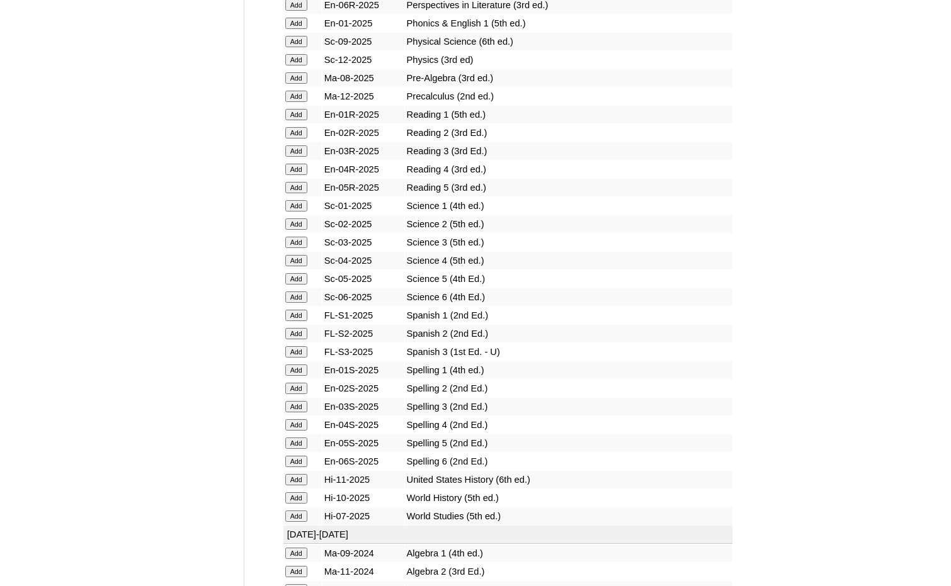
scroll to position [1637, 0]
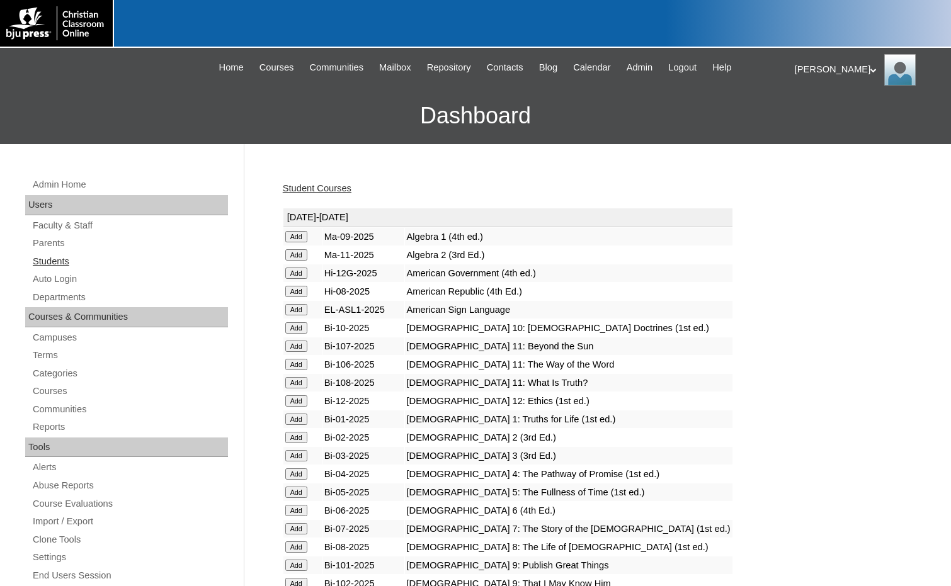
click at [38, 263] on link "Students" at bounding box center [129, 262] width 196 height 16
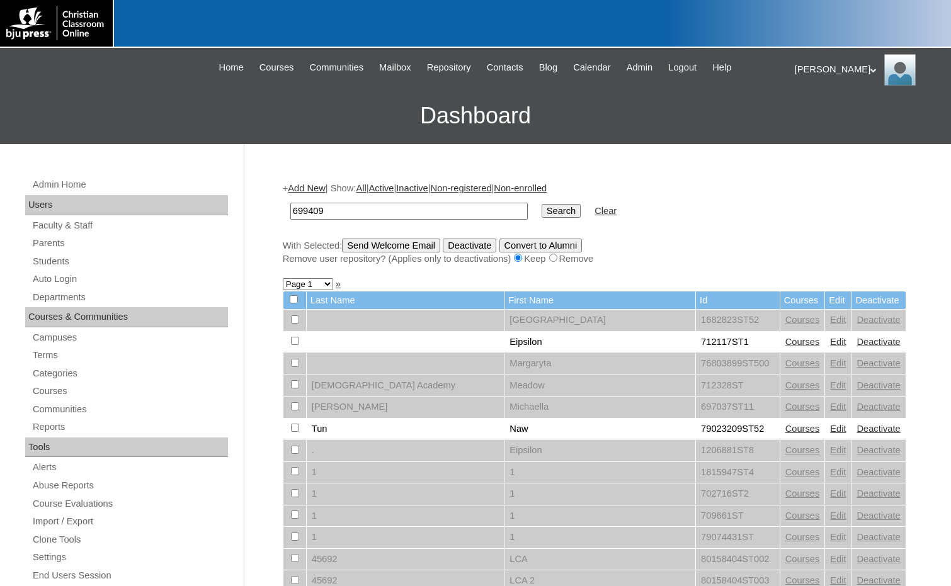
type input "699409"
click at [541, 210] on input "Search" at bounding box center [560, 211] width 39 height 14
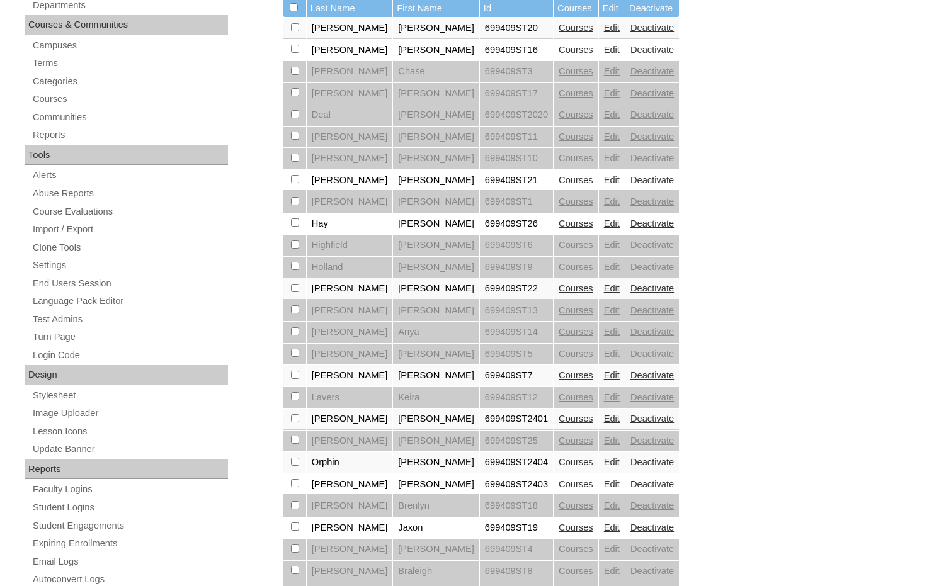
scroll to position [315, 0]
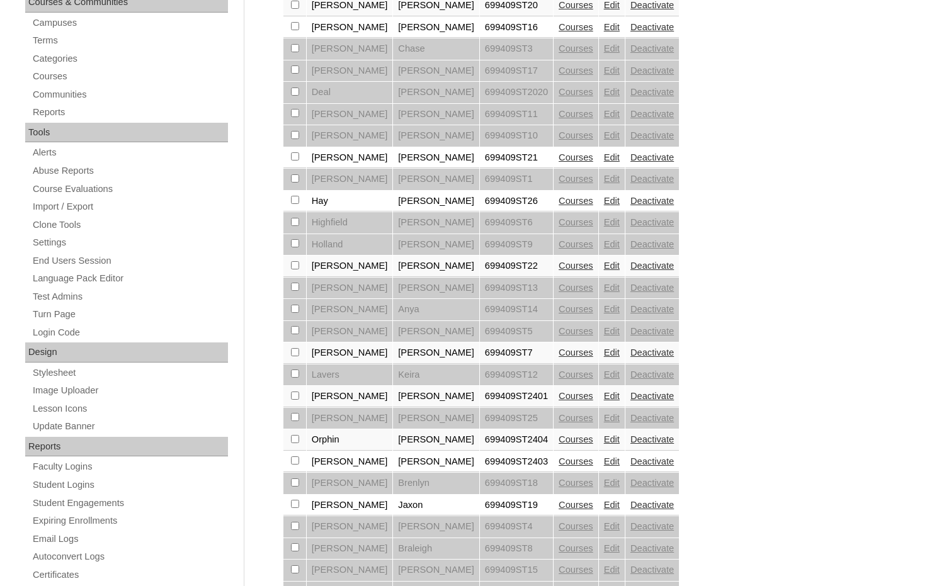
click at [604, 199] on link "Edit" at bounding box center [612, 201] width 16 height 10
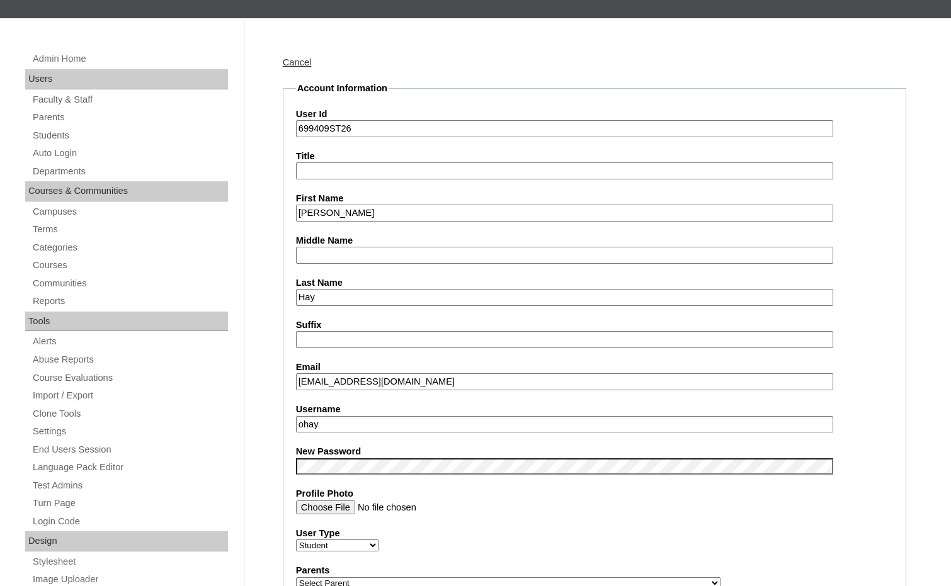
scroll to position [189, 0]
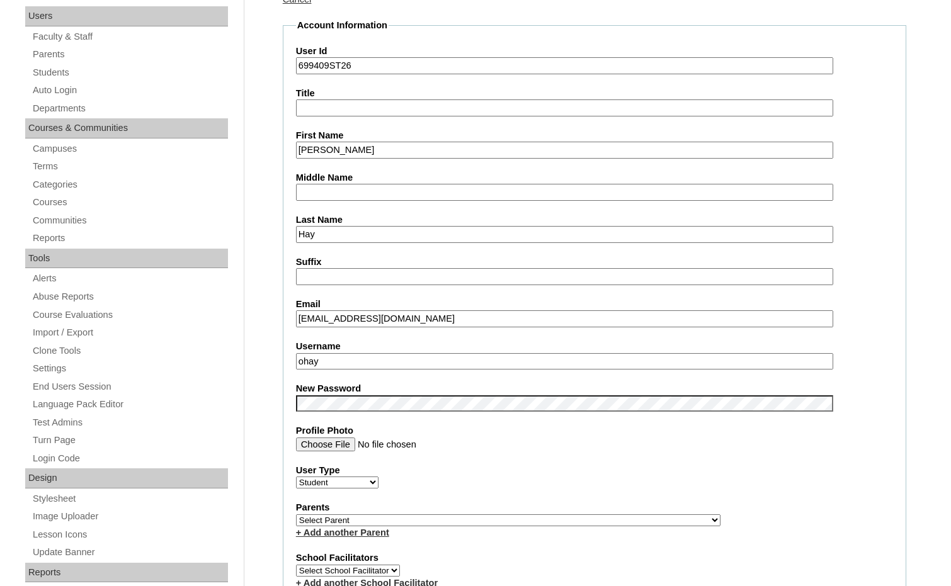
click at [572, 519] on select "Select Parent , Fautanu, Ma 1, 1 23-24 accountMorgan, Jason 6th Street Mennonit…" at bounding box center [508, 520] width 424 height 12
select select "25189"
click at [614, 514] on div "Parents Select Parent , Fautanu, Ma 1, 1 23-24 accountMorgan, Jason 6th Street …" at bounding box center [594, 520] width 597 height 38
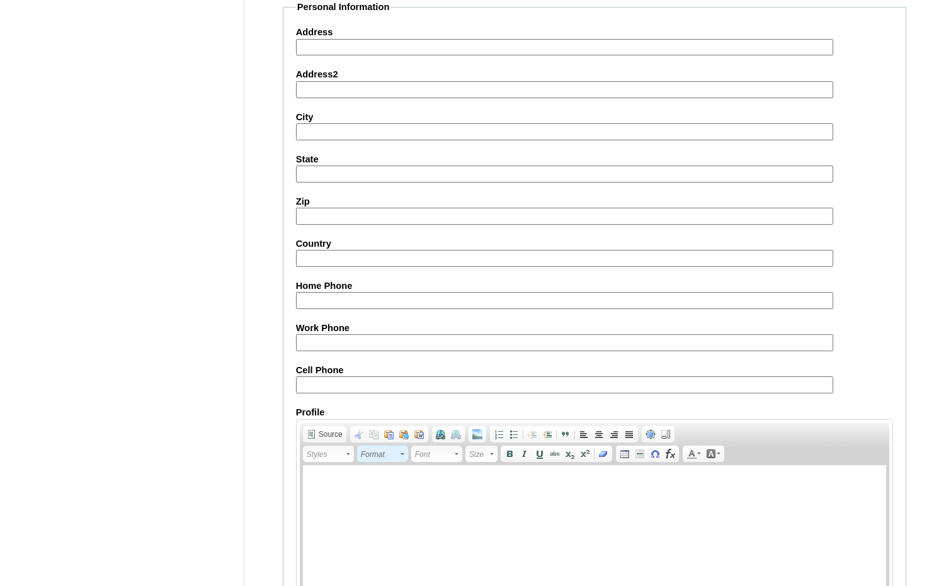
scroll to position [1320, 0]
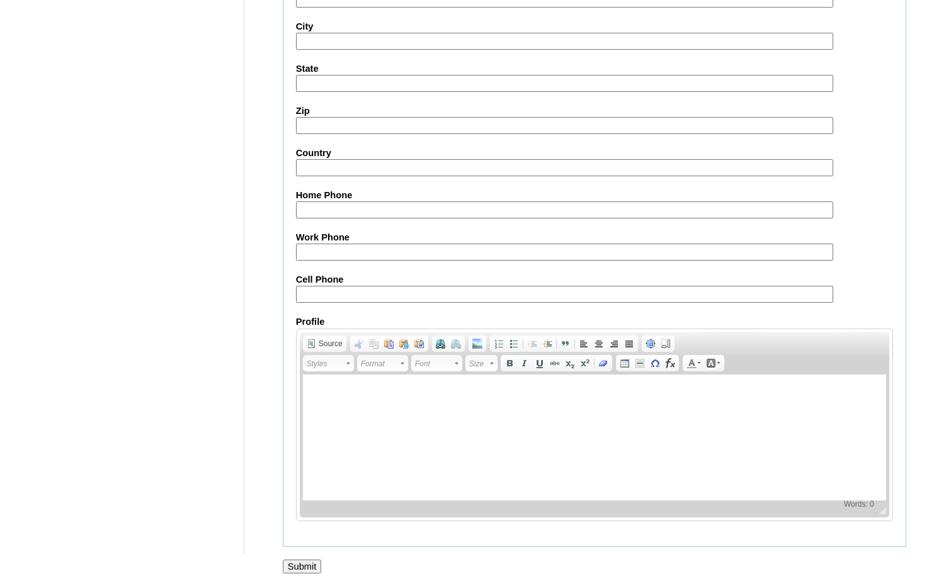
click at [290, 567] on input "Submit" at bounding box center [302, 567] width 39 height 14
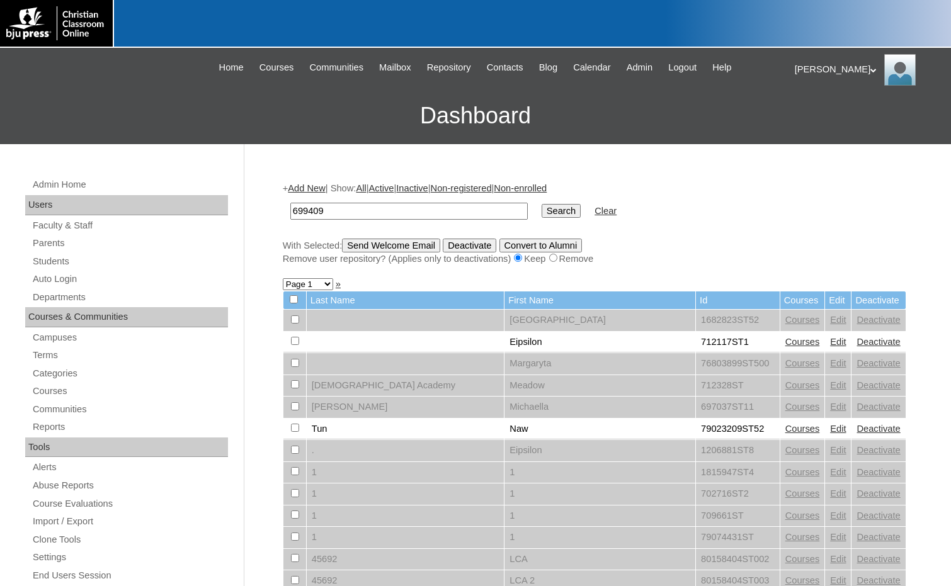
type input "699409"
click at [541, 204] on input "Search" at bounding box center [560, 211] width 39 height 14
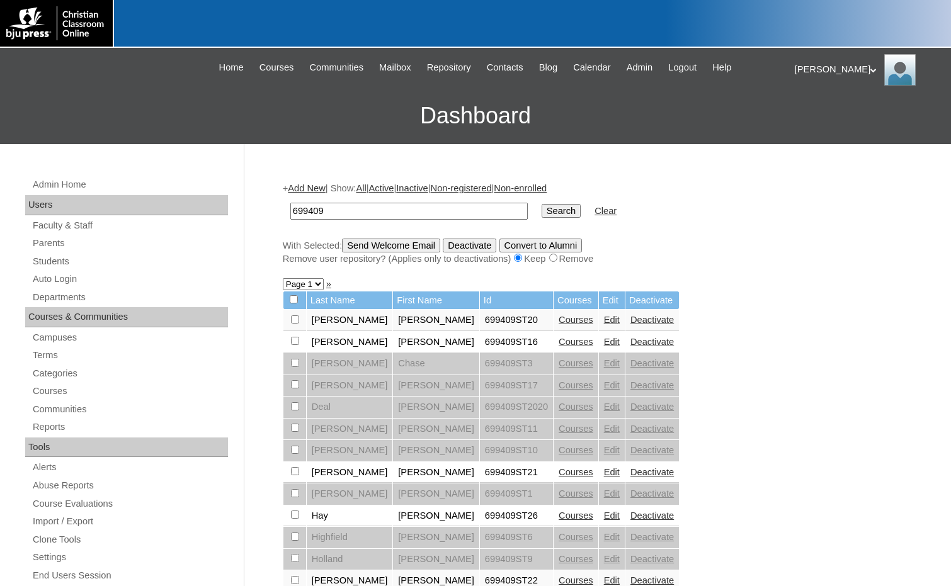
click at [305, 188] on link "Add New" at bounding box center [306, 188] width 37 height 10
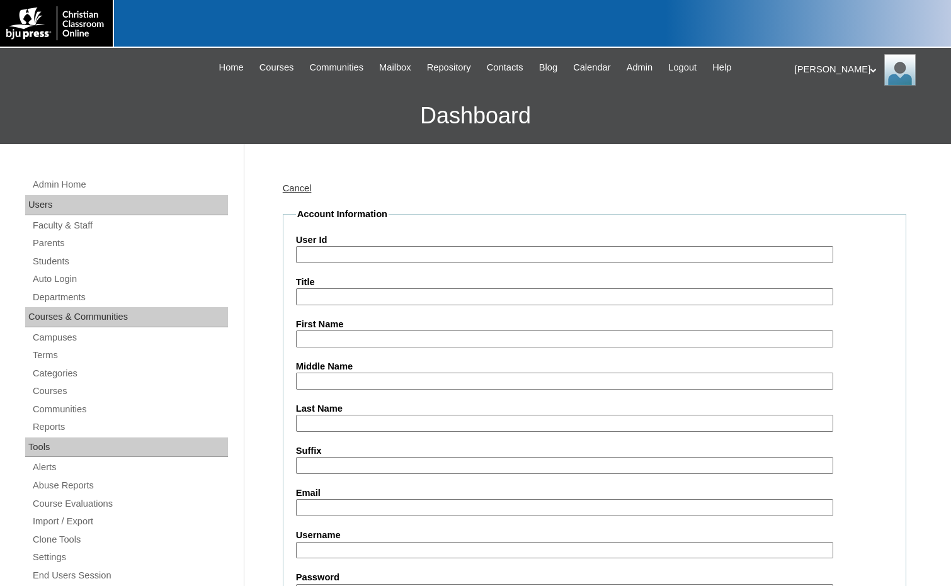
click at [320, 251] on input "User Id" at bounding box center [564, 254] width 537 height 17
paste input "699409"
type input "699409ST28"
type input "Savannah"
type input "Cox"
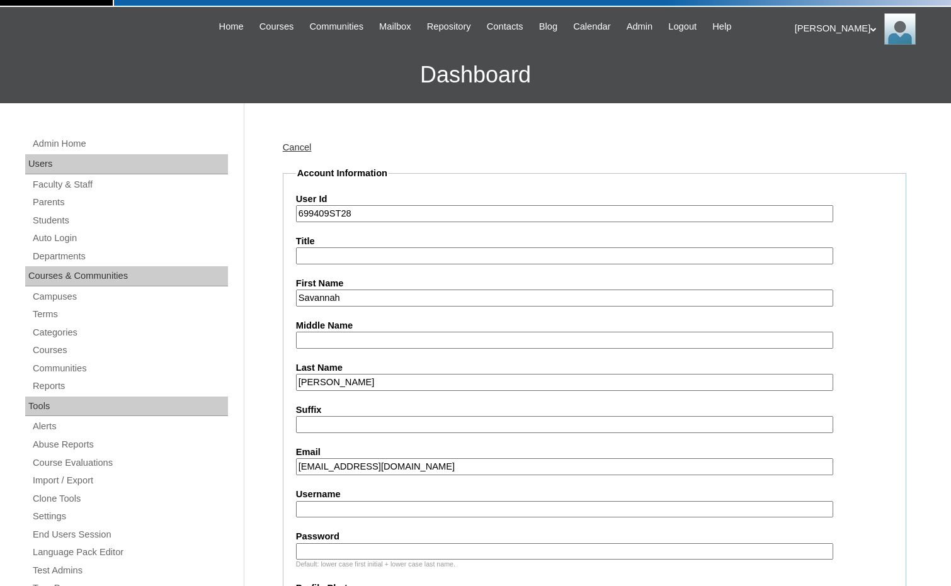
scroll to position [63, 0]
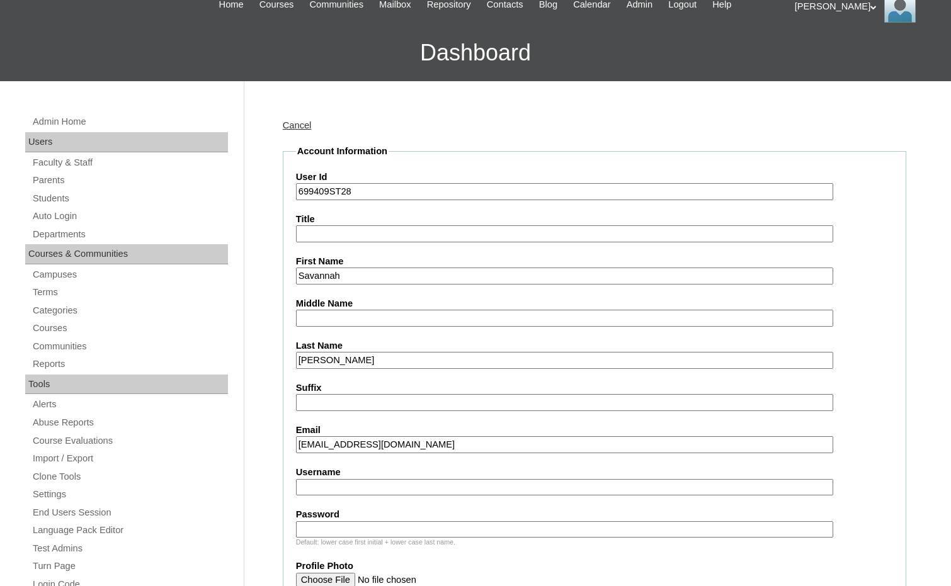
type input "crystalcov1@outlook.com"
click at [308, 491] on input "Username" at bounding box center [564, 487] width 537 height 17
type input "scox"
type input "Mustang01"
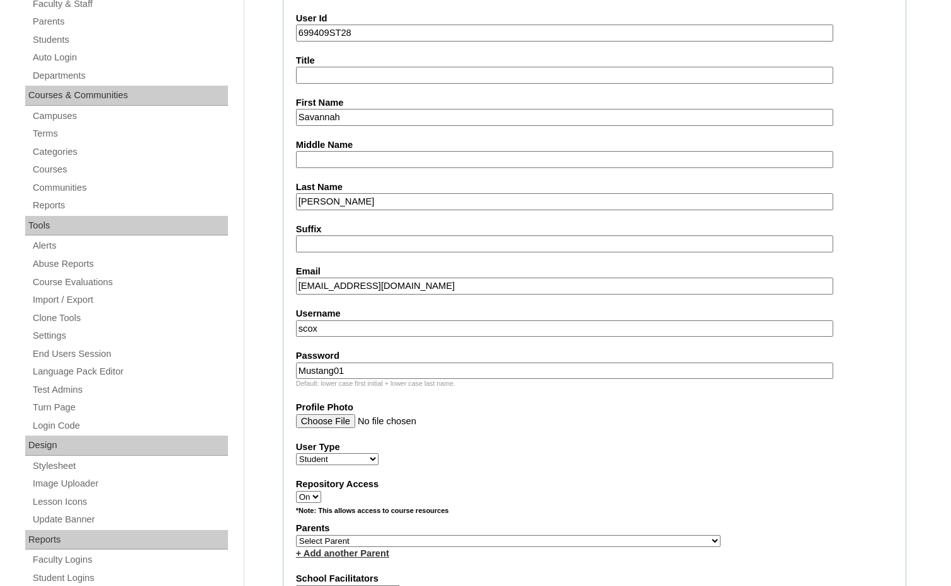
scroll to position [441, 0]
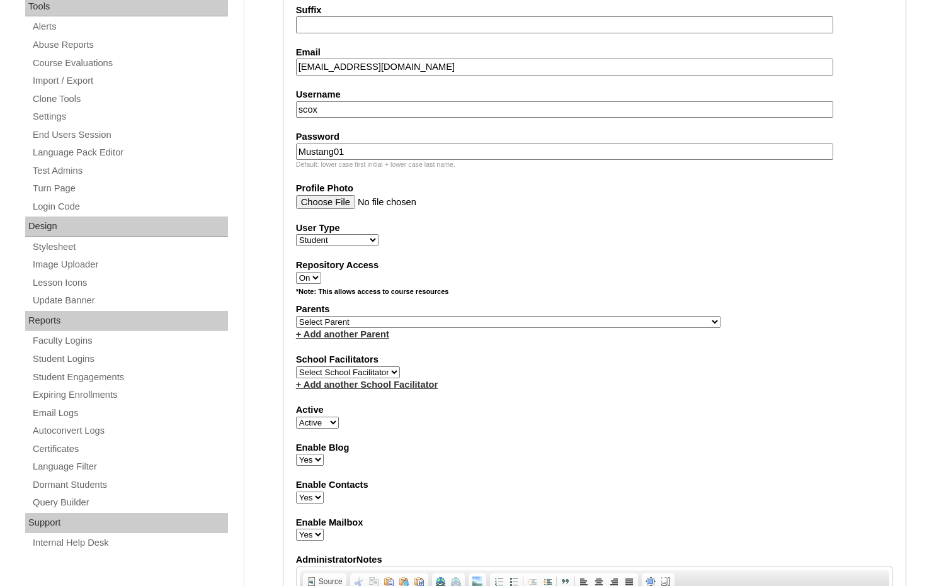
click at [575, 323] on select "Select Parent , Fautanu, Ma 1, 1 23-24 accountMorgan, Jason 6th Street Mennonit…" at bounding box center [508, 322] width 424 height 12
select select "25189"
click at [595, 320] on div "Parents Select Parent , Fautanu, Ma 1, 1 23-24 accountMorgan, Jason 6th Street …" at bounding box center [594, 322] width 597 height 38
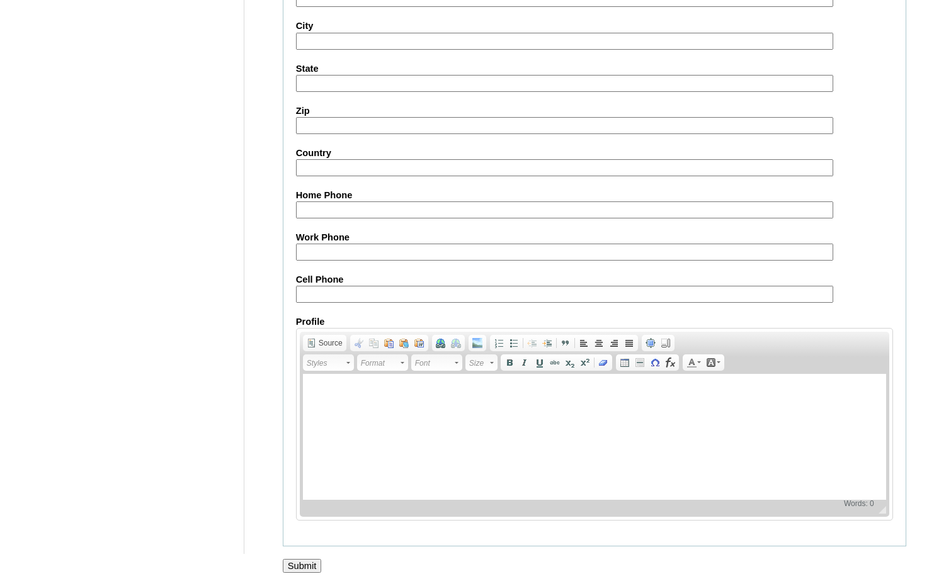
scroll to position [1330, 0]
click at [311, 563] on input "Submit" at bounding box center [302, 566] width 39 height 14
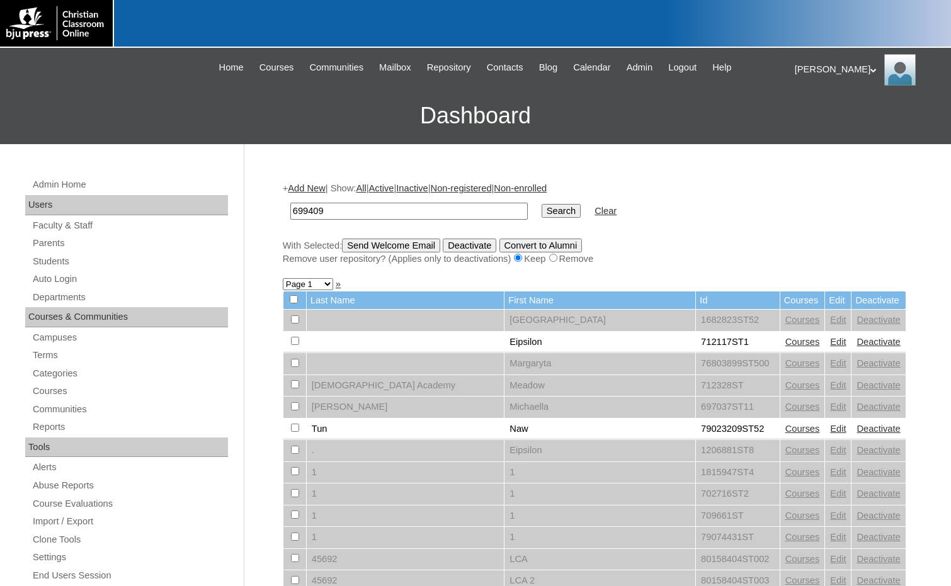
type input "699409"
click at [541, 209] on input "Search" at bounding box center [560, 211] width 39 height 14
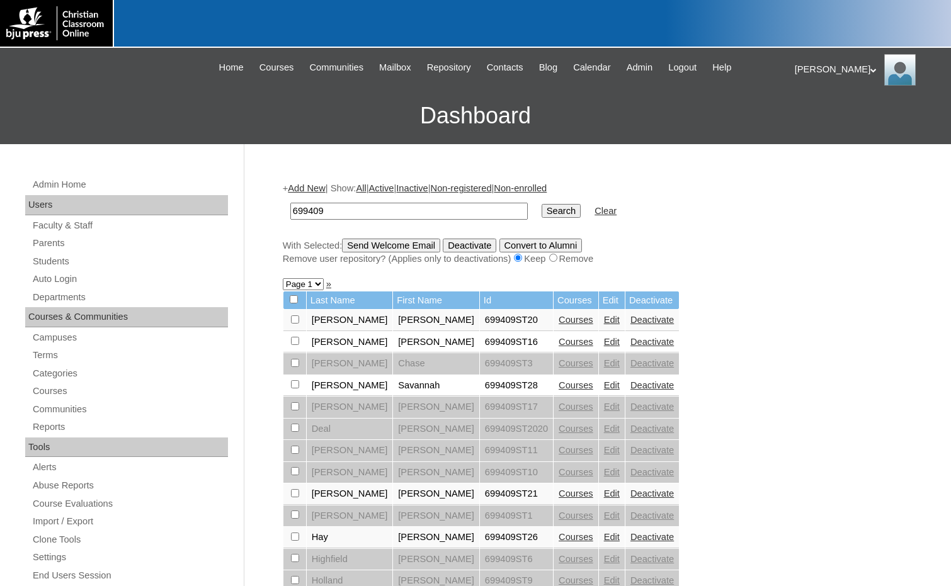
click at [558, 387] on link "Courses" at bounding box center [575, 385] width 35 height 10
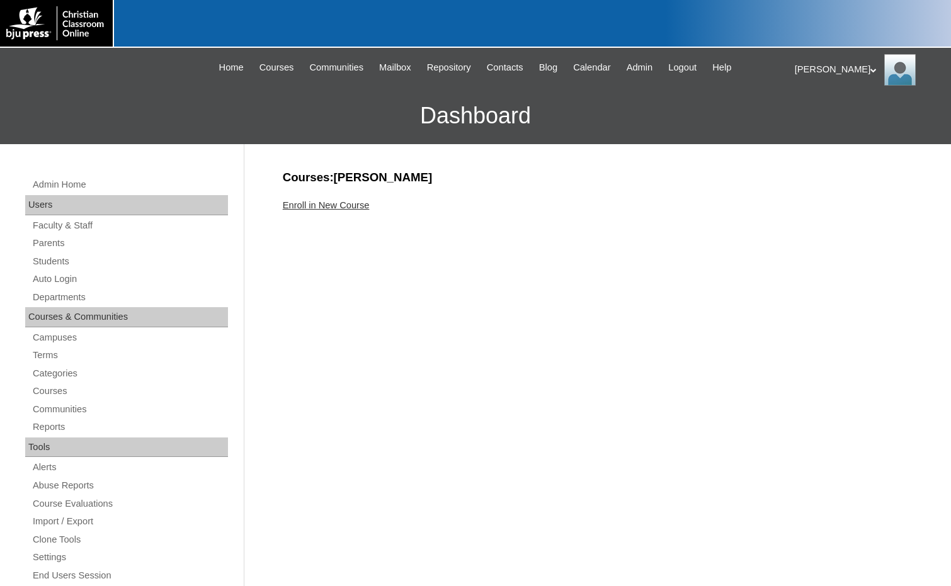
click at [320, 205] on link "Enroll in New Course" at bounding box center [326, 205] width 87 height 10
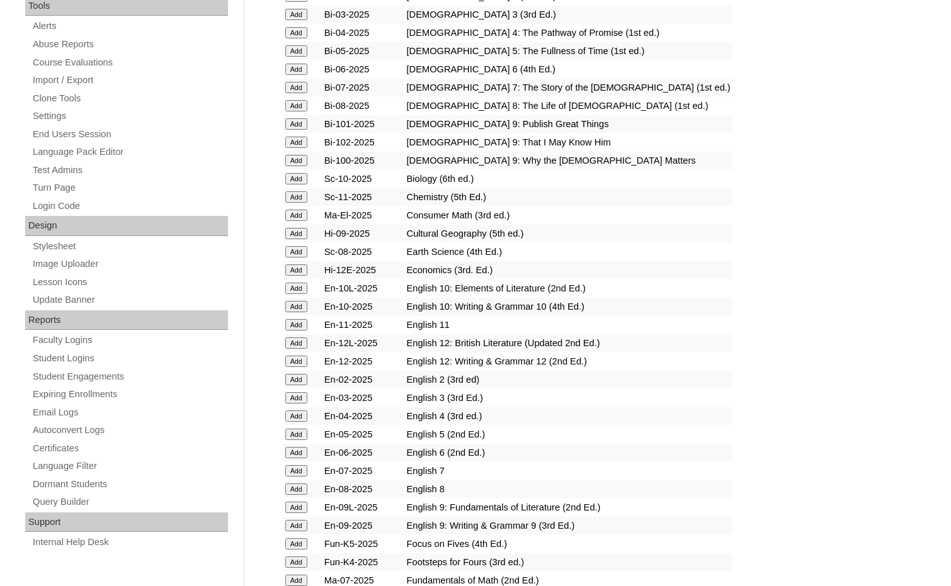
scroll to position [441, 0]
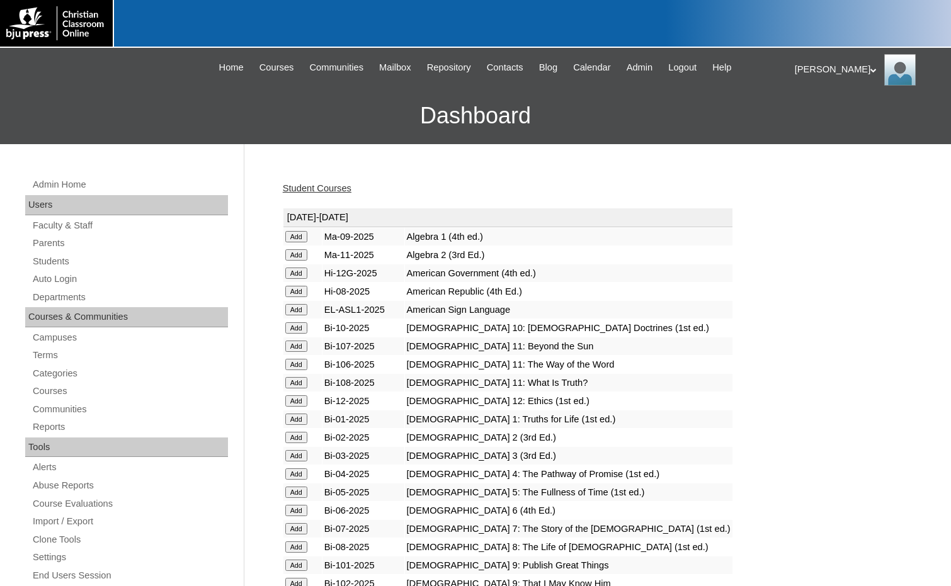
click at [81, 256] on link "Students" at bounding box center [129, 262] width 196 height 16
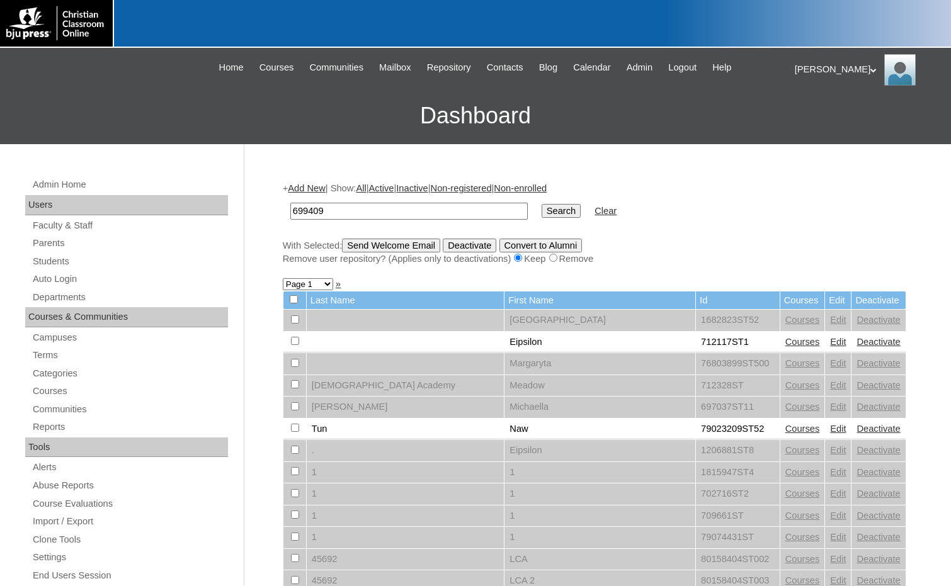
type input "699409"
click at [541, 215] on input "Search" at bounding box center [560, 211] width 39 height 14
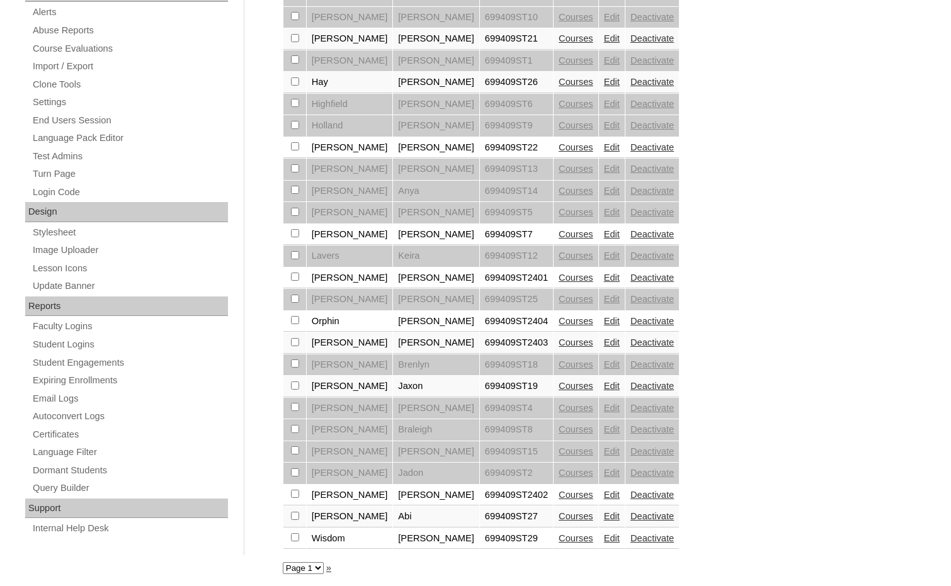
scroll to position [458, 0]
click at [558, 533] on link "Courses" at bounding box center [575, 537] width 35 height 10
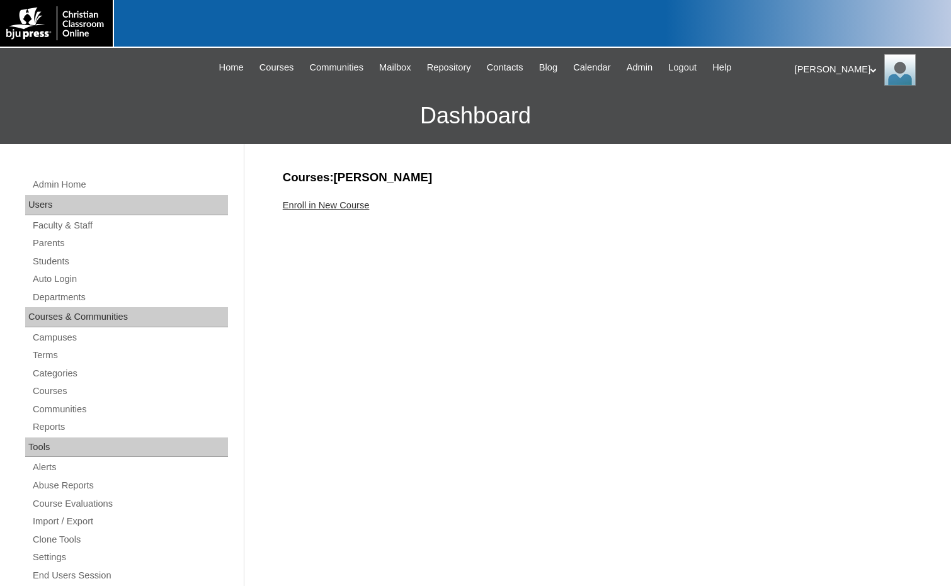
click at [342, 203] on link "Enroll in New Course" at bounding box center [326, 205] width 87 height 10
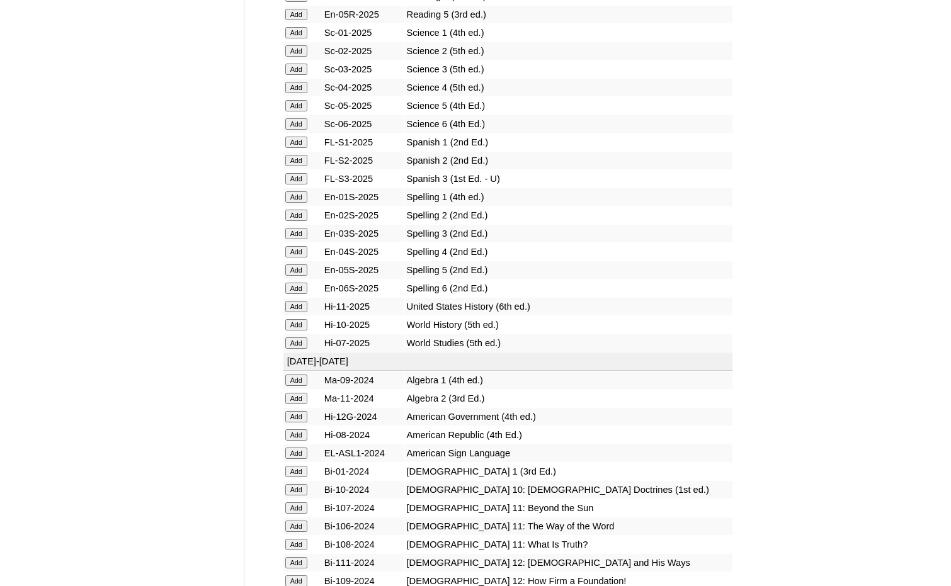
scroll to position [1574, 0]
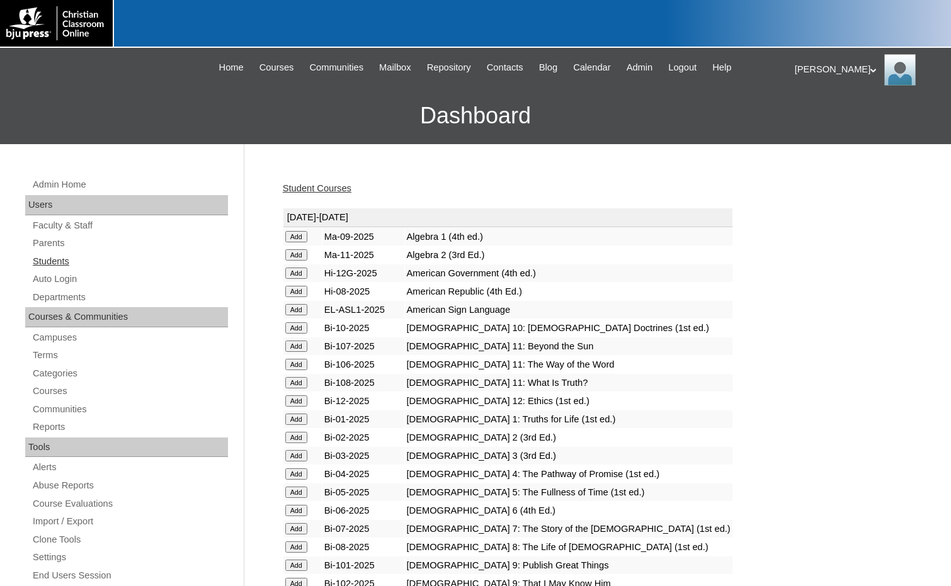
click at [43, 258] on link "Students" at bounding box center [129, 262] width 196 height 16
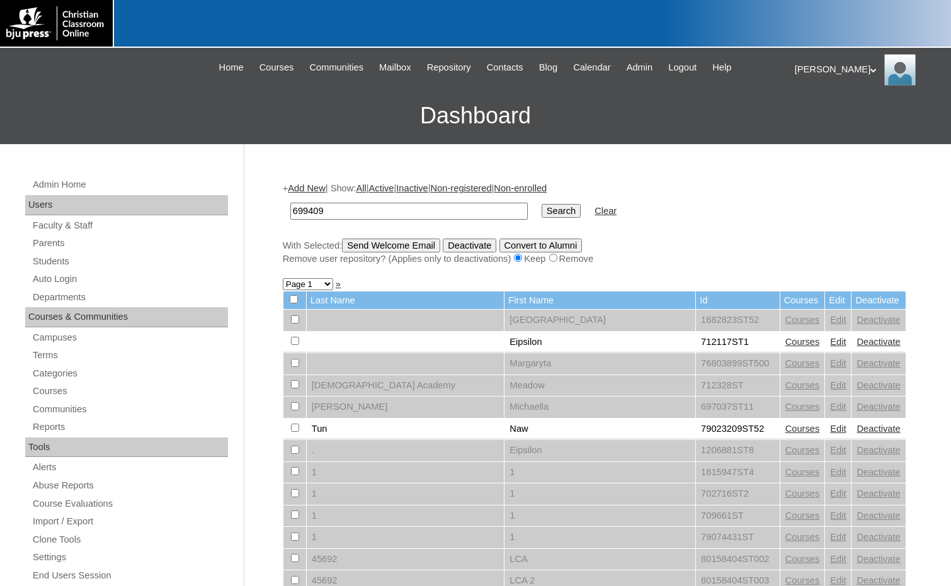
type input "699409"
click at [541, 207] on input "Search" at bounding box center [560, 211] width 39 height 14
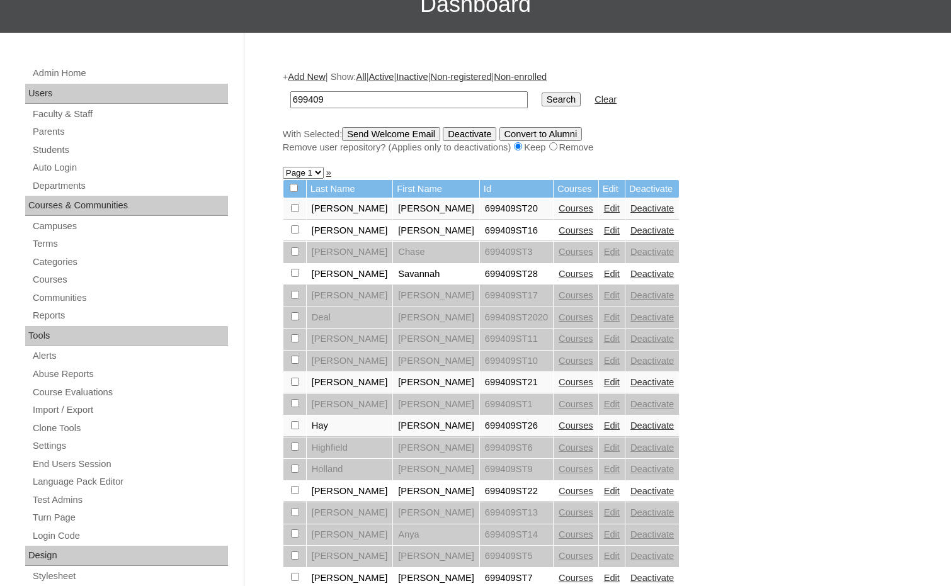
scroll to position [80, 0]
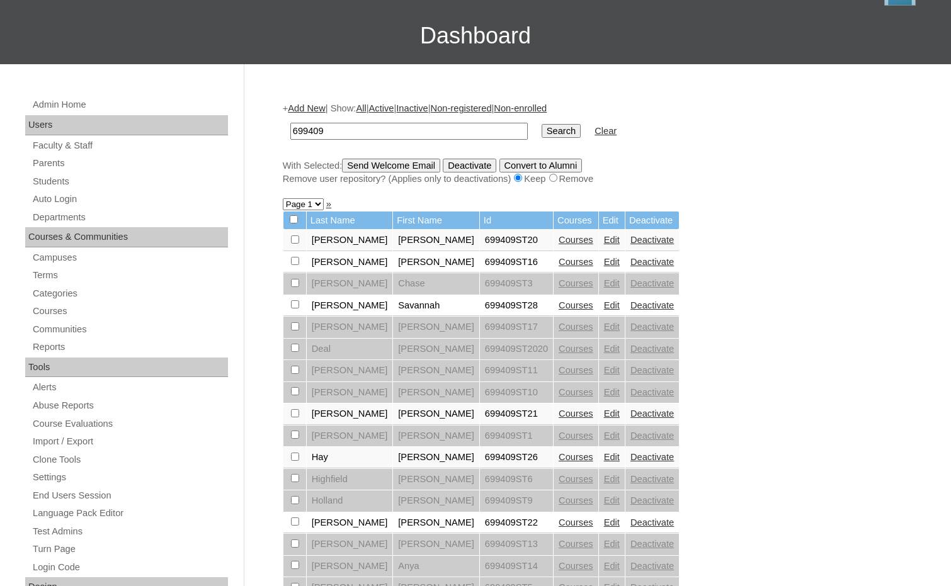
click at [314, 104] on link "Add New" at bounding box center [306, 108] width 37 height 10
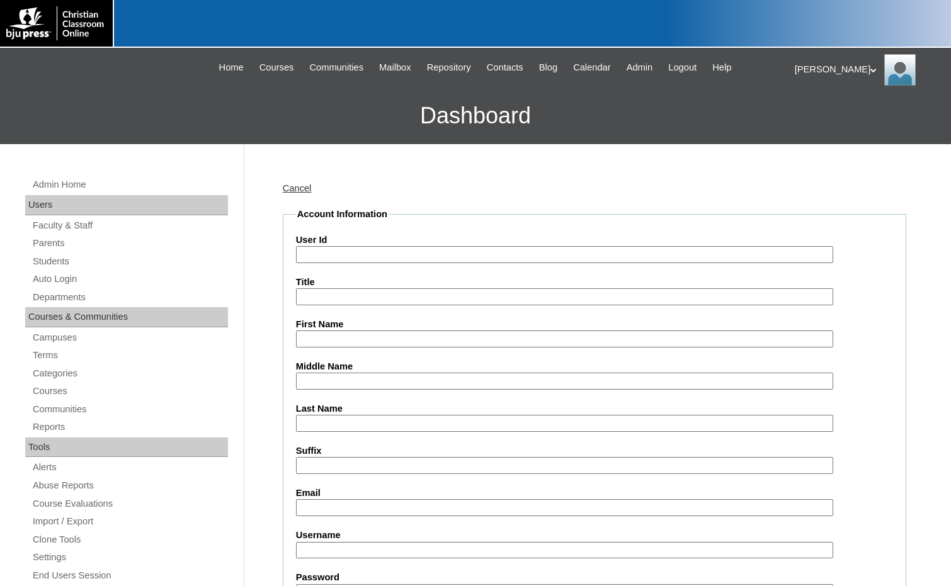
click at [325, 251] on input "User Id" at bounding box center [564, 254] width 537 height 17
paste input "699409"
type input "699409ST30"
type input "Kaitlyn"
type input "[PERSON_NAME]"
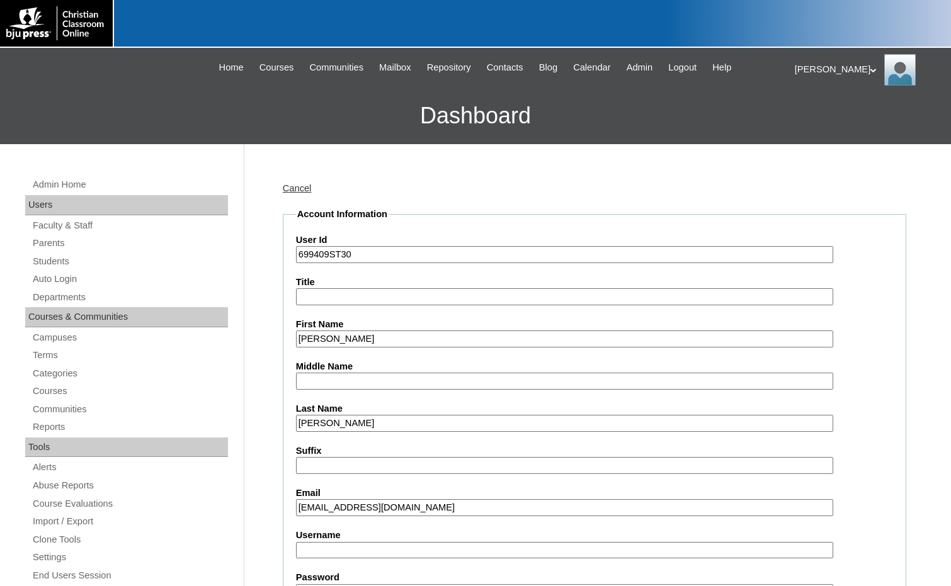
type input "destinyliving@att.net"
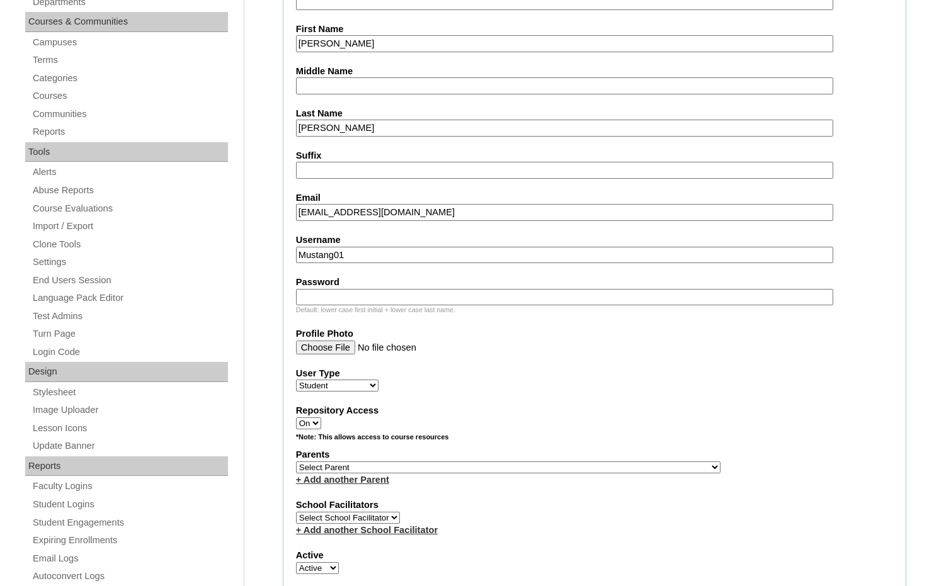
scroll to position [315, 0]
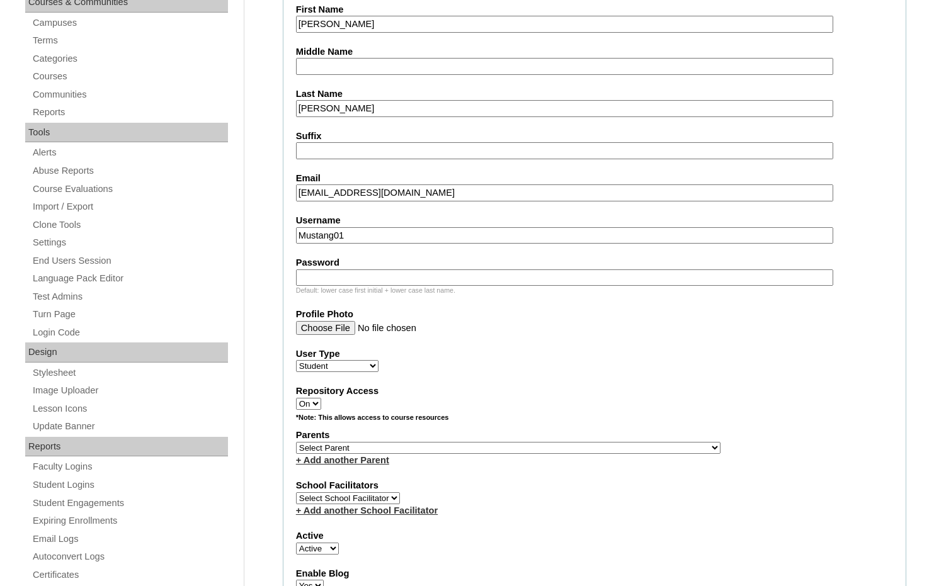
drag, startPoint x: 351, startPoint y: 239, endPoint x: 274, endPoint y: 237, distance: 77.5
type input "krobertson"
type input "Mustang01"
click at [559, 451] on select "Select Parent , Fautanu, Ma 1, 1 23-24 accountMorgan, Jason 6th Street Mennonit…" at bounding box center [508, 448] width 424 height 12
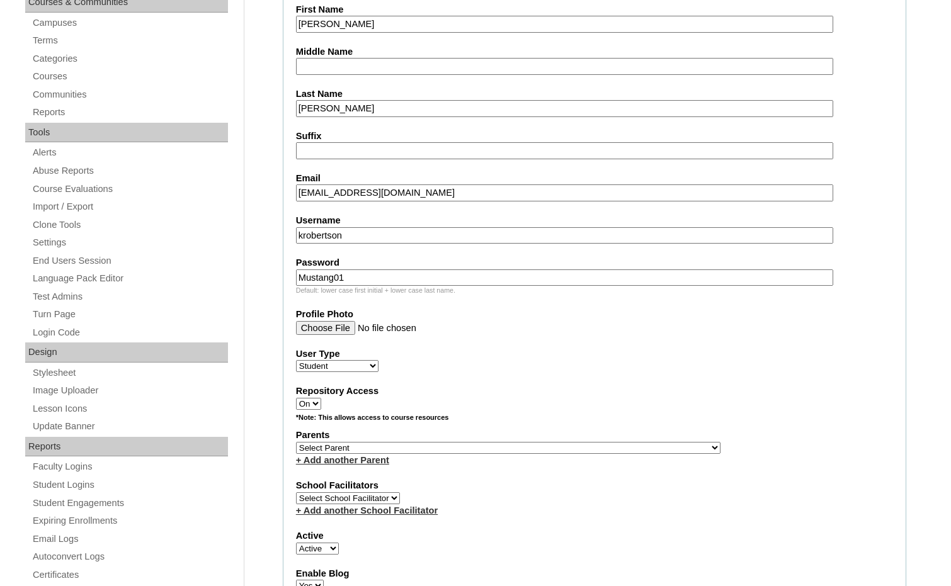
select select "25189"
click at [611, 443] on div "Parents Select Parent , Fautanu, Ma 1, 1 23-24 accountMorgan, Jason 6th Street …" at bounding box center [594, 448] width 597 height 38
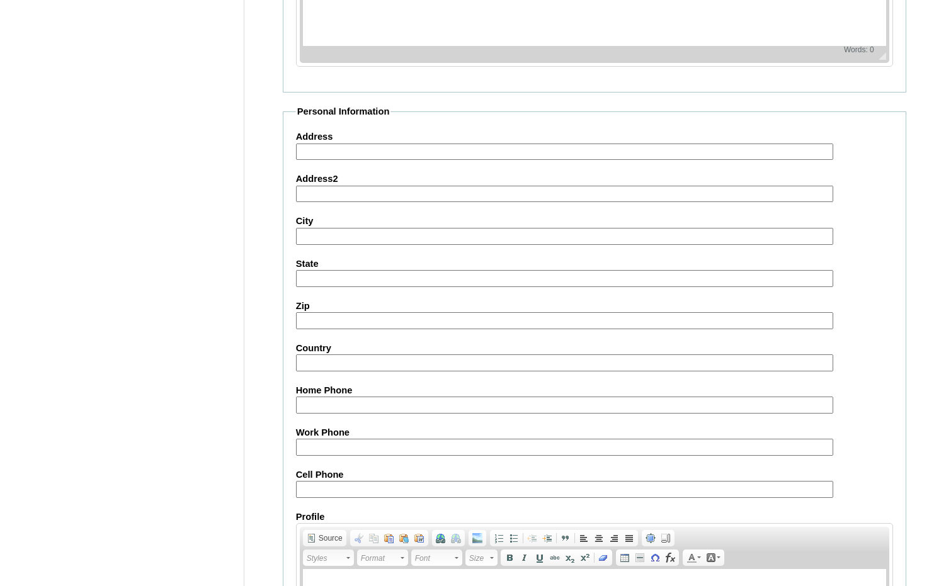
scroll to position [1330, 0]
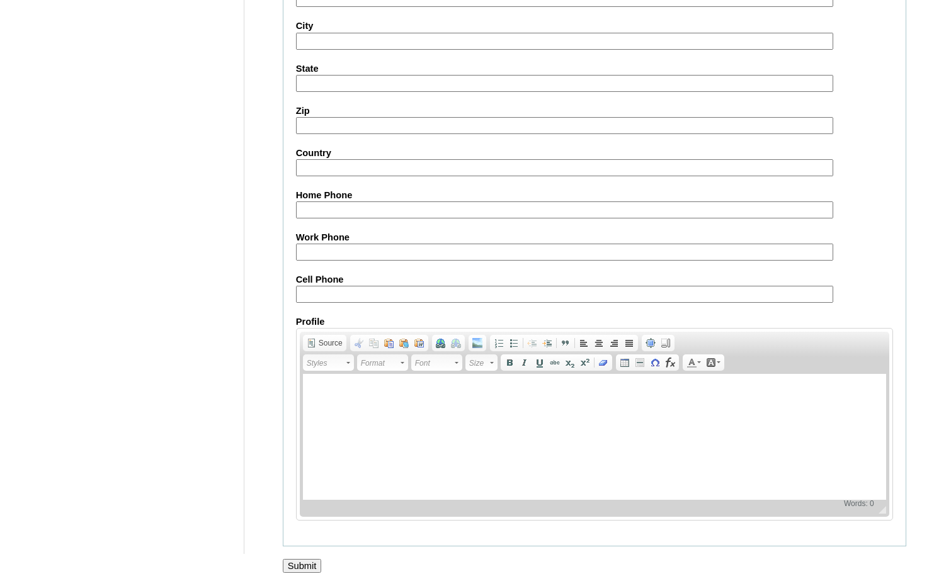
click at [304, 563] on input "Submit" at bounding box center [302, 566] width 39 height 14
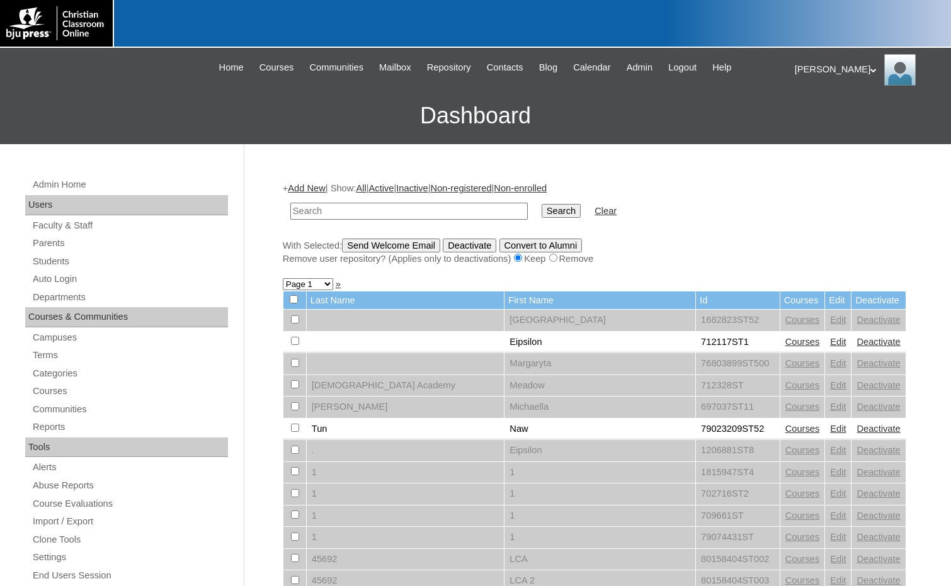
click at [455, 212] on input "text" at bounding box center [408, 211] width 237 height 17
paste input "korbynkrebbs"
type input "korbynkrebbs"
click at [541, 204] on input "Search" at bounding box center [560, 211] width 39 height 14
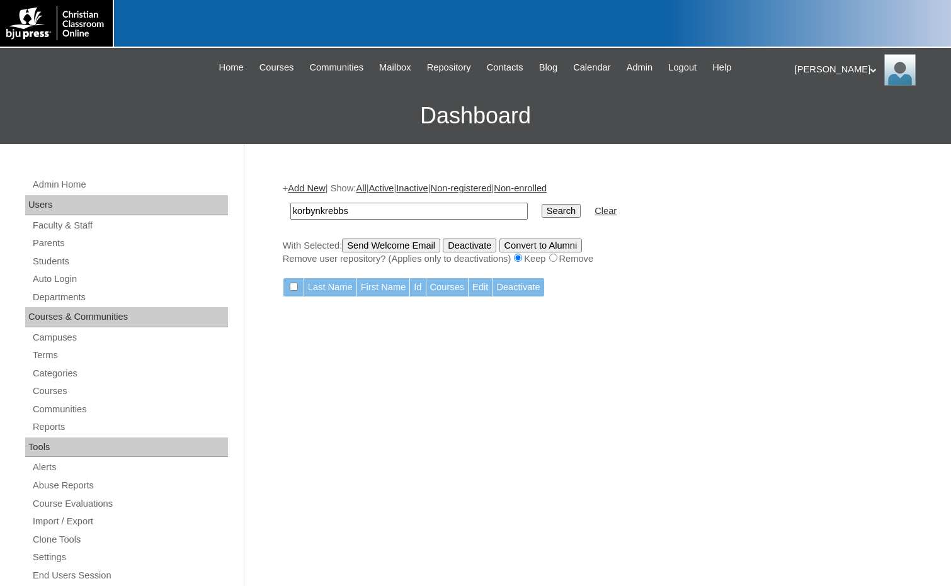
drag, startPoint x: 0, startPoint y: 0, endPoint x: 164, endPoint y: 201, distance: 259.1
click at [164, 201] on div "Admin Home Users Faculty & Staff Parents Students Auto Login Departments Course…" at bounding box center [475, 578] width 951 height 868
type input "699409"
click at [541, 210] on input "Search" at bounding box center [560, 211] width 39 height 14
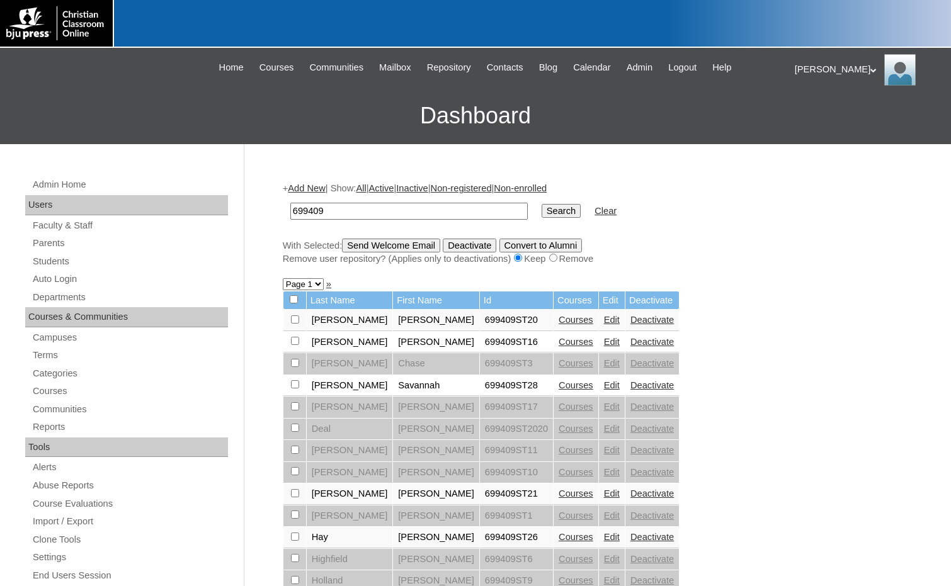
click at [541, 208] on input "Search" at bounding box center [560, 211] width 39 height 14
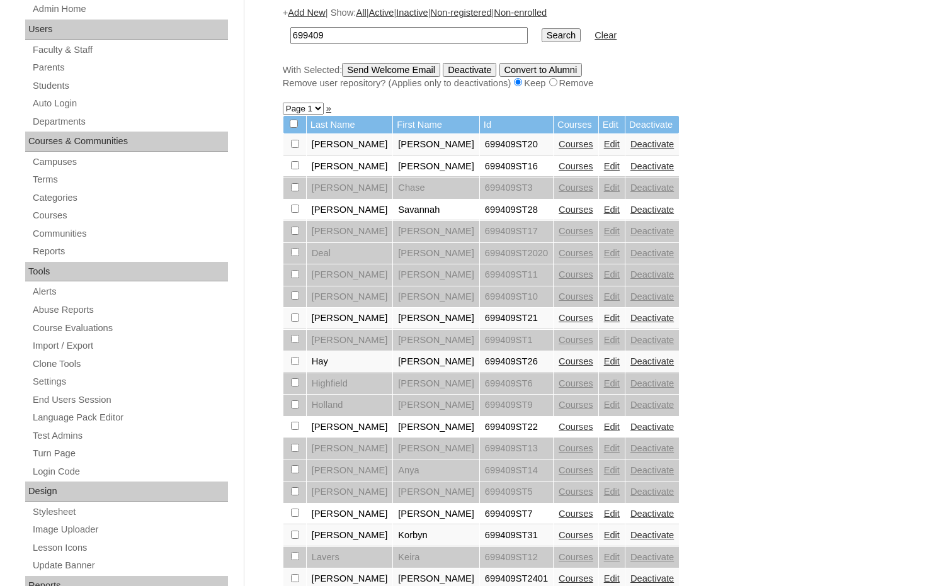
scroll to position [189, 0]
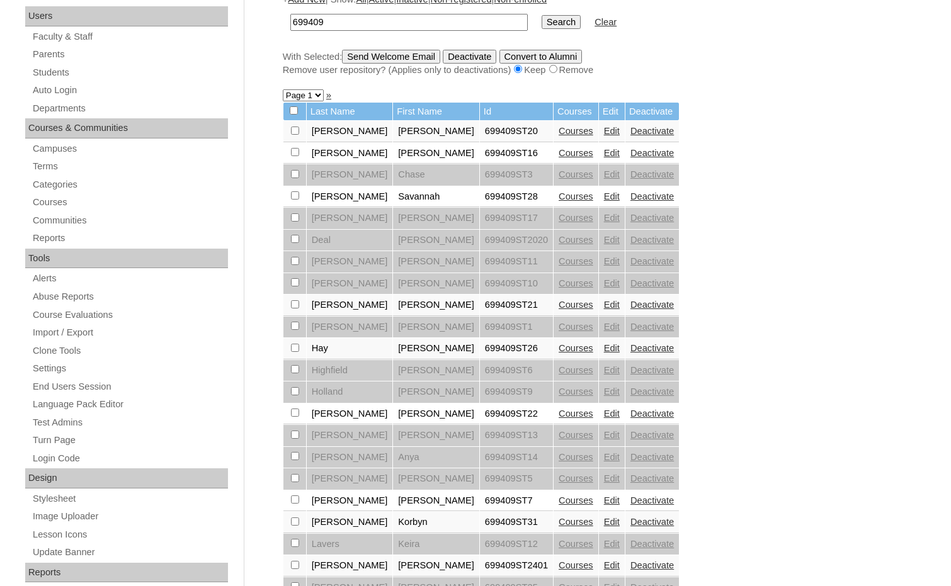
click at [558, 522] on link "Courses" at bounding box center [575, 522] width 35 height 10
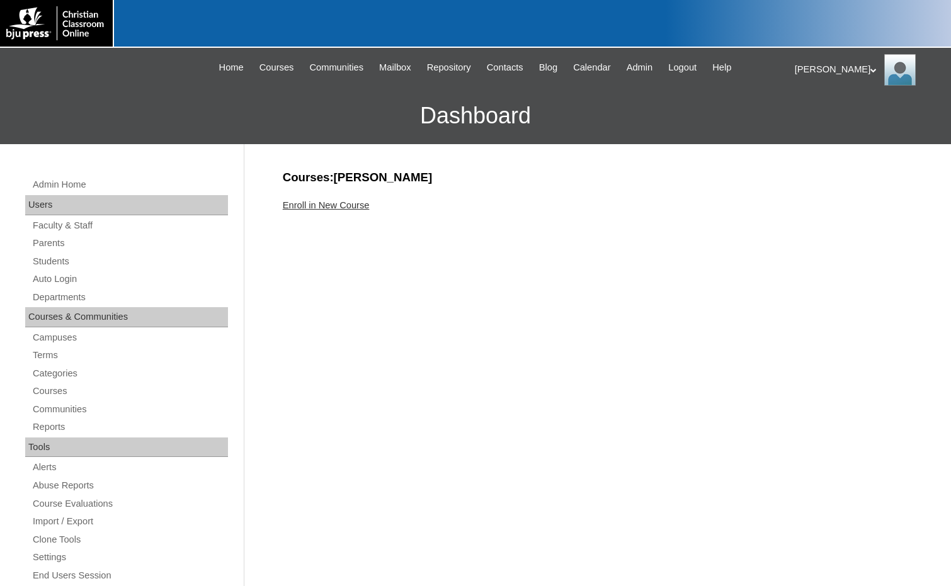
click at [356, 211] on div "Enroll in New Course" at bounding box center [594, 205] width 623 height 13
click at [352, 203] on link "Enroll in New Course" at bounding box center [326, 205] width 87 height 10
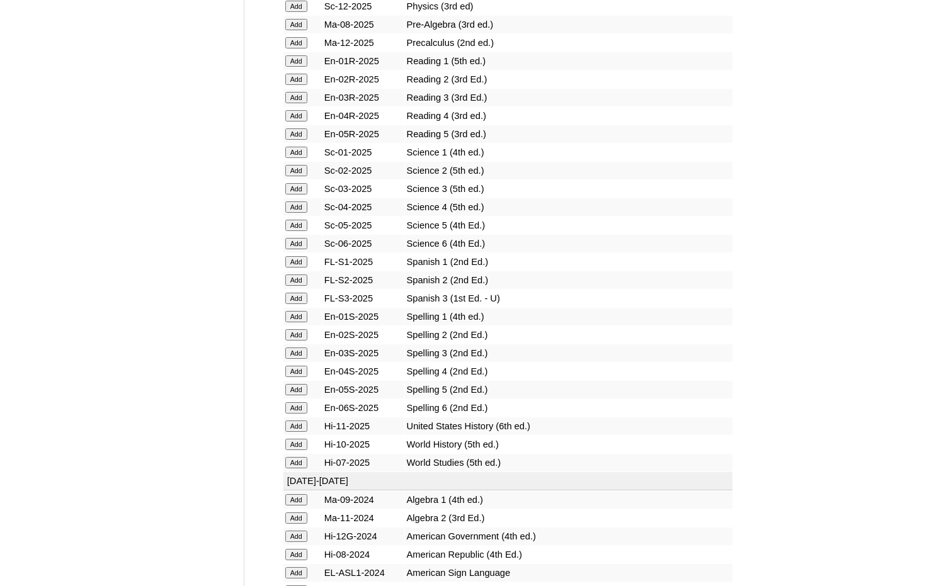
scroll to position [1511, 0]
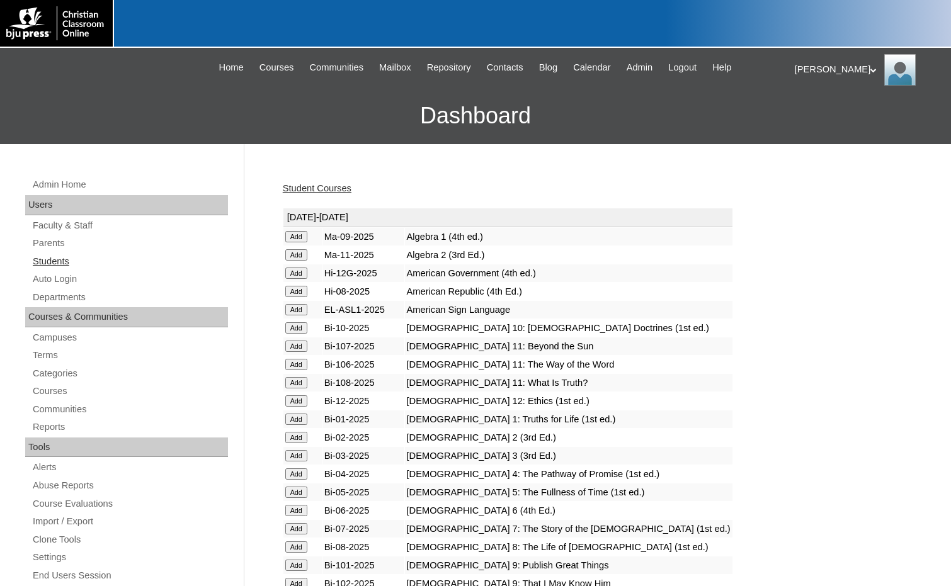
click at [56, 259] on link "Students" at bounding box center [129, 262] width 196 height 16
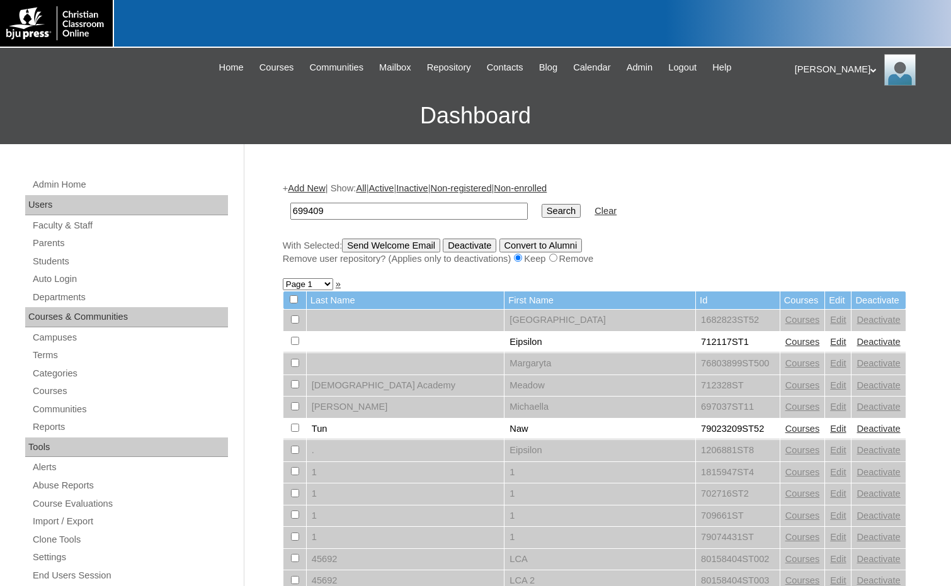
type input "699409"
click at [541, 210] on input "Search" at bounding box center [560, 211] width 39 height 14
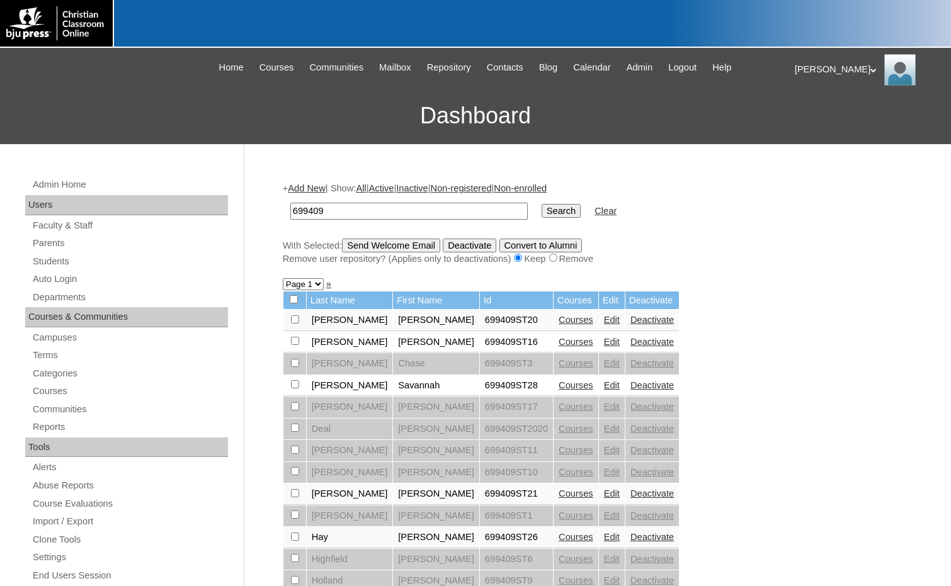
click at [317, 188] on link "Add New" at bounding box center [306, 188] width 37 height 10
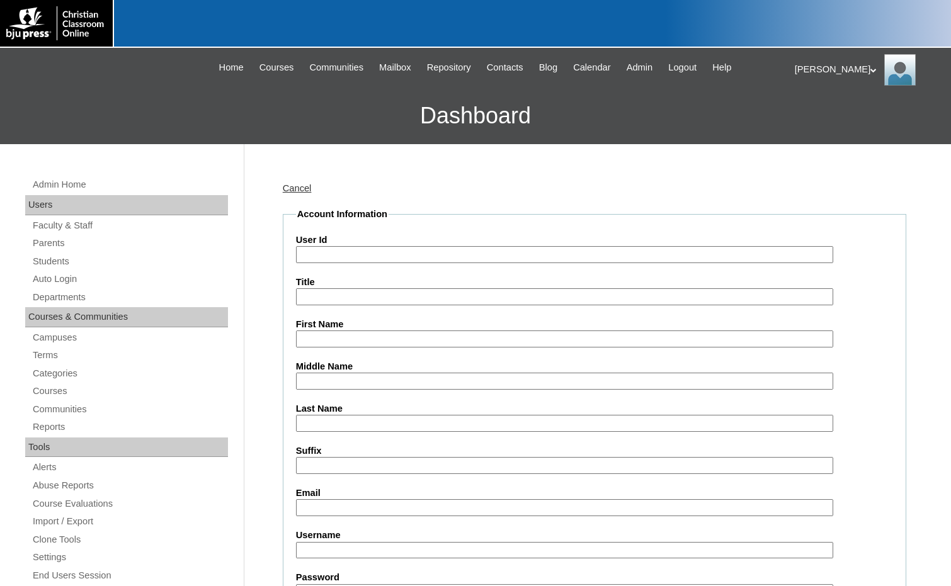
click at [338, 256] on input "User Id" at bounding box center [564, 254] width 537 height 17
paste input "699409"
type input "699409ST32"
type input "Burklee"
type input "Orphin"
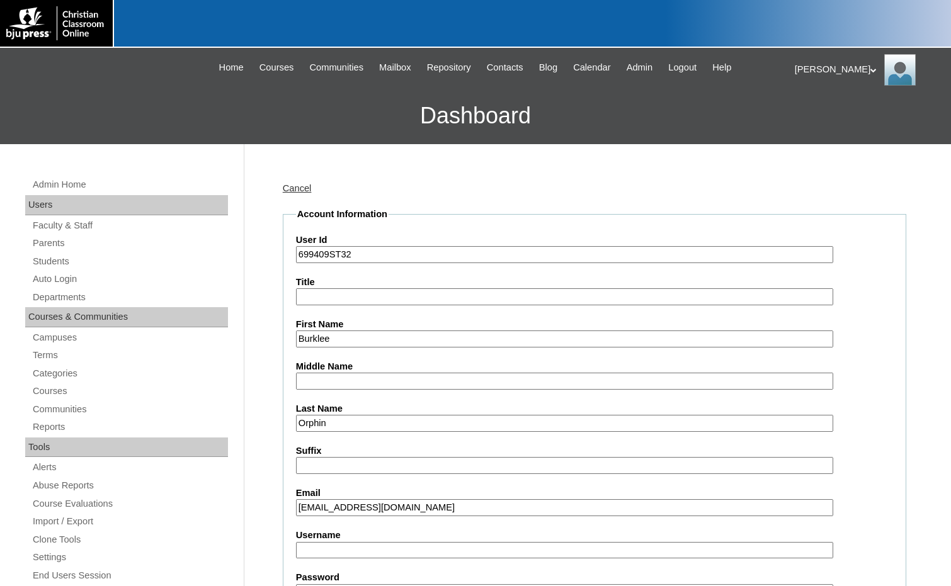
type input "[EMAIL_ADDRESS][DOMAIN_NAME]"
click at [336, 551] on input "Username" at bounding box center [564, 550] width 537 height 17
type input "borphin"
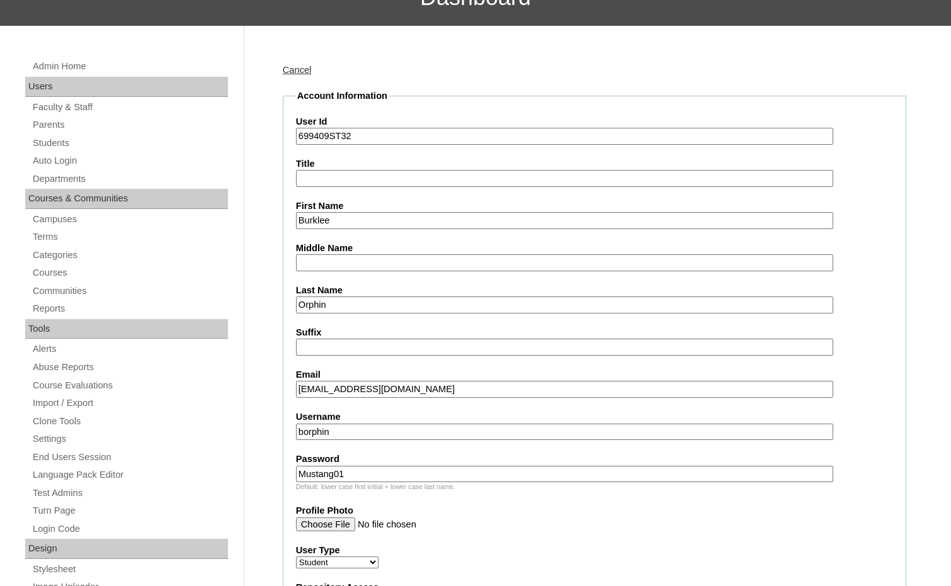
scroll to position [203, 0]
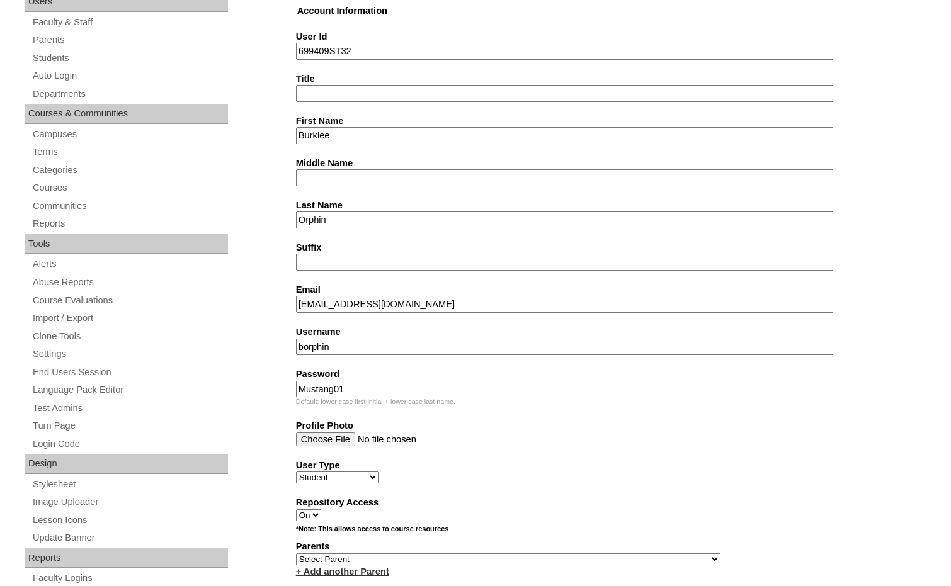
type input "Mustang01"
click at [565, 561] on select "Select Parent , Fautanu, Ma 1, 1 23-24 accountMorgan, Jason 6th Street Mennonit…" at bounding box center [508, 559] width 424 height 12
select select "25189"
click at [617, 556] on div "Parents Select Parent , Fautanu, Ma 1, 1 23-24 accountMorgan, Jason 6th Street …" at bounding box center [594, 559] width 597 height 38
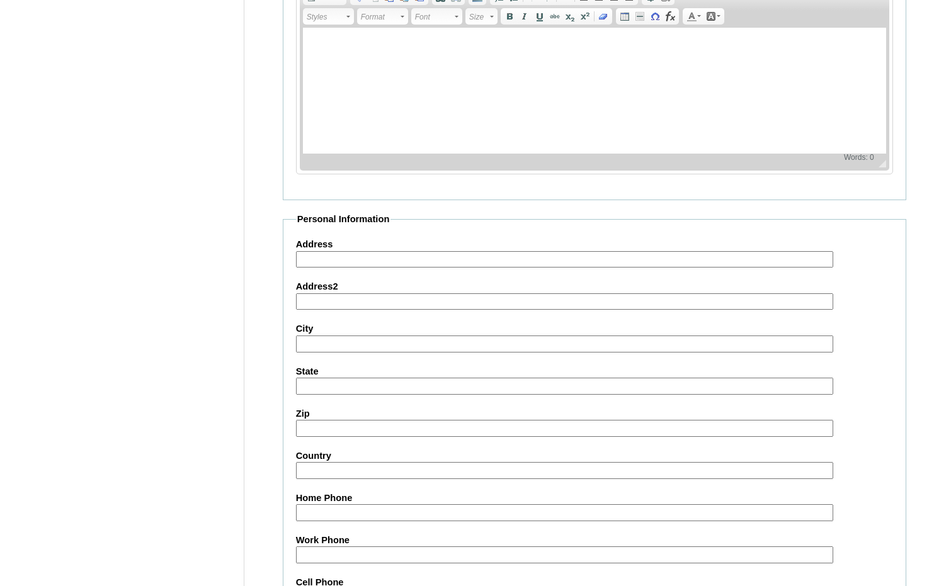
scroll to position [1330, 0]
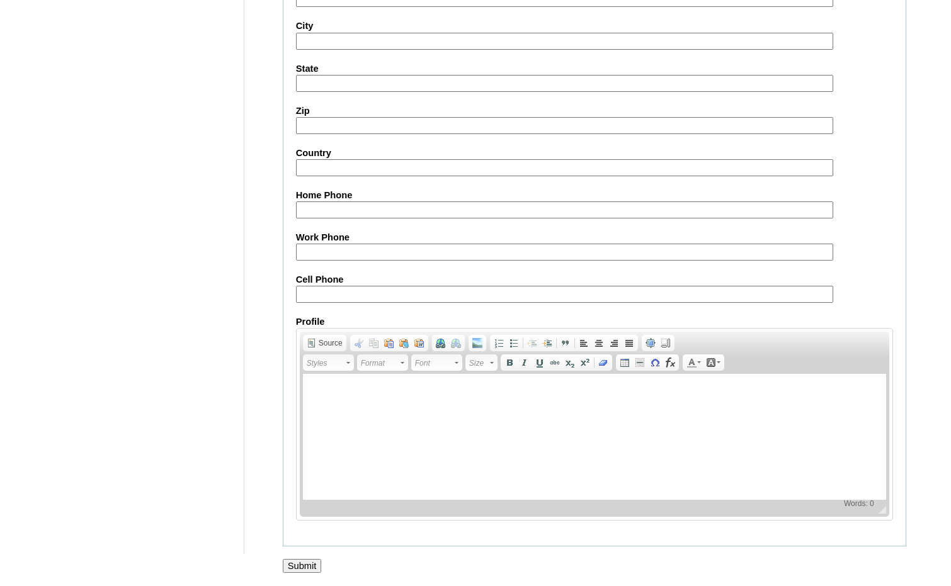
click at [316, 566] on input "Submit" at bounding box center [302, 566] width 39 height 14
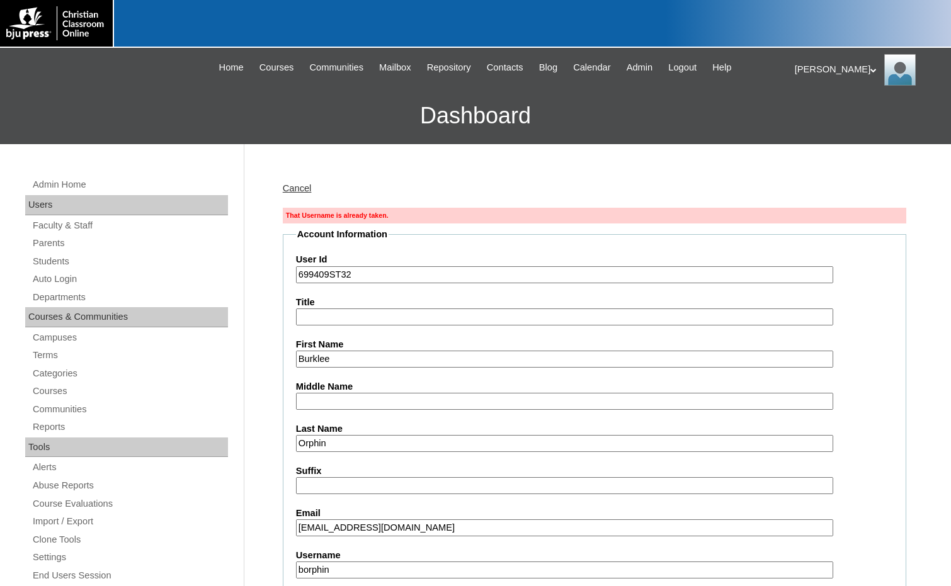
click at [380, 281] on input "699409ST32" at bounding box center [564, 274] width 537 height 17
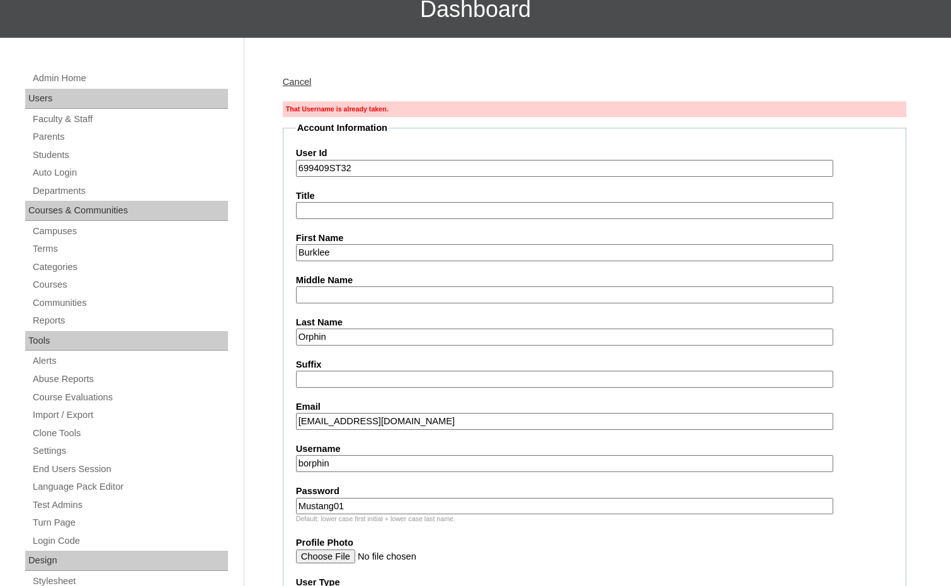
scroll to position [126, 0]
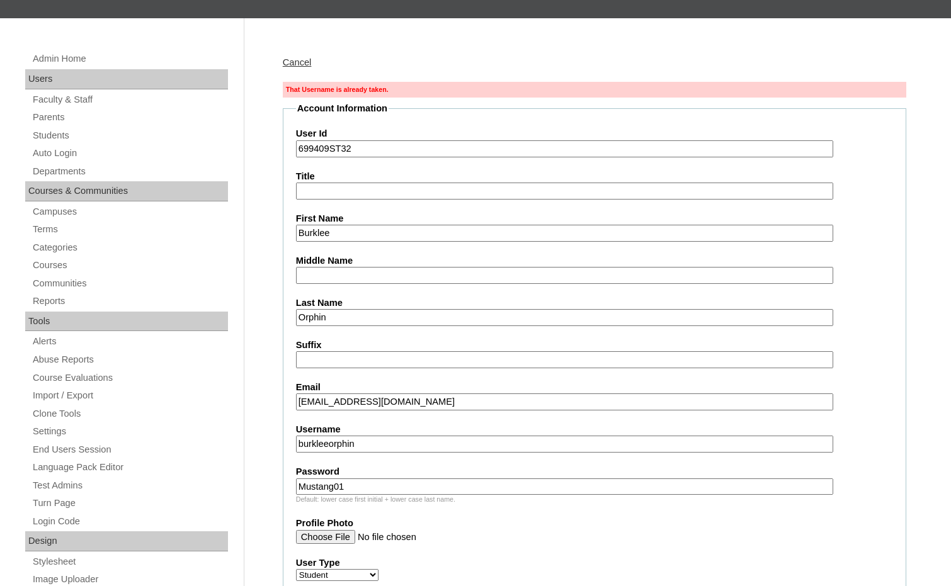
drag, startPoint x: 367, startPoint y: 442, endPoint x: 269, endPoint y: 439, distance: 98.2
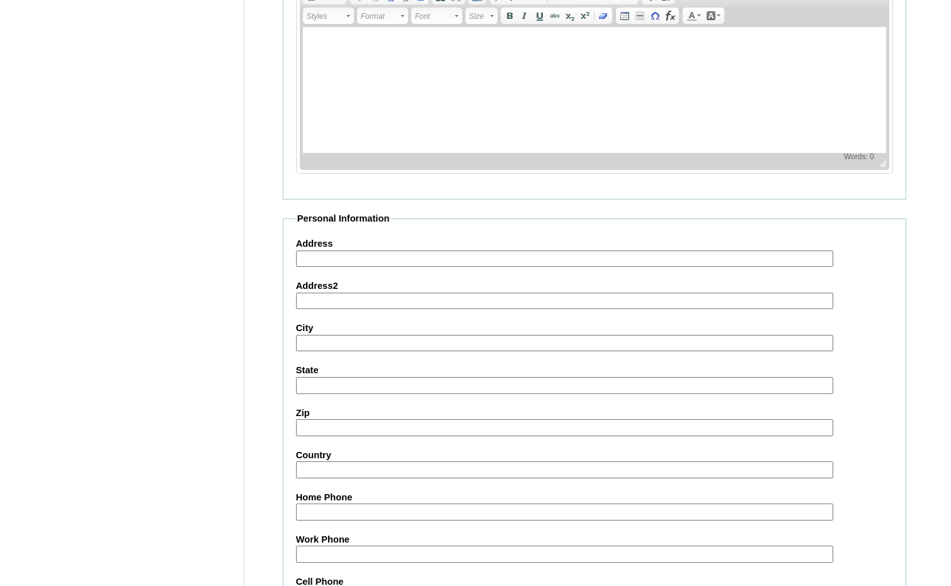
scroll to position [1374, 0]
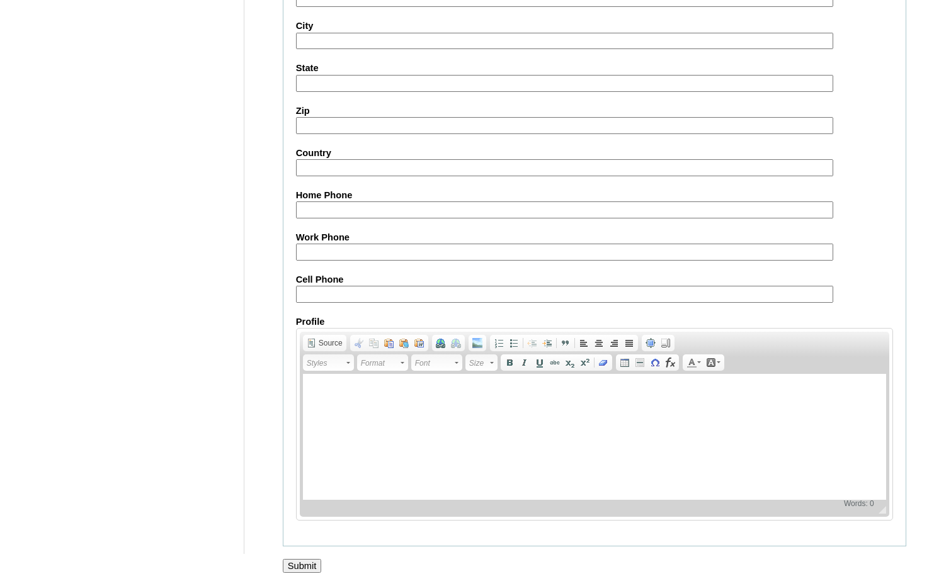
type input "burkleeorphin"
click at [306, 562] on input "Submit" at bounding box center [302, 566] width 39 height 14
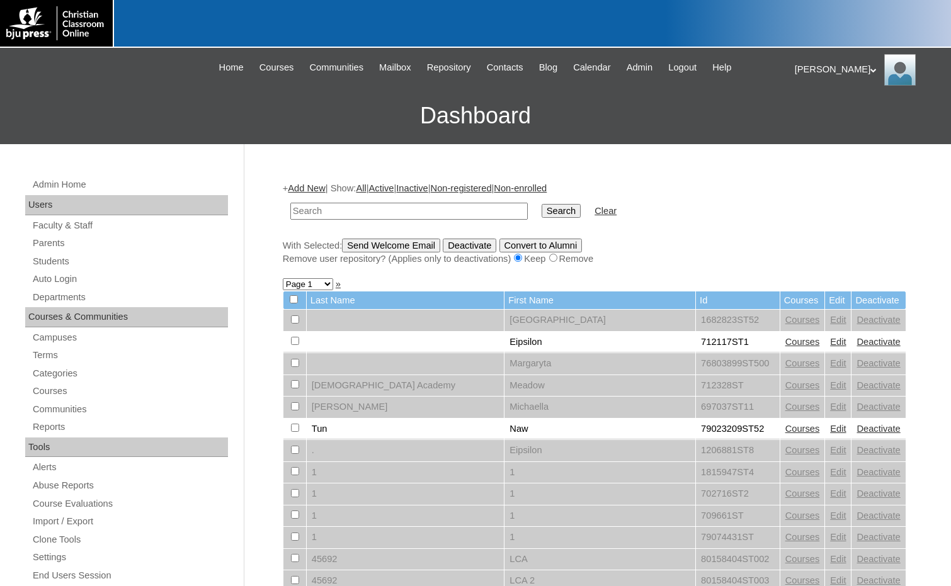
click at [473, 211] on input "text" at bounding box center [408, 211] width 237 height 17
paste input "699409"
type input "699409"
click at [541, 212] on input "Search" at bounding box center [560, 211] width 39 height 14
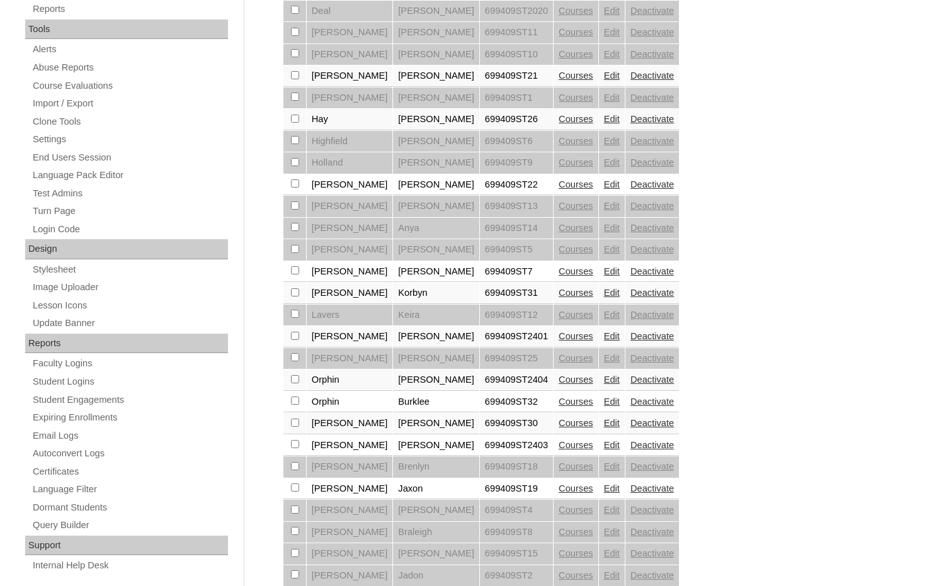
scroll to position [441, 0]
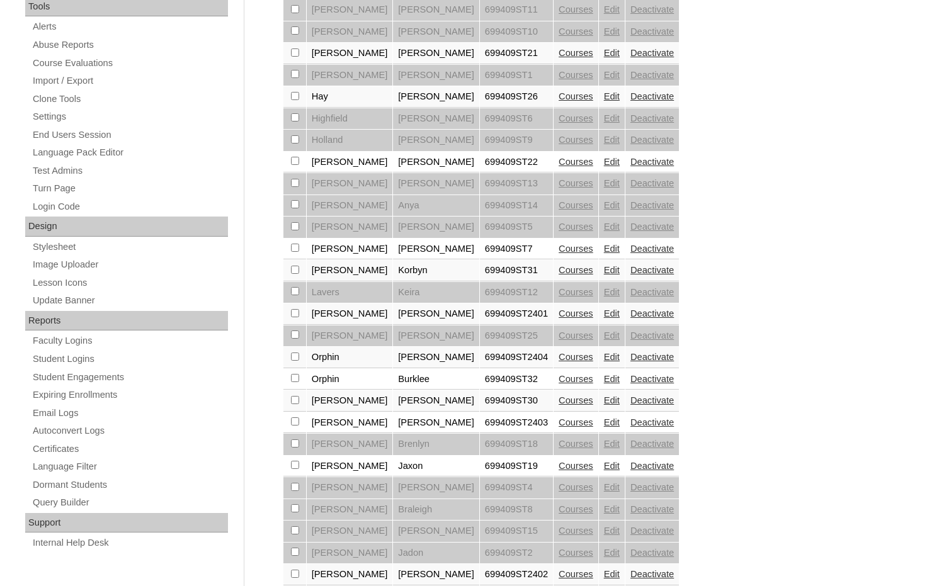
click at [558, 377] on link "Courses" at bounding box center [575, 379] width 35 height 10
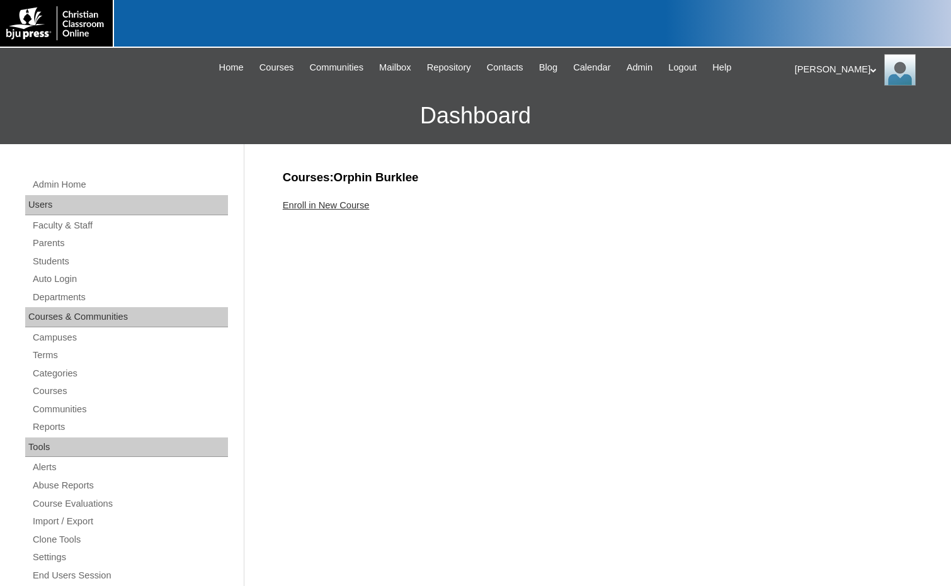
click at [335, 201] on link "Enroll in New Course" at bounding box center [326, 205] width 87 height 10
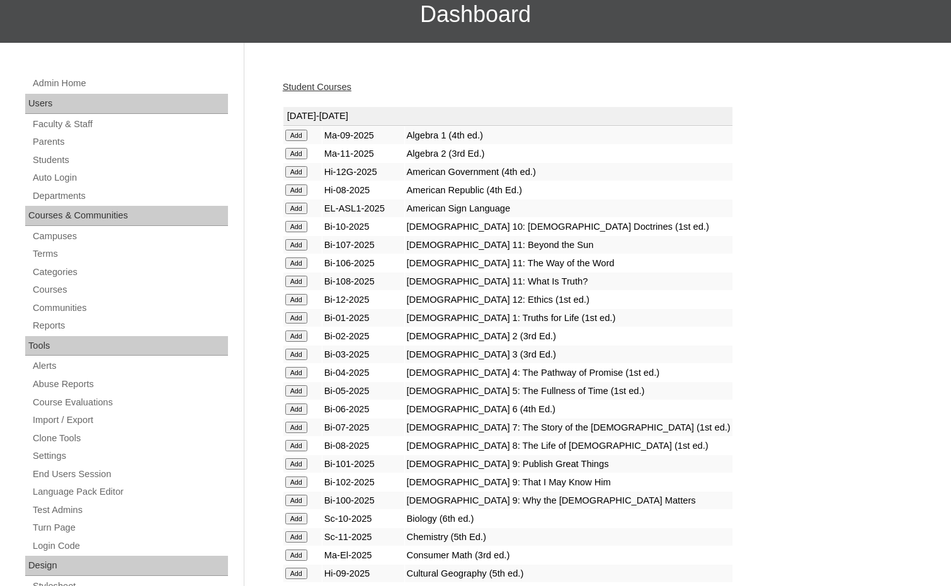
scroll to position [189, 0]
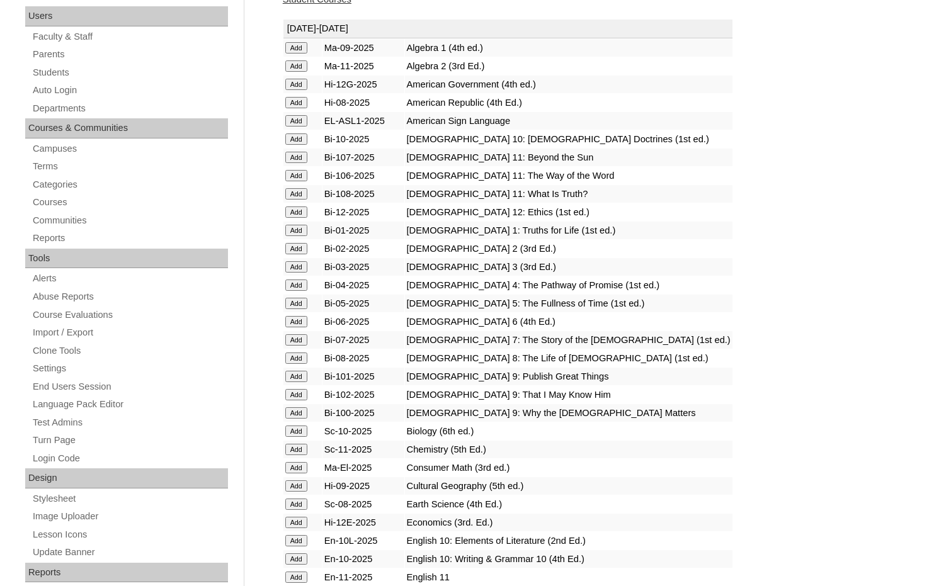
click at [305, 54] on input "Add" at bounding box center [296, 47] width 22 height 11
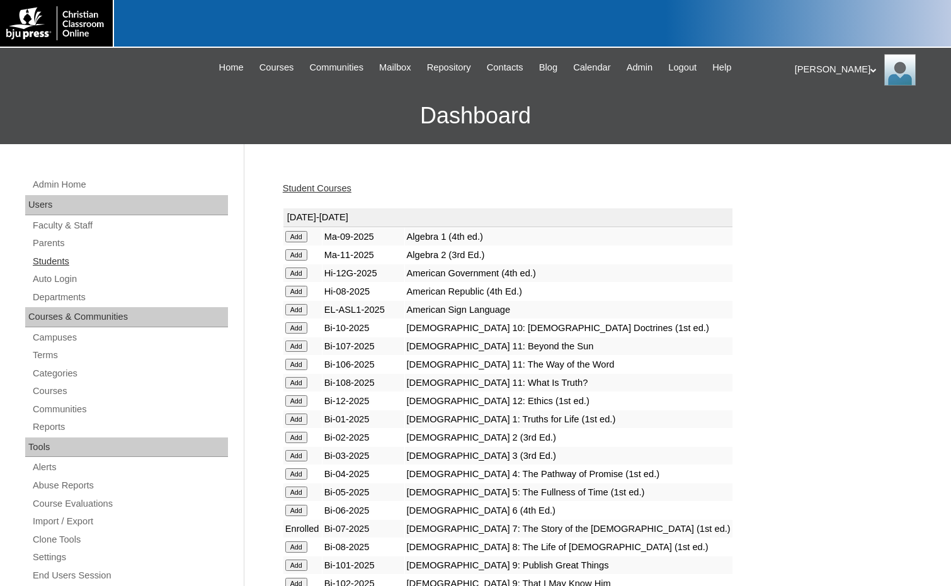
click at [48, 264] on link "Students" at bounding box center [129, 262] width 196 height 16
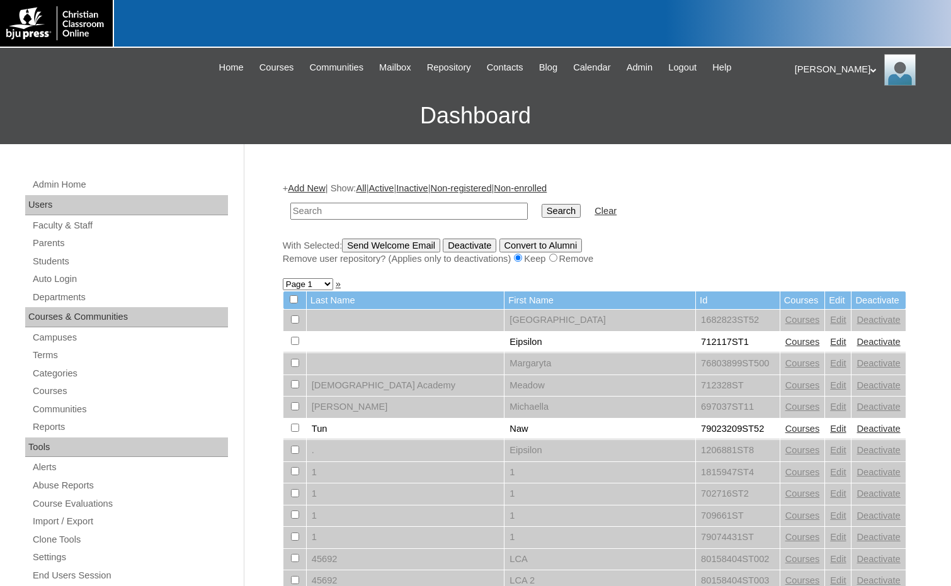
click at [367, 208] on input "text" at bounding box center [408, 211] width 237 height 17
type input "699409"
click at [541, 212] on input "Search" at bounding box center [560, 211] width 39 height 14
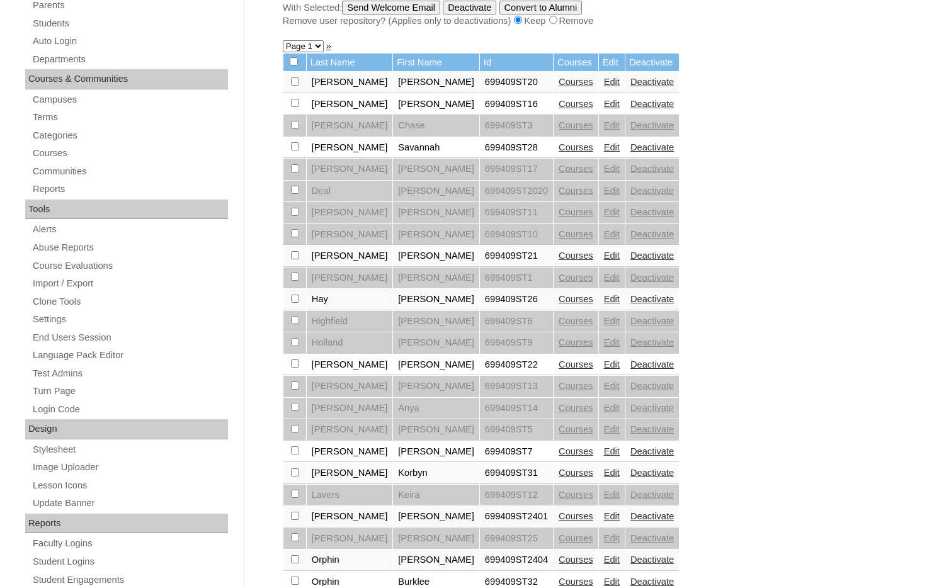
scroll to position [252, 0]
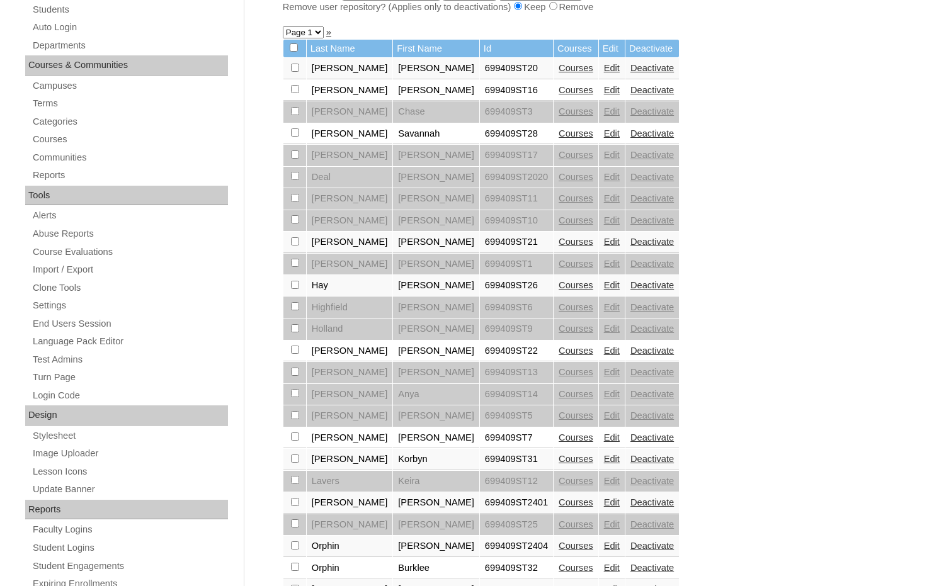
click at [558, 458] on link "Courses" at bounding box center [575, 459] width 35 height 10
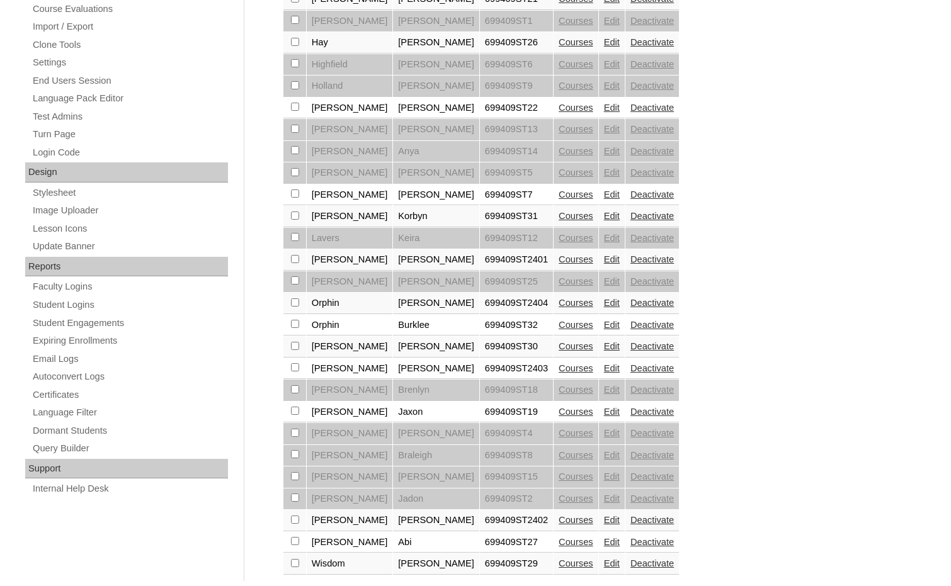
scroll to position [522, 0]
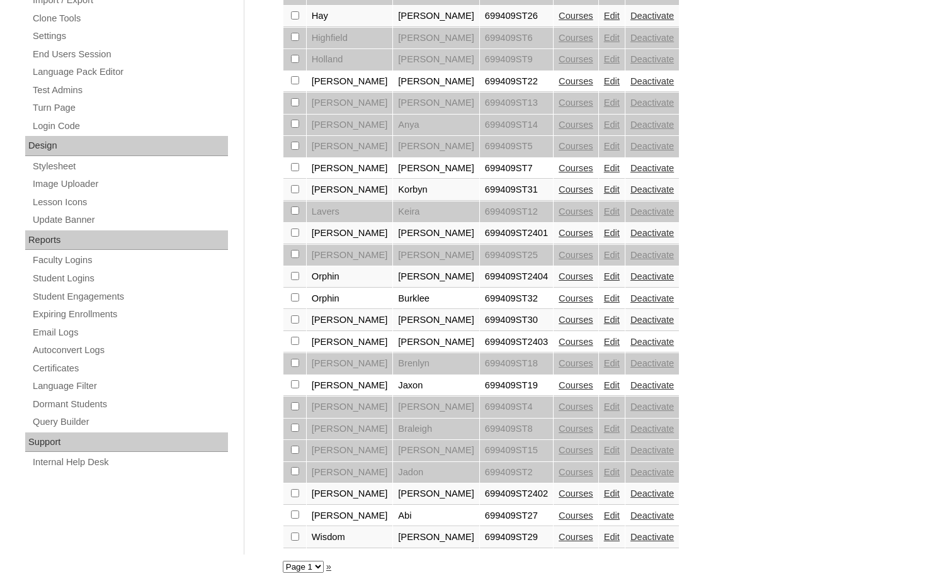
click at [558, 532] on link "Courses" at bounding box center [575, 537] width 35 height 10
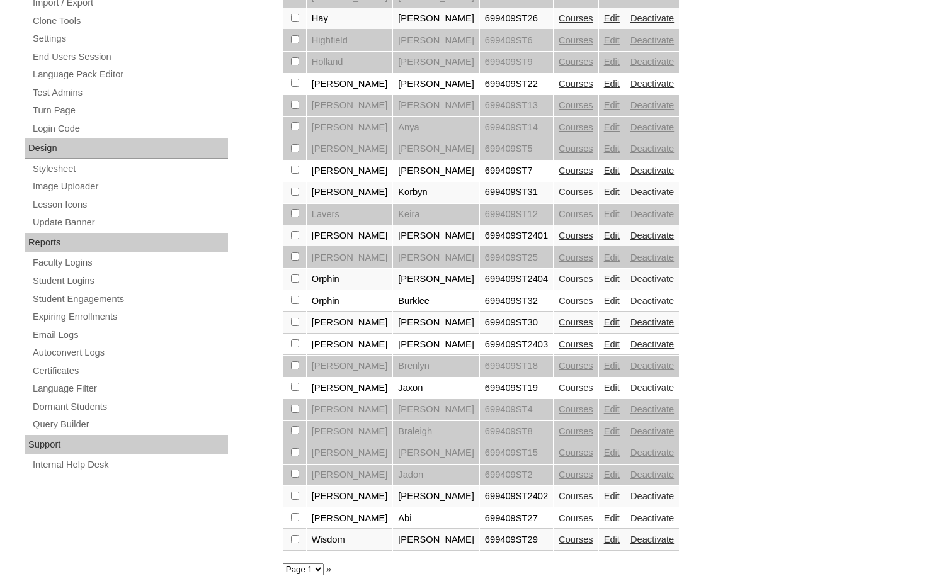
scroll to position [522, 0]
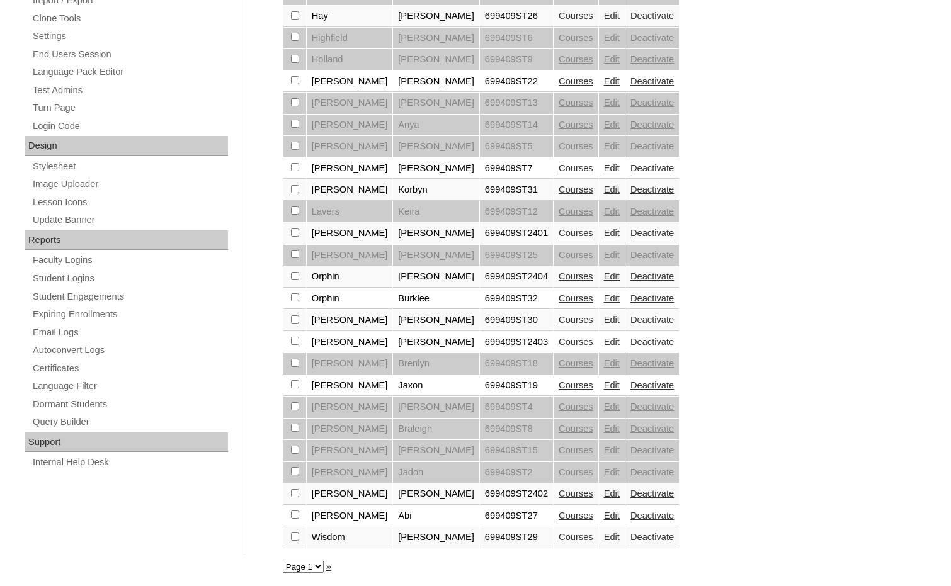
click at [558, 516] on link "Courses" at bounding box center [575, 516] width 35 height 10
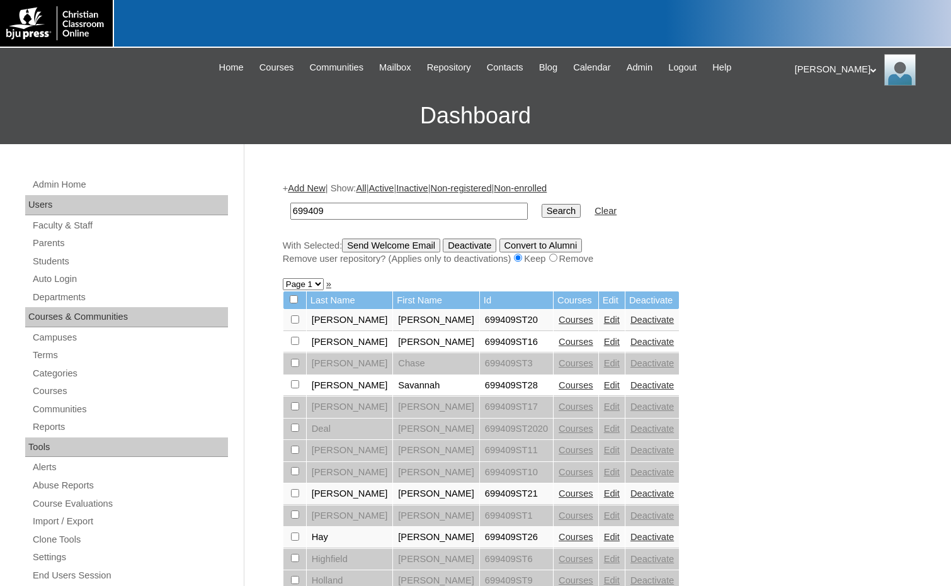
click at [558, 385] on link "Courses" at bounding box center [575, 385] width 35 height 10
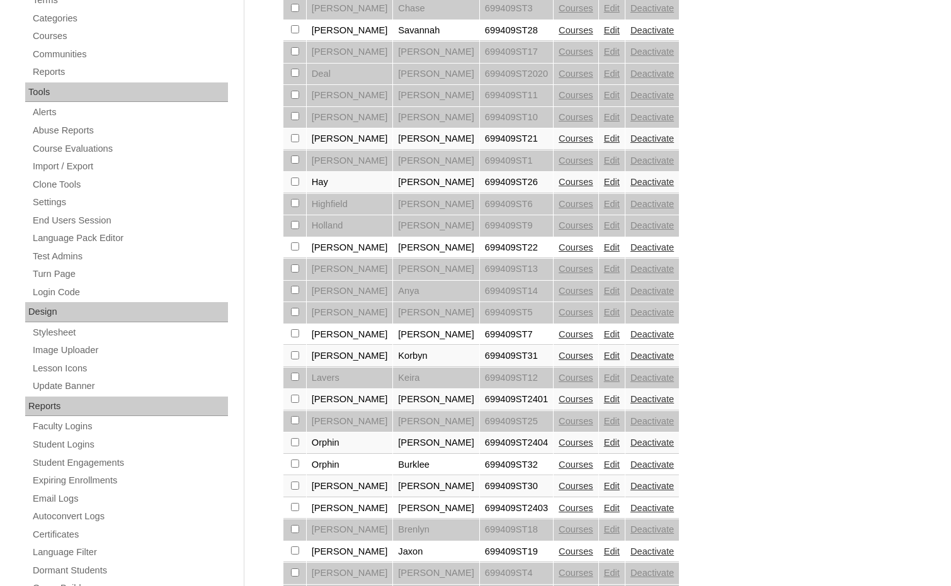
scroll to position [378, 0]
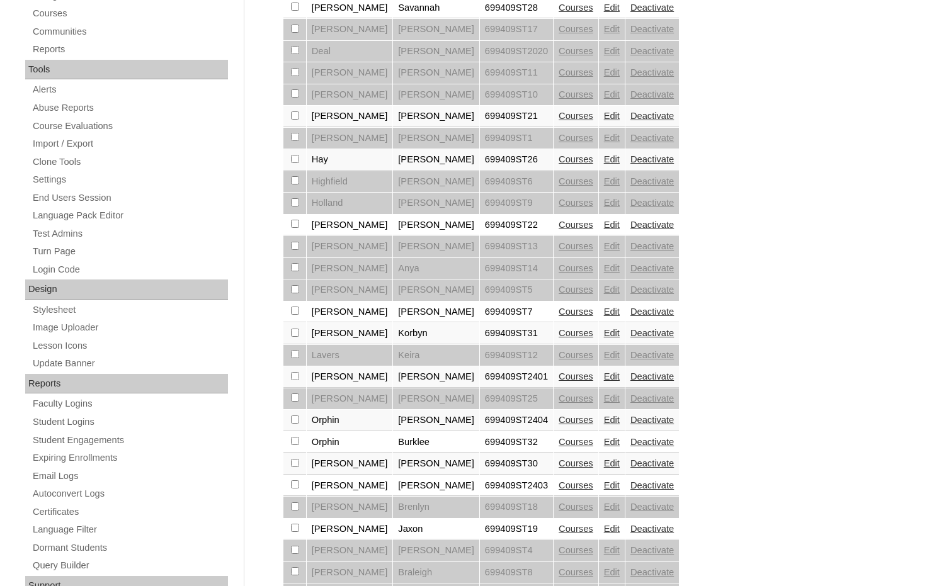
click at [558, 464] on link "Courses" at bounding box center [575, 463] width 35 height 10
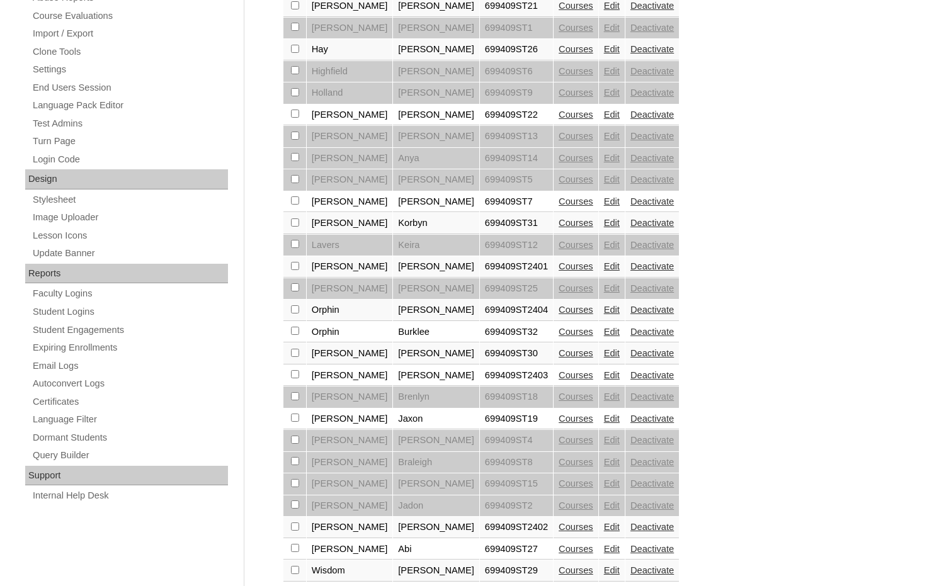
scroll to position [504, 0]
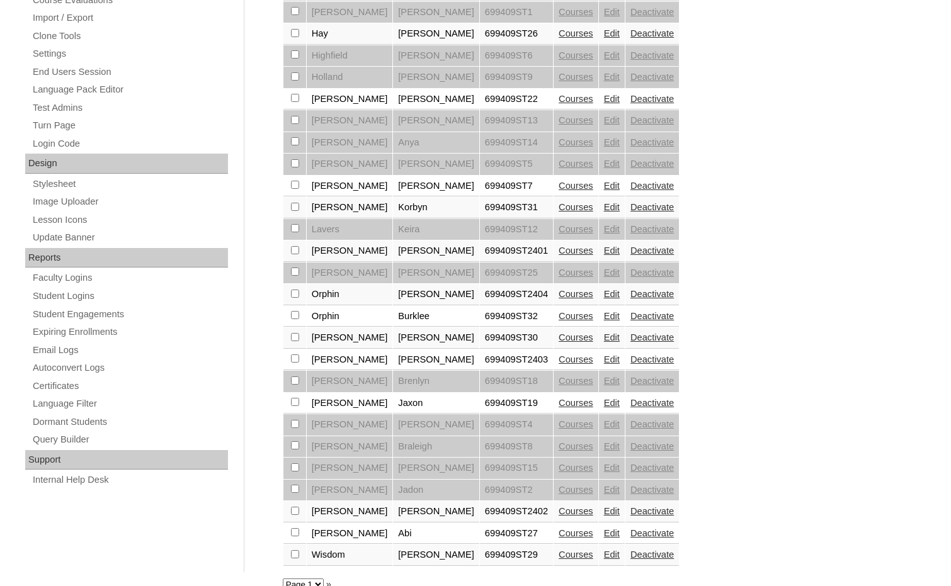
click at [558, 315] on link "Courses" at bounding box center [575, 316] width 35 height 10
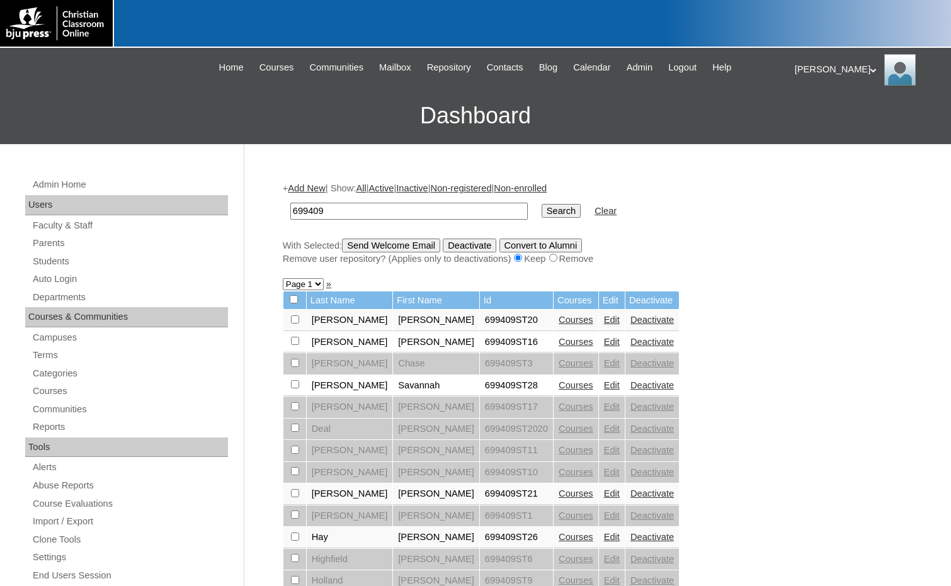
drag, startPoint x: 334, startPoint y: 206, endPoint x: 261, endPoint y: 205, distance: 73.0
type input "Pitcher"
click at [541, 204] on input "Search" at bounding box center [560, 211] width 39 height 14
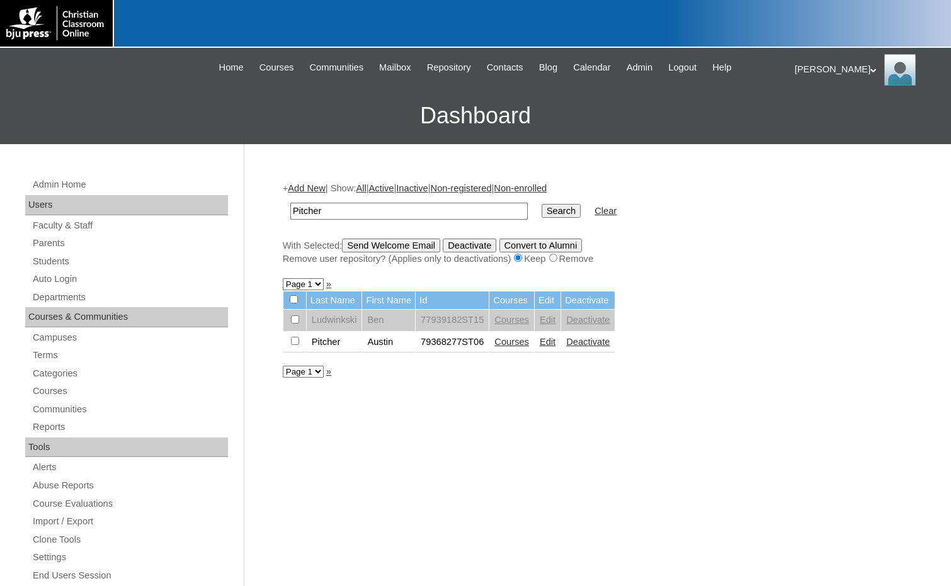
click at [517, 343] on link "Courses" at bounding box center [511, 342] width 35 height 10
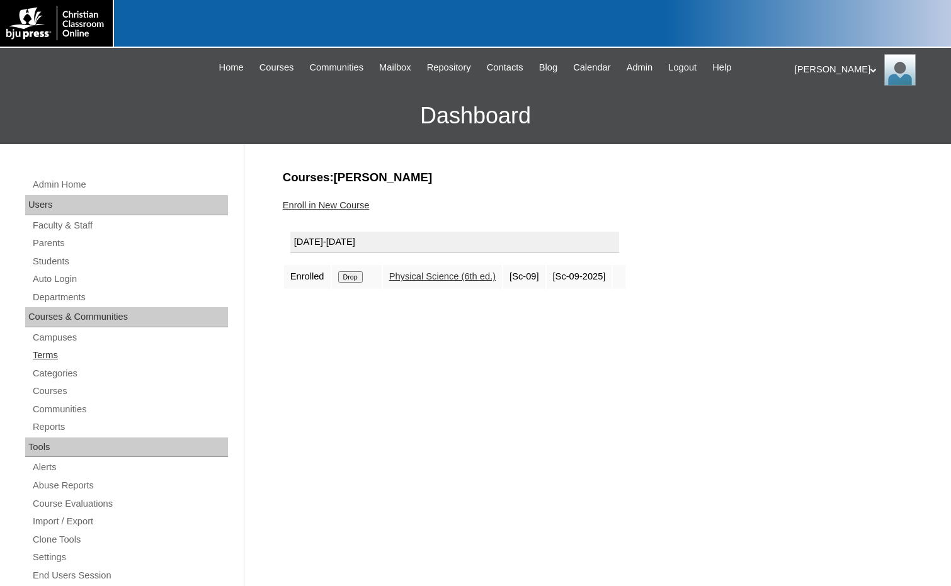
click at [45, 358] on link "Terms" at bounding box center [129, 355] width 196 height 16
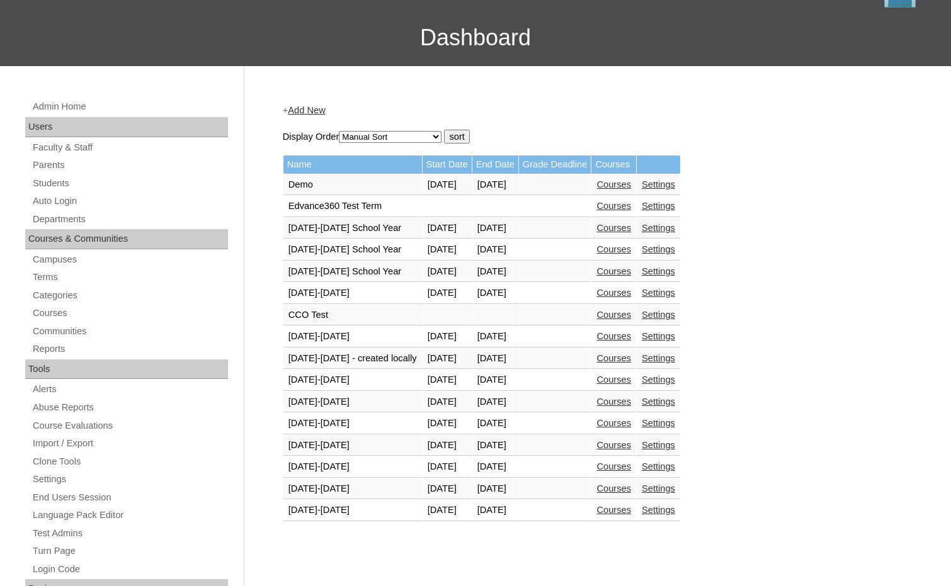
scroll to position [252, 0]
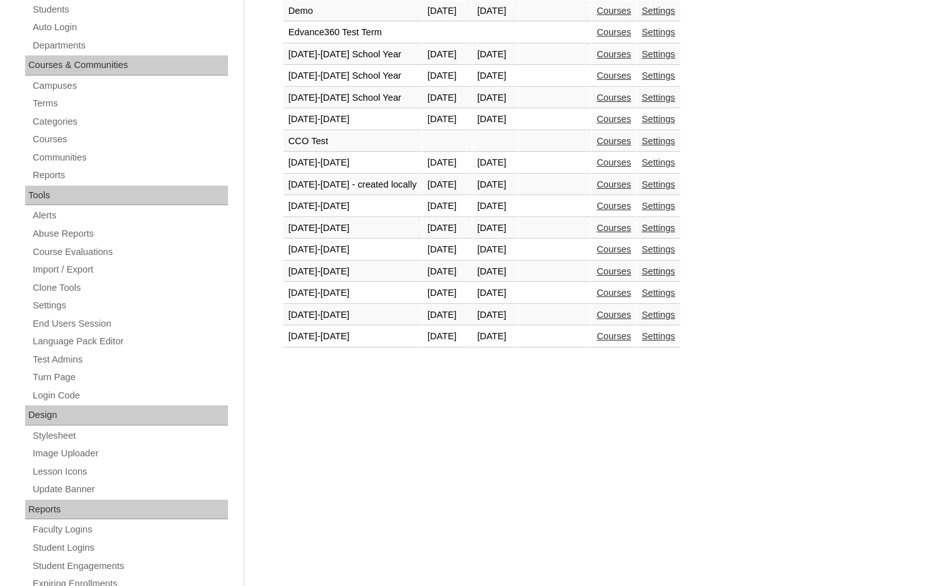
click at [610, 337] on link "Courses" at bounding box center [613, 336] width 35 height 10
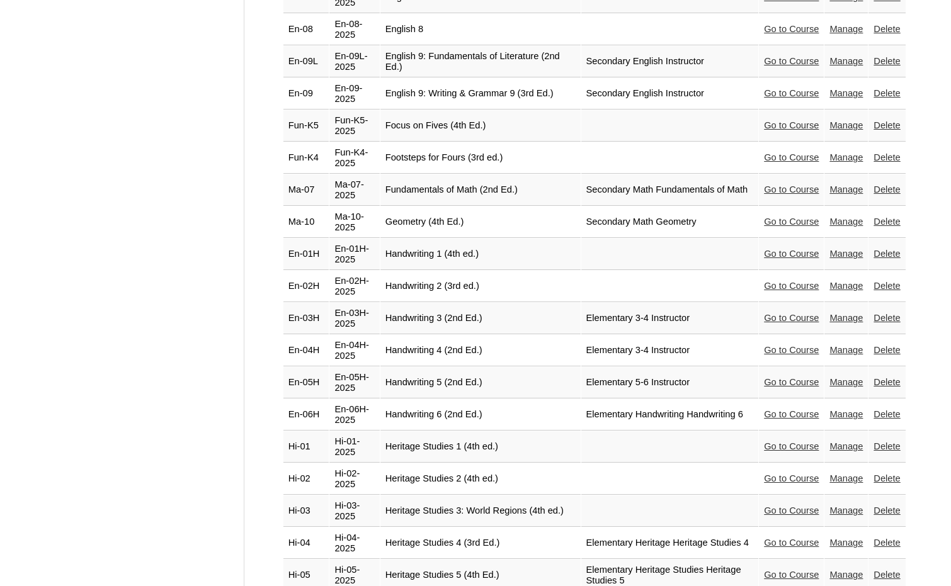
scroll to position [1448, 0]
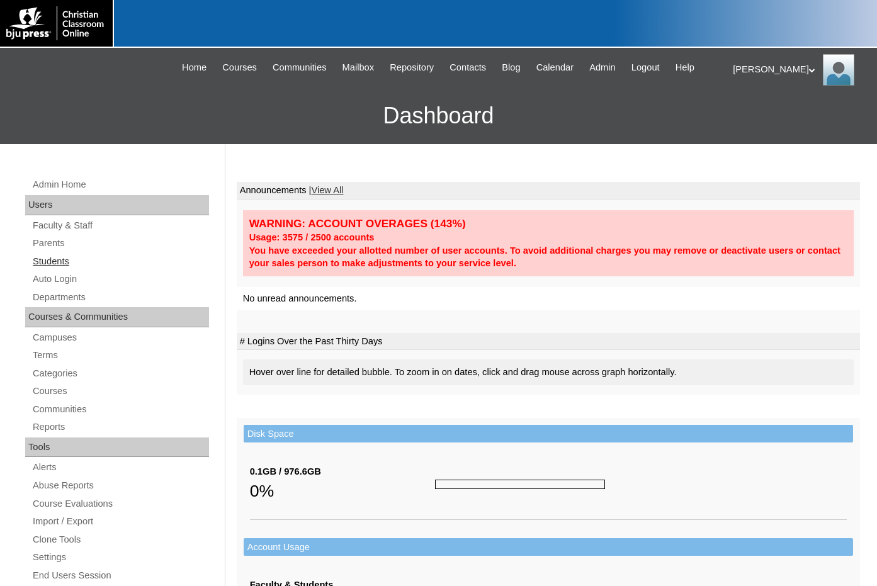
click at [57, 260] on link "Students" at bounding box center [120, 262] width 178 height 16
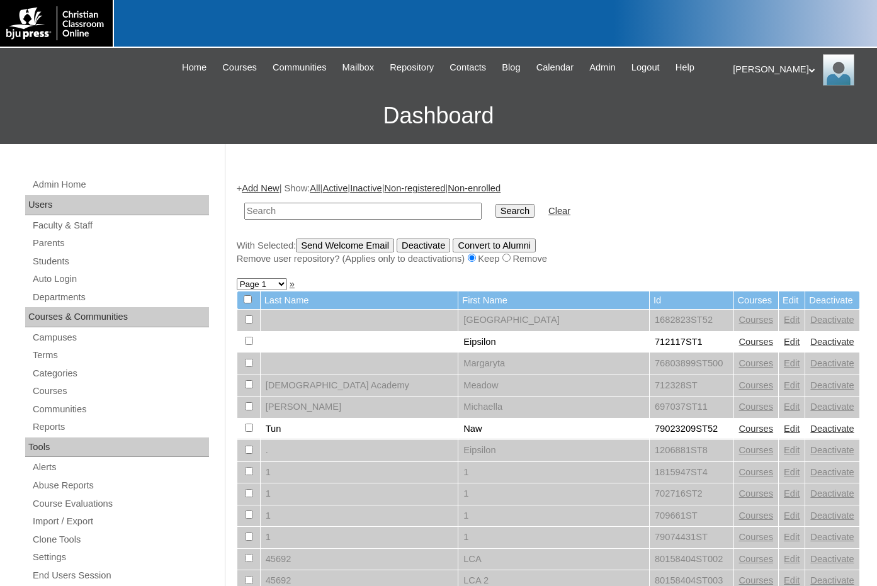
click at [306, 211] on input "text" at bounding box center [362, 211] width 237 height 17
type input "caleb"
click at [495, 204] on input "Search" at bounding box center [514, 211] width 39 height 14
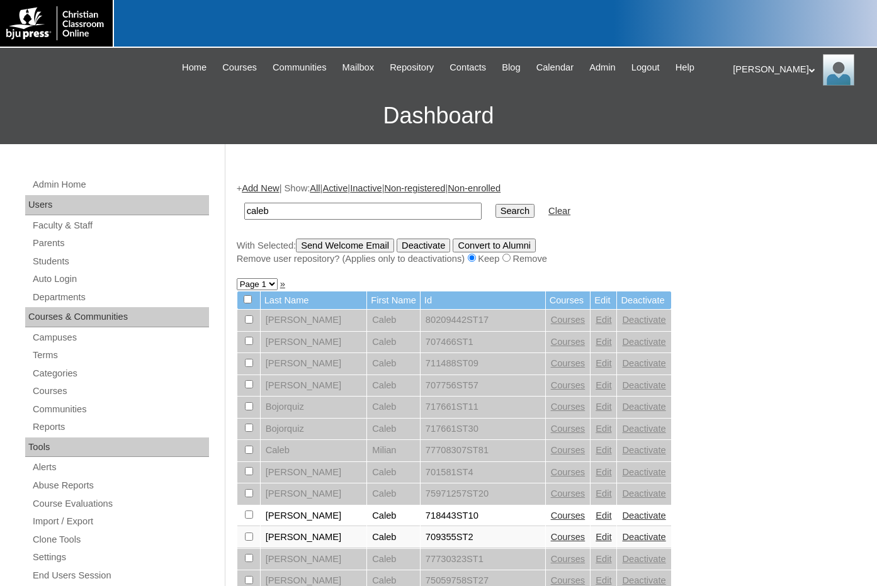
drag, startPoint x: 301, startPoint y: 213, endPoint x: 193, endPoint y: 205, distance: 108.6
type input "caleb@[PERSON_NAME]"
click at [495, 204] on input "Search" at bounding box center [514, 211] width 39 height 14
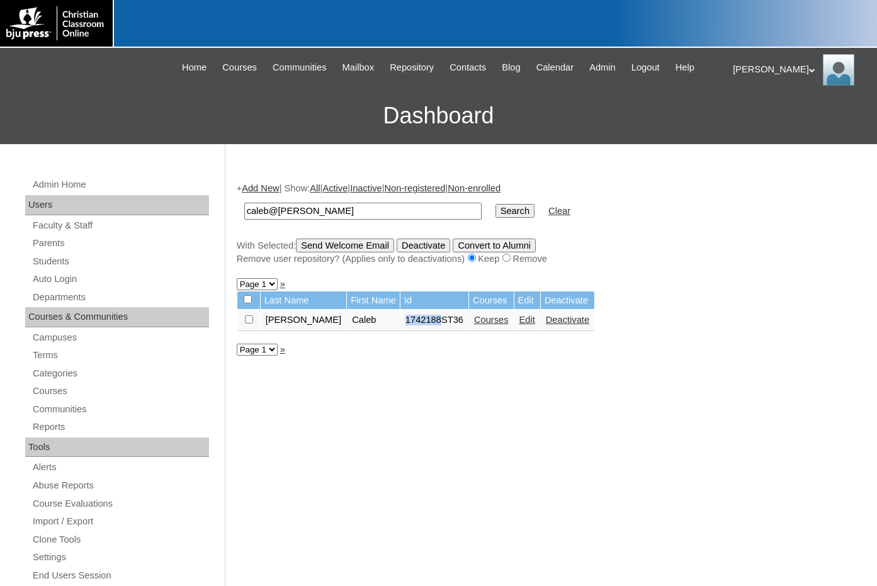
drag, startPoint x: 371, startPoint y: 320, endPoint x: 406, endPoint y: 325, distance: 35.0
click at [406, 325] on td "1742188ST36" at bounding box center [434, 320] width 68 height 21
copy td "1742188"
drag, startPoint x: 416, startPoint y: 217, endPoint x: 179, endPoint y: 210, distance: 237.4
click at [179, 210] on div "Admin Home Users Faculty & Staff Parents Students Auto Login Departments Course…" at bounding box center [438, 578] width 877 height 868
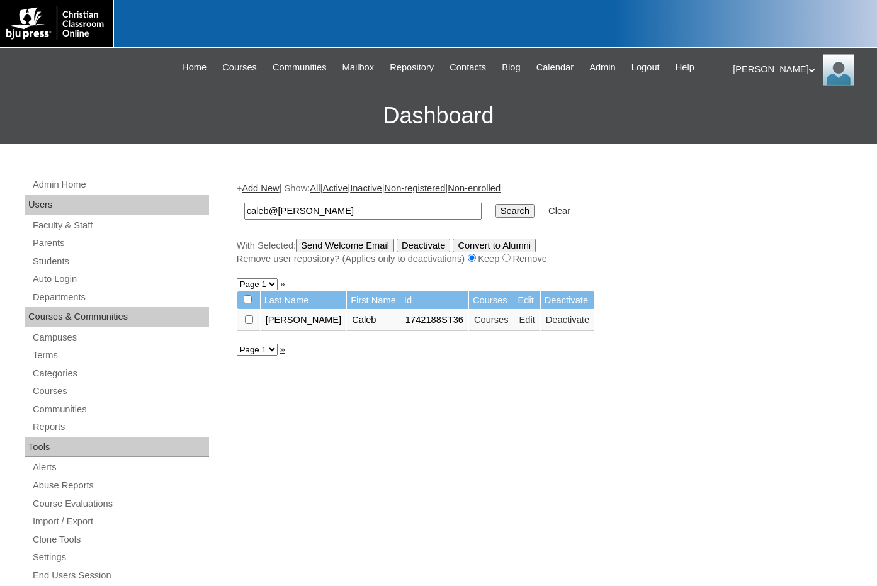
paste input "1742188"
type input "1742188"
click at [495, 206] on input "Search" at bounding box center [514, 211] width 39 height 14
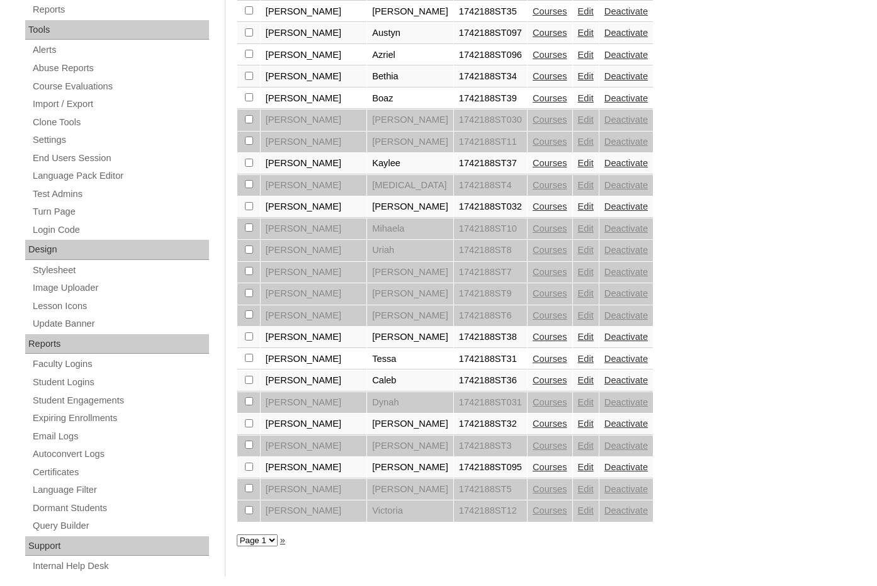
scroll to position [439, 0]
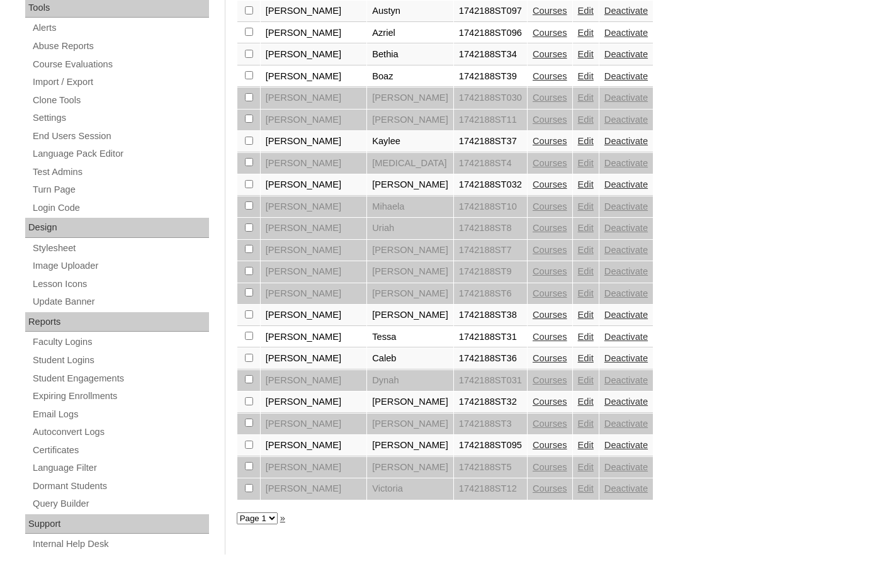
click at [578, 359] on link "Edit" at bounding box center [586, 358] width 16 height 10
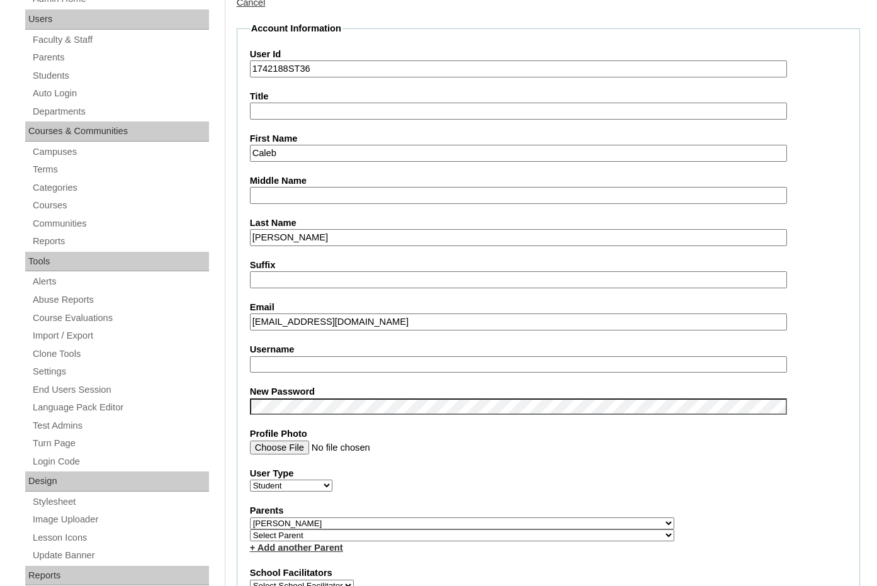
scroll to position [189, 0]
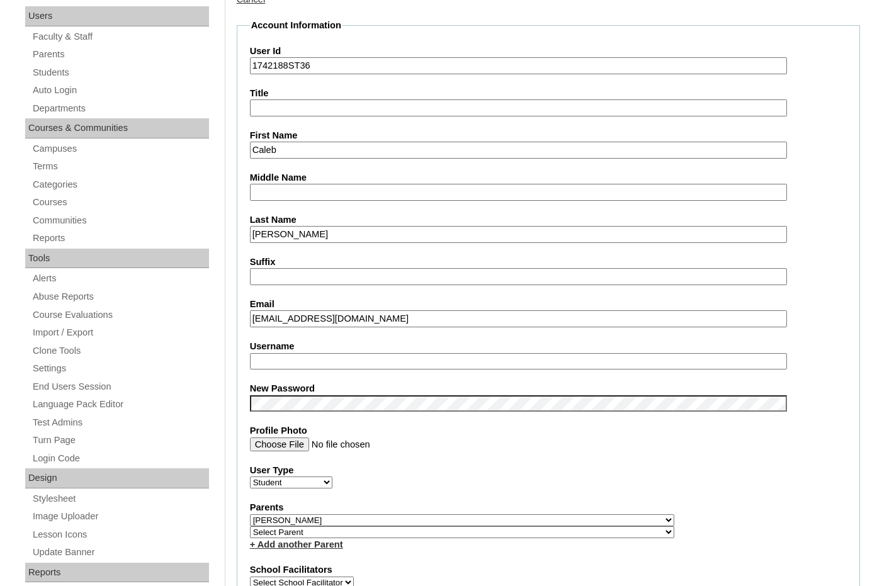
click at [278, 358] on input "Username" at bounding box center [518, 361] width 537 height 17
type input "caleb.wurtz"
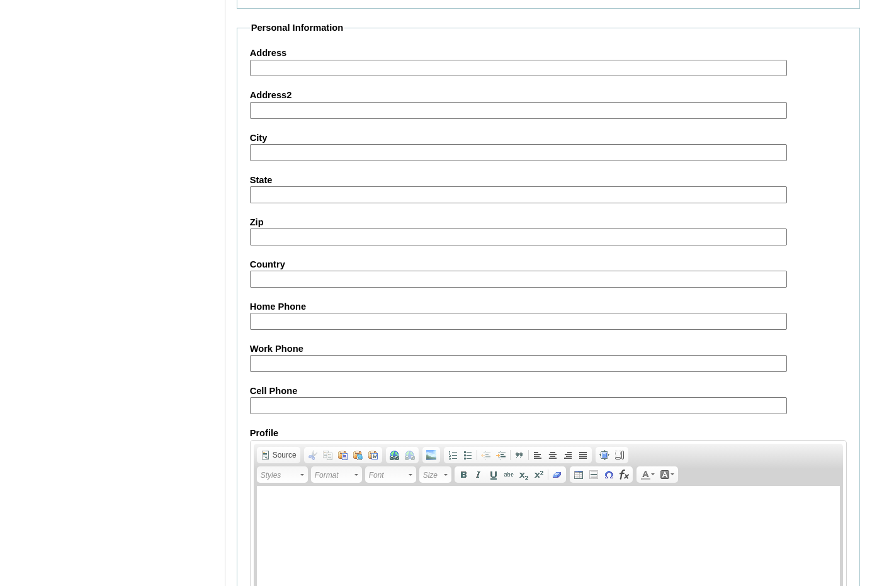
scroll to position [1332, 0]
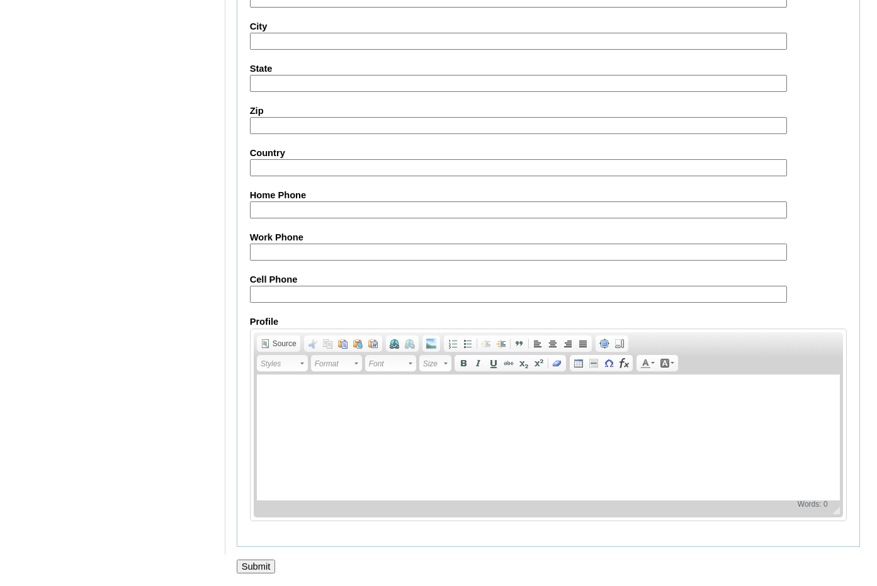
click at [254, 565] on input "Submit" at bounding box center [256, 567] width 39 height 14
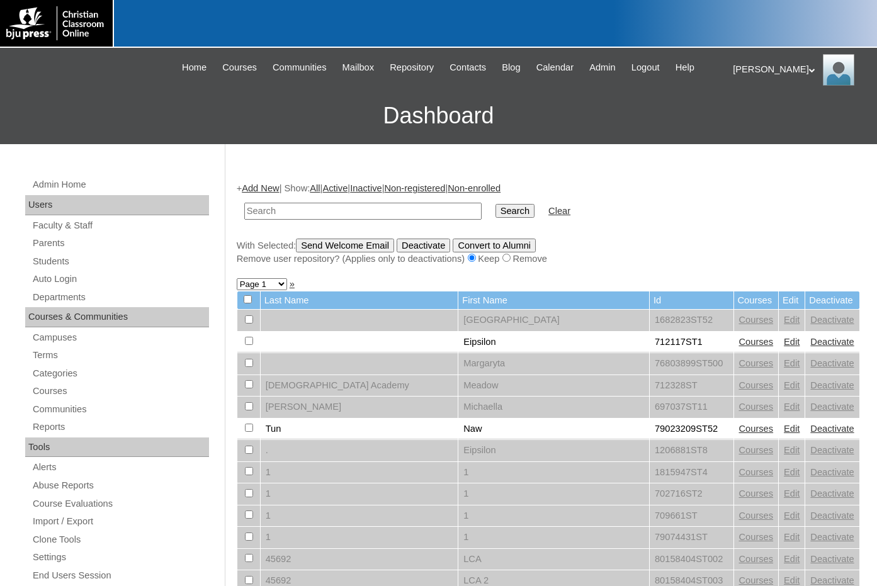
click at [404, 206] on input "text" at bounding box center [362, 211] width 237 height 17
paste input "1742188"
type input "1742188"
click at [495, 213] on input "Search" at bounding box center [514, 211] width 39 height 14
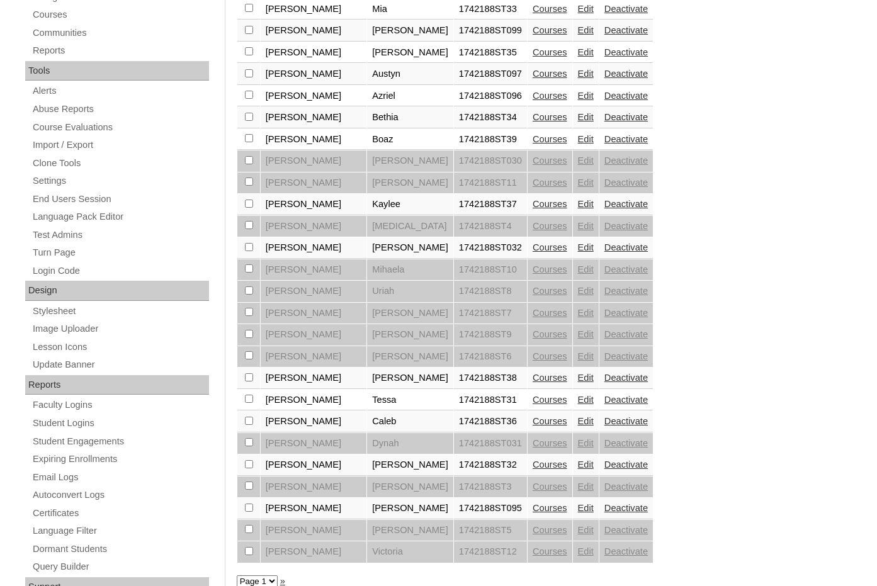
scroll to position [378, 0]
click at [578, 204] on link "Edit" at bounding box center [586, 203] width 16 height 10
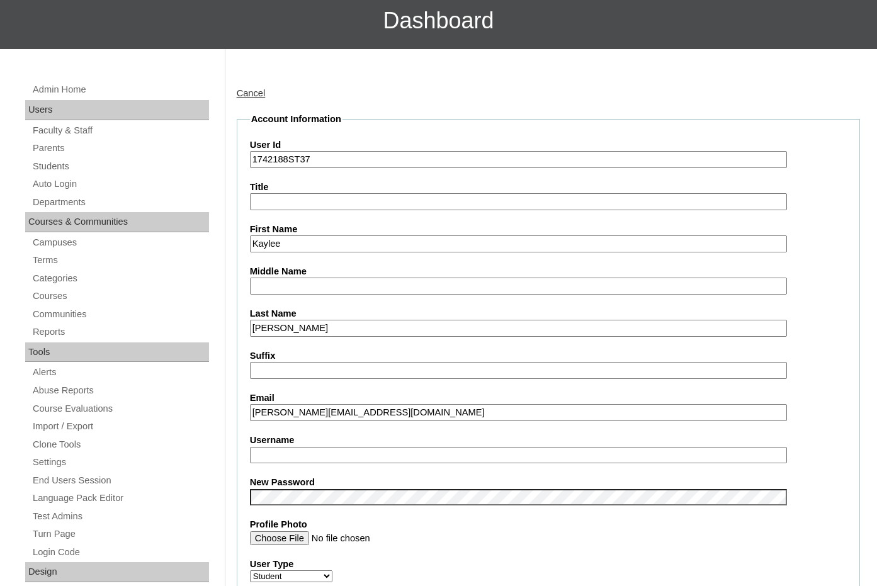
scroll to position [126, 0]
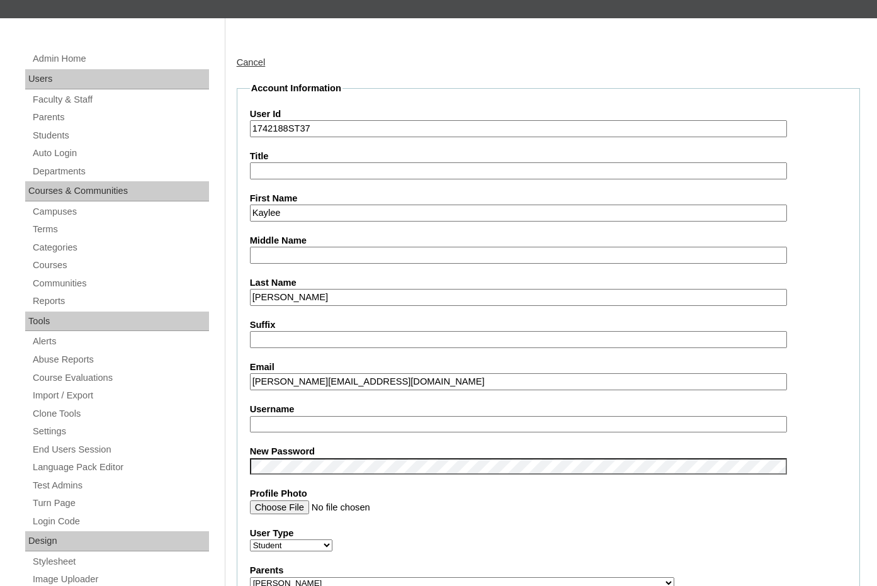
click at [302, 424] on input "Username" at bounding box center [518, 424] width 537 height 17
drag, startPoint x: 356, startPoint y: 421, endPoint x: 191, endPoint y: 426, distance: 165.7
type input "kaylee.[PERSON_NAME]"
drag, startPoint x: 289, startPoint y: 130, endPoint x: 231, endPoint y: 120, distance: 58.7
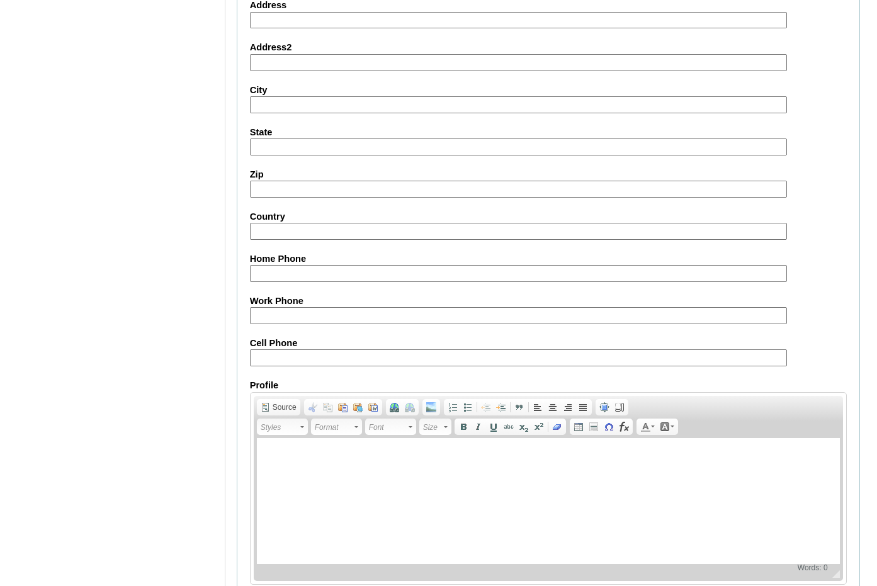
scroll to position [1332, 0]
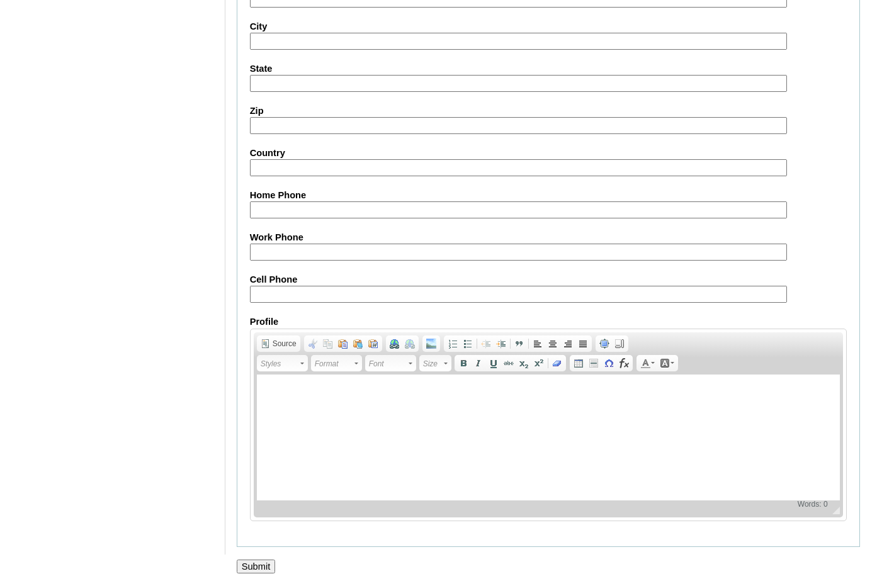
click at [260, 560] on input "Submit" at bounding box center [256, 567] width 39 height 14
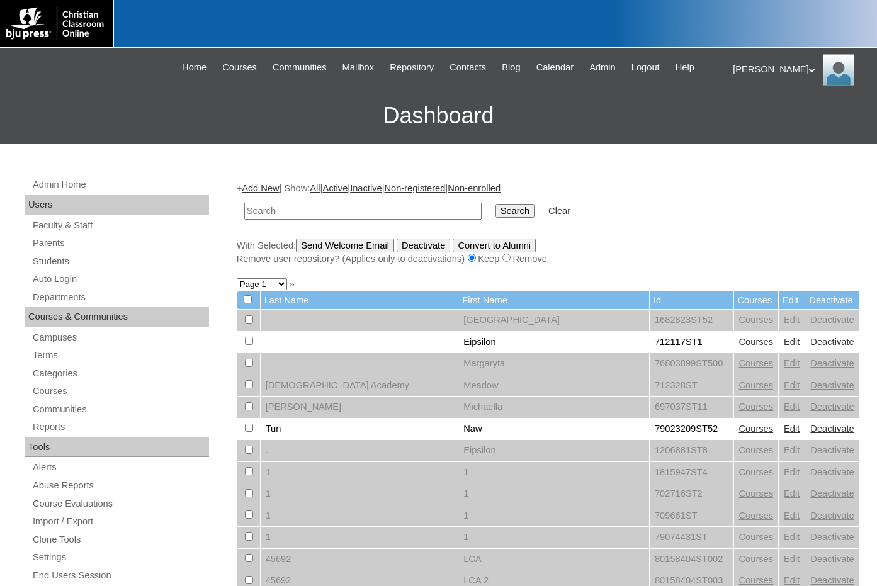
drag, startPoint x: 779, startPoint y: 411, endPoint x: 641, endPoint y: 465, distance: 148.1
drag, startPoint x: 431, startPoint y: 213, endPoint x: 452, endPoint y: 208, distance: 21.9
click at [431, 213] on input "text" at bounding box center [362, 211] width 237 height 17
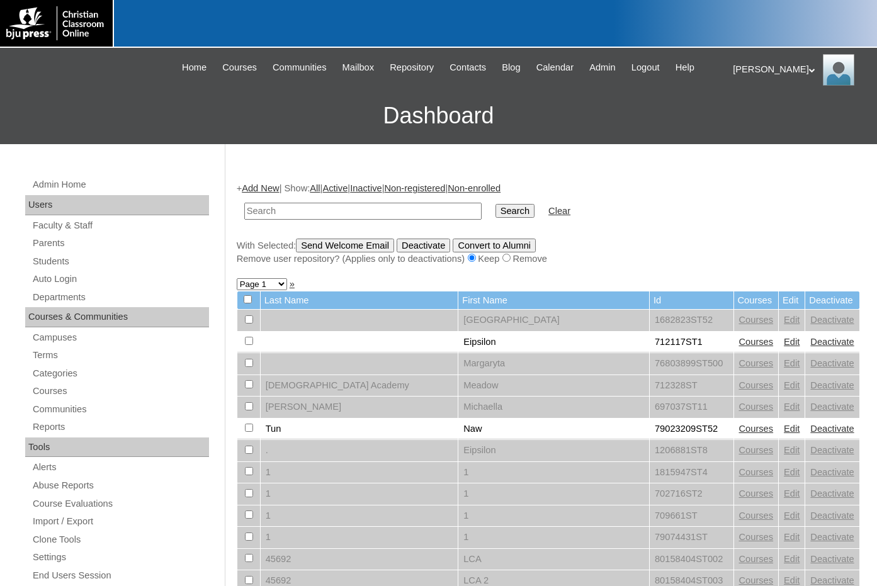
paste input "800455"
type input "800455"
click at [495, 208] on input "Search" at bounding box center [514, 211] width 39 height 14
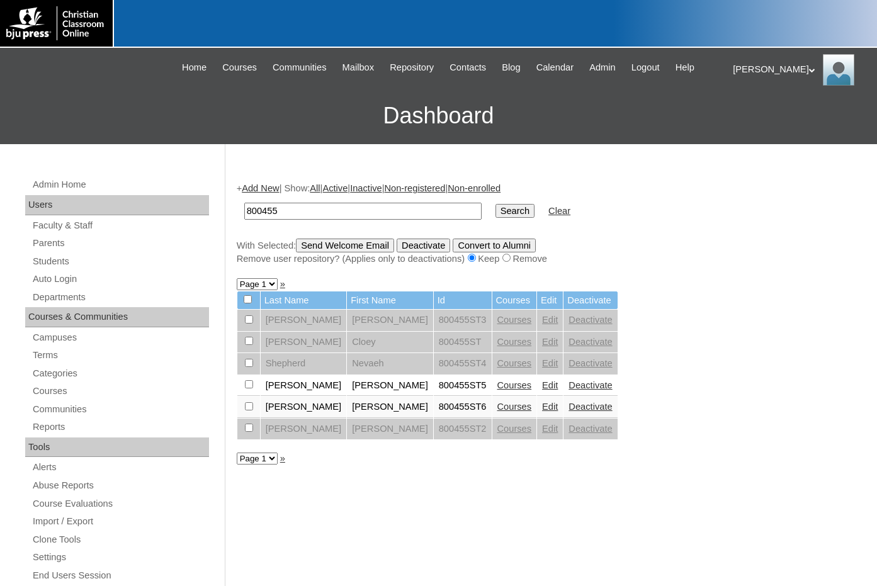
click at [497, 406] on link "Courses" at bounding box center [514, 407] width 35 height 10
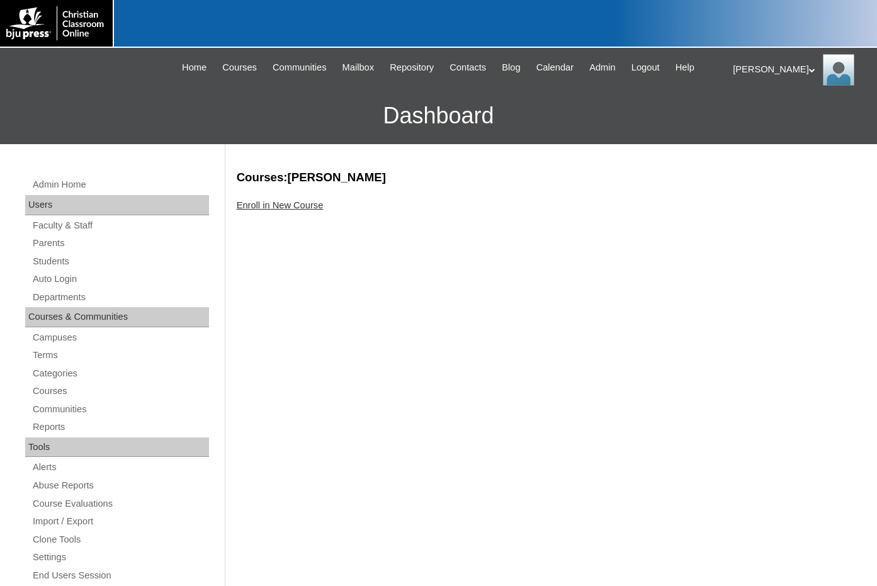
click at [307, 210] on link "Enroll in New Course" at bounding box center [280, 205] width 87 height 10
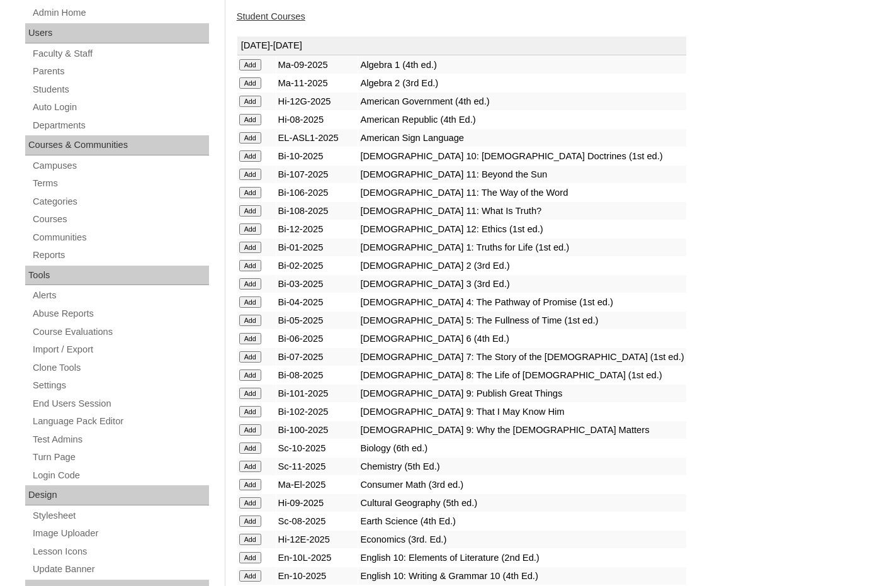
scroll to position [189, 0]
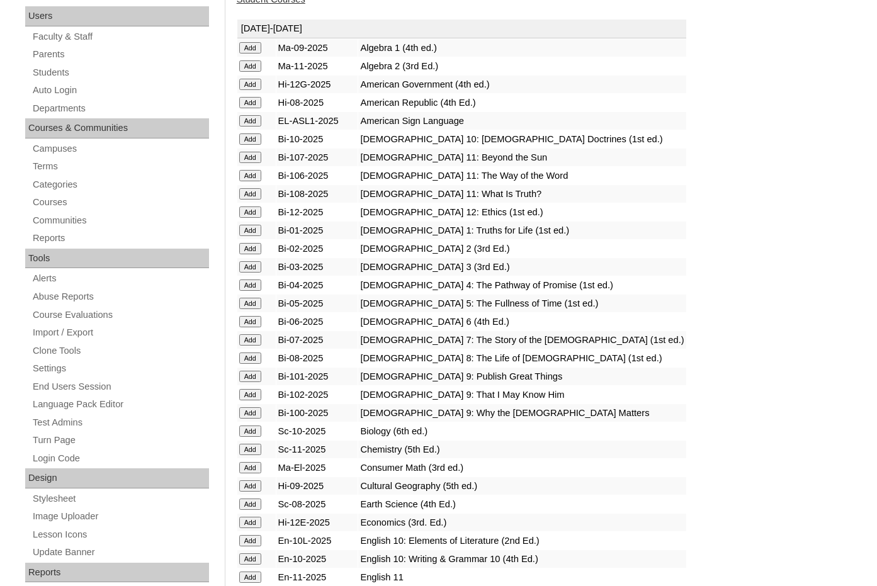
click at [253, 54] on input "Add" at bounding box center [250, 47] width 22 height 11
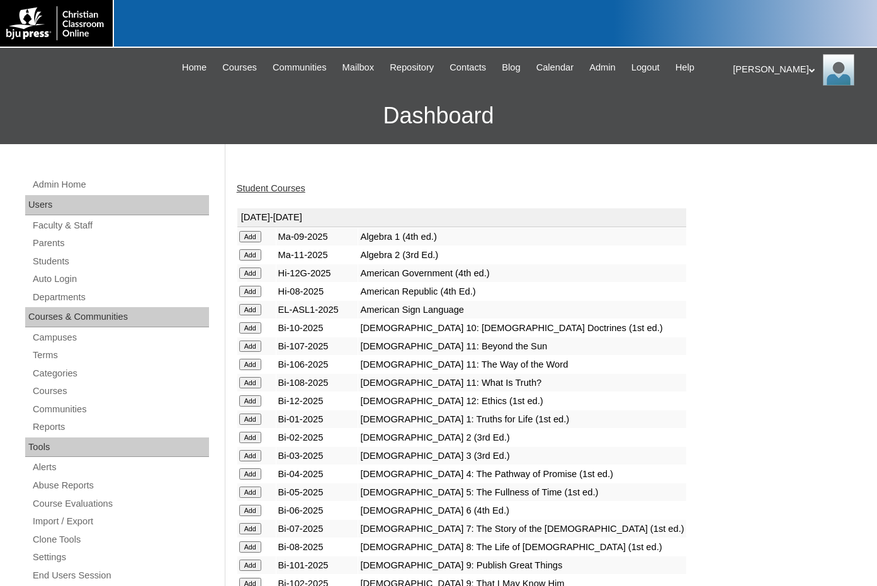
click at [251, 235] on input "Add" at bounding box center [250, 236] width 22 height 11
click at [258, 261] on input "Add" at bounding box center [250, 254] width 22 height 11
click at [247, 261] on input "Add" at bounding box center [250, 254] width 22 height 11
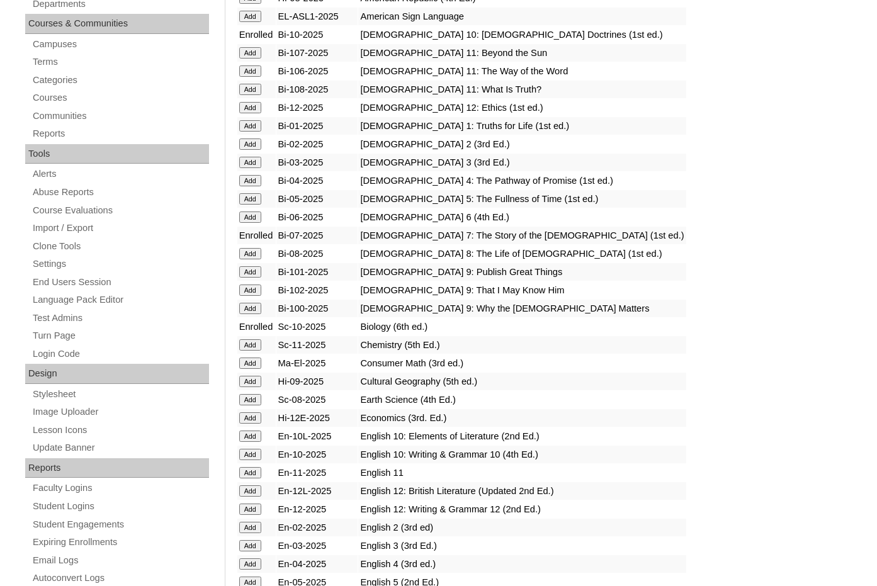
scroll to position [378, 0]
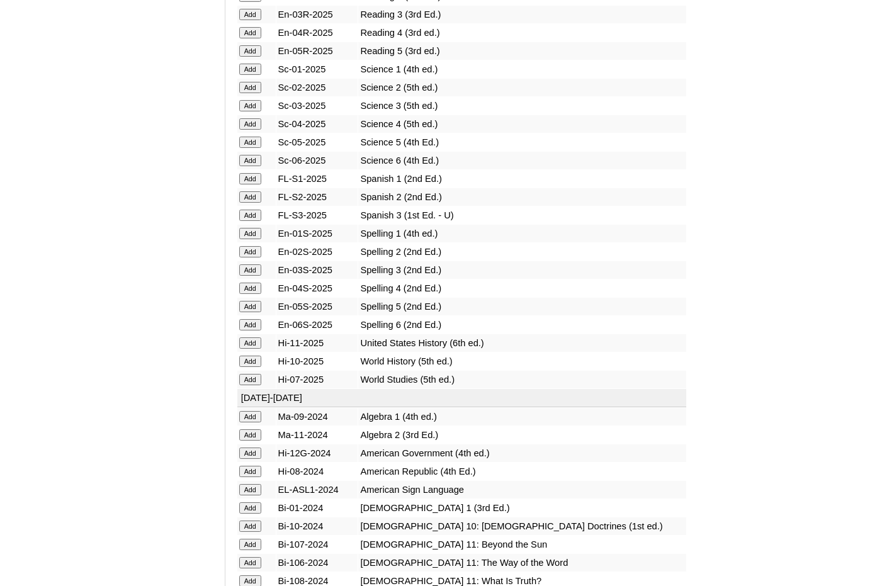
scroll to position [1574, 0]
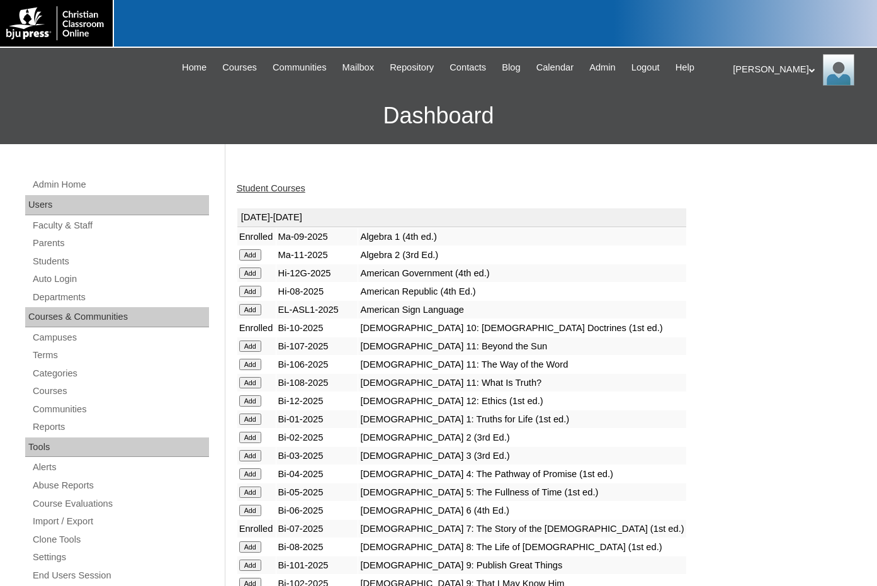
click at [280, 193] on link "Student Courses" at bounding box center [271, 188] width 69 height 10
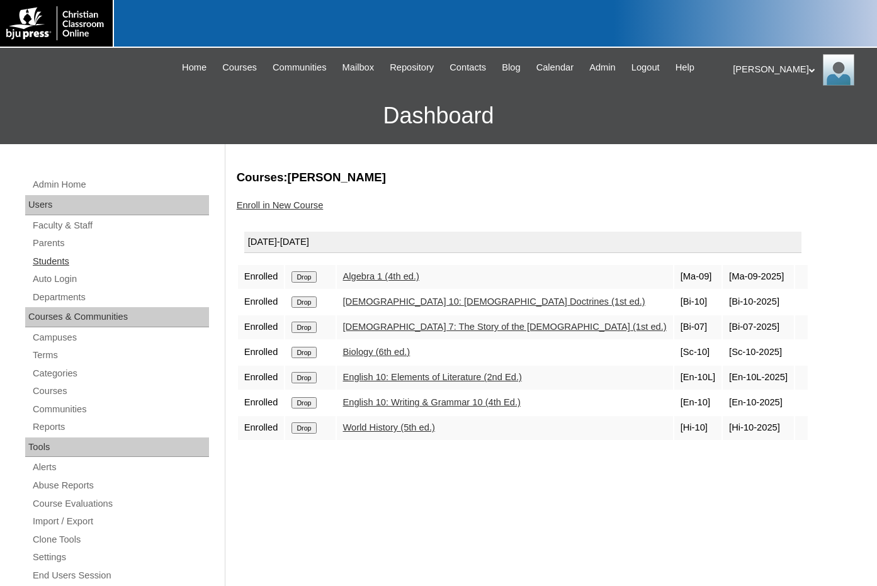
click at [82, 266] on link "Students" at bounding box center [120, 262] width 178 height 16
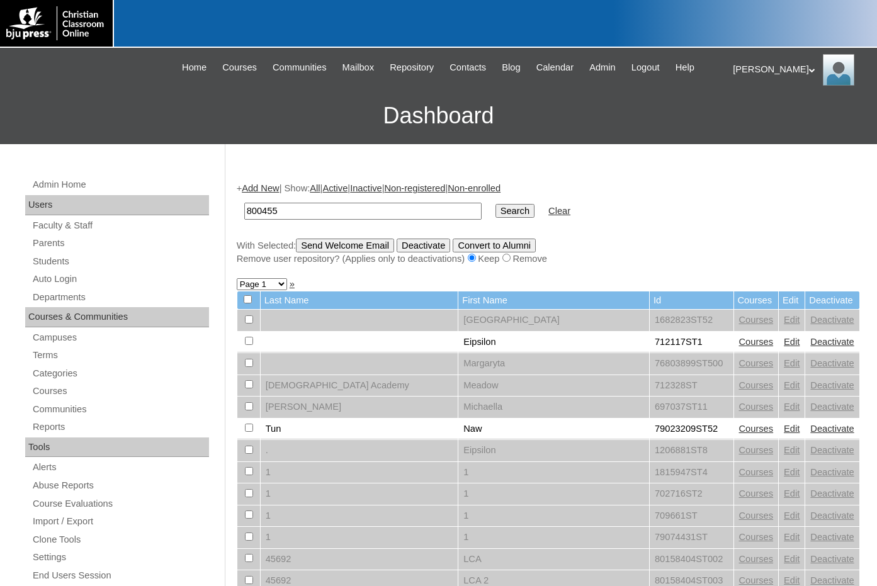
type input "800455"
click at [495, 213] on input "Search" at bounding box center [514, 211] width 39 height 14
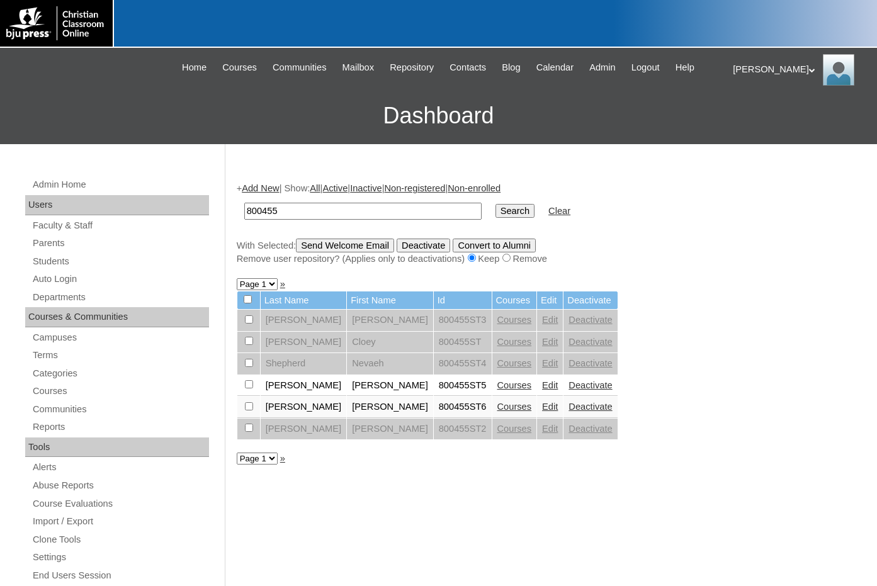
click at [542, 408] on link "Edit" at bounding box center [550, 407] width 16 height 10
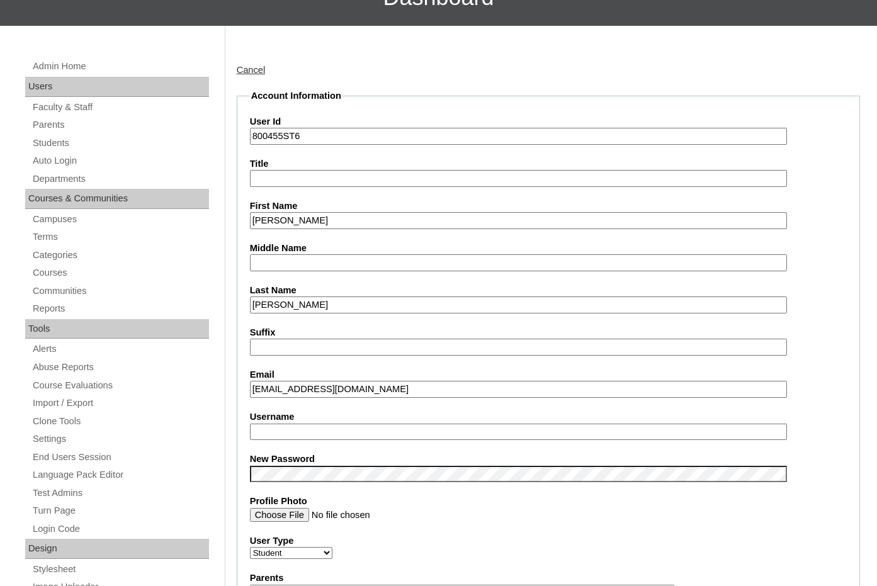
scroll to position [126, 0]
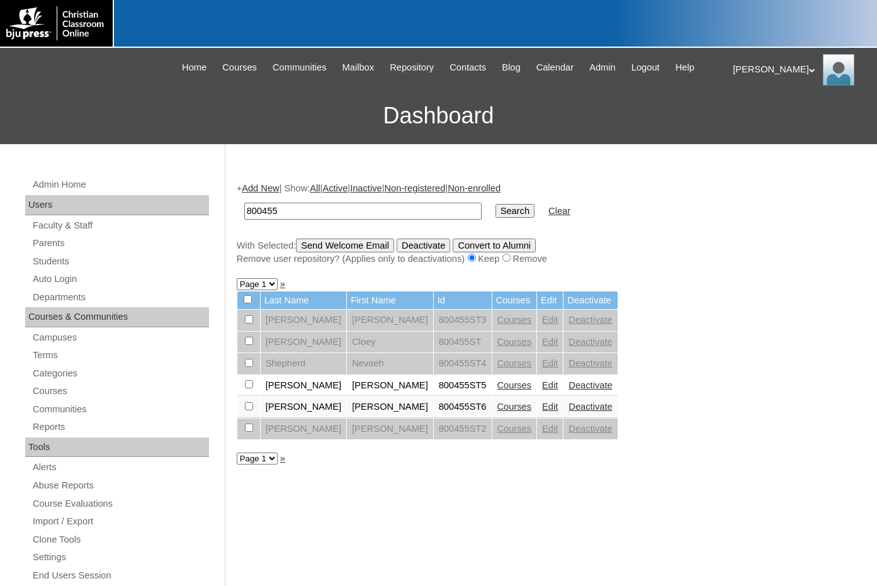
click at [542, 381] on link "Edit" at bounding box center [550, 385] width 16 height 10
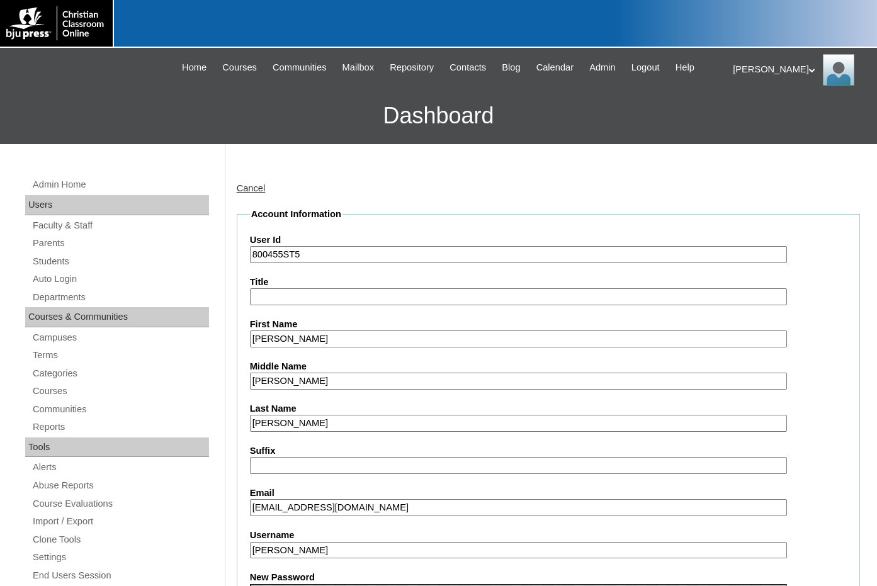
scroll to position [126, 0]
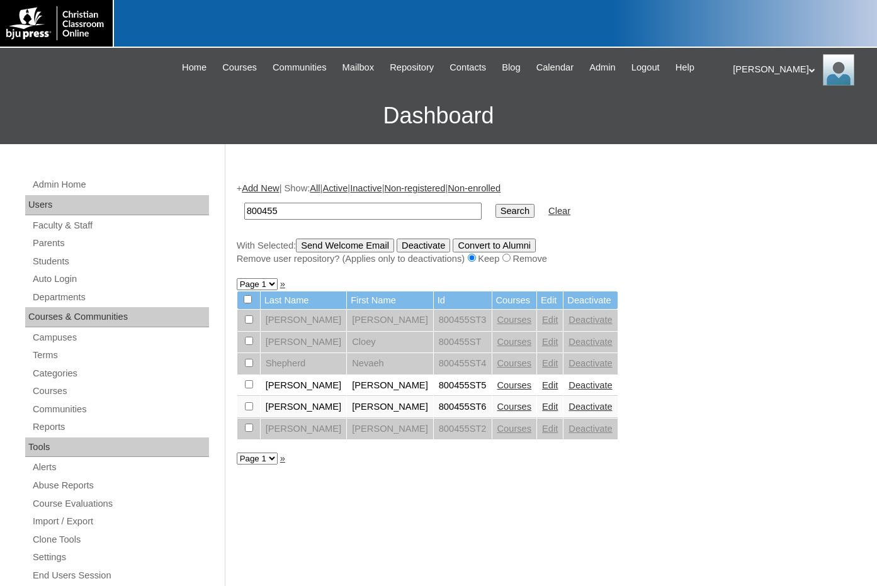
click at [250, 324] on input "checkbox" at bounding box center [249, 319] width 8 height 8
checkbox input "true"
click at [322, 240] on input "Send Welcome Email" at bounding box center [345, 246] width 98 height 14
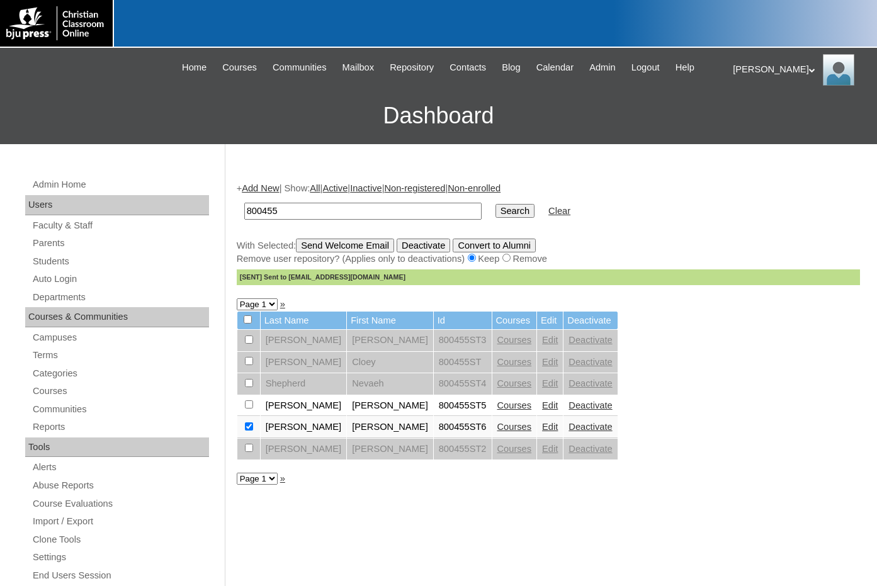
click at [542, 428] on link "Edit" at bounding box center [550, 427] width 16 height 10
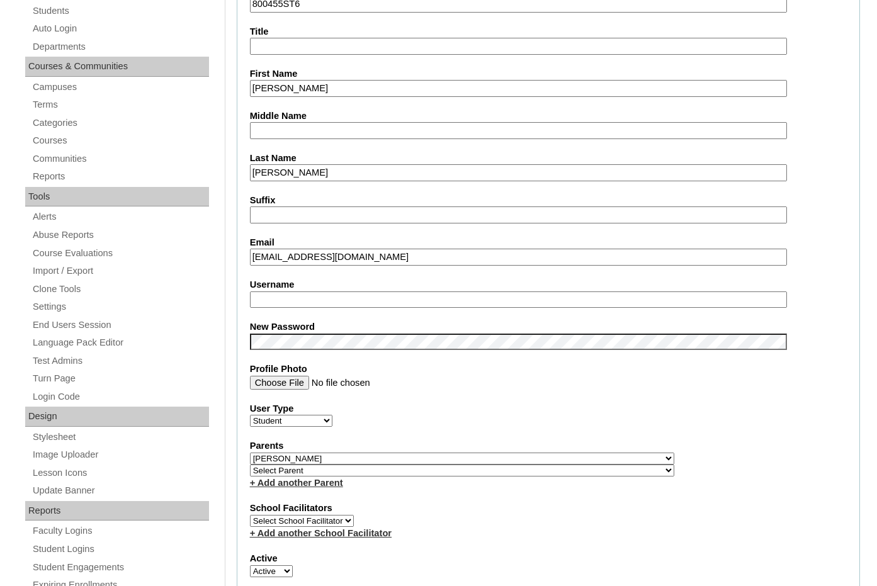
scroll to position [252, 0]
